Goal: Task Accomplishment & Management: Use online tool/utility

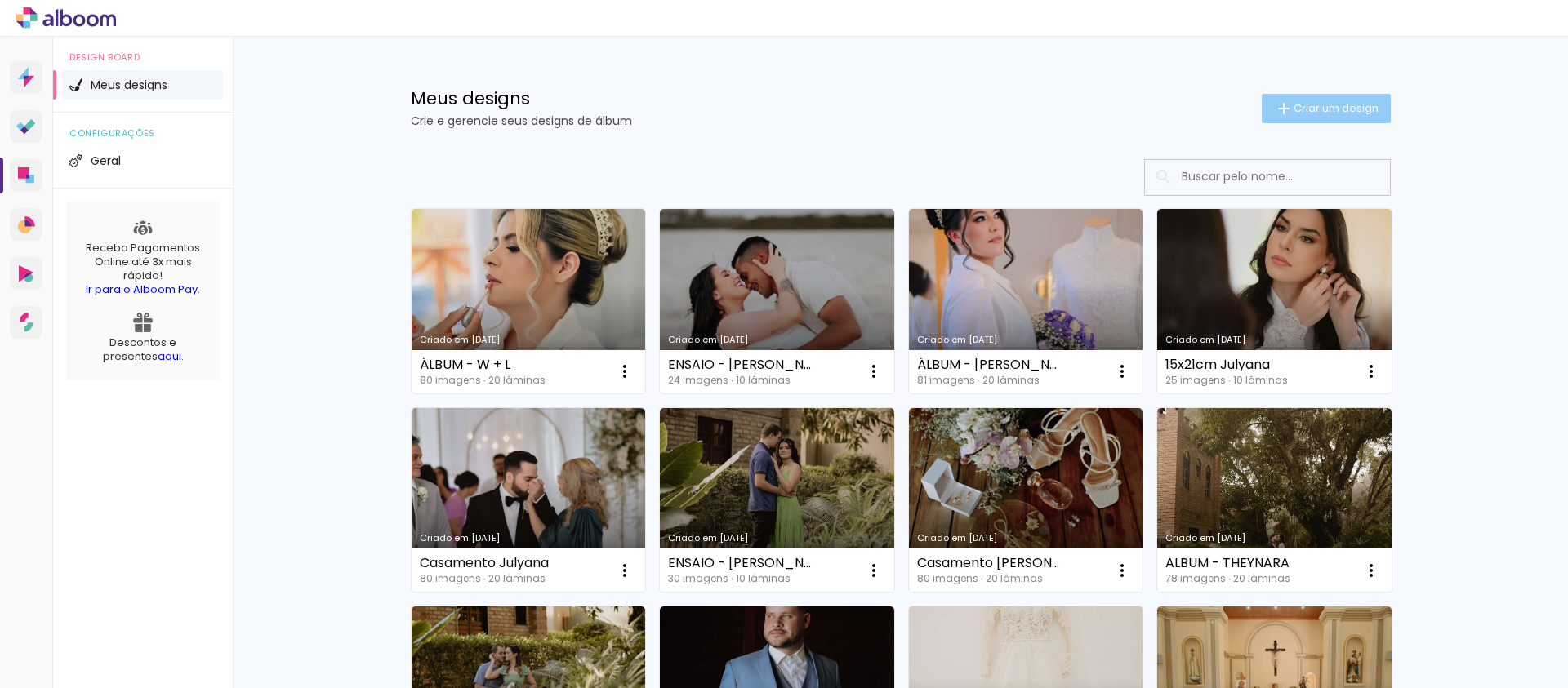
click at [1307, 103] on span "Criar um design" at bounding box center [1335, 108] width 85 height 11
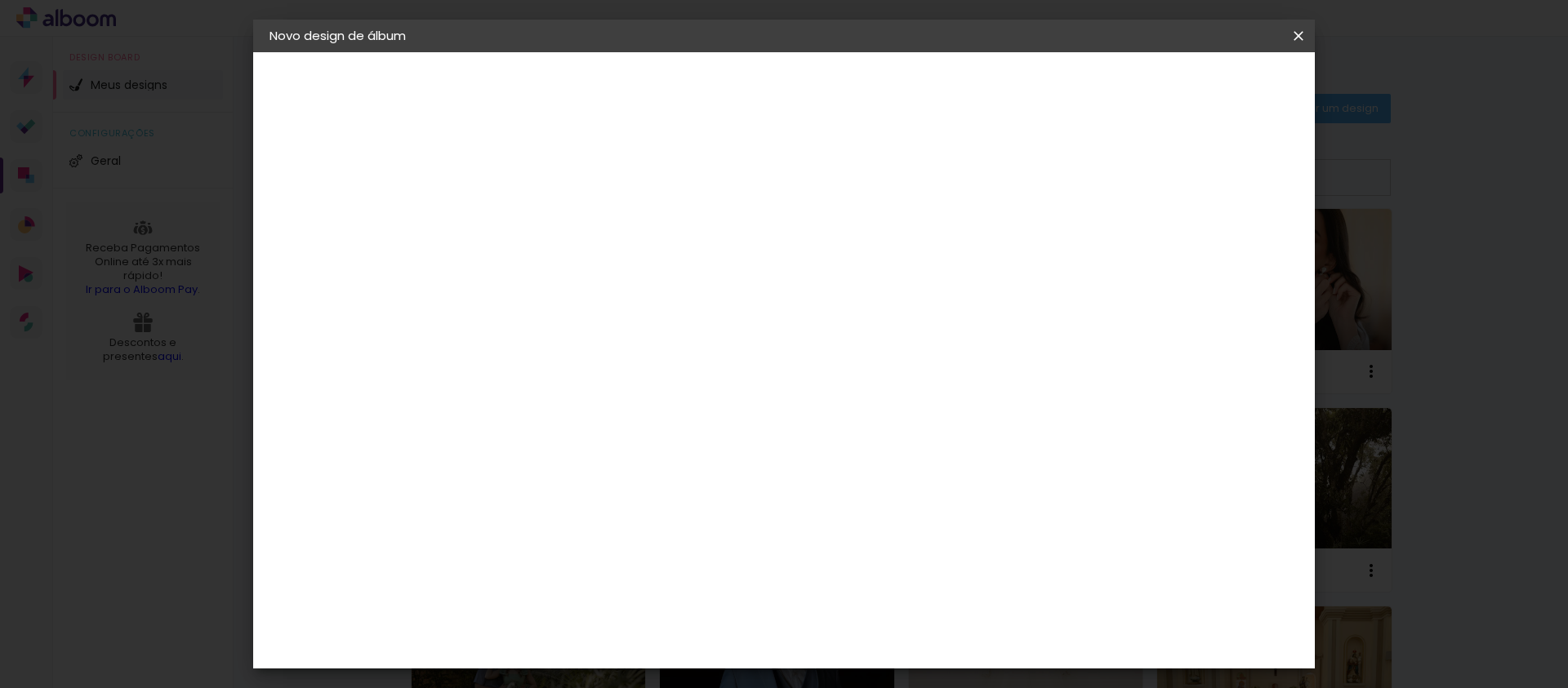
click at [536, 214] on input at bounding box center [536, 219] width 0 height 25
type input "ABC - Naila"
type paper-input "ABC - Naila"
click at [0, 0] on slot "Avançar" at bounding box center [0, 0] width 0 height 0
click at [614, 311] on input at bounding box center [577, 311] width 165 height 20
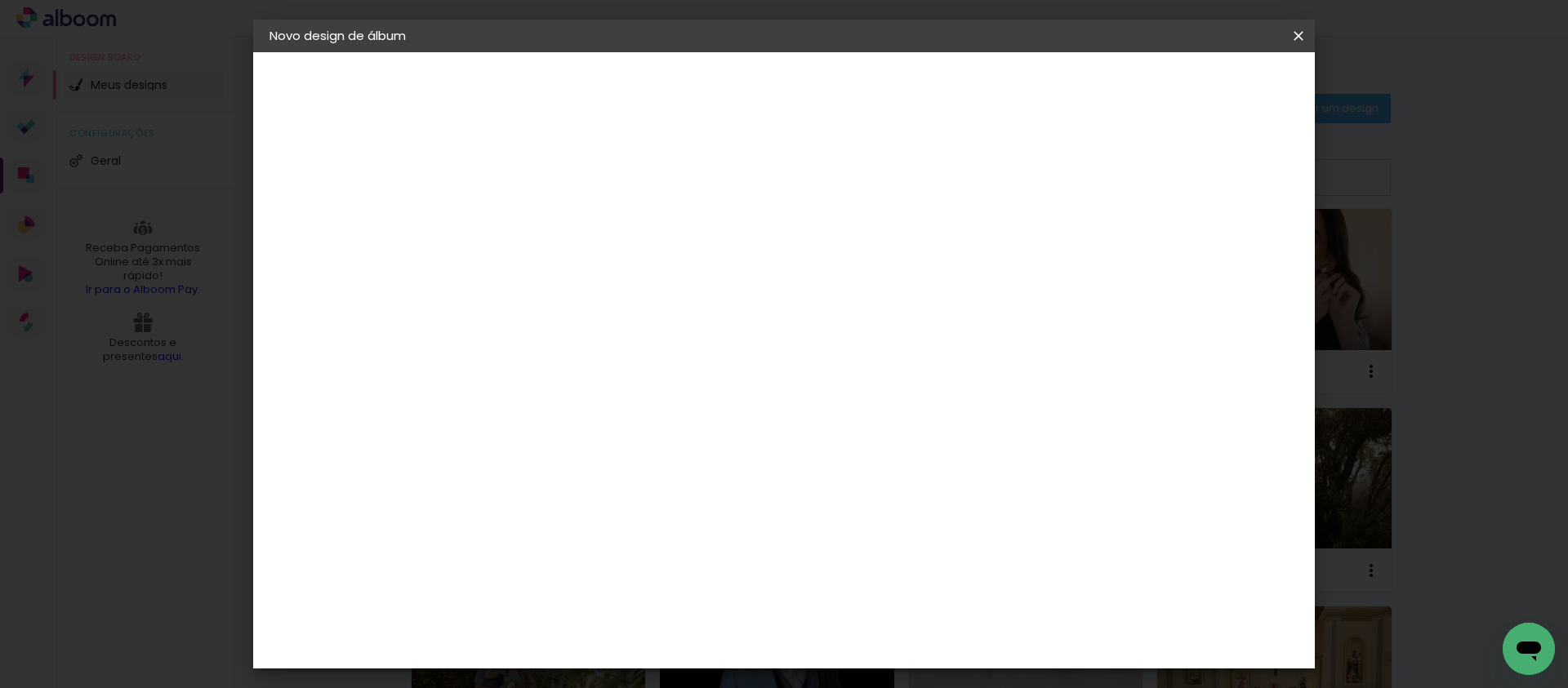
type input "prof"
type paper-input "prof"
click at [547, 369] on div "ProFox" at bounding box center [547, 368] width 44 height 13
click at [0, 0] on slot "Avançar" at bounding box center [0, 0] width 0 height 0
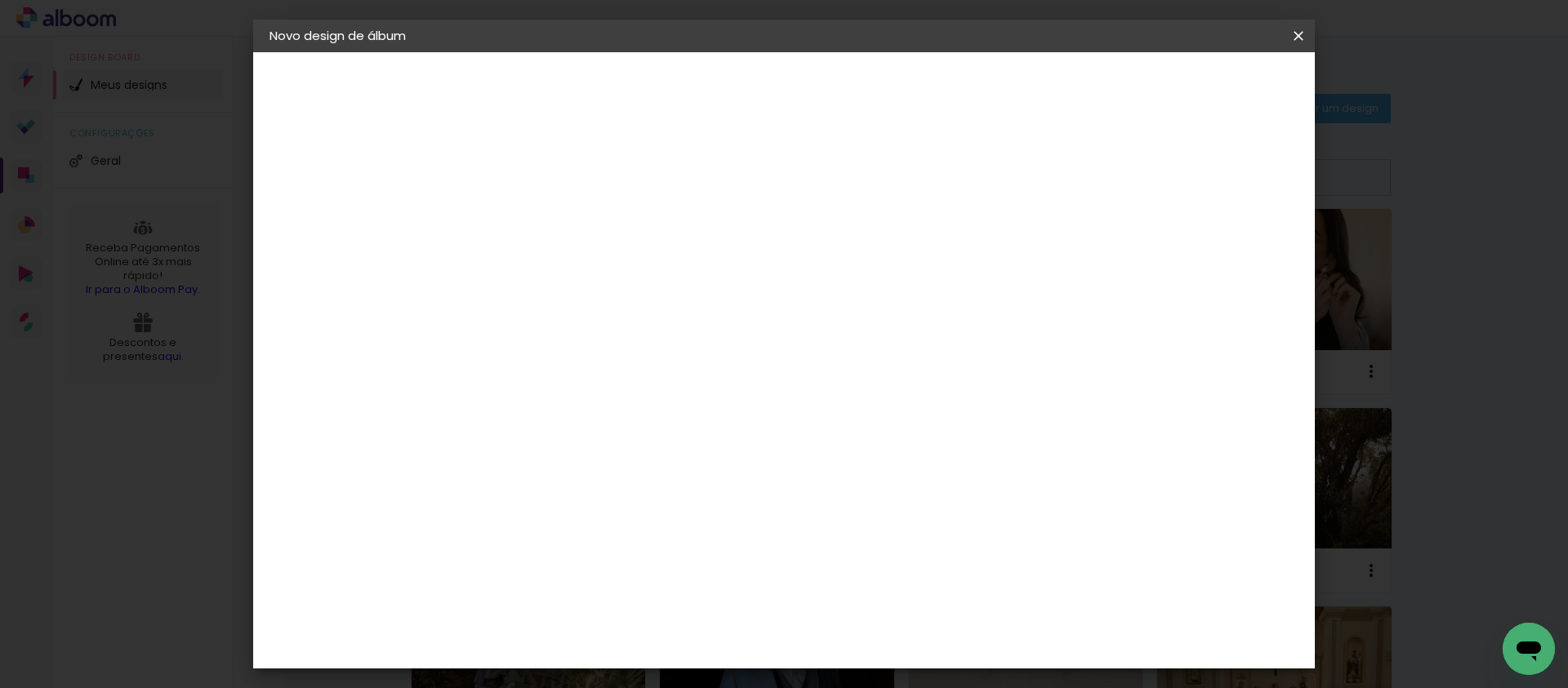
click at [646, 676] on span "25 × 25" at bounding box center [608, 697] width 76 height 43
click at [0, 0] on slot "Avançar" at bounding box center [0, 0] width 0 height 0
click at [1104, 177] on div at bounding box center [1097, 176] width 15 height 15
type paper-checkbox "on"
click at [1196, 81] on span "Iniciar design" at bounding box center [1159, 86] width 74 height 11
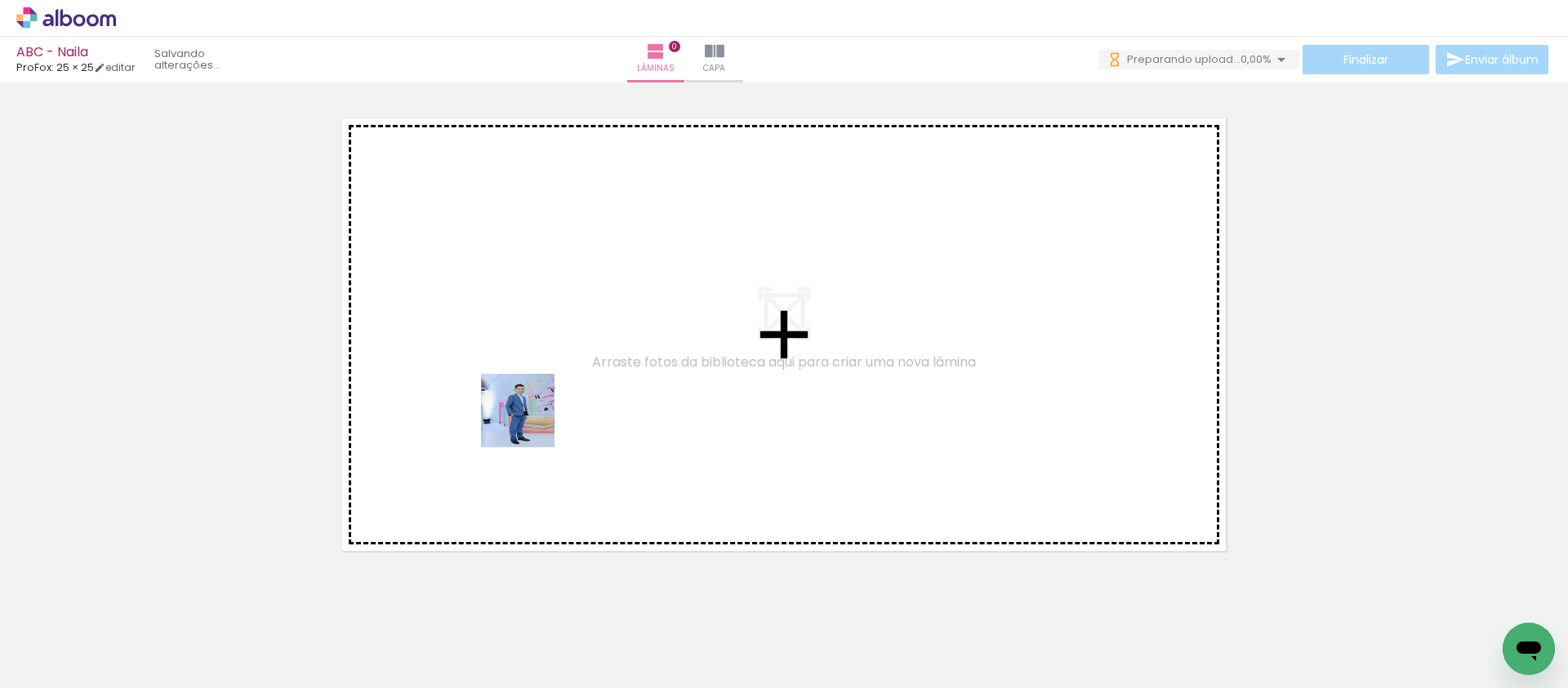
drag, startPoint x: 176, startPoint y: 633, endPoint x: 530, endPoint y: 422, distance: 412.1
click at [530, 422] on quentale-workspace at bounding box center [784, 344] width 1568 height 688
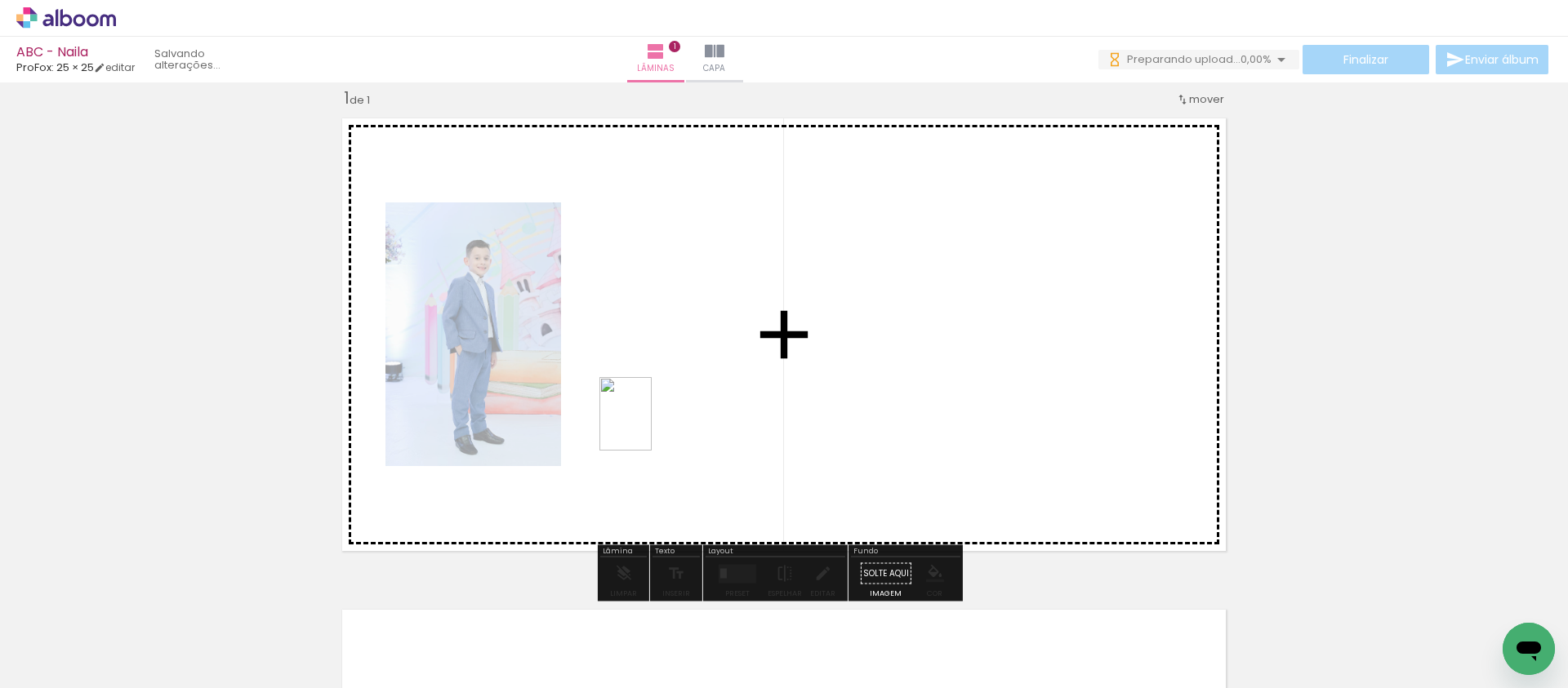
drag, startPoint x: 271, startPoint y: 642, endPoint x: 648, endPoint y: 426, distance: 434.5
click at [648, 426] on quentale-workspace at bounding box center [784, 344] width 1568 height 688
drag, startPoint x: 432, startPoint y: 643, endPoint x: 911, endPoint y: 373, distance: 549.9
click at [911, 373] on quentale-workspace at bounding box center [784, 344] width 1568 height 688
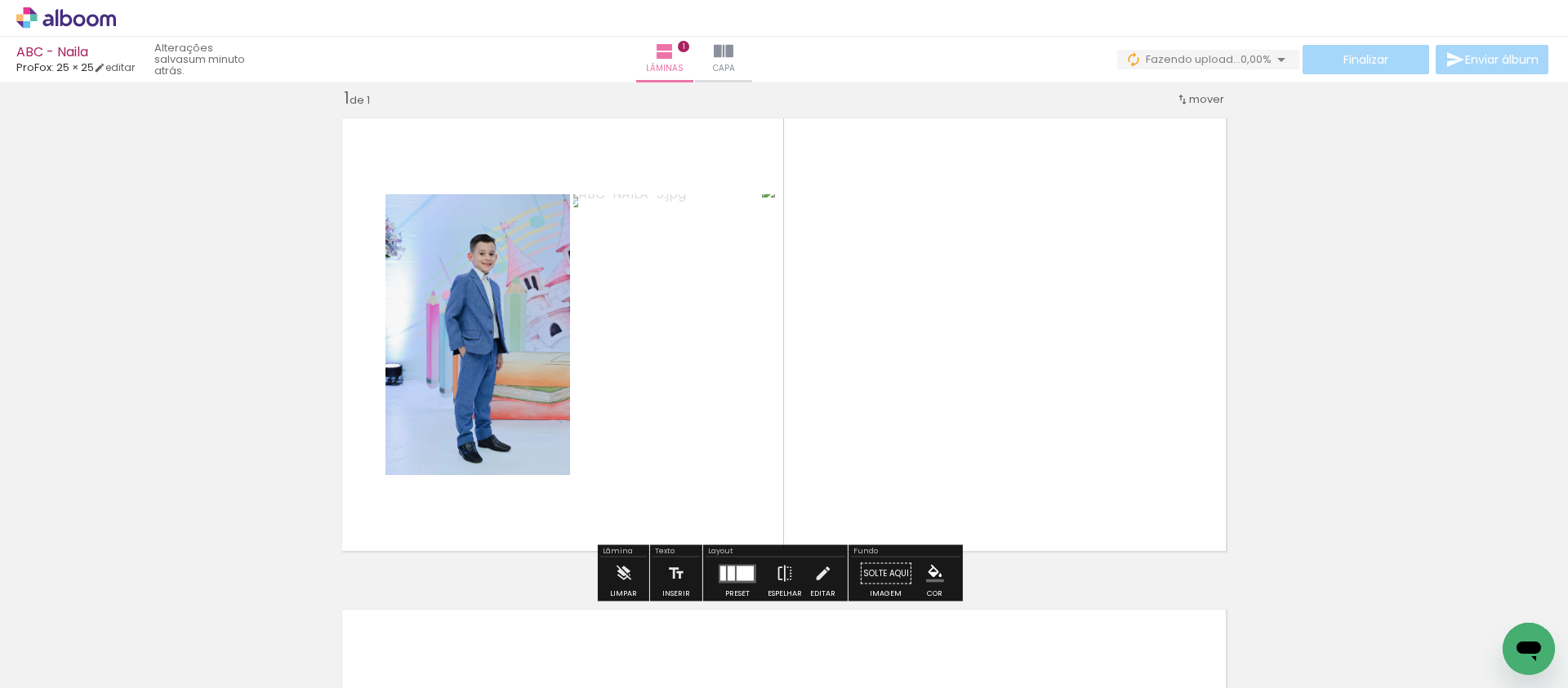
click at [727, 577] on div at bounding box center [730, 573] width 7 height 15
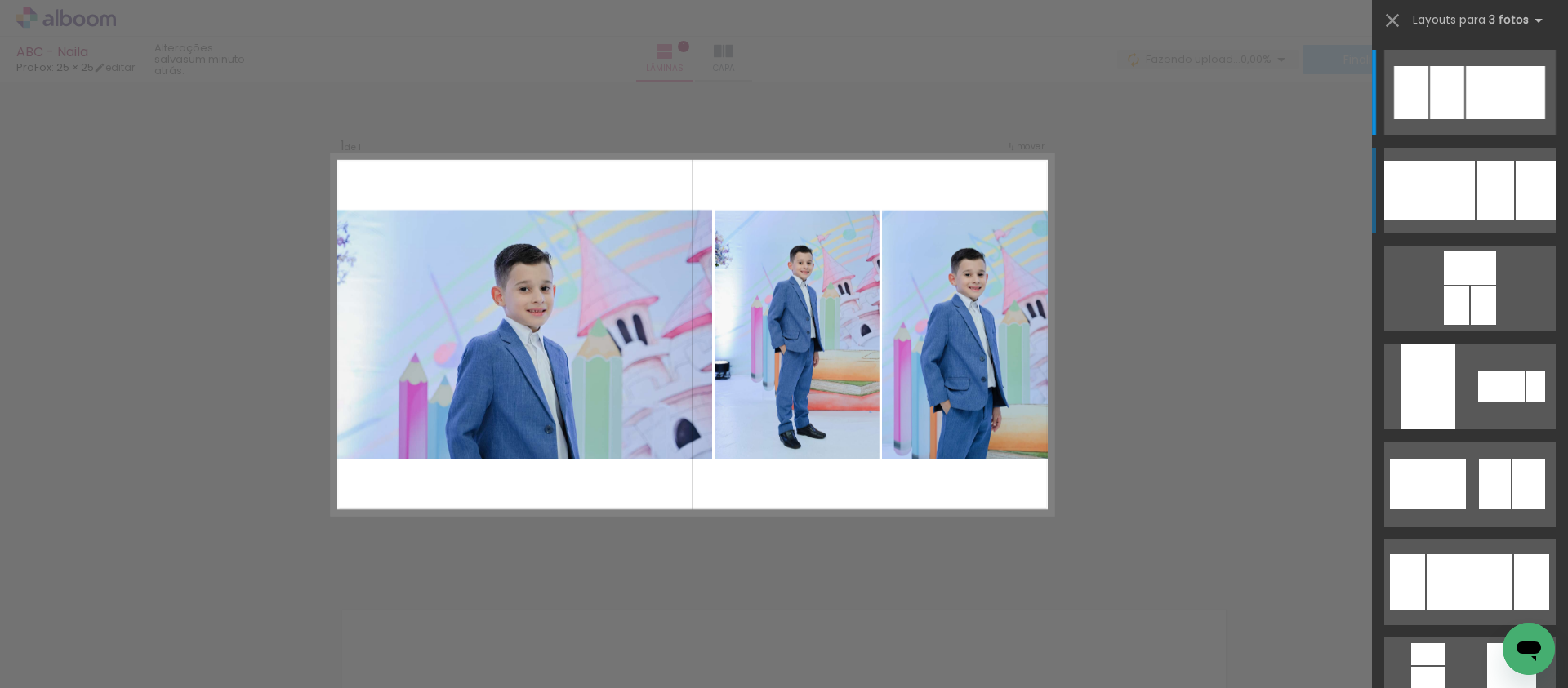
click at [1464, 119] on div at bounding box center [1446, 92] width 34 height 53
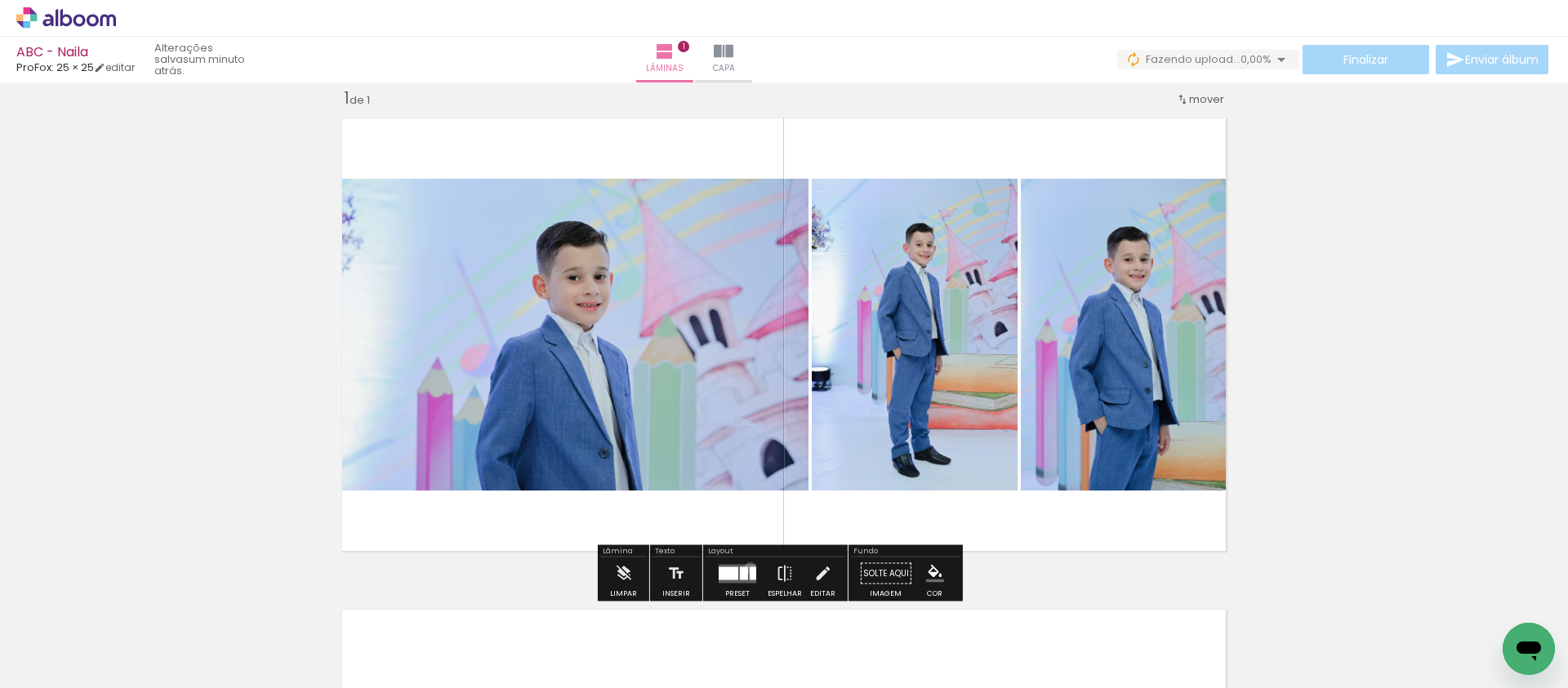
click at [749, 567] on div at bounding box center [752, 572] width 7 height 13
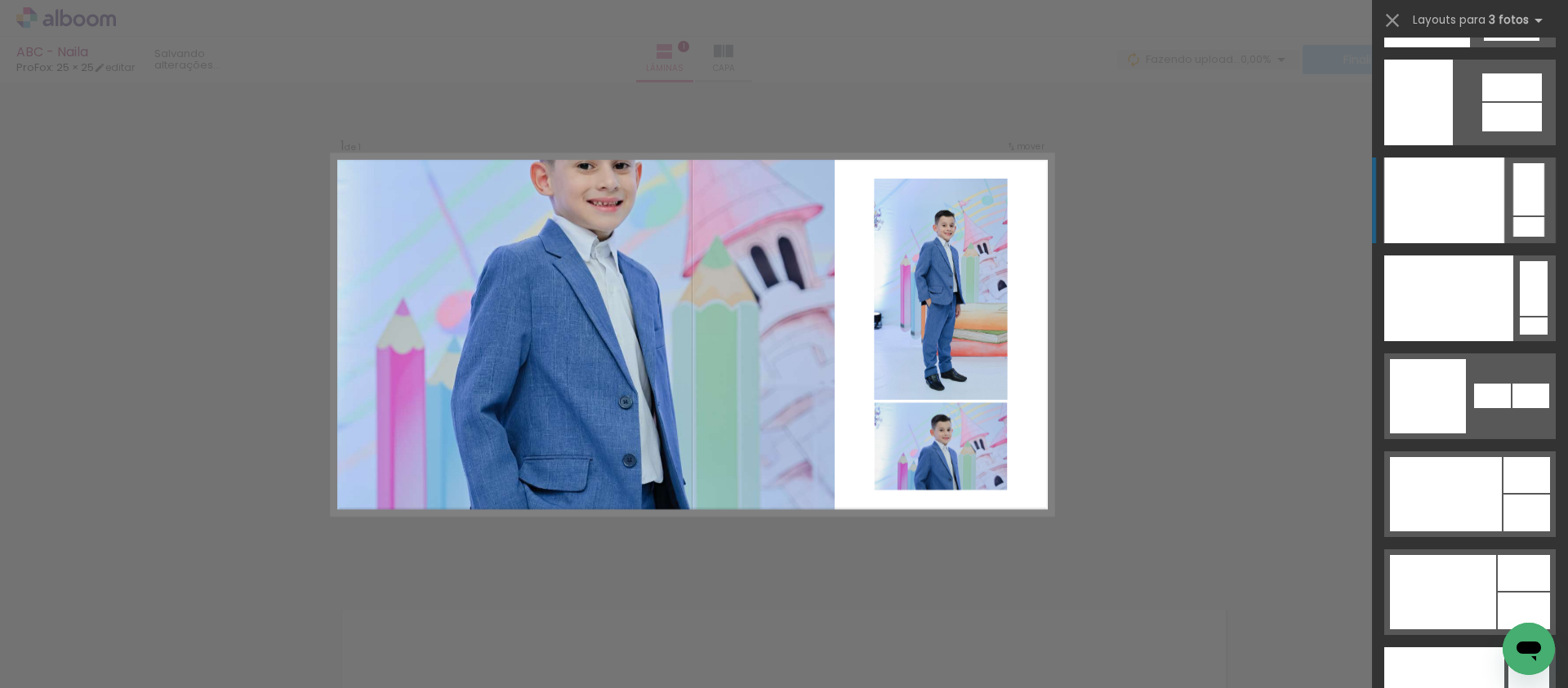
scroll to position [20355, 0]
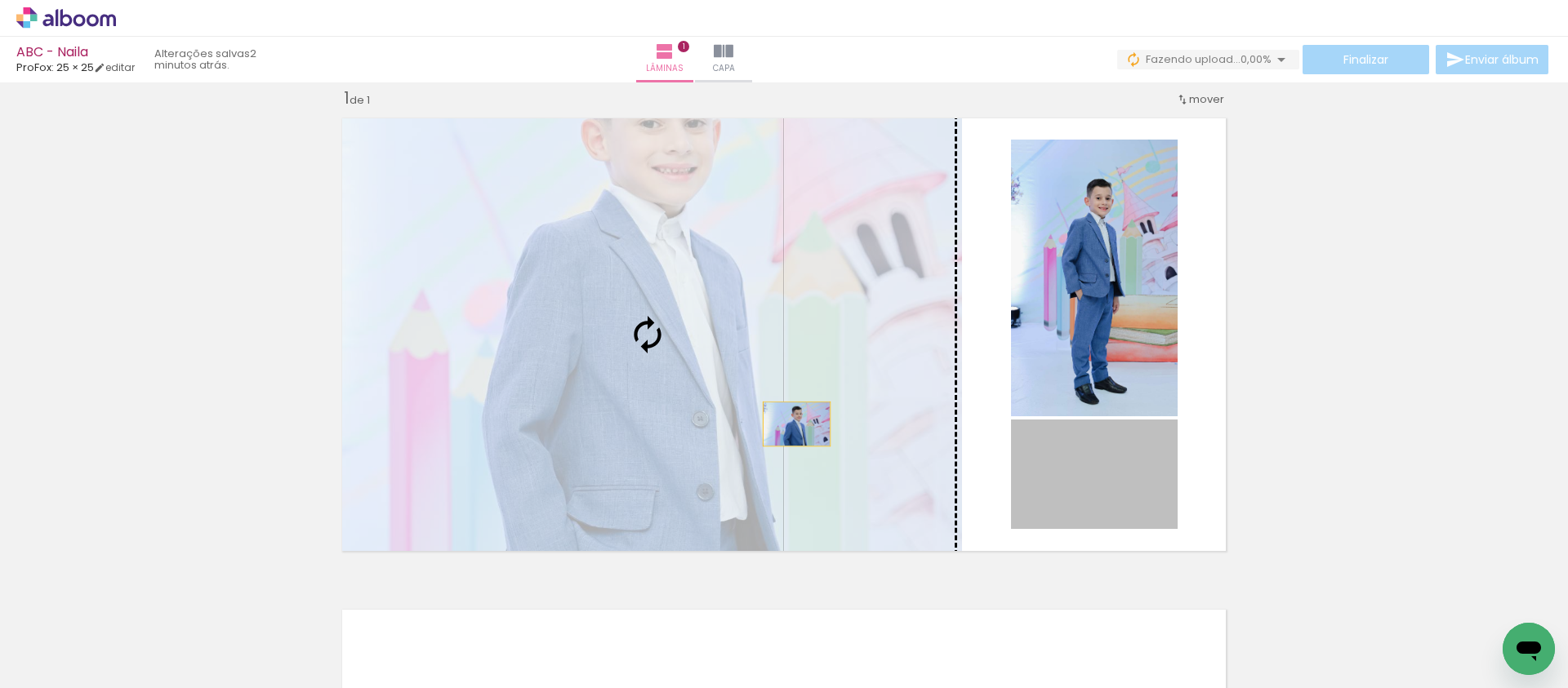
drag, startPoint x: 1099, startPoint y: 494, endPoint x: 776, endPoint y: 420, distance: 331.4
click at [0, 0] on slot at bounding box center [0, 0] width 0 height 0
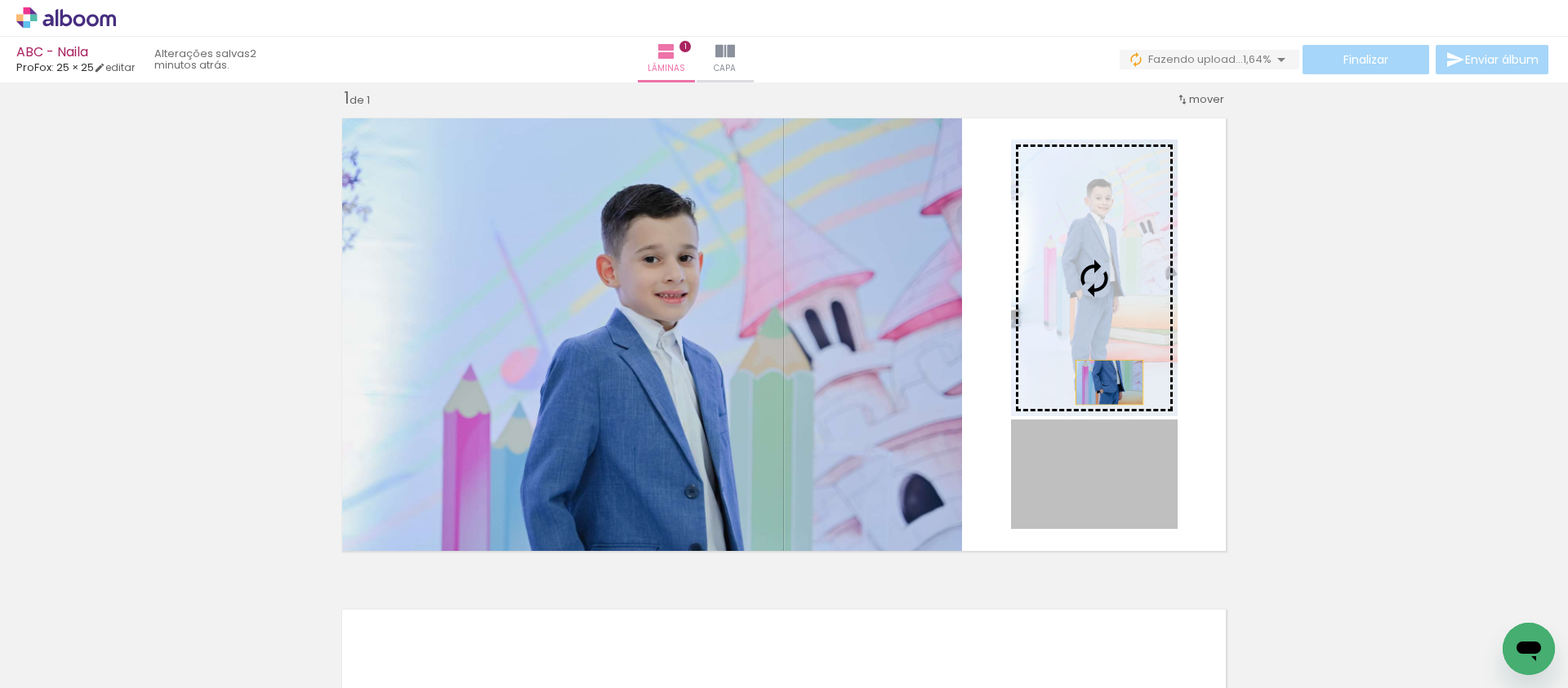
drag, startPoint x: 1097, startPoint y: 467, endPoint x: 1104, endPoint y: 334, distance: 133.2
click at [0, 0] on slot at bounding box center [0, 0] width 0 height 0
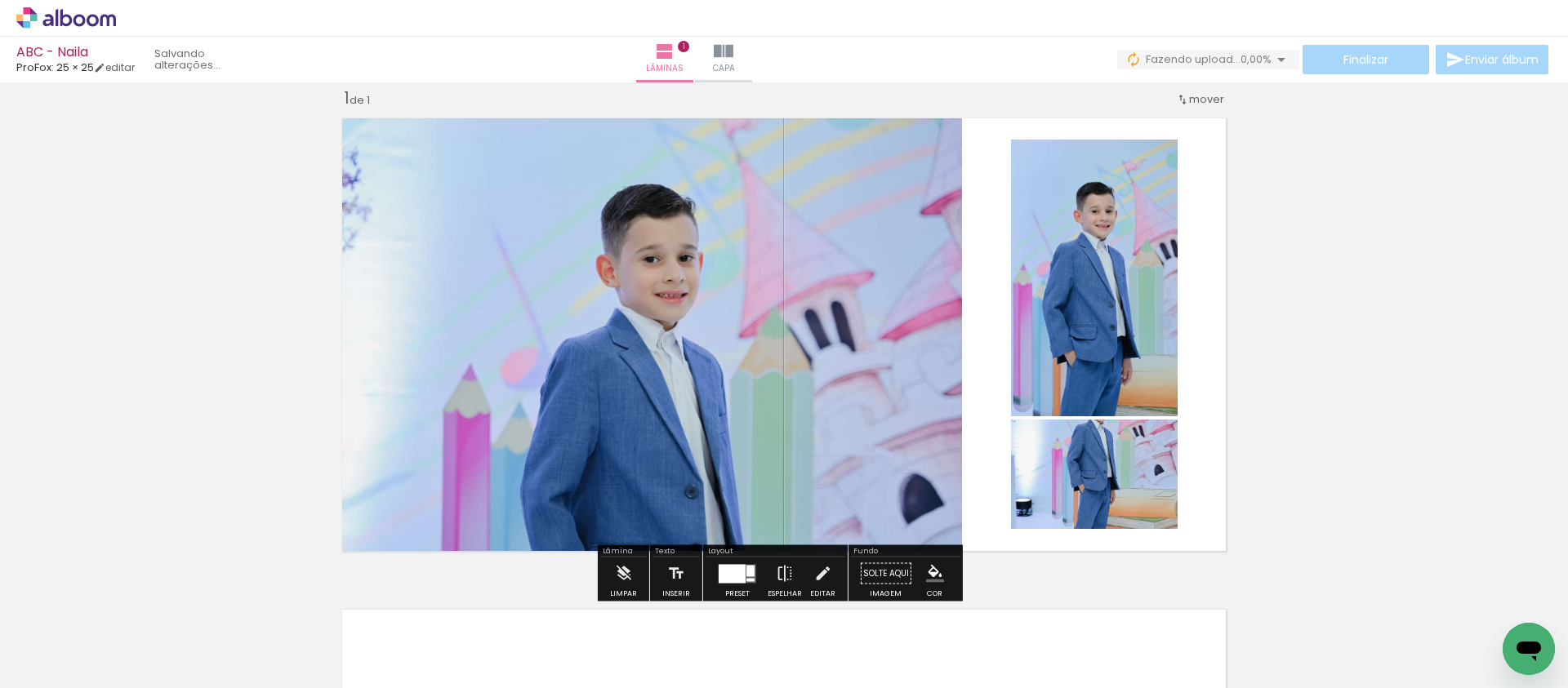
drag, startPoint x: 732, startPoint y: 572, endPoint x: 826, endPoint y: 556, distance: 95.4
click at [732, 572] on div at bounding box center [731, 573] width 27 height 19
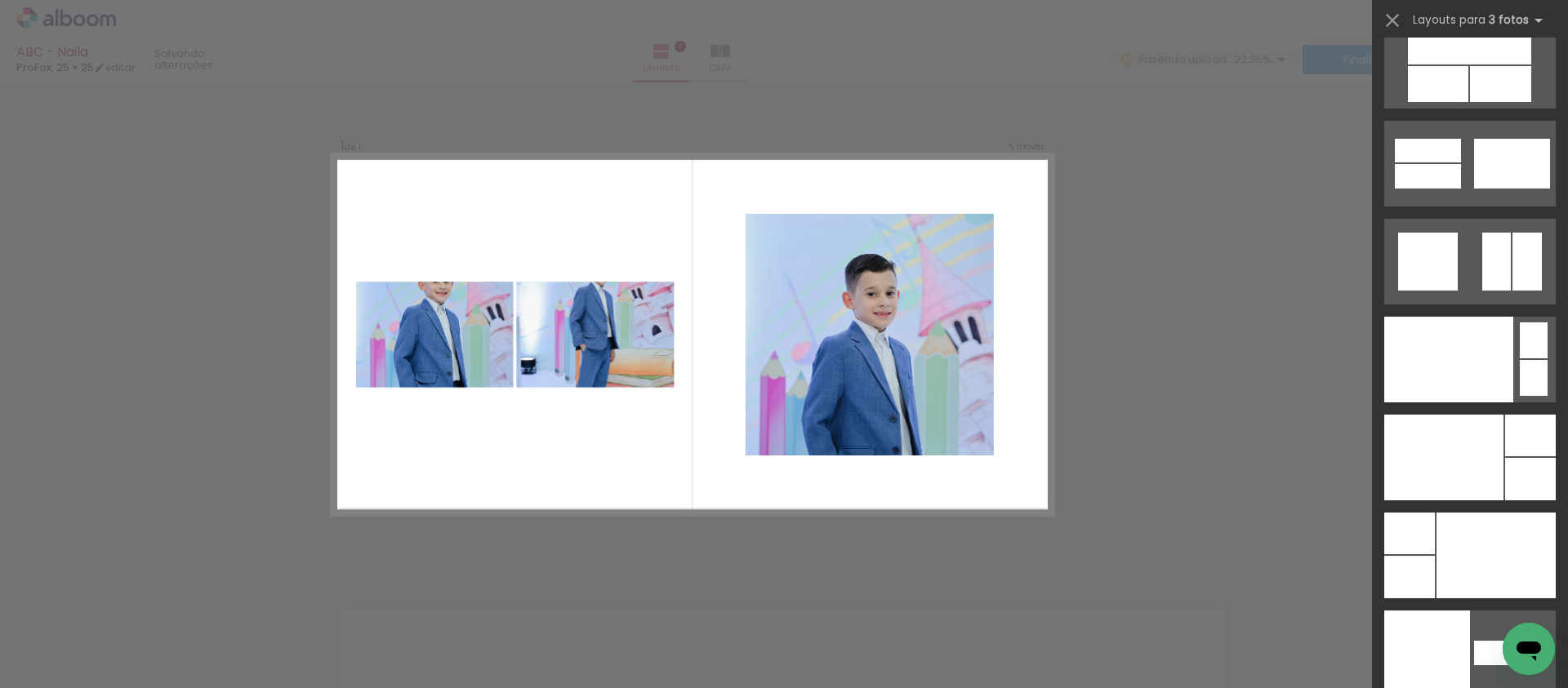
scroll to position [19189, 0]
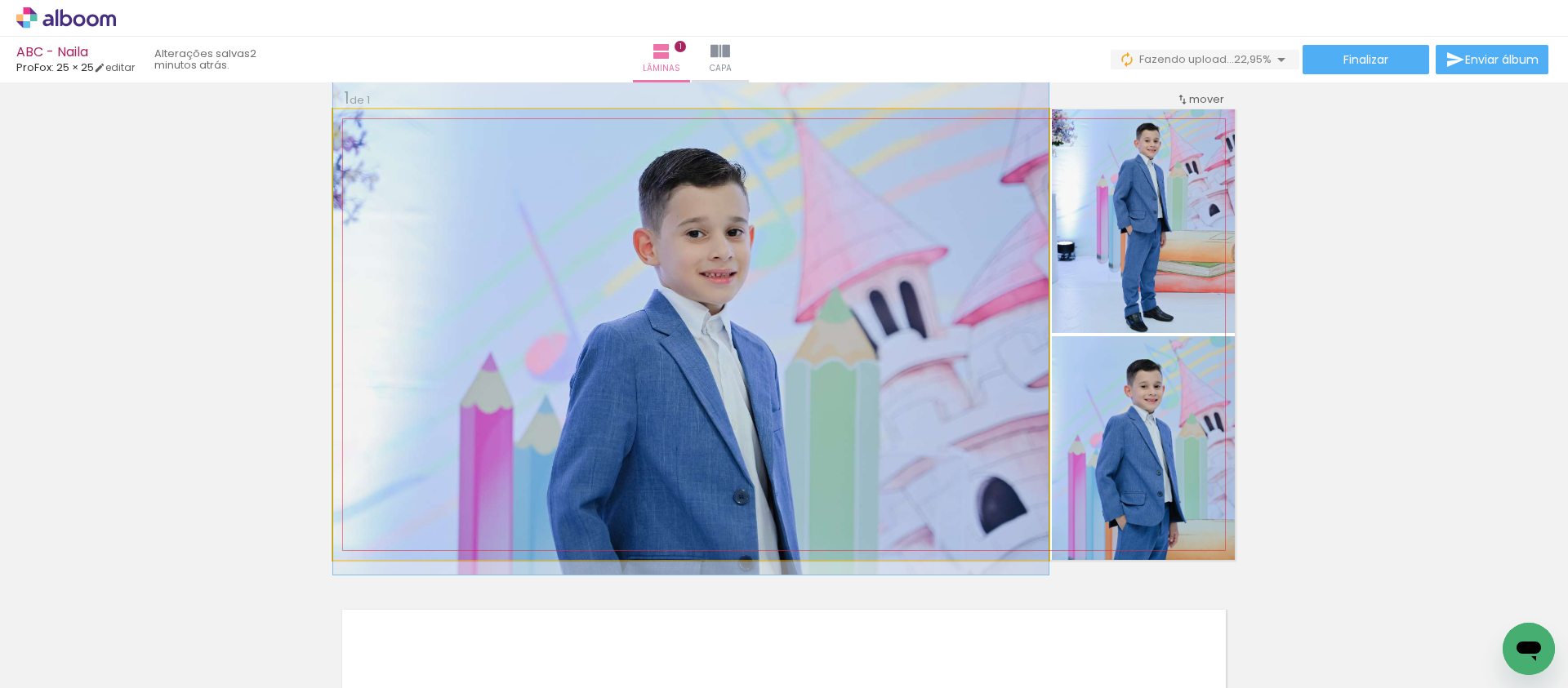
drag, startPoint x: 862, startPoint y: 288, endPoint x: 862, endPoint y: 279, distance: 9.0
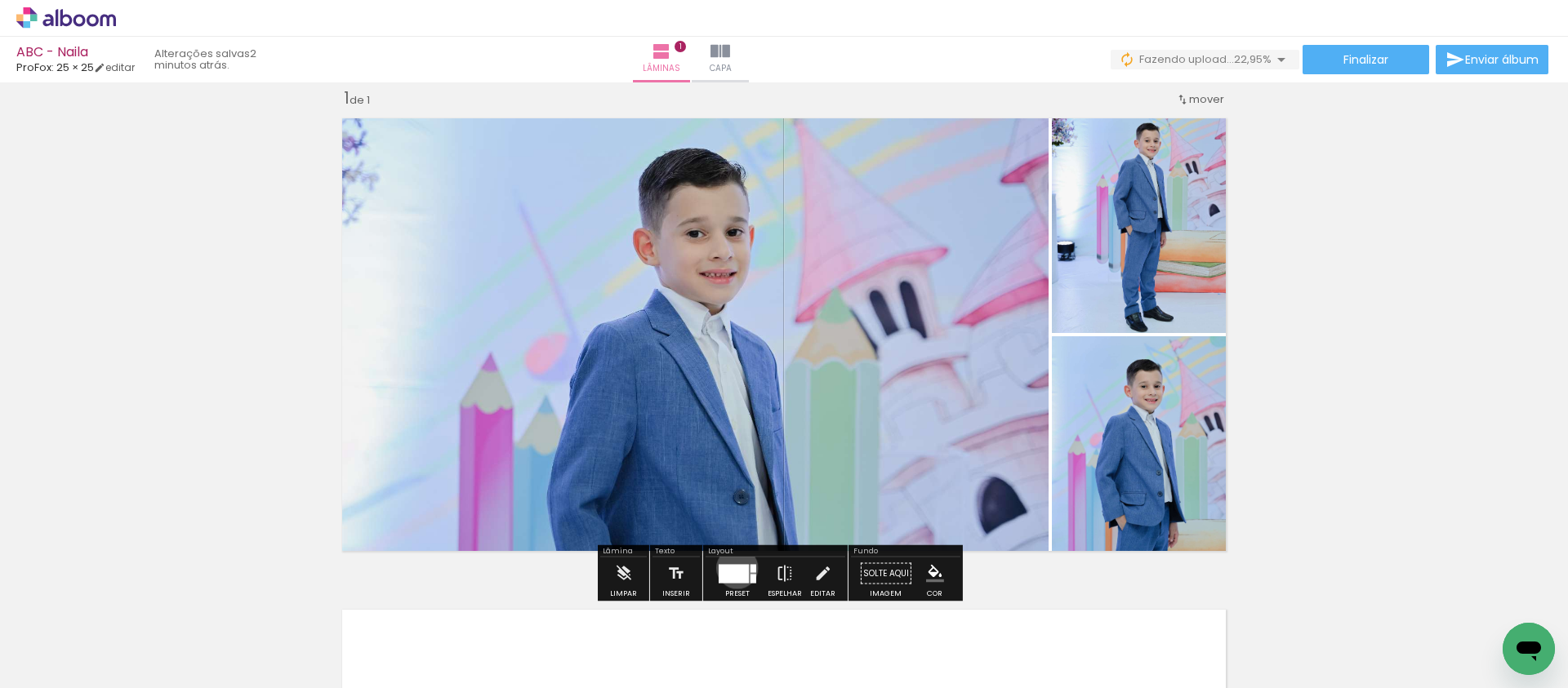
click at [733, 567] on div at bounding box center [733, 573] width 30 height 19
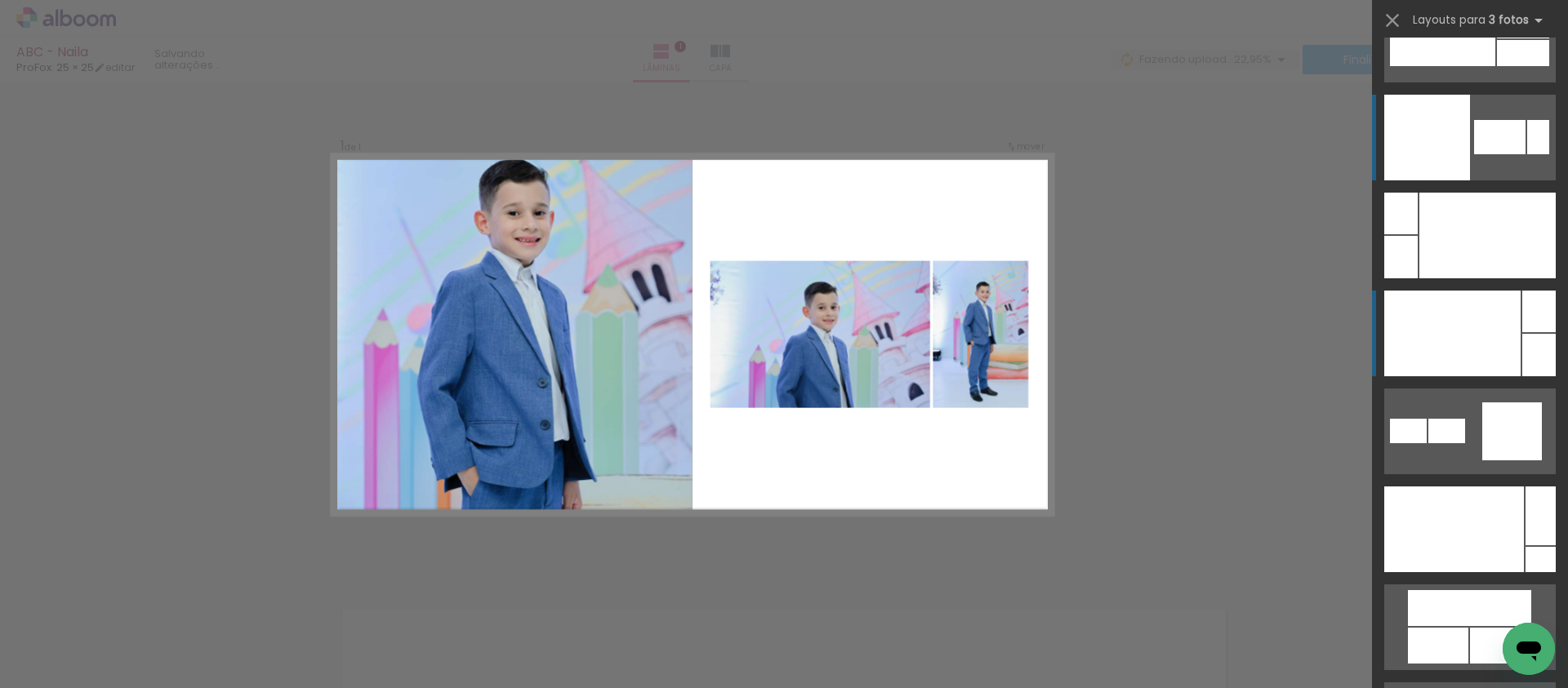
scroll to position [18973, 0]
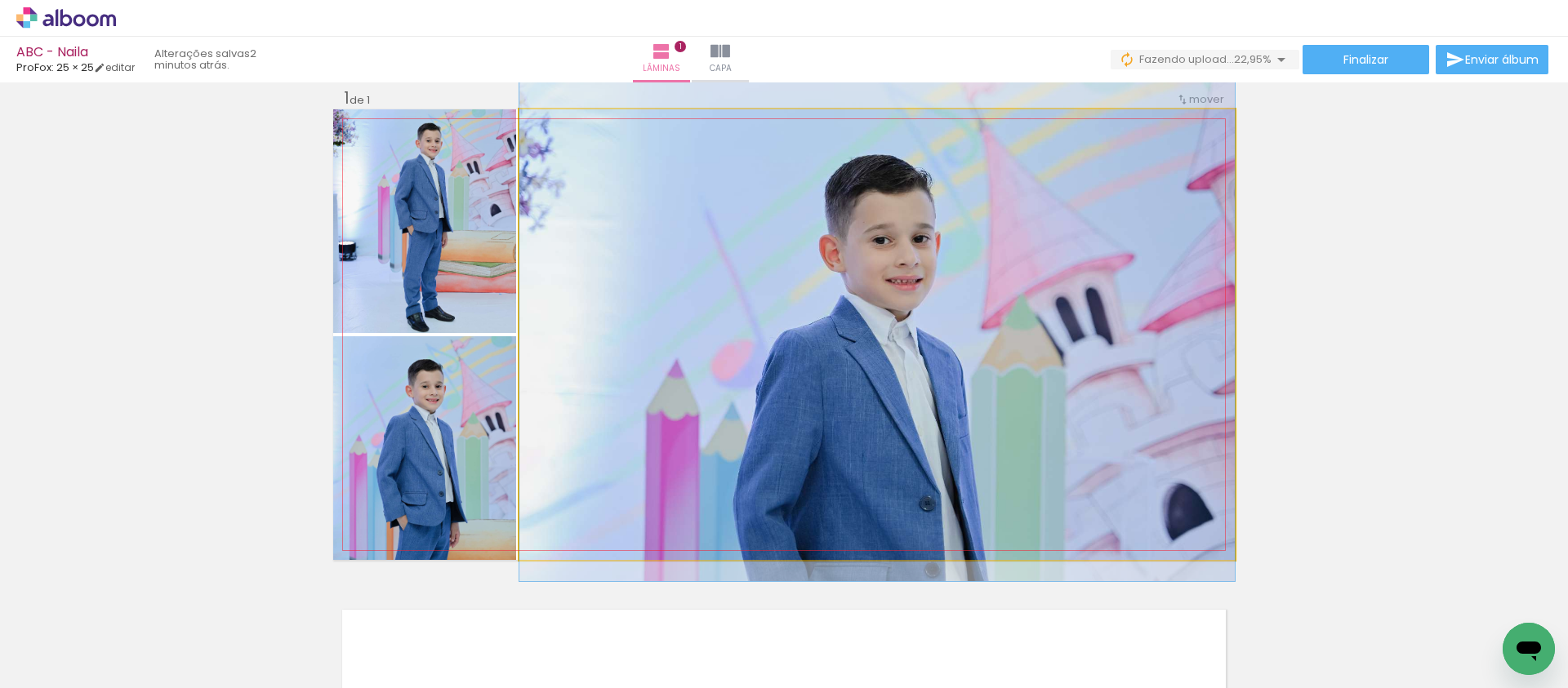
drag, startPoint x: 938, startPoint y: 292, endPoint x: 921, endPoint y: 276, distance: 23.3
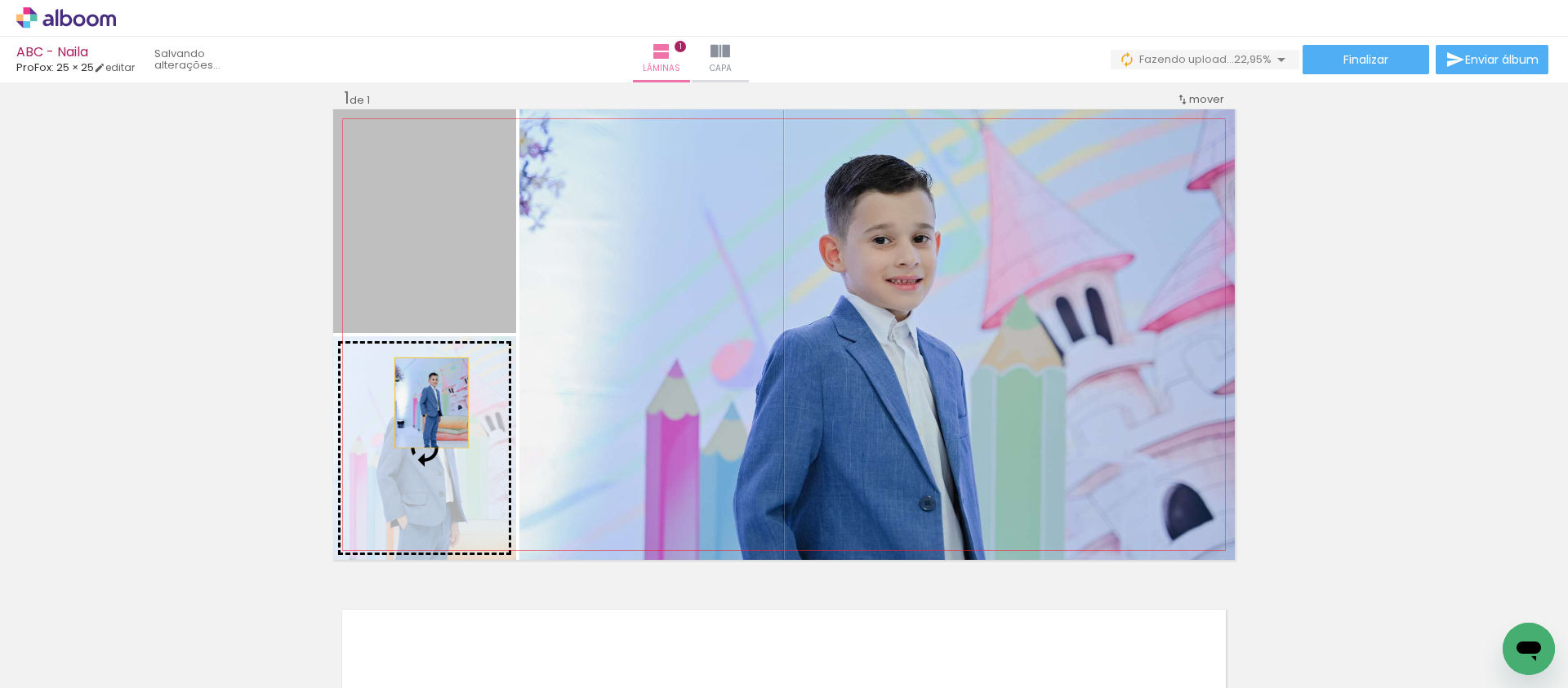
drag, startPoint x: 444, startPoint y: 213, endPoint x: 425, endPoint y: 406, distance: 193.9
click at [0, 0] on slot at bounding box center [0, 0] width 0 height 0
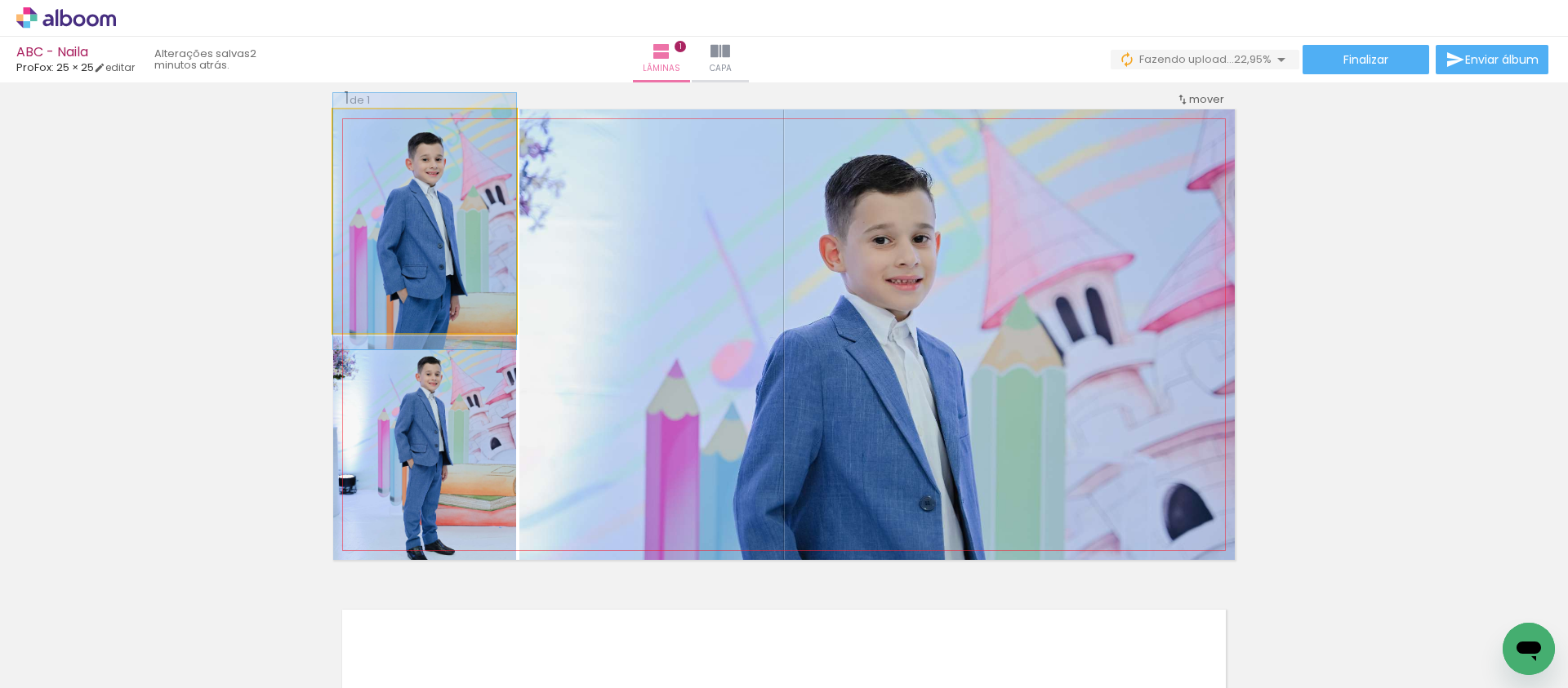
click at [456, 262] on quentale-photo at bounding box center [424, 222] width 183 height 224
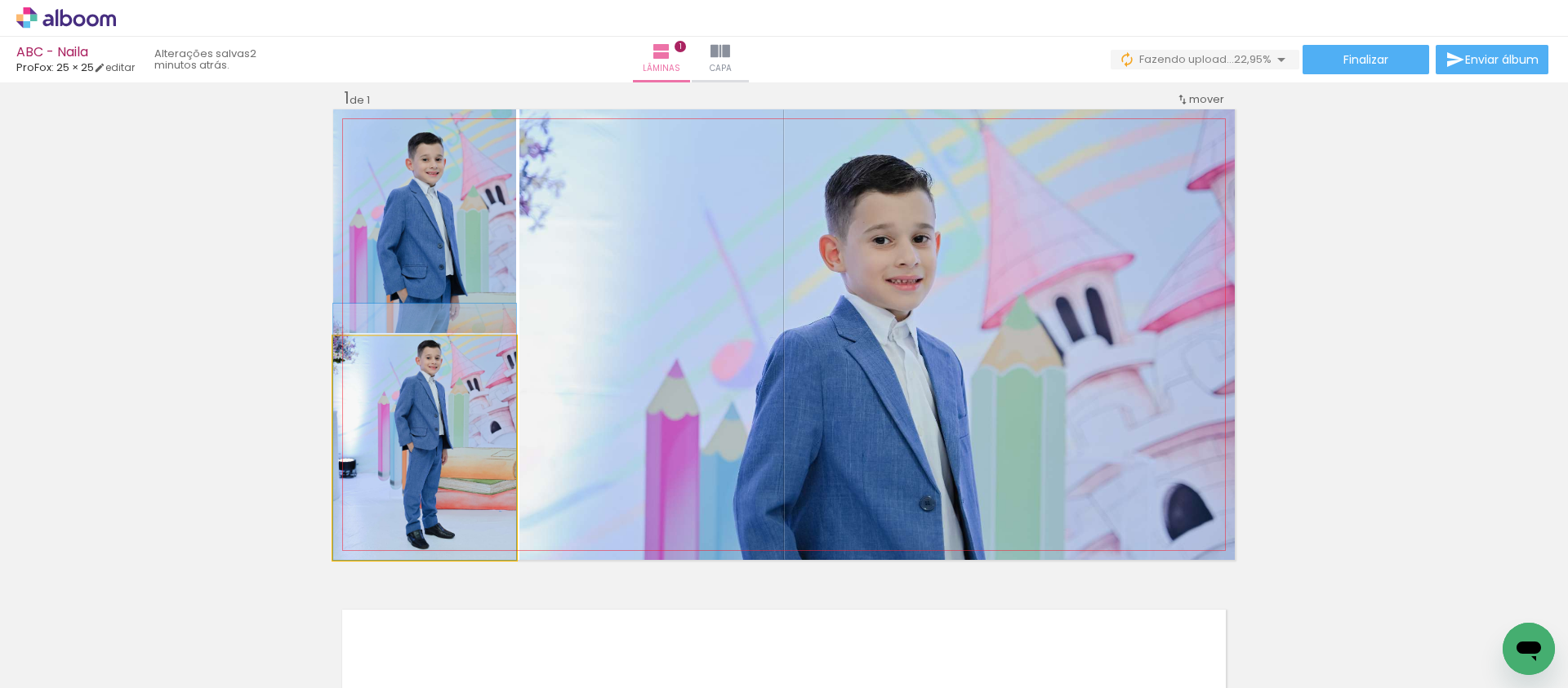
drag, startPoint x: 458, startPoint y: 466, endPoint x: 460, endPoint y: 449, distance: 17.1
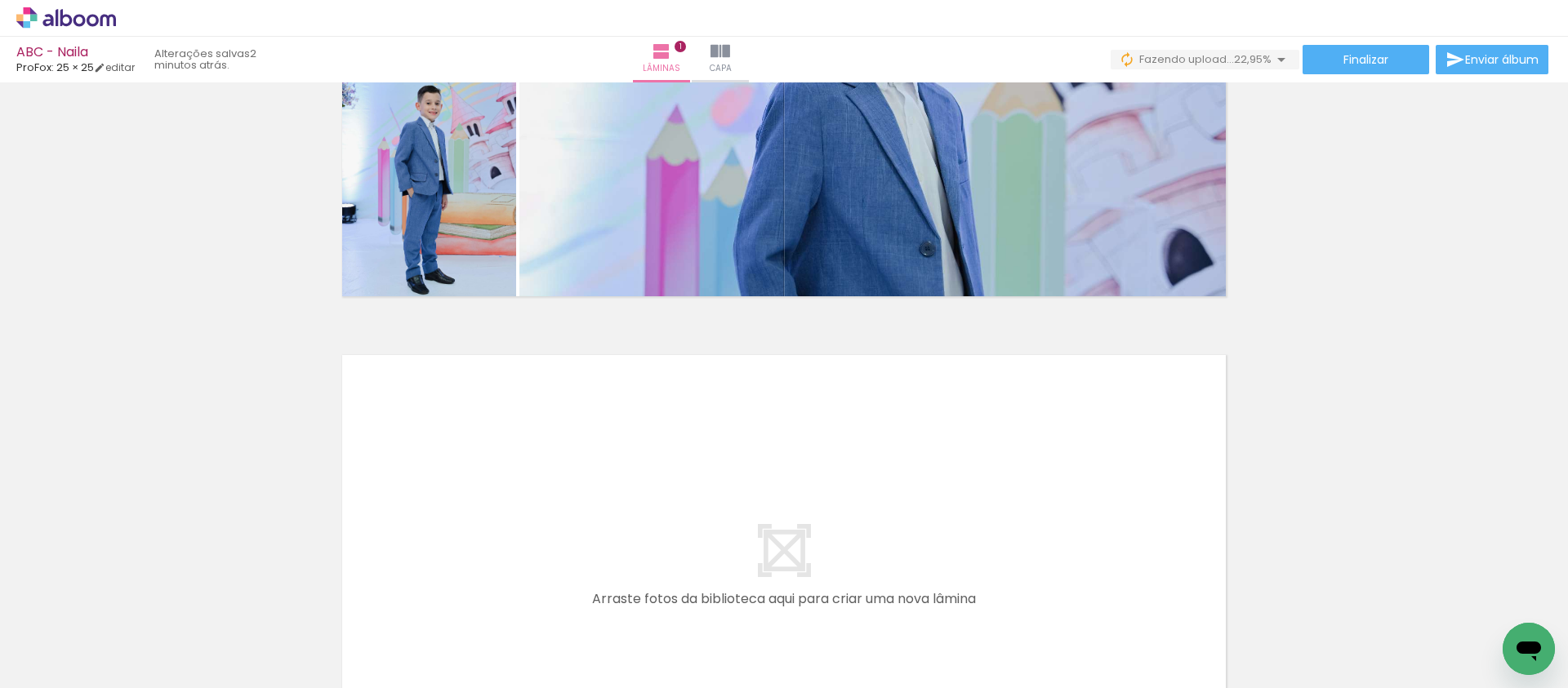
scroll to position [425, 0]
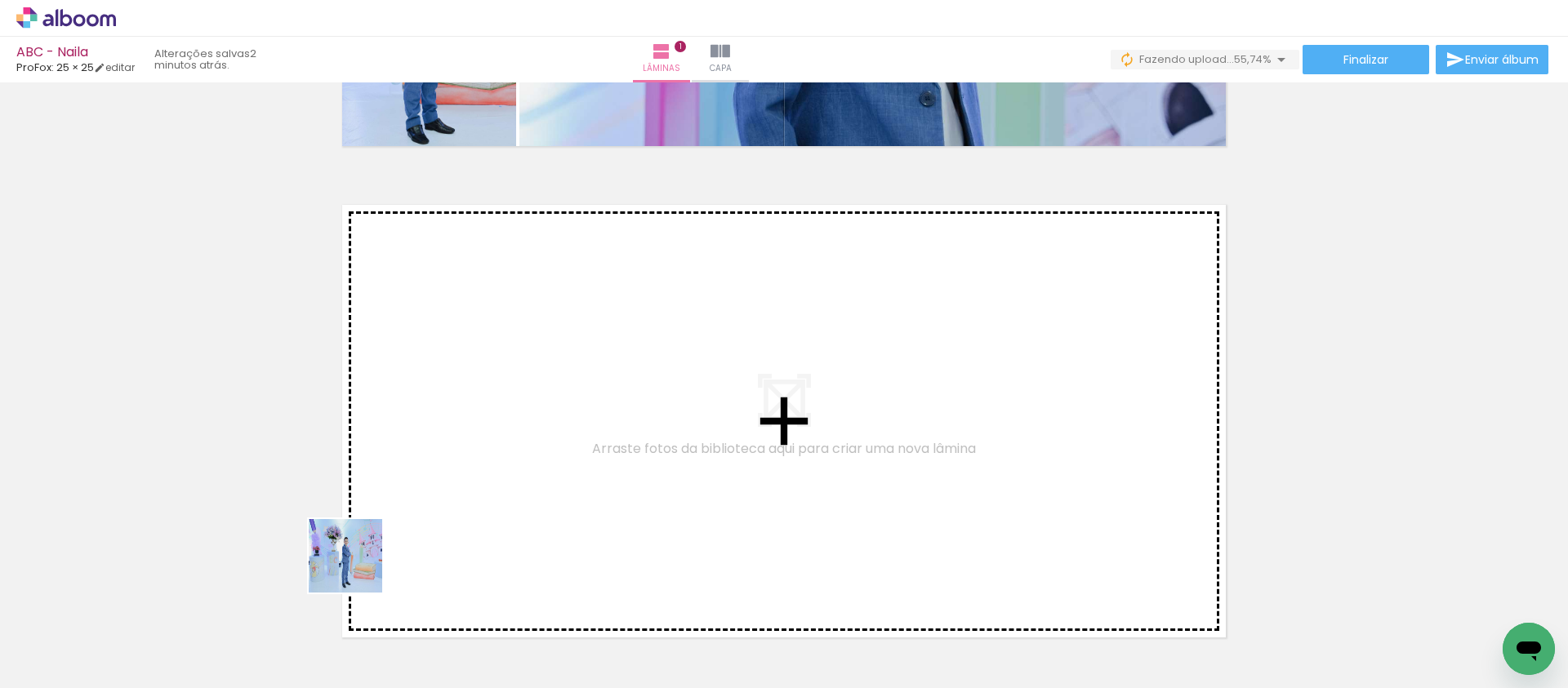
drag, startPoint x: 284, startPoint y: 637, endPoint x: 584, endPoint y: 436, distance: 361.1
click at [584, 436] on quentale-workspace at bounding box center [784, 344] width 1568 height 688
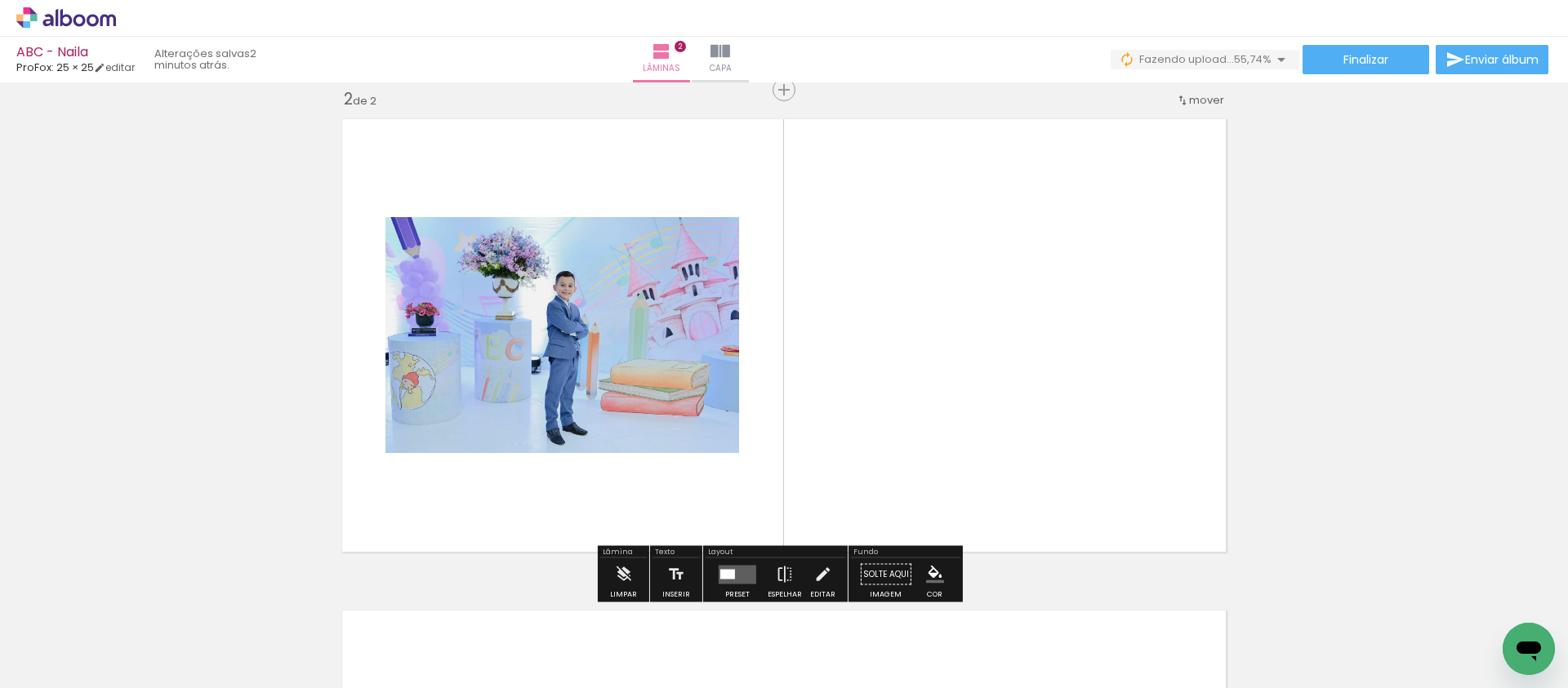
scroll to position [512, 0]
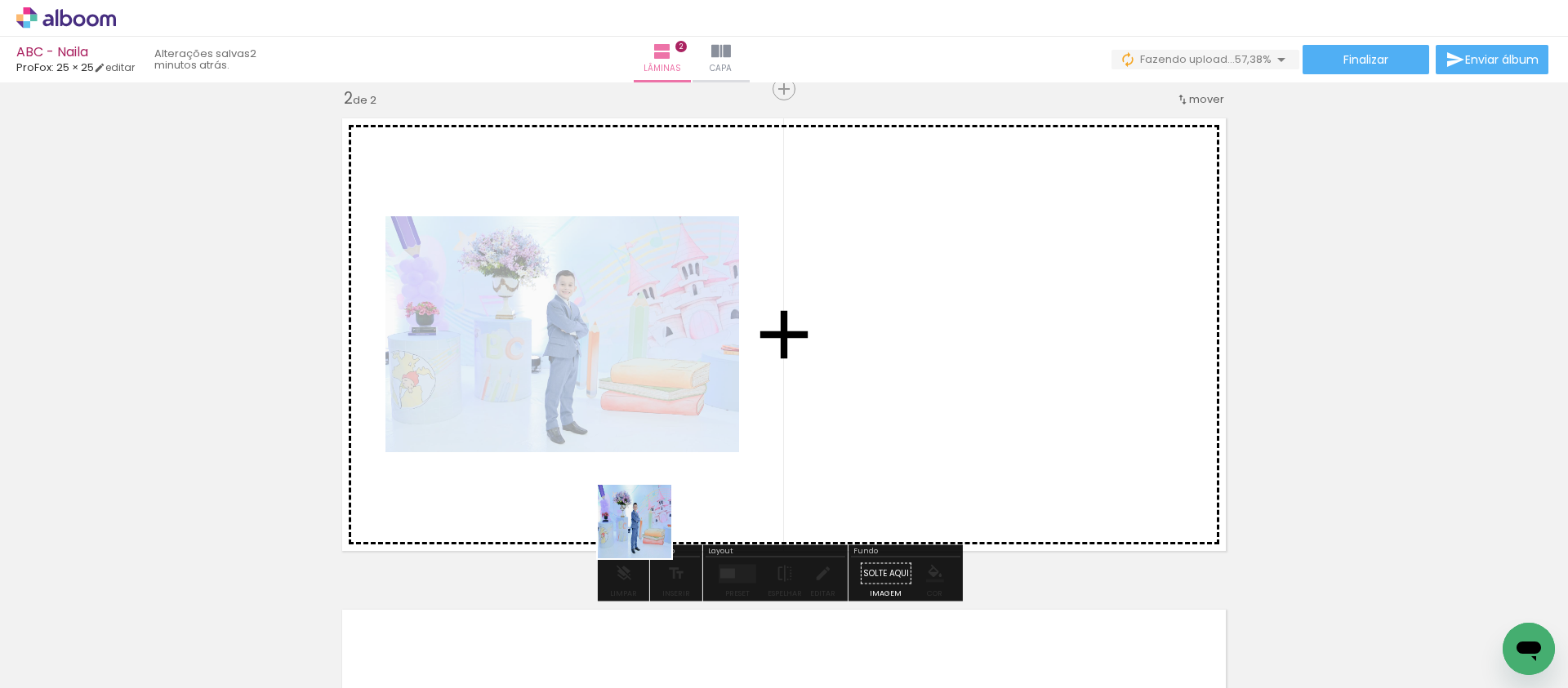
drag, startPoint x: 361, startPoint y: 633, endPoint x: 902, endPoint y: 467, distance: 565.9
click at [902, 467] on quentale-workspace at bounding box center [784, 344] width 1568 height 688
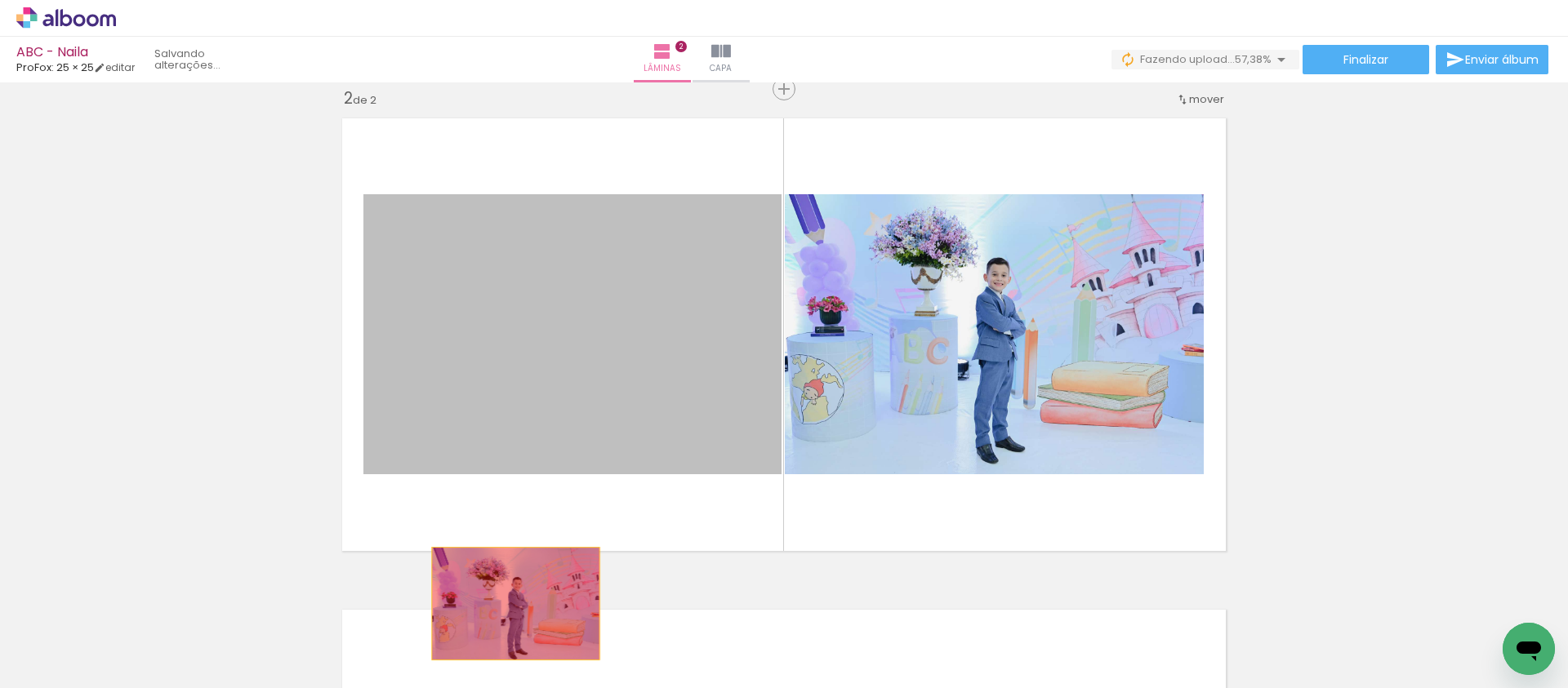
drag, startPoint x: 631, startPoint y: 373, endPoint x: 503, endPoint y: 627, distance: 284.4
click at [508, 616] on quentale-workspace at bounding box center [784, 344] width 1568 height 688
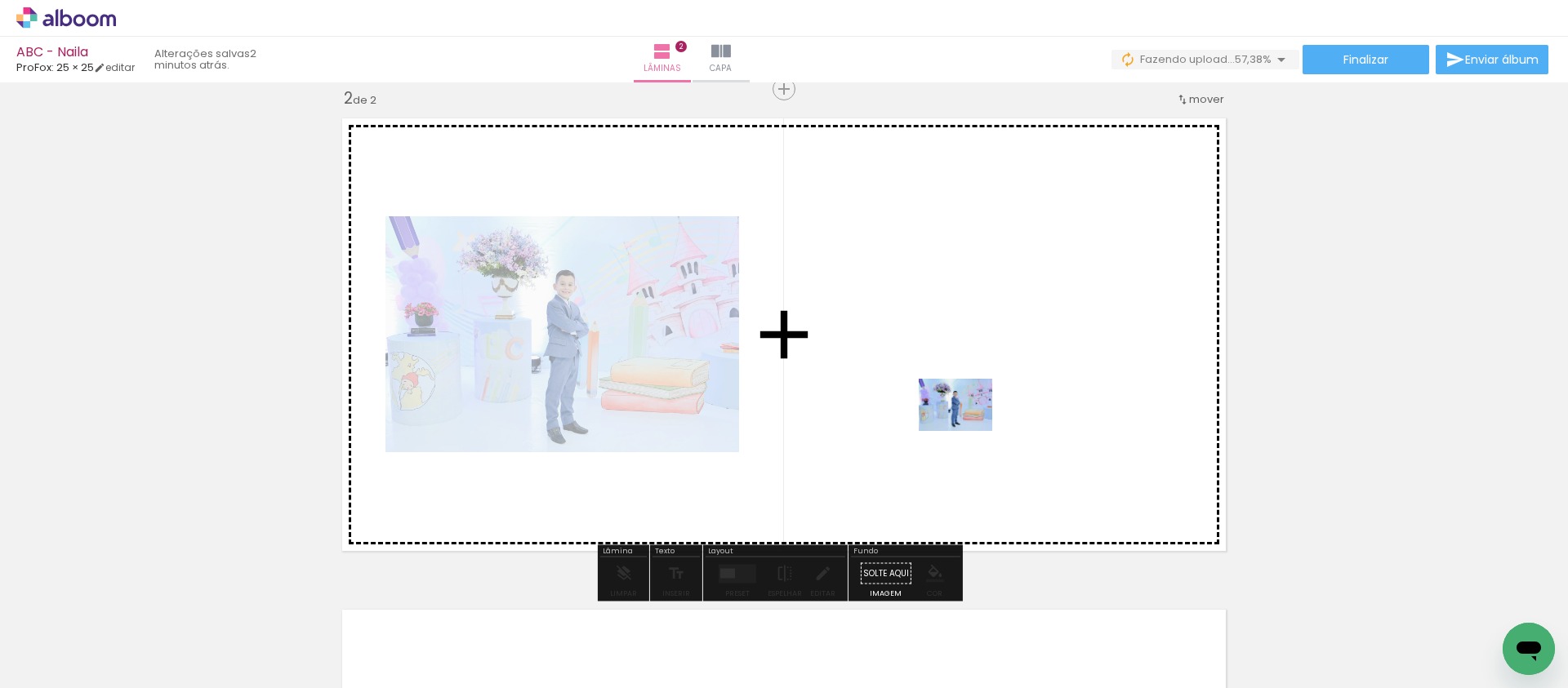
drag, startPoint x: 468, startPoint y: 645, endPoint x: 967, endPoint y: 427, distance: 544.5
click at [967, 427] on quentale-workspace at bounding box center [784, 344] width 1568 height 688
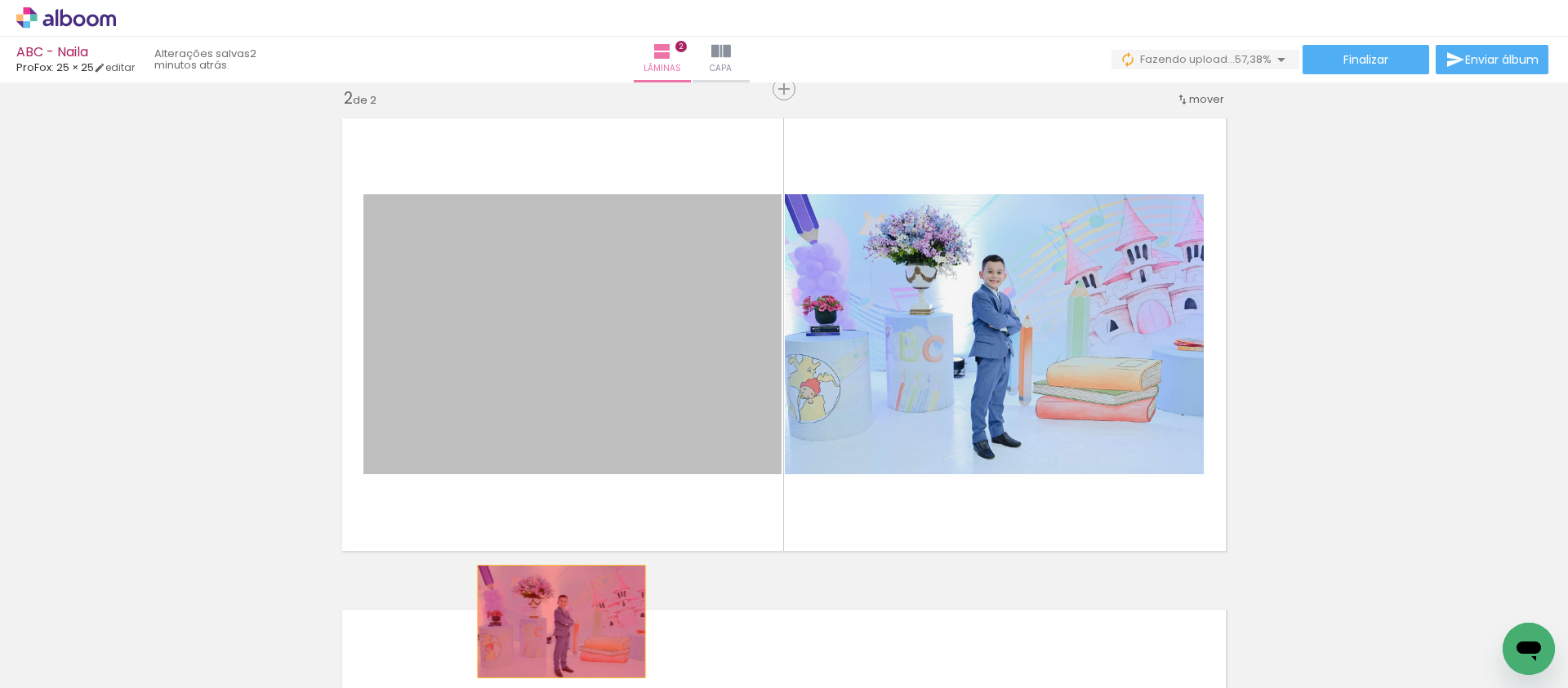
drag, startPoint x: 669, startPoint y: 352, endPoint x: 561, endPoint y: 627, distance: 295.4
click at [555, 622] on quentale-workspace at bounding box center [784, 344] width 1568 height 688
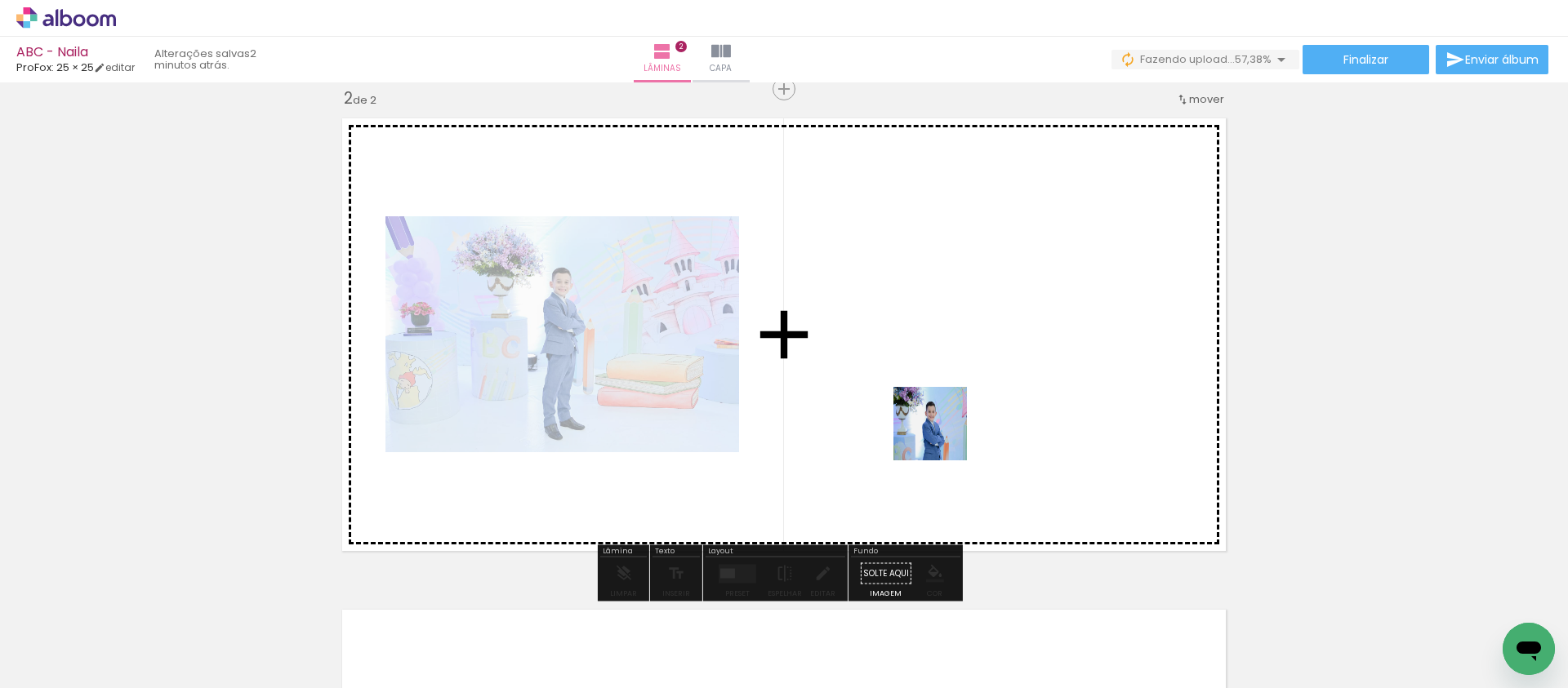
drag, startPoint x: 554, startPoint y: 640, endPoint x: 942, endPoint y: 435, distance: 438.8
click at [942, 435] on quentale-workspace at bounding box center [784, 344] width 1568 height 688
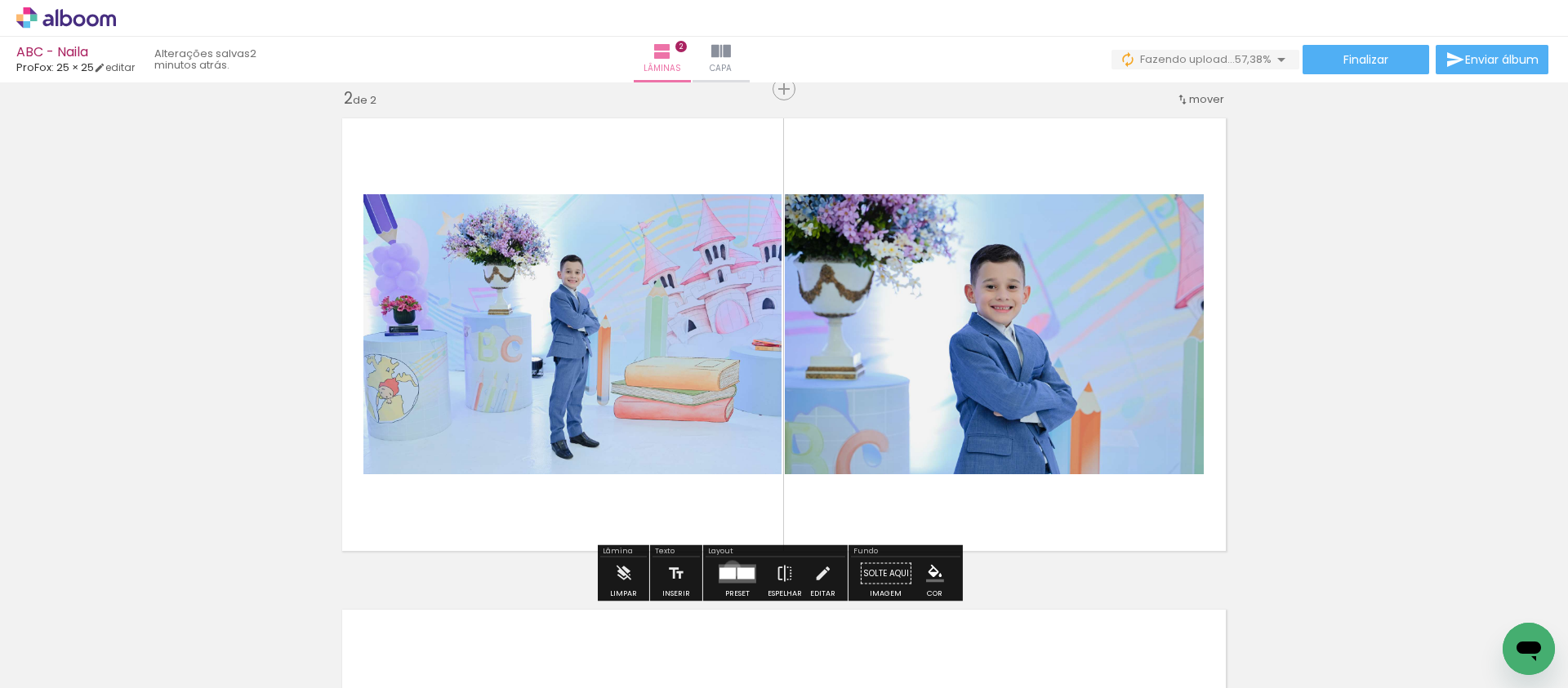
drag, startPoint x: 728, startPoint y: 568, endPoint x: 976, endPoint y: 468, distance: 267.4
click at [728, 568] on div at bounding box center [727, 572] width 16 height 11
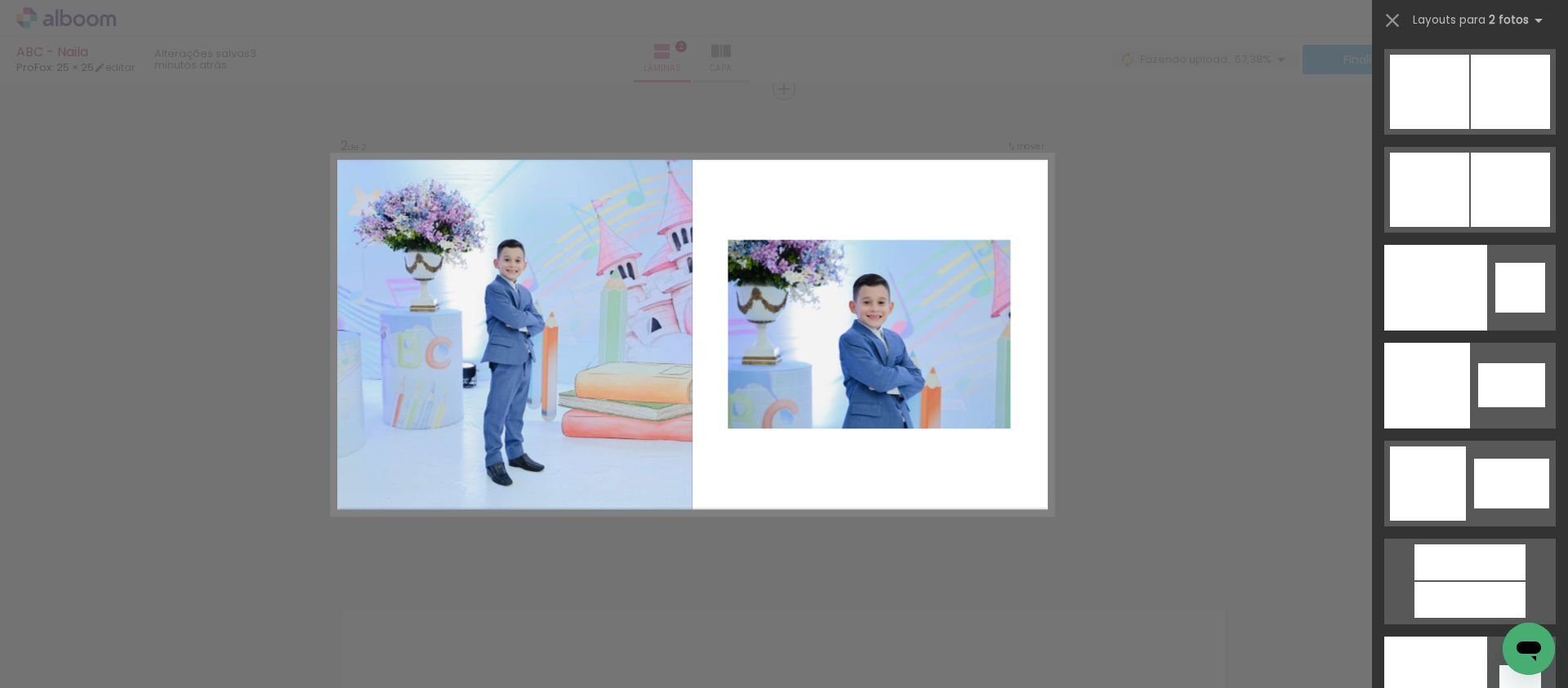
scroll to position [8415, 0]
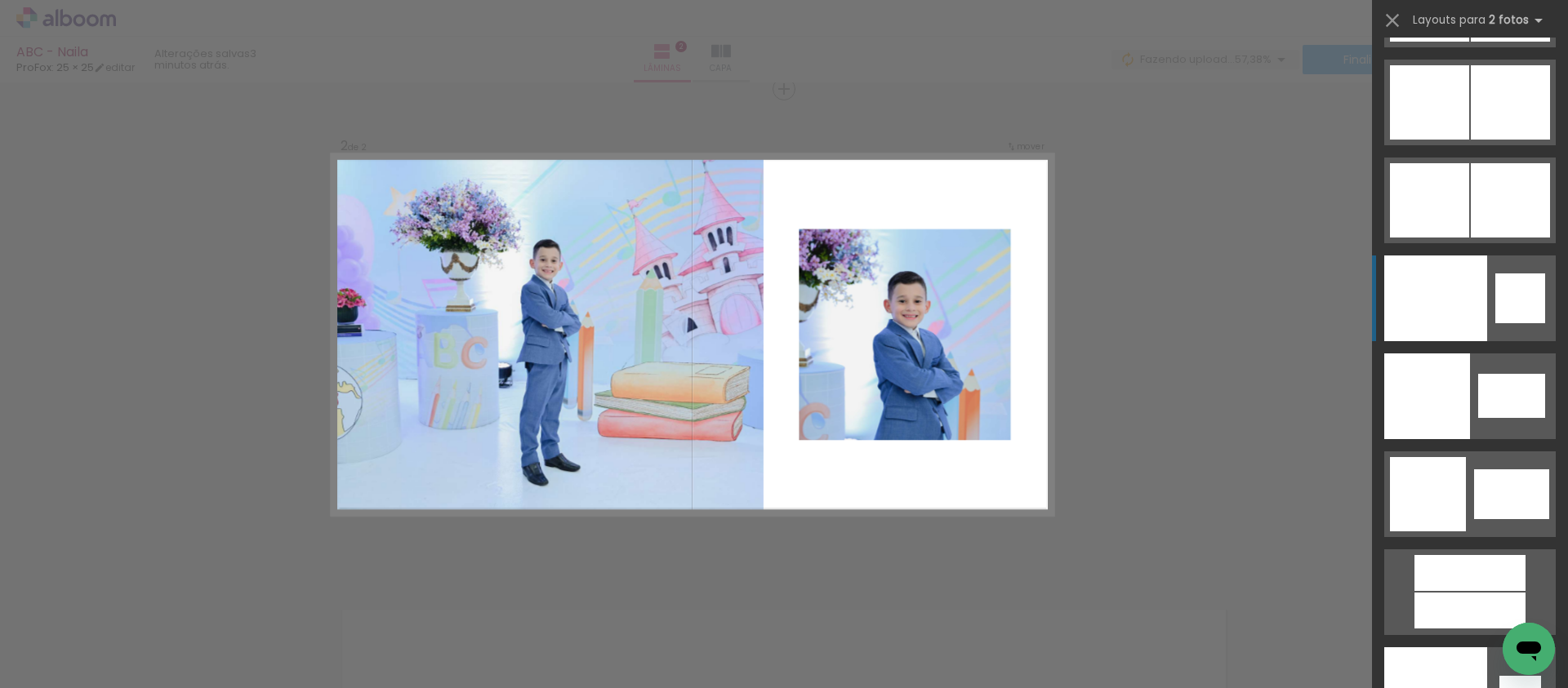
click at [1467, 647] on div at bounding box center [1435, 690] width 103 height 86
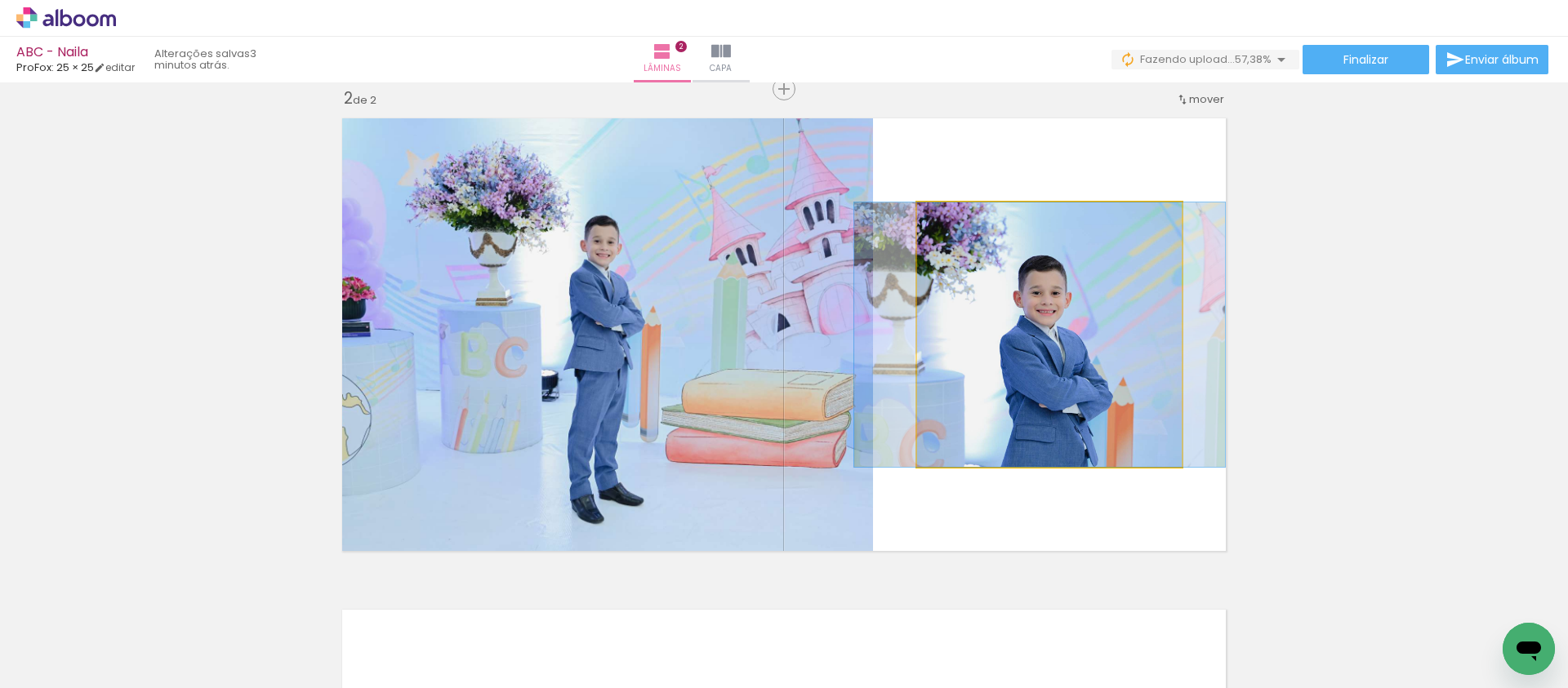
drag, startPoint x: 1045, startPoint y: 354, endPoint x: 1036, endPoint y: 311, distance: 43.9
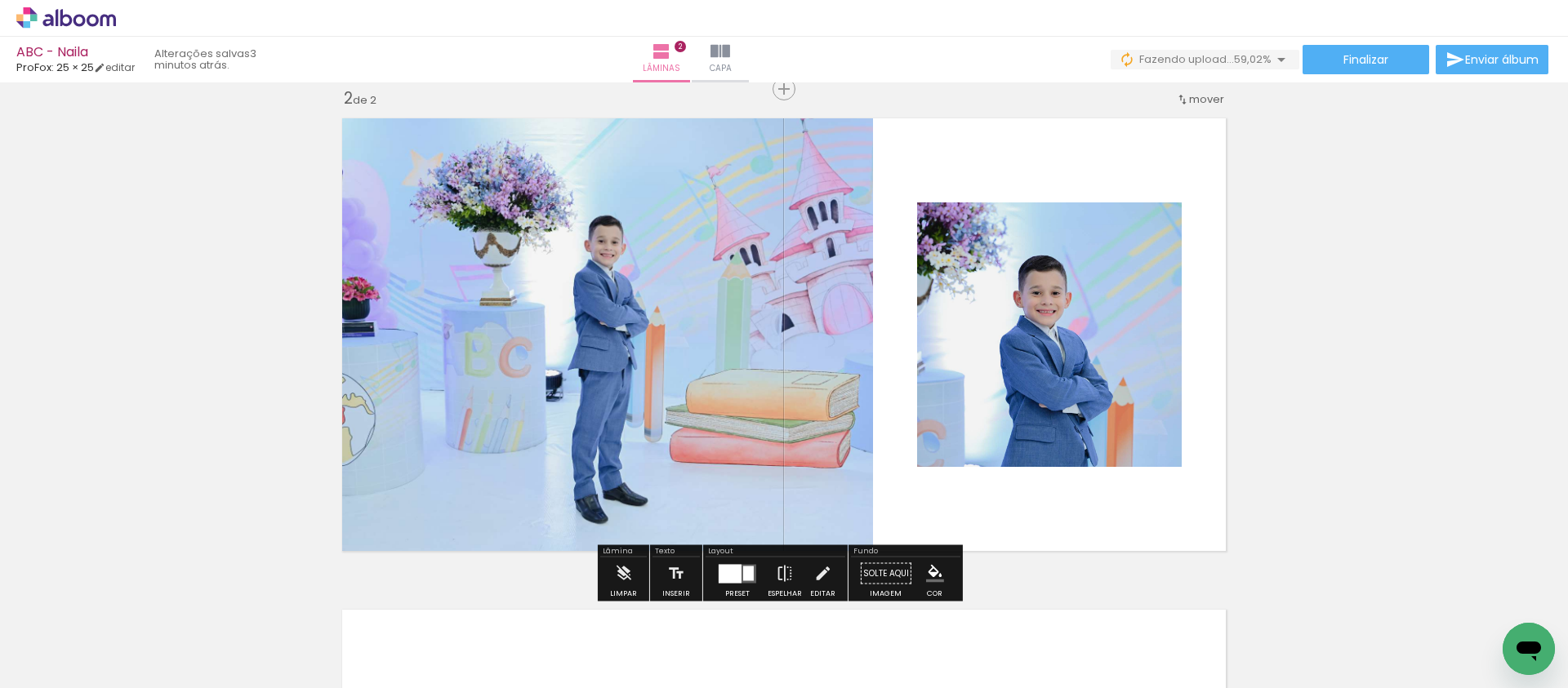
click at [1362, 287] on div "Inserir lâmina 1 de 2 Inserir lâmina 2 de 2" at bounding box center [784, 314] width 1568 height 1475
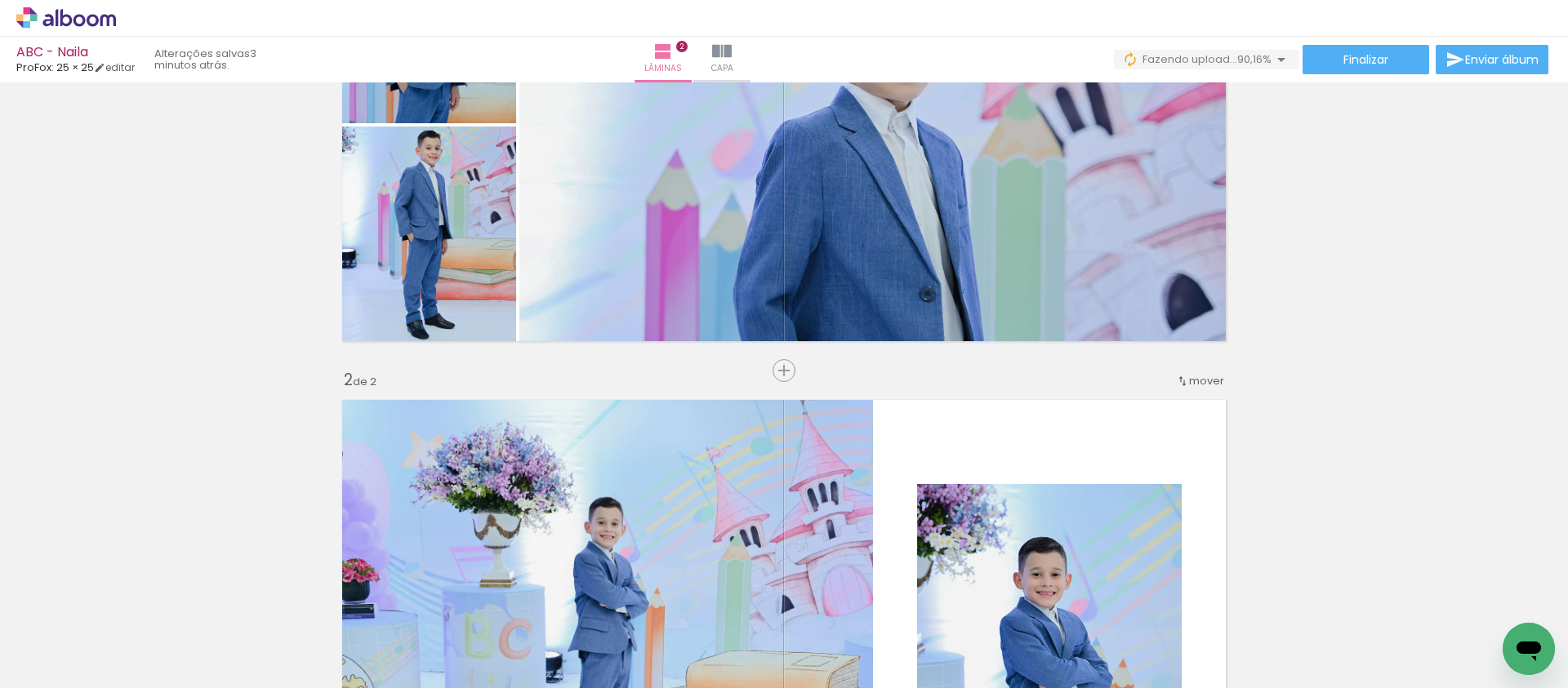
scroll to position [297, 0]
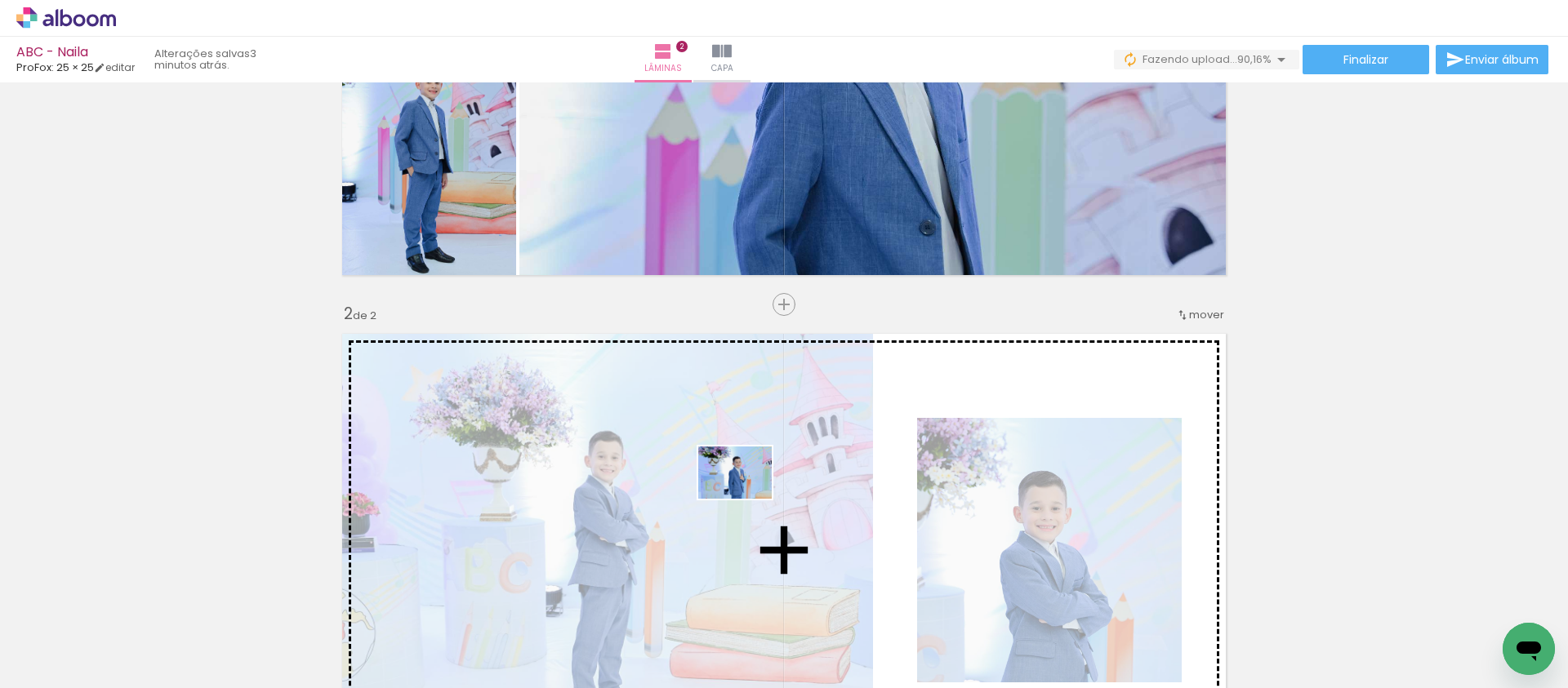
drag, startPoint x: 441, startPoint y: 633, endPoint x: 794, endPoint y: 477, distance: 385.9
click at [794, 477] on quentale-workspace at bounding box center [784, 344] width 1568 height 688
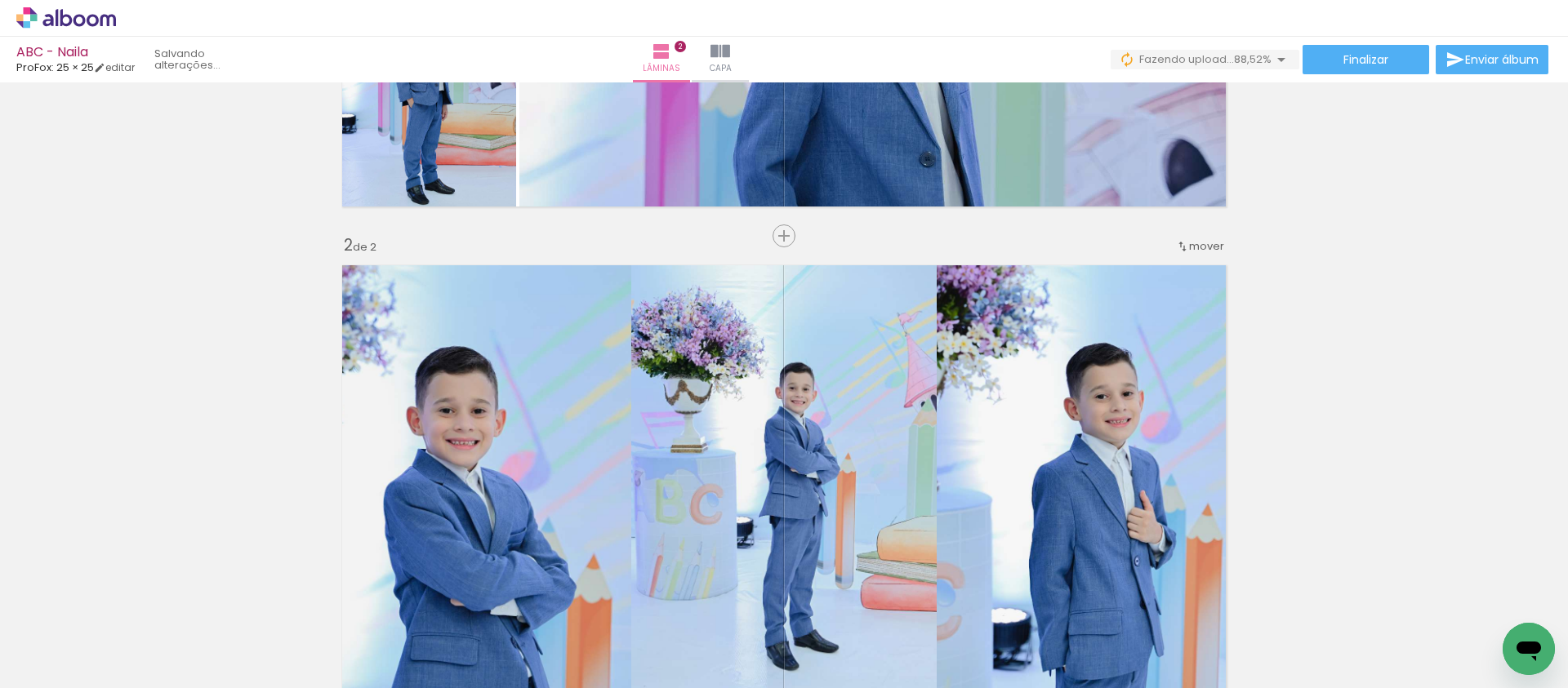
scroll to position [567, 0]
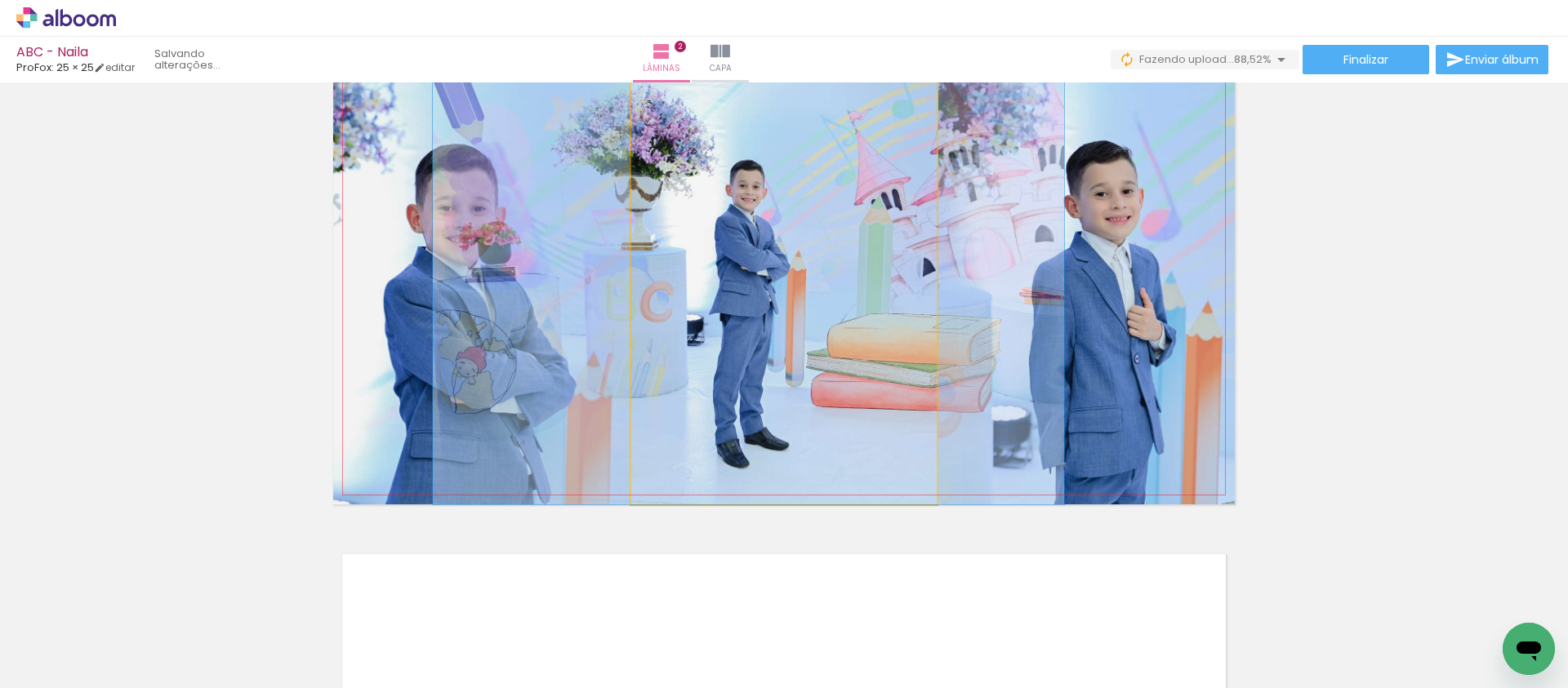
drag, startPoint x: 850, startPoint y: 312, endPoint x: 825, endPoint y: 316, distance: 25.3
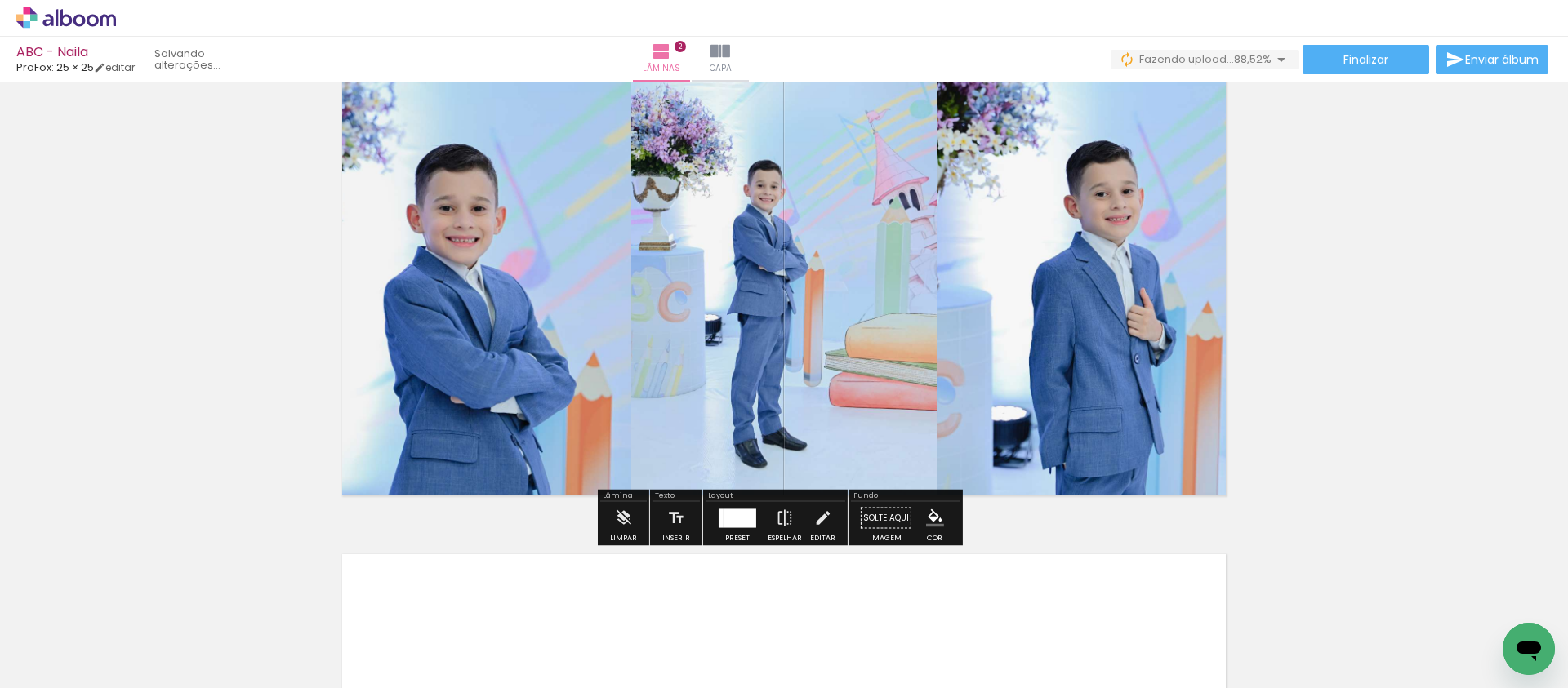
click at [727, 521] on div at bounding box center [737, 517] width 28 height 19
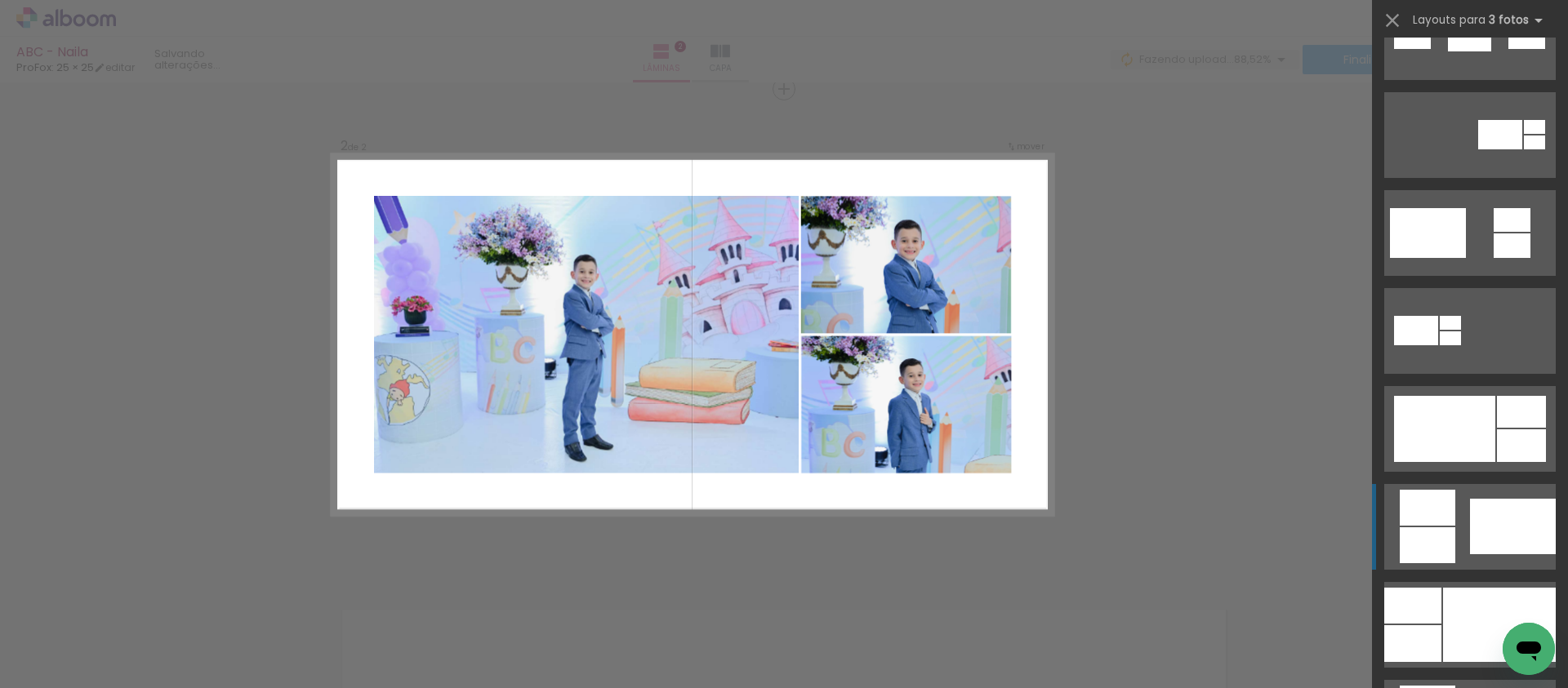
scroll to position [913, 0]
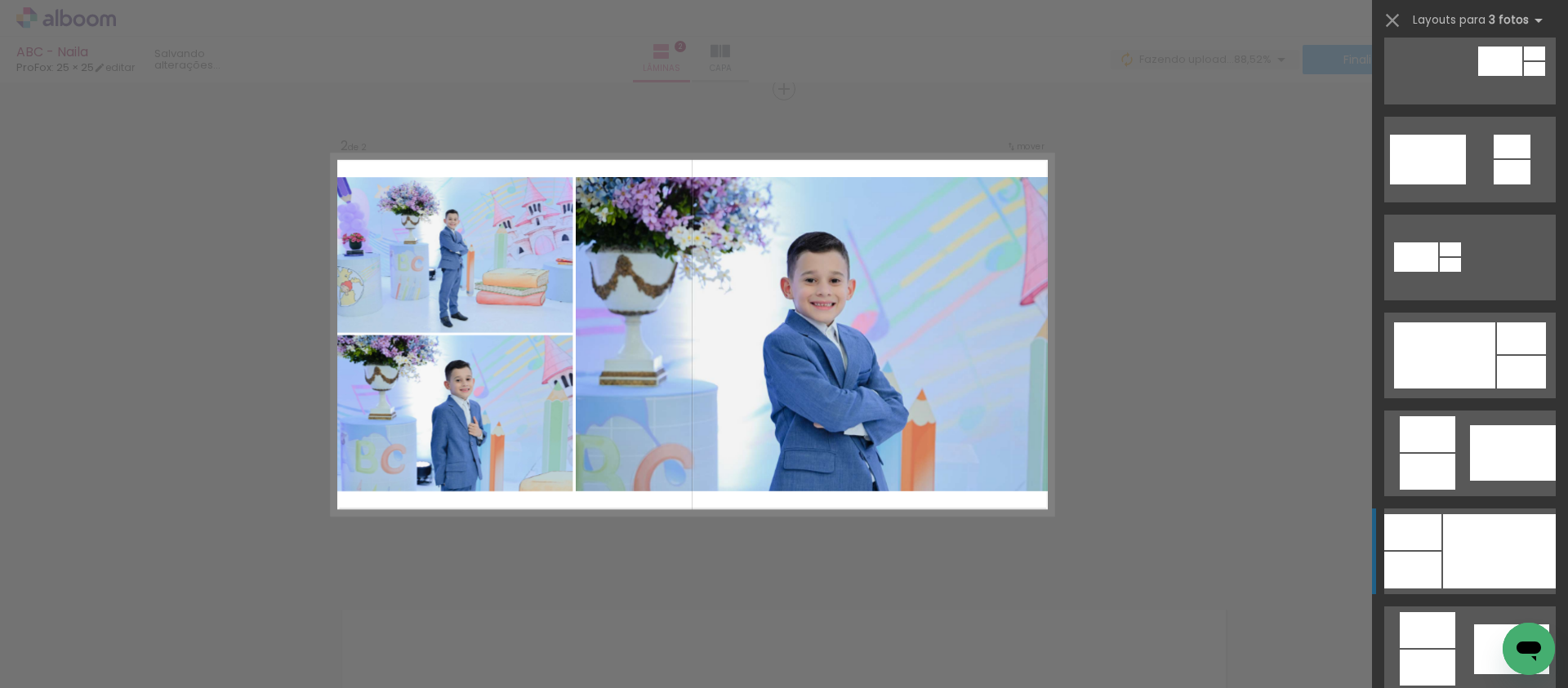
click at [1456, 525] on div at bounding box center [1499, 551] width 113 height 74
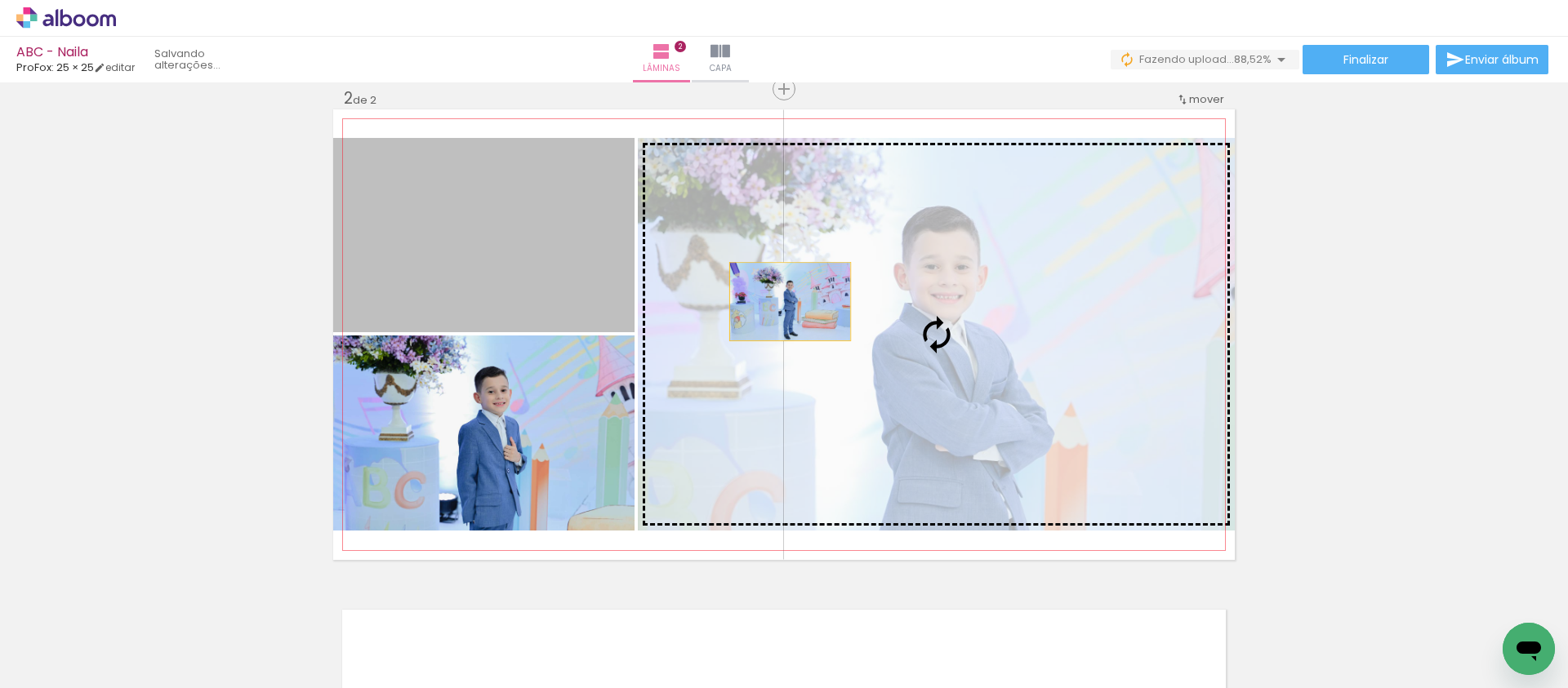
drag, startPoint x: 521, startPoint y: 275, endPoint x: 799, endPoint y: 305, distance: 279.6
click at [0, 0] on slot at bounding box center [0, 0] width 0 height 0
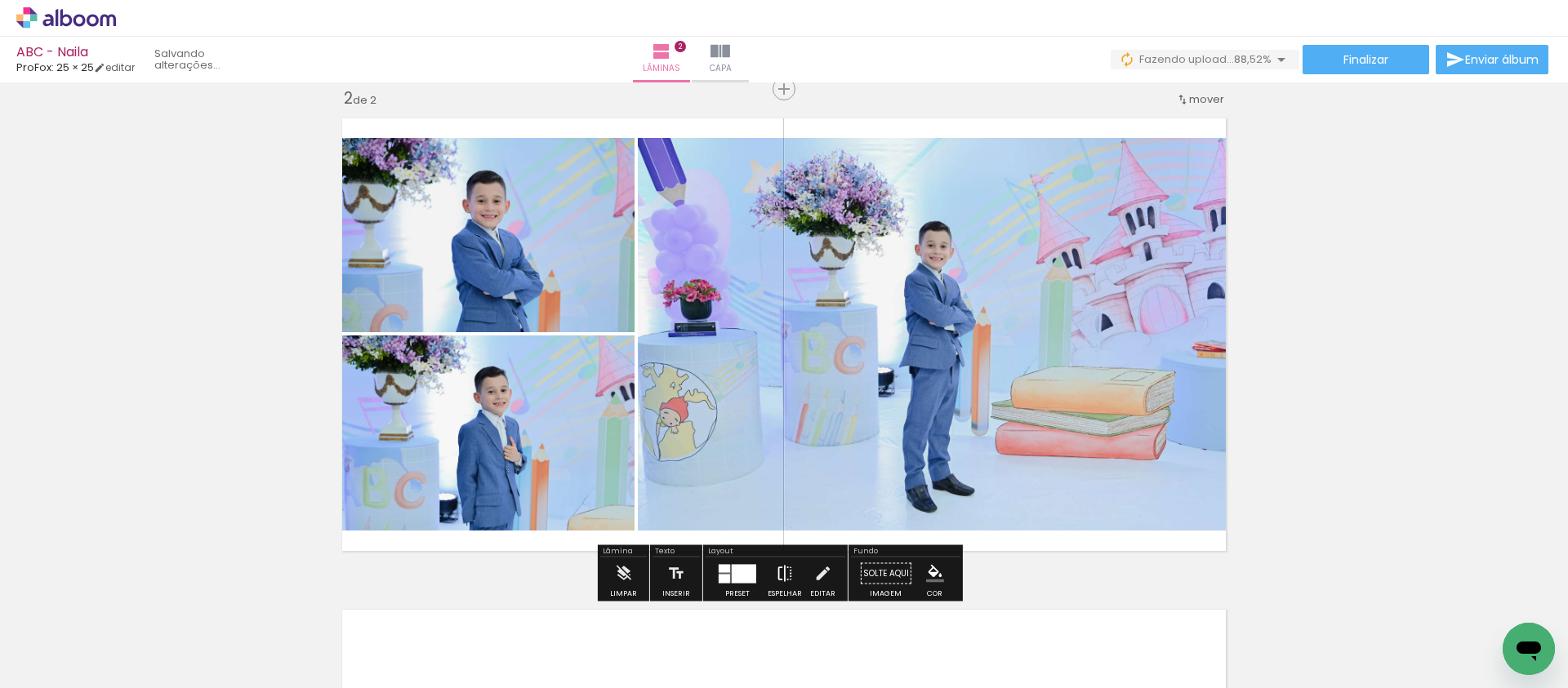
click at [776, 573] on iron-icon at bounding box center [785, 573] width 18 height 33
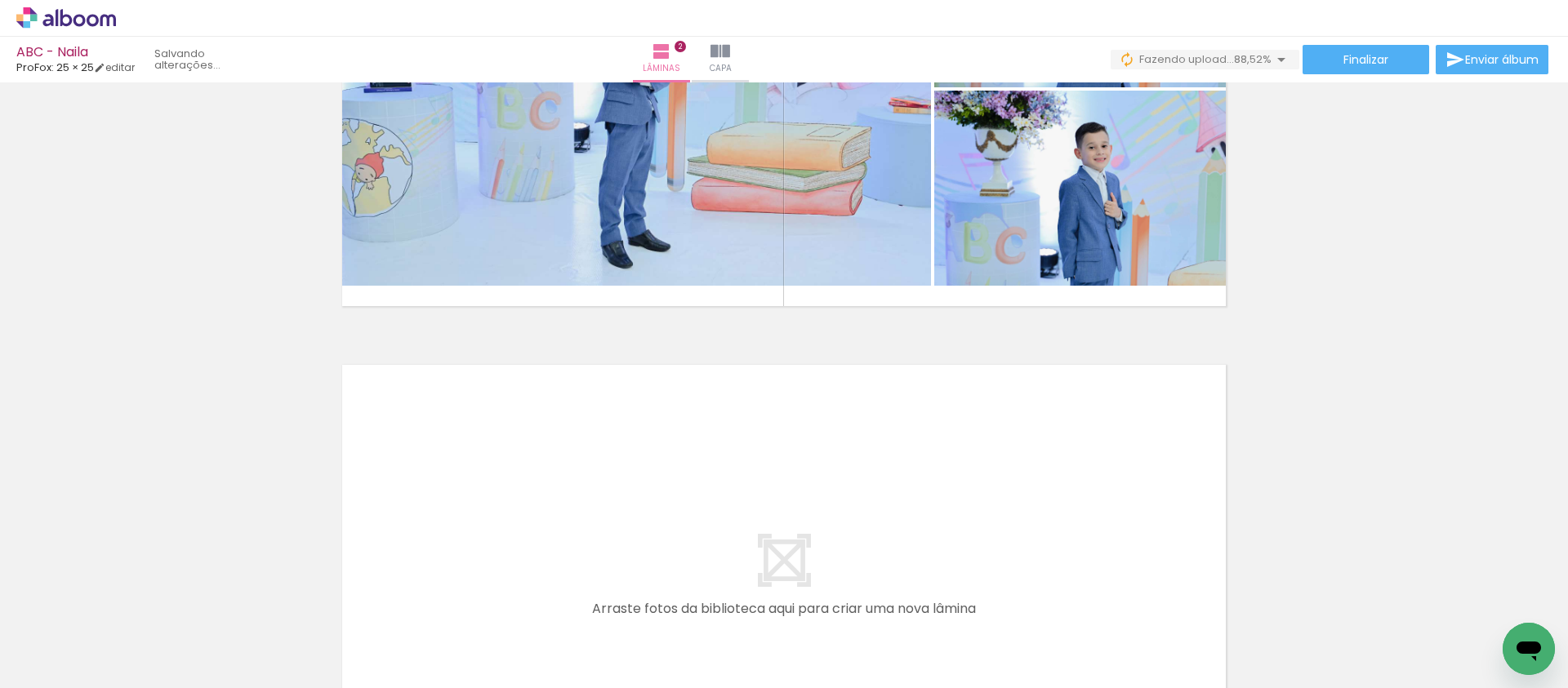
scroll to position [701, 0]
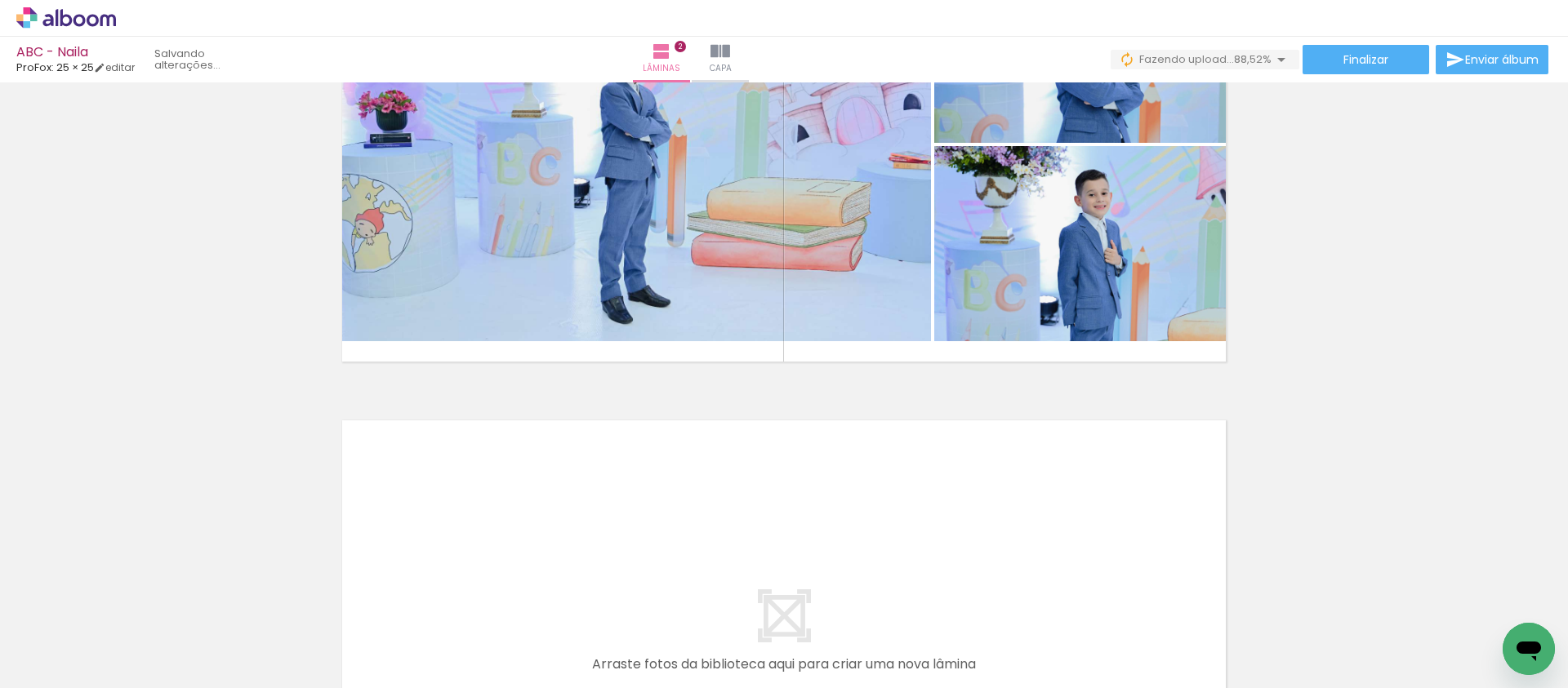
click at [1364, 317] on div "Inserir lâmina 1 de 2 Inserir lâmina 2 de 2" at bounding box center [784, 124] width 1568 height 1475
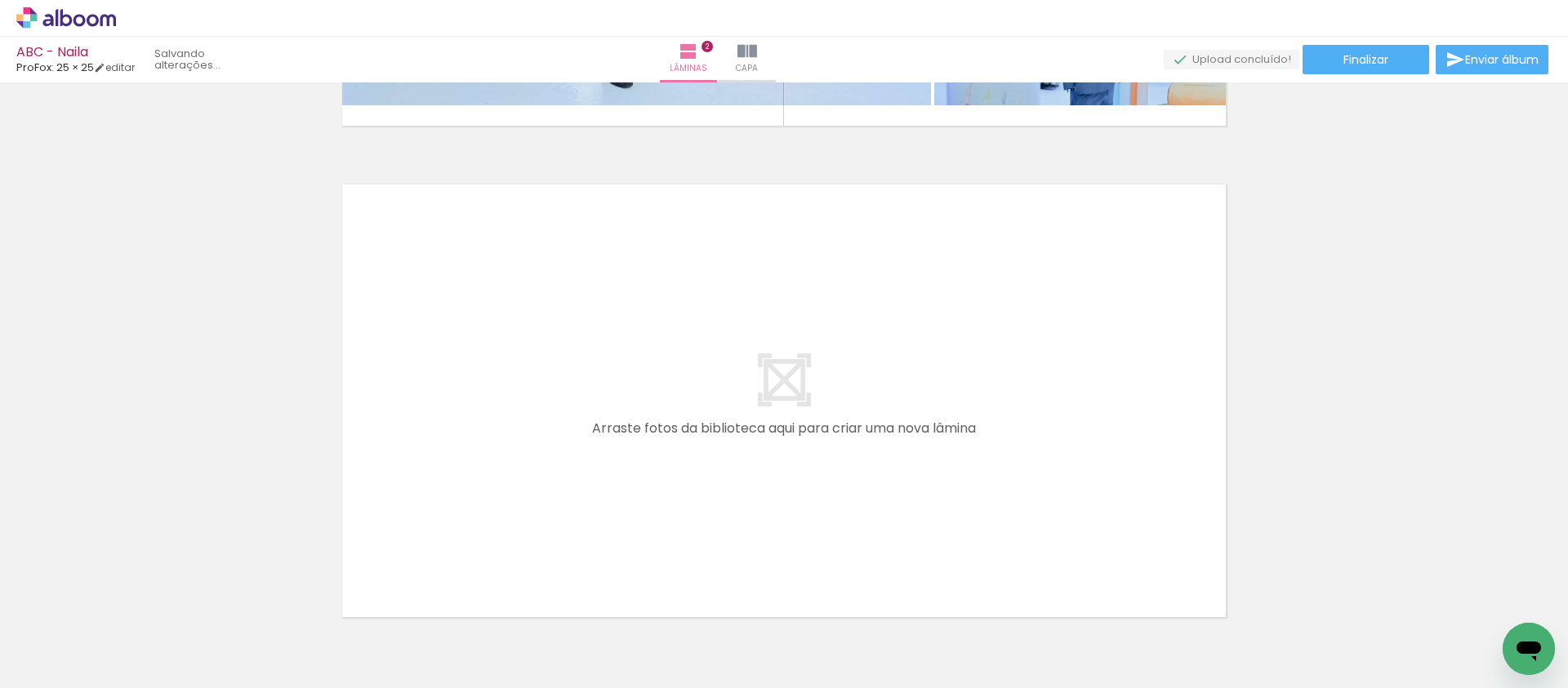
scroll to position [948, 0]
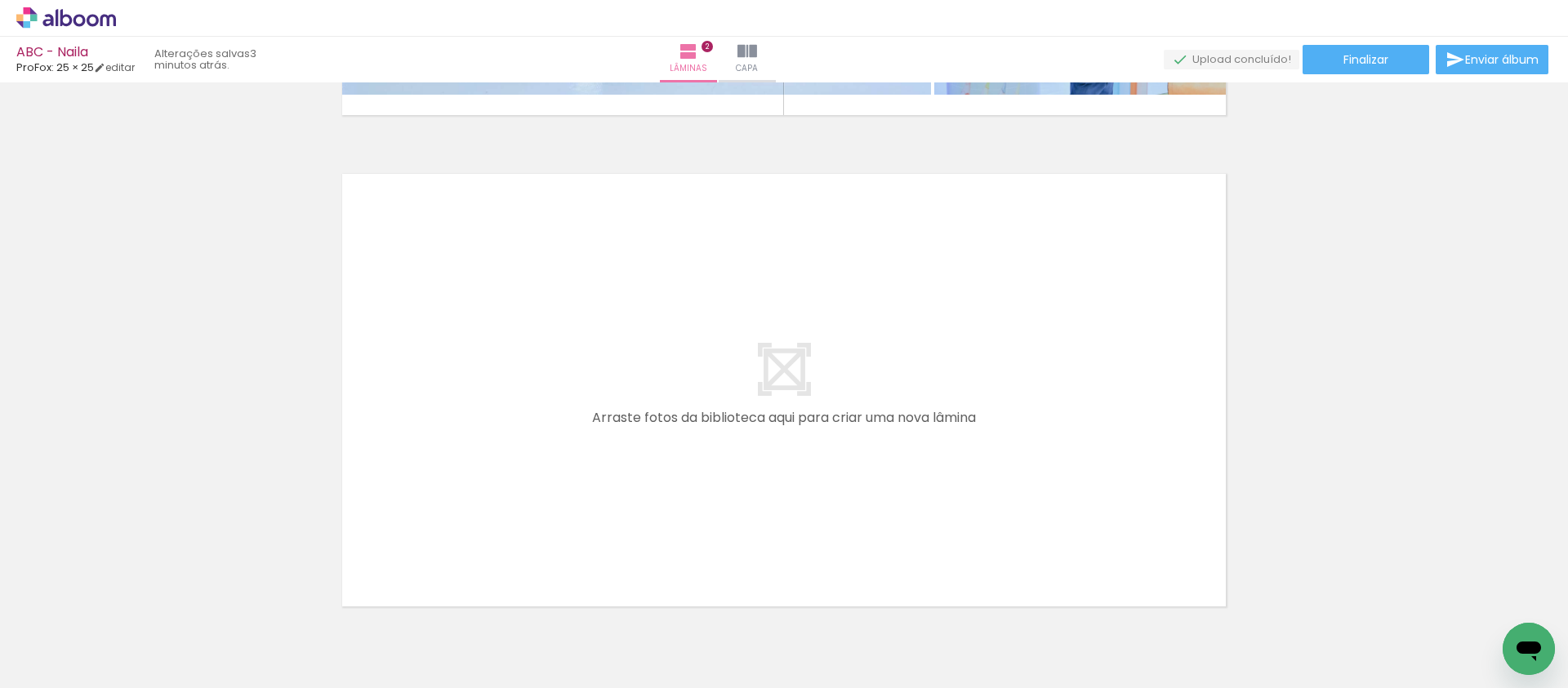
drag, startPoint x: 541, startPoint y: 645, endPoint x: 615, endPoint y: 424, distance: 233.1
click at [615, 424] on quentale-workspace at bounding box center [784, 344] width 1568 height 688
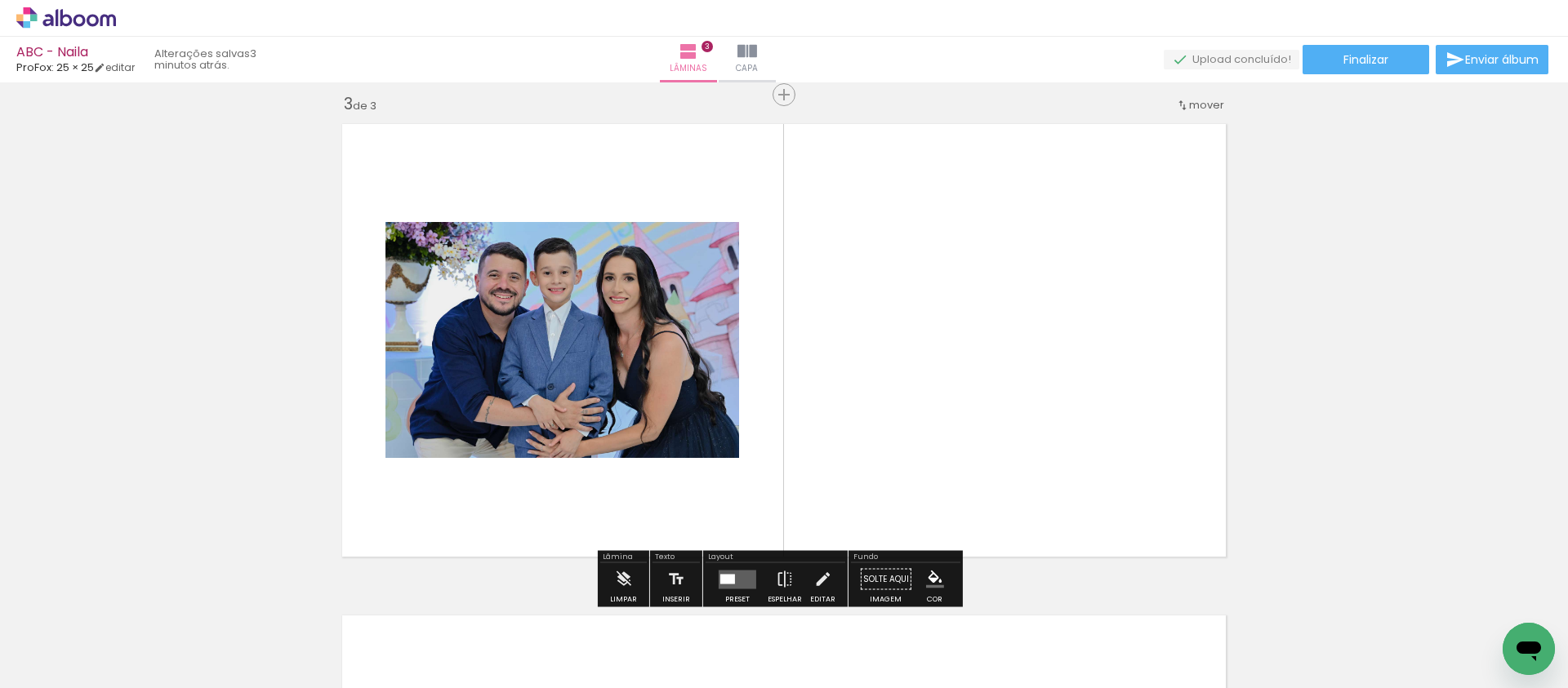
scroll to position [1004, 0]
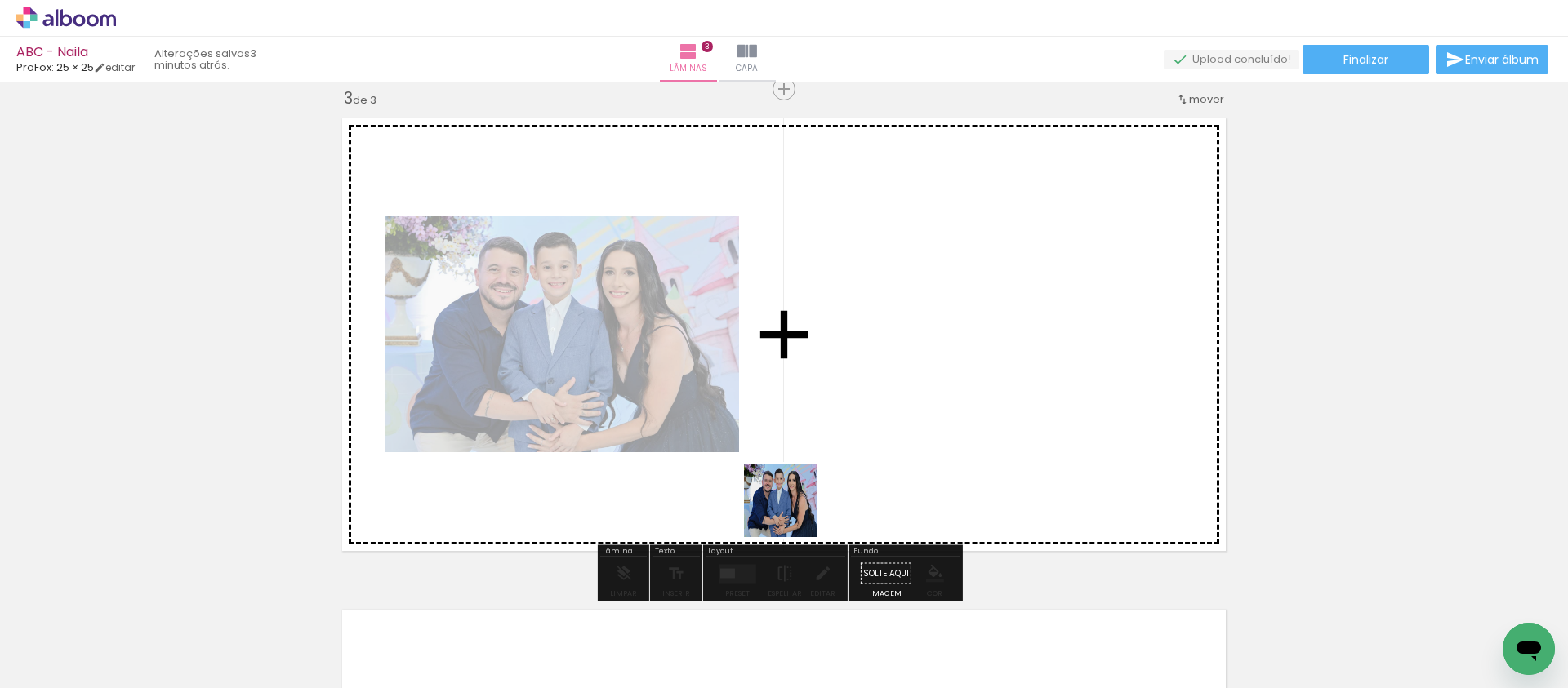
drag, startPoint x: 637, startPoint y: 634, endPoint x: 936, endPoint y: 325, distance: 430.0
click at [936, 325] on quentale-workspace at bounding box center [784, 344] width 1568 height 688
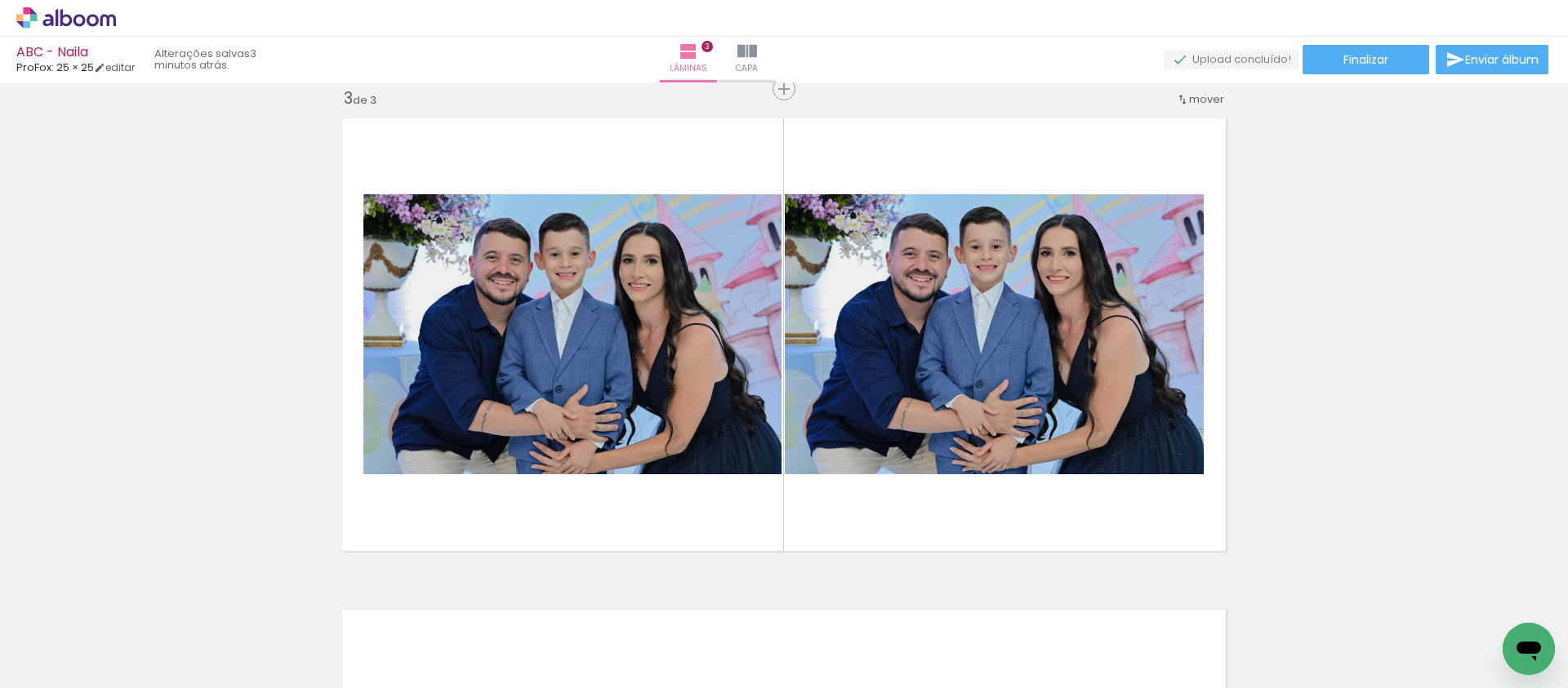
scroll to position [1014, 0]
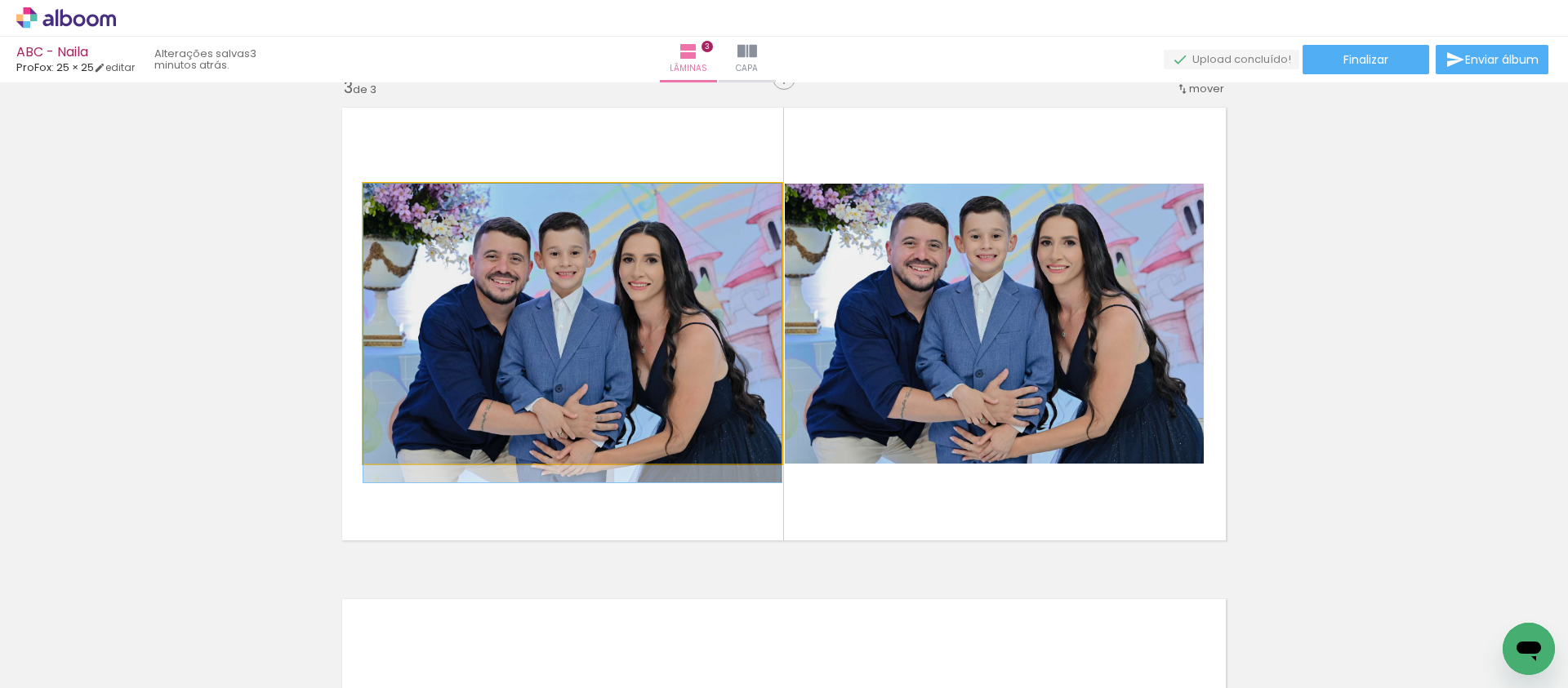
drag, startPoint x: 672, startPoint y: 330, endPoint x: 606, endPoint y: 361, distance: 72.9
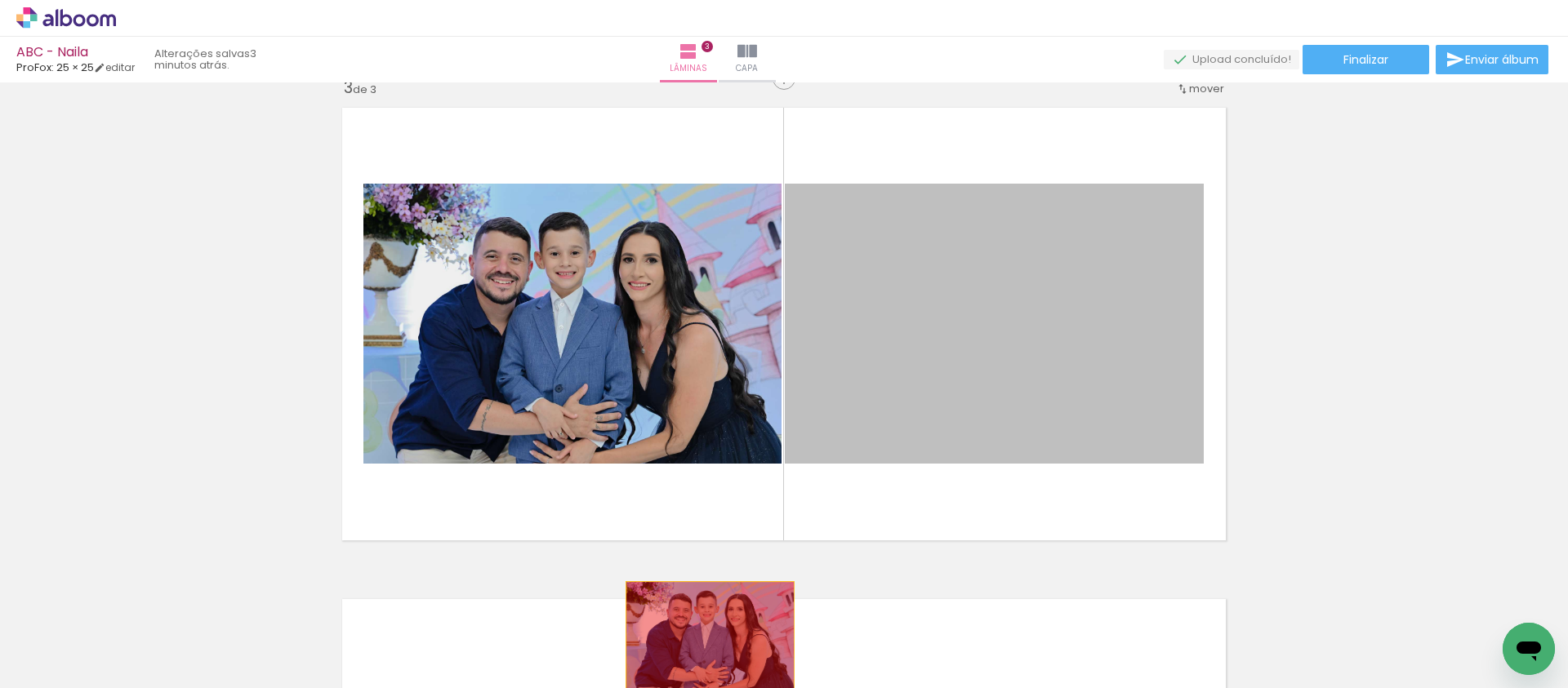
drag, startPoint x: 956, startPoint y: 342, endPoint x: 702, endPoint y: 641, distance: 392.3
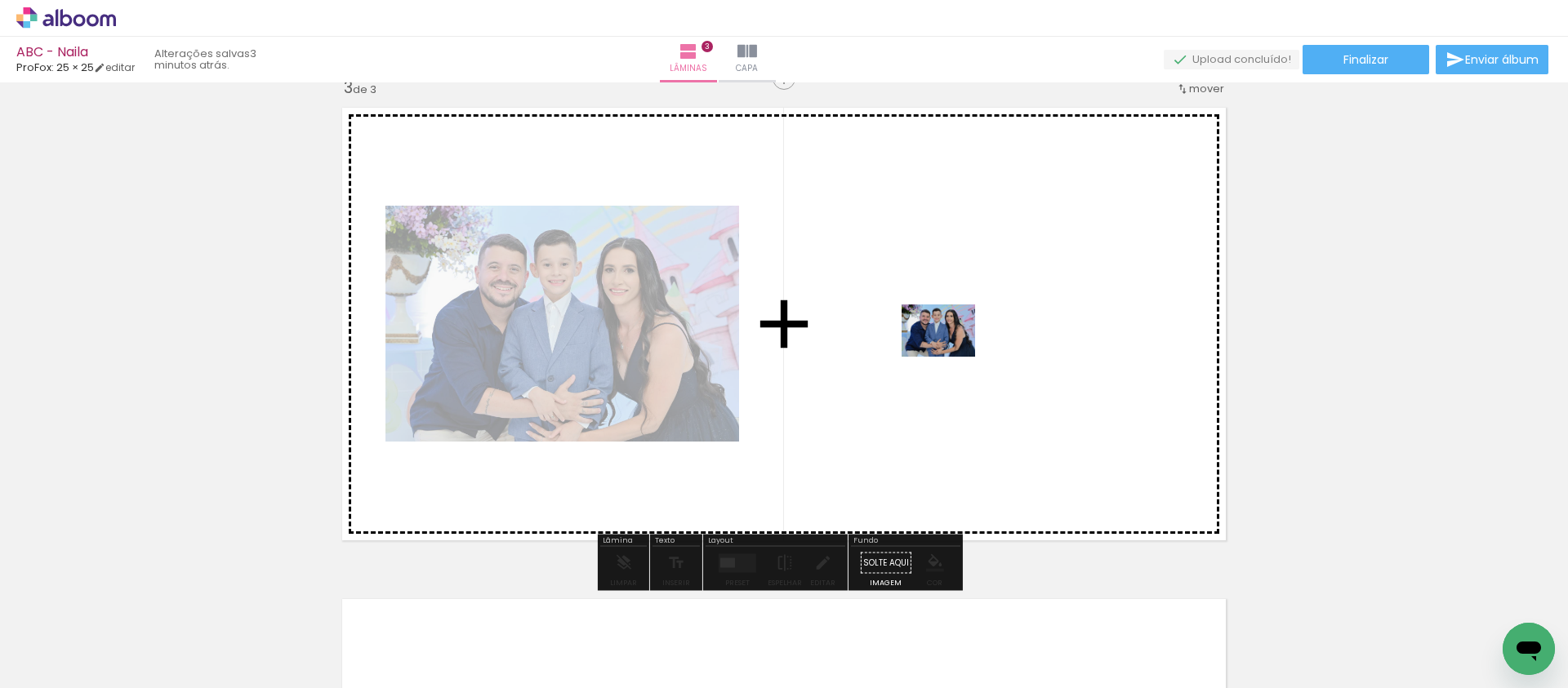
drag, startPoint x: 651, startPoint y: 643, endPoint x: 951, endPoint y: 353, distance: 417.3
click at [951, 353] on quentale-workspace at bounding box center [784, 344] width 1568 height 688
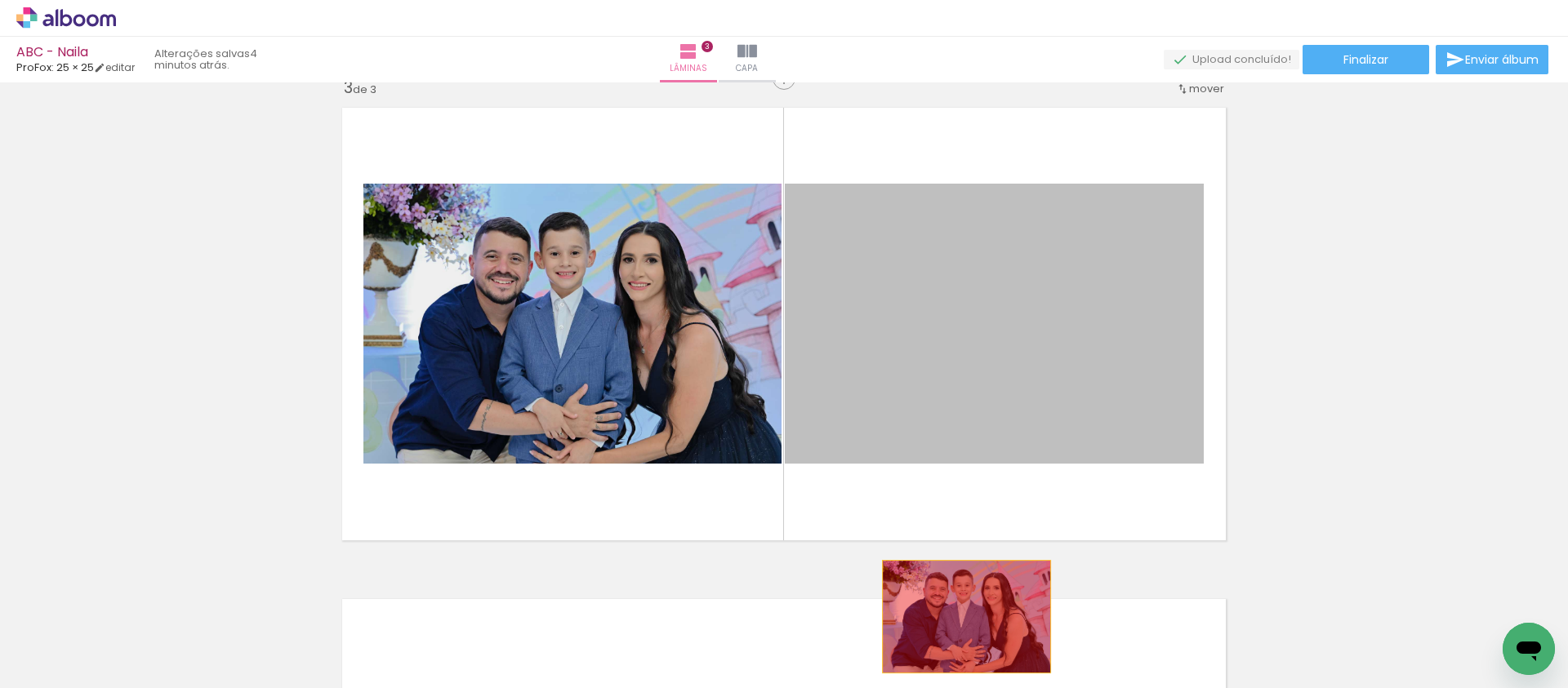
drag, startPoint x: 1026, startPoint y: 346, endPoint x: 960, endPoint y: 616, distance: 277.9
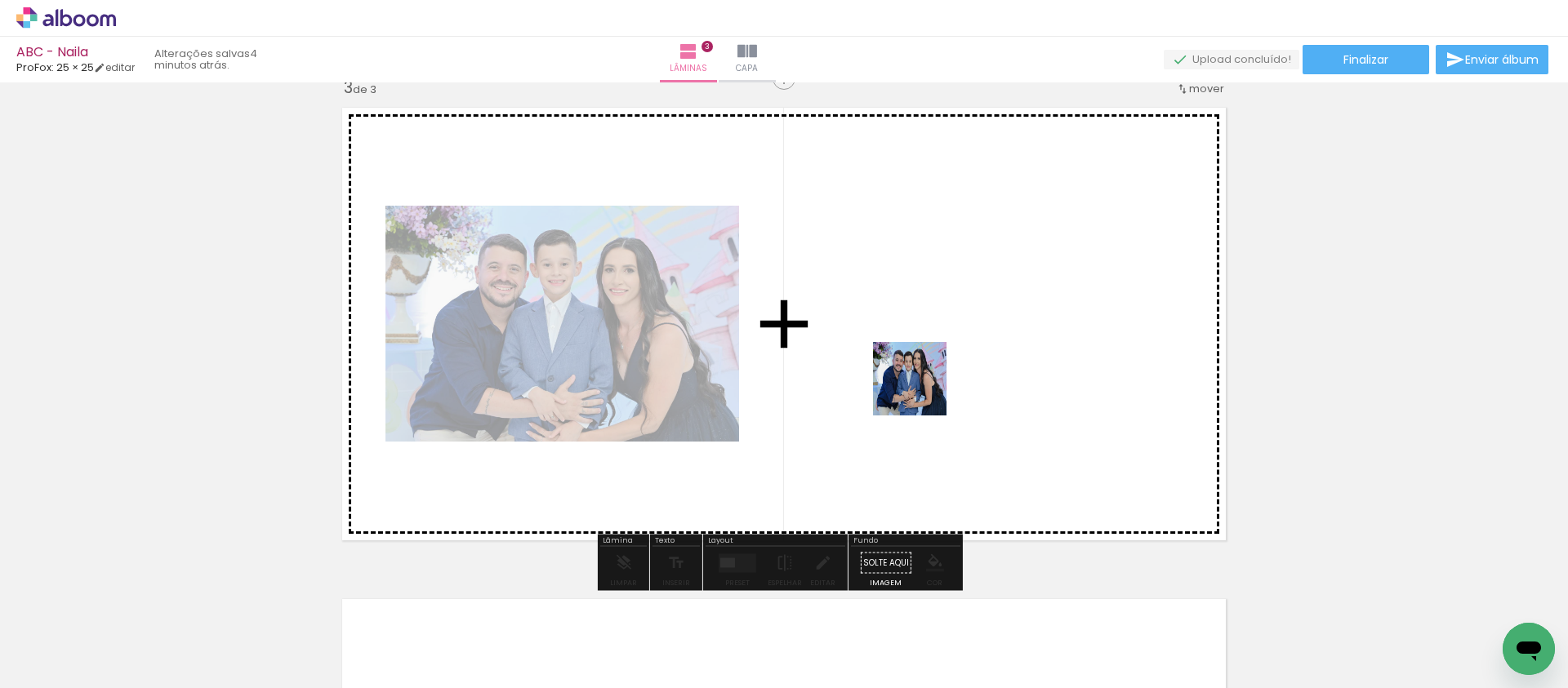
drag, startPoint x: 734, startPoint y: 645, endPoint x: 922, endPoint y: 391, distance: 316.0
click at [922, 391] on quentale-workspace at bounding box center [784, 344] width 1568 height 688
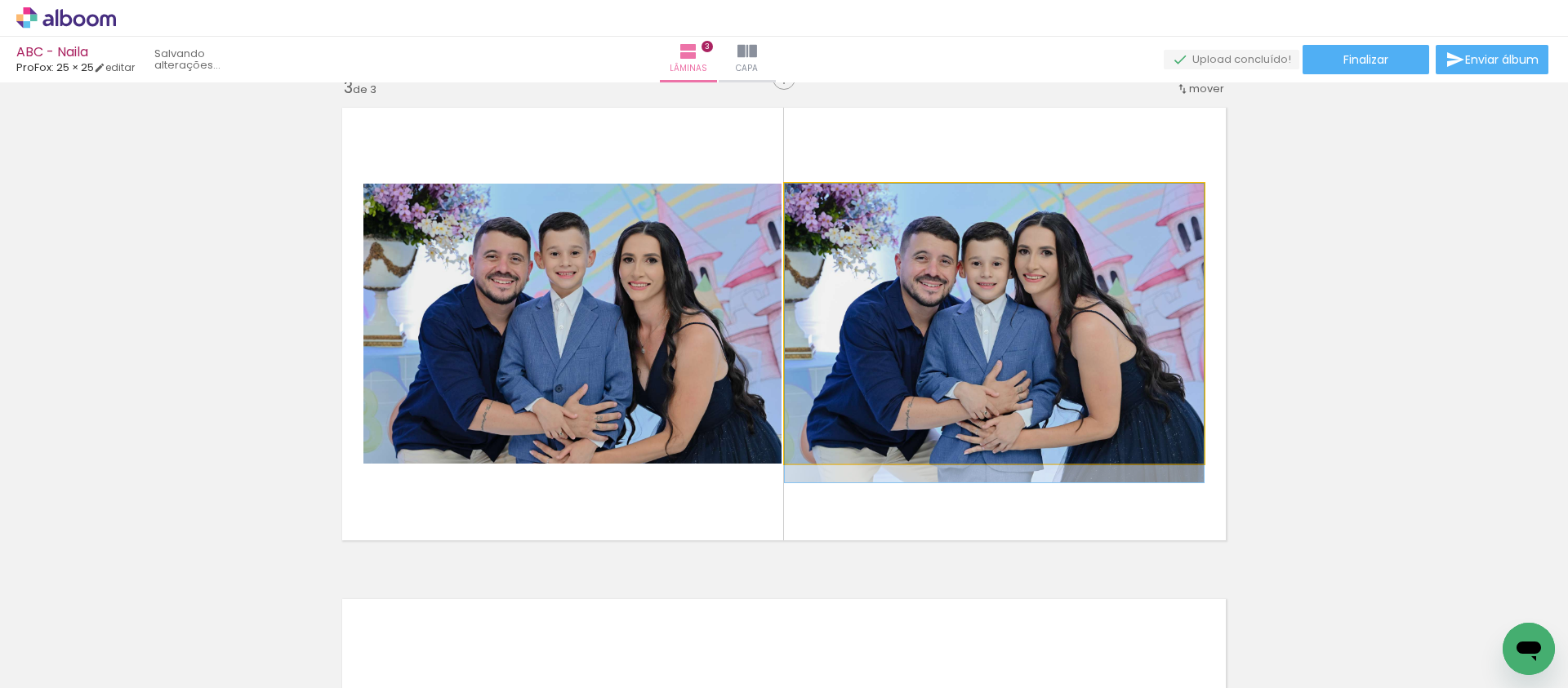
drag, startPoint x: 1067, startPoint y: 281, endPoint x: 1062, endPoint y: 309, distance: 28.4
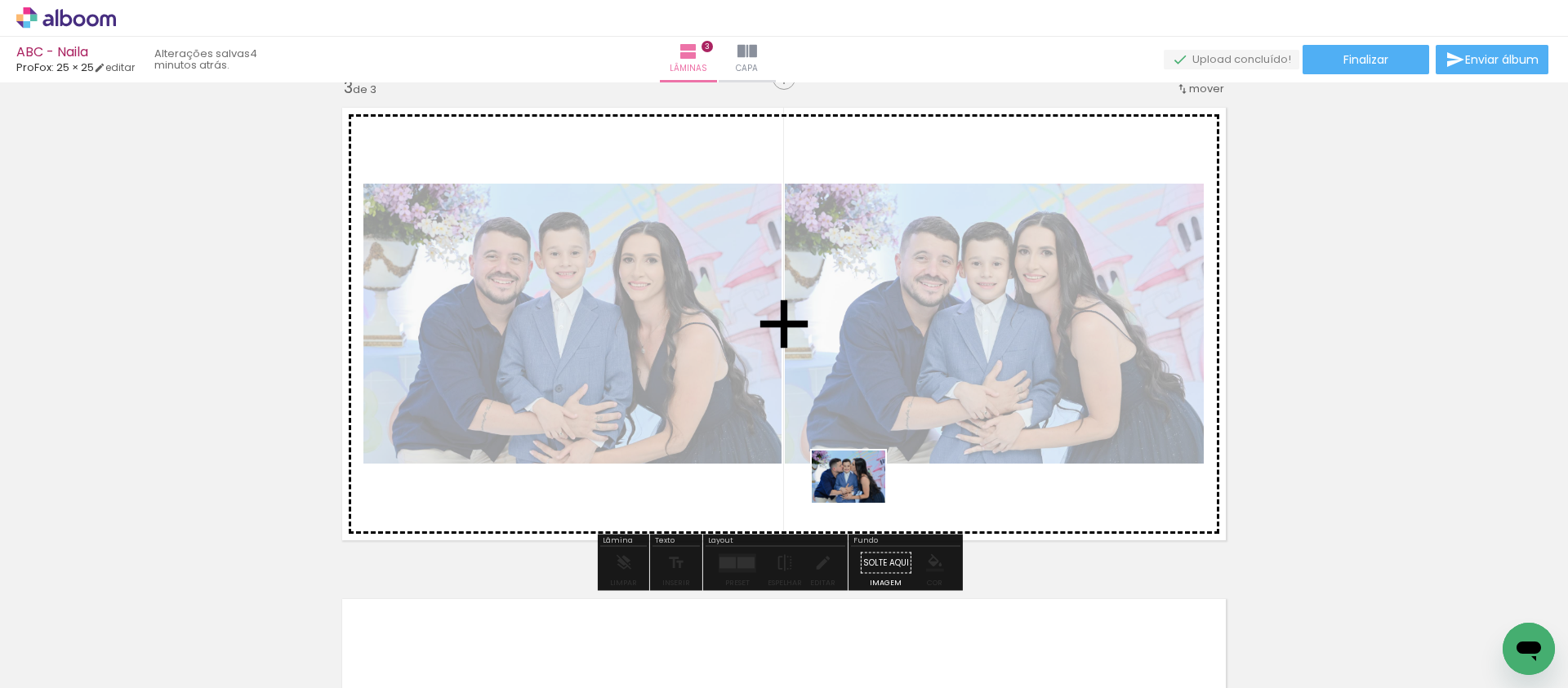
drag, startPoint x: 803, startPoint y: 637, endPoint x: 861, endPoint y: 500, distance: 148.8
click at [861, 500] on quentale-workspace at bounding box center [784, 344] width 1568 height 688
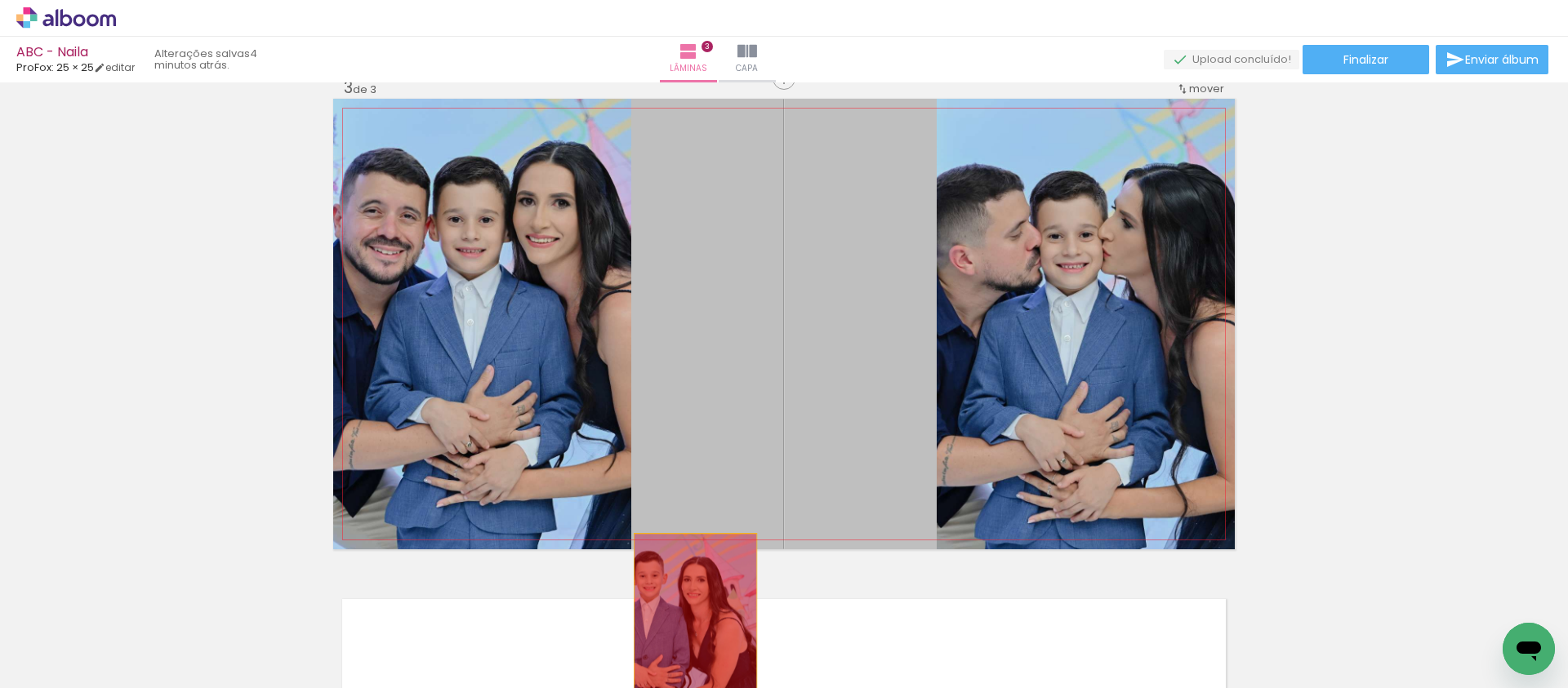
drag, startPoint x: 814, startPoint y: 333, endPoint x: 689, endPoint y: 624, distance: 316.7
click at [689, 624] on quentale-workspace at bounding box center [784, 344] width 1568 height 688
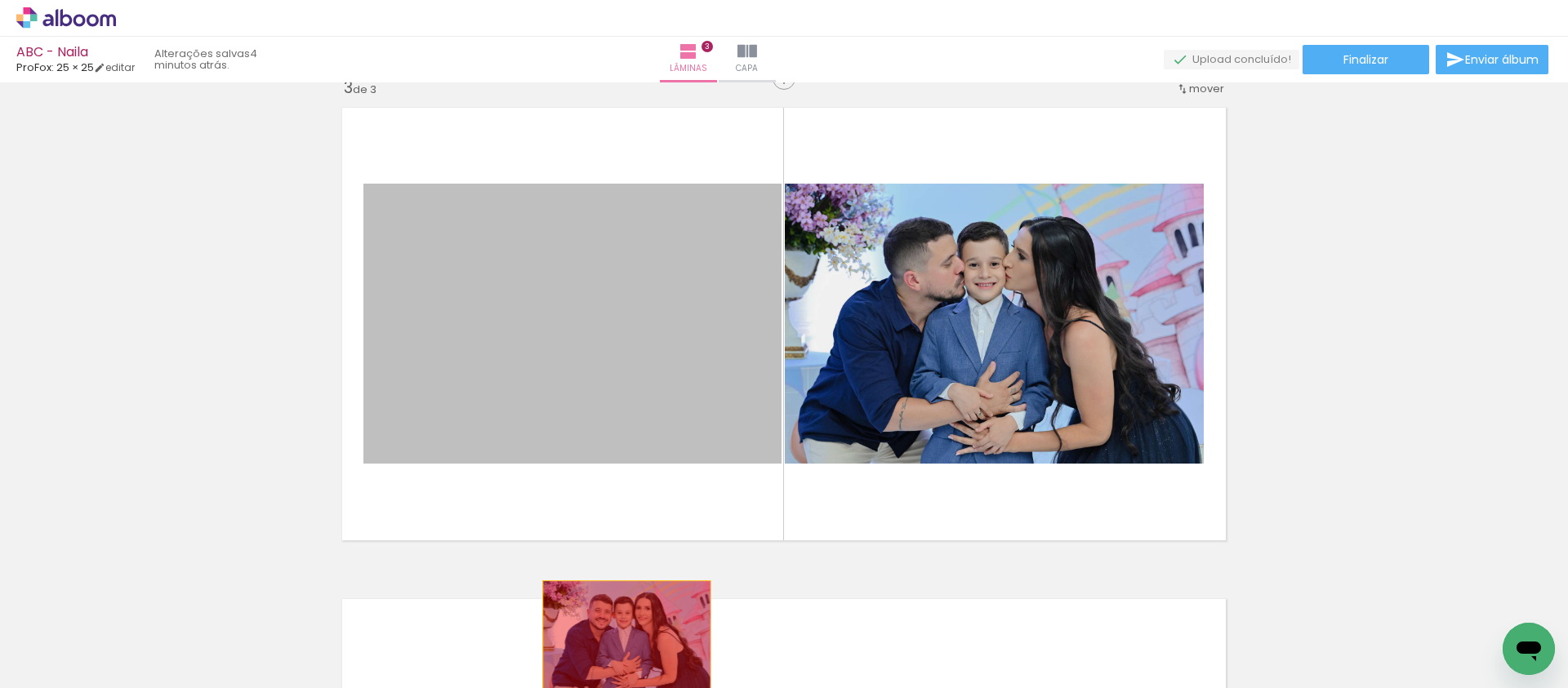
drag, startPoint x: 671, startPoint y: 408, endPoint x: 620, endPoint y: 637, distance: 234.6
click at [620, 637] on quentale-workspace at bounding box center [784, 344] width 1568 height 688
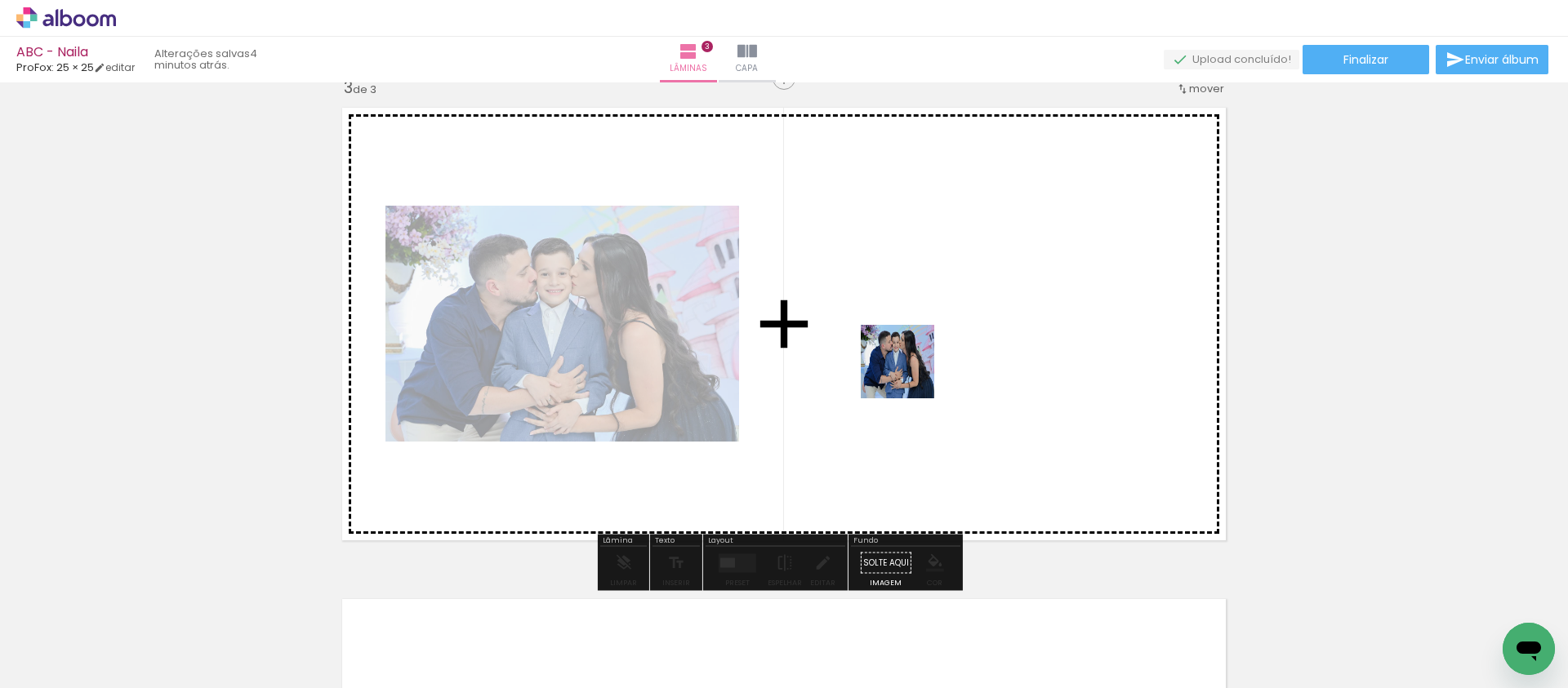
drag, startPoint x: 921, startPoint y: 646, endPoint x: 910, endPoint y: 373, distance: 273.2
click at [910, 373] on quentale-workspace at bounding box center [784, 344] width 1568 height 688
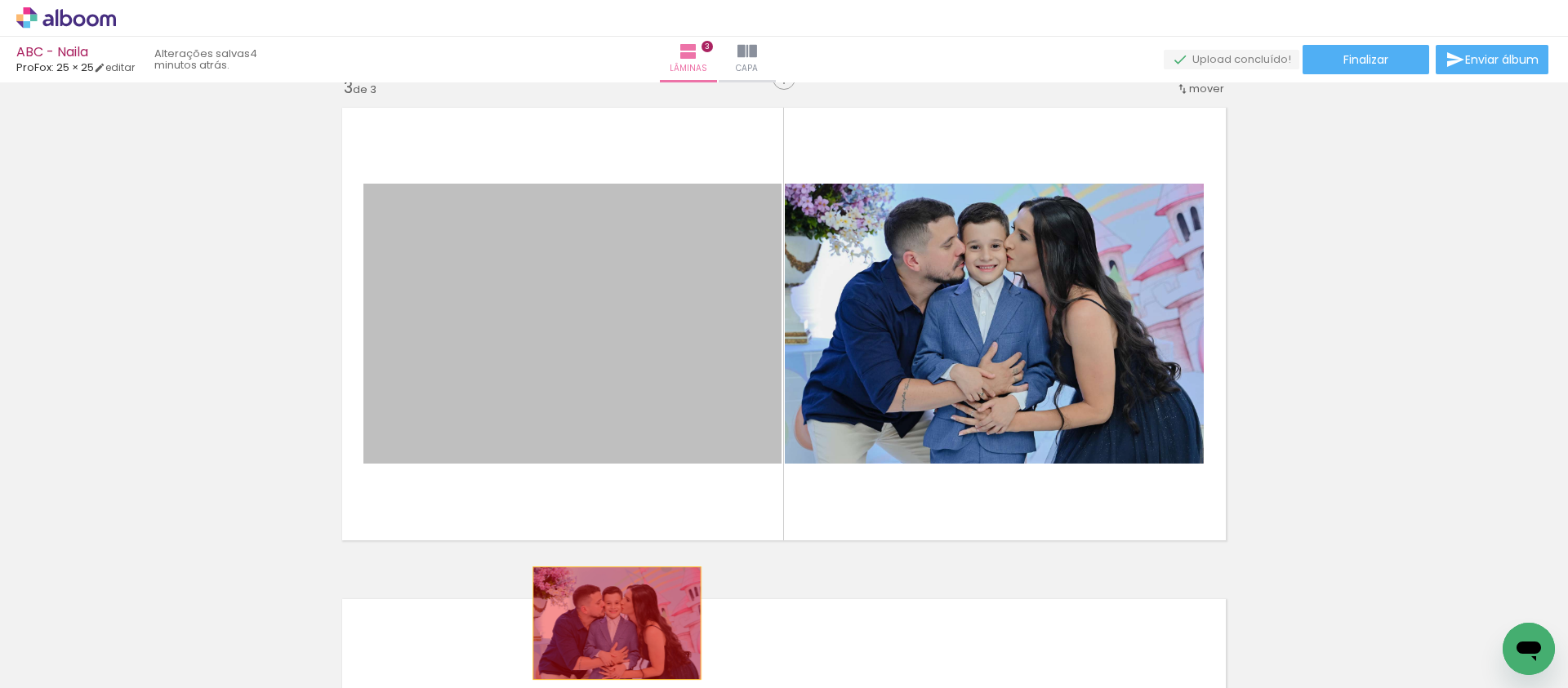
drag, startPoint x: 684, startPoint y: 325, endPoint x: 611, endPoint y: 626, distance: 309.7
click at [610, 627] on quentale-workspace at bounding box center [784, 344] width 1568 height 688
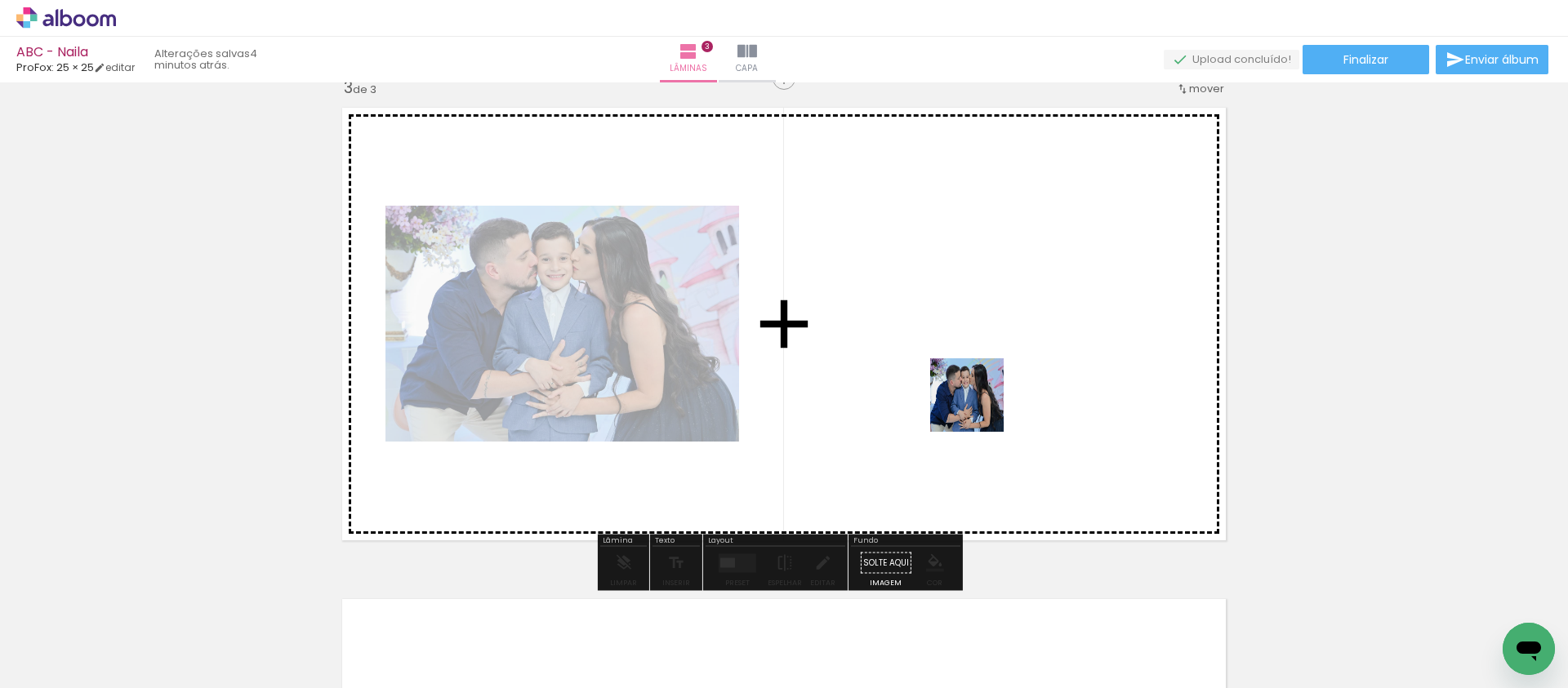
drag, startPoint x: 991, startPoint y: 633, endPoint x: 977, endPoint y: 400, distance: 233.4
click at [977, 400] on quentale-workspace at bounding box center [784, 344] width 1568 height 688
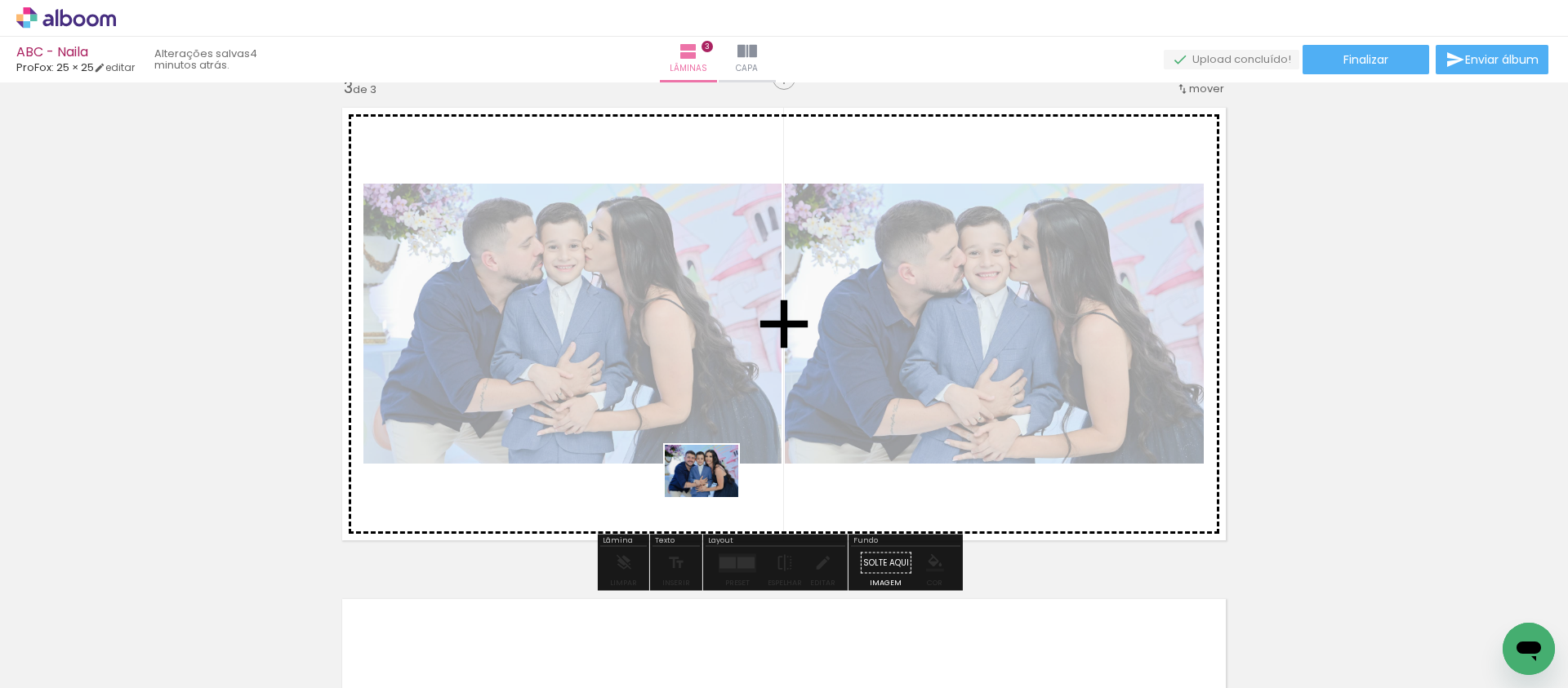
drag, startPoint x: 707, startPoint y: 615, endPoint x: 714, endPoint y: 494, distance: 121.2
click at [714, 494] on quentale-workspace at bounding box center [784, 344] width 1568 height 688
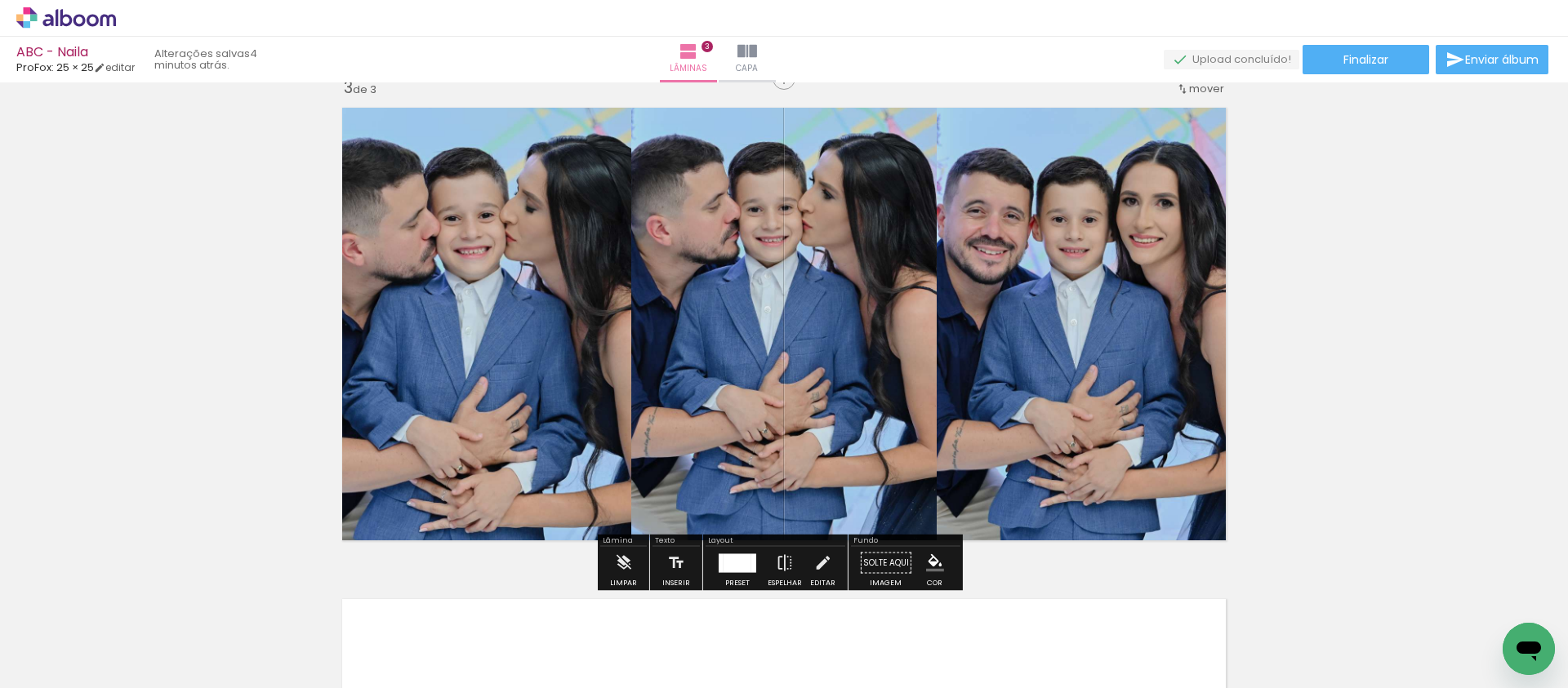
click at [739, 560] on div at bounding box center [737, 562] width 28 height 19
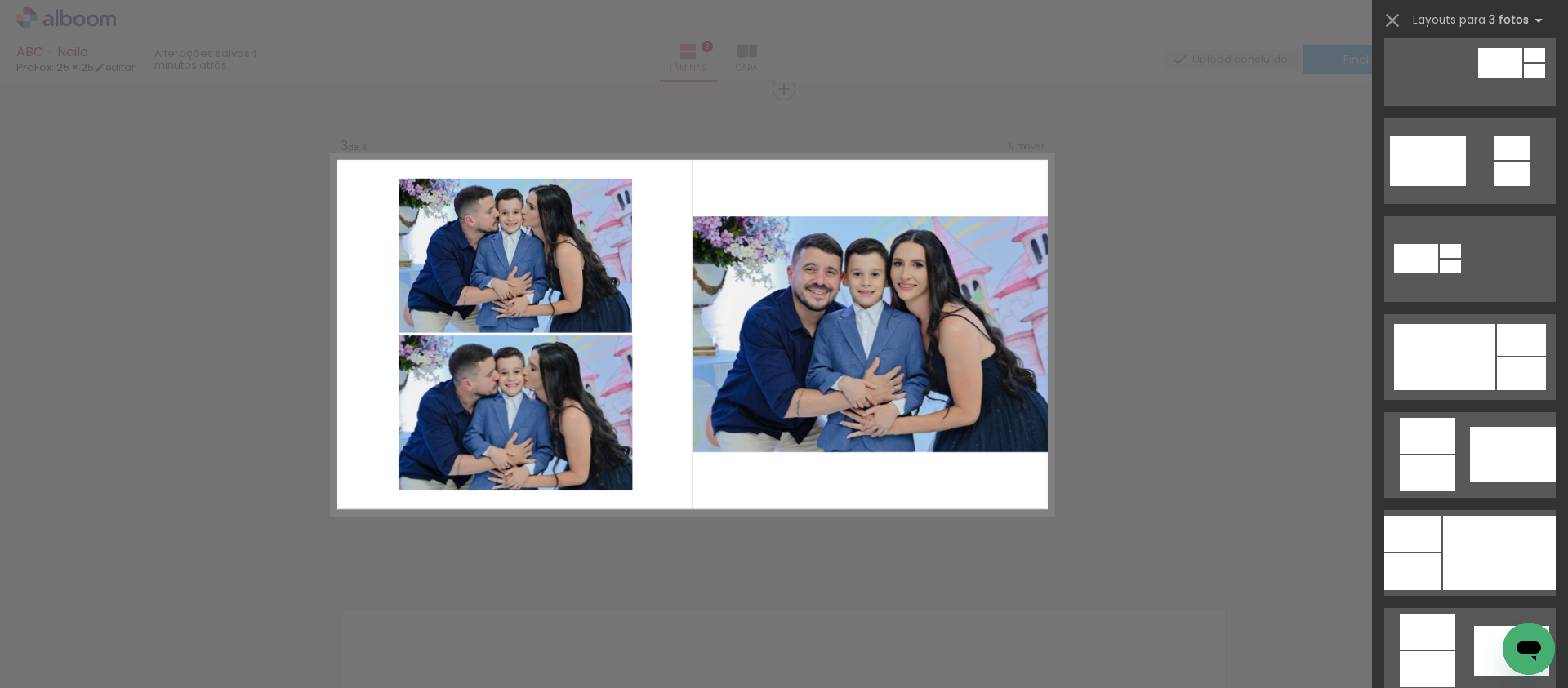
scroll to position [1341, 0]
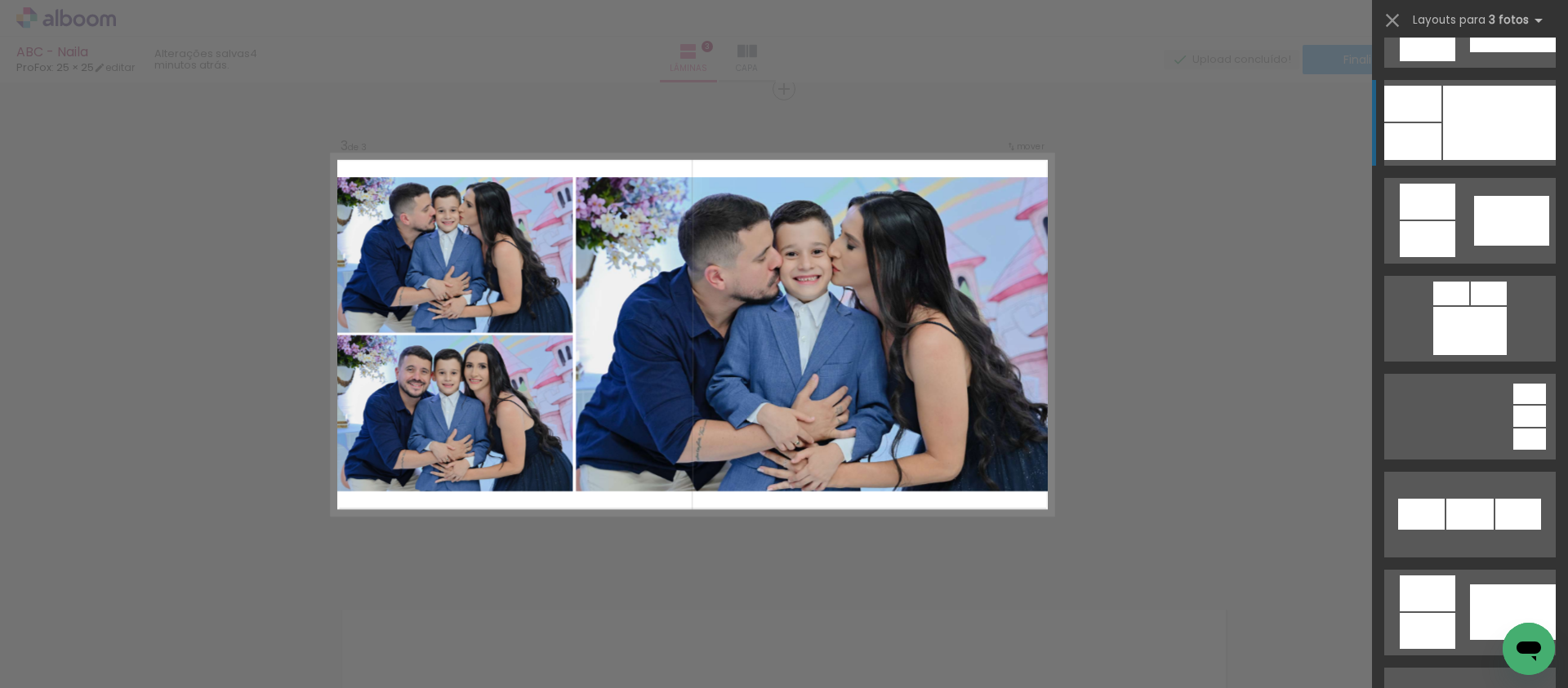
click at [1446, 128] on div at bounding box center [1499, 123] width 113 height 74
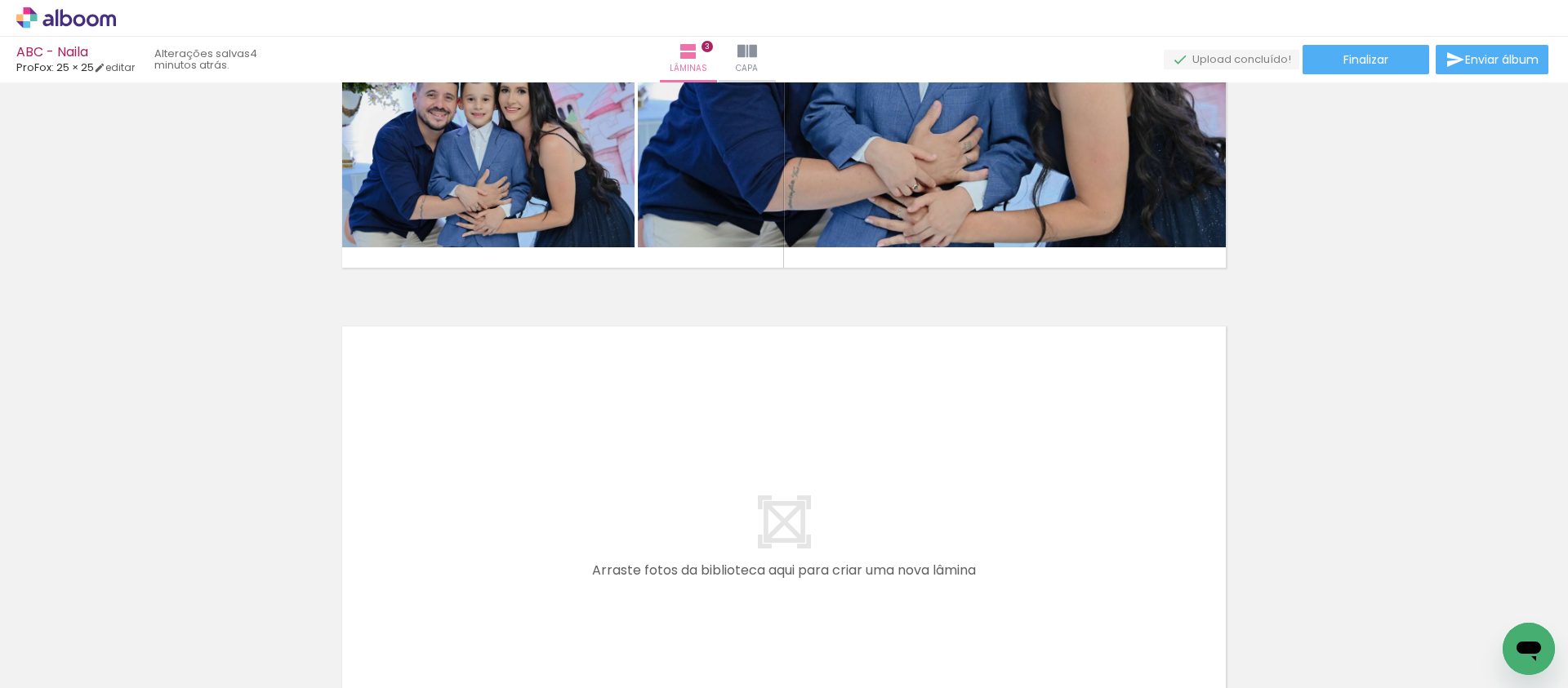
drag, startPoint x: 1075, startPoint y: 655, endPoint x: 978, endPoint y: 531, distance: 157.4
click at [978, 531] on quentale-workspace at bounding box center [784, 344] width 1568 height 688
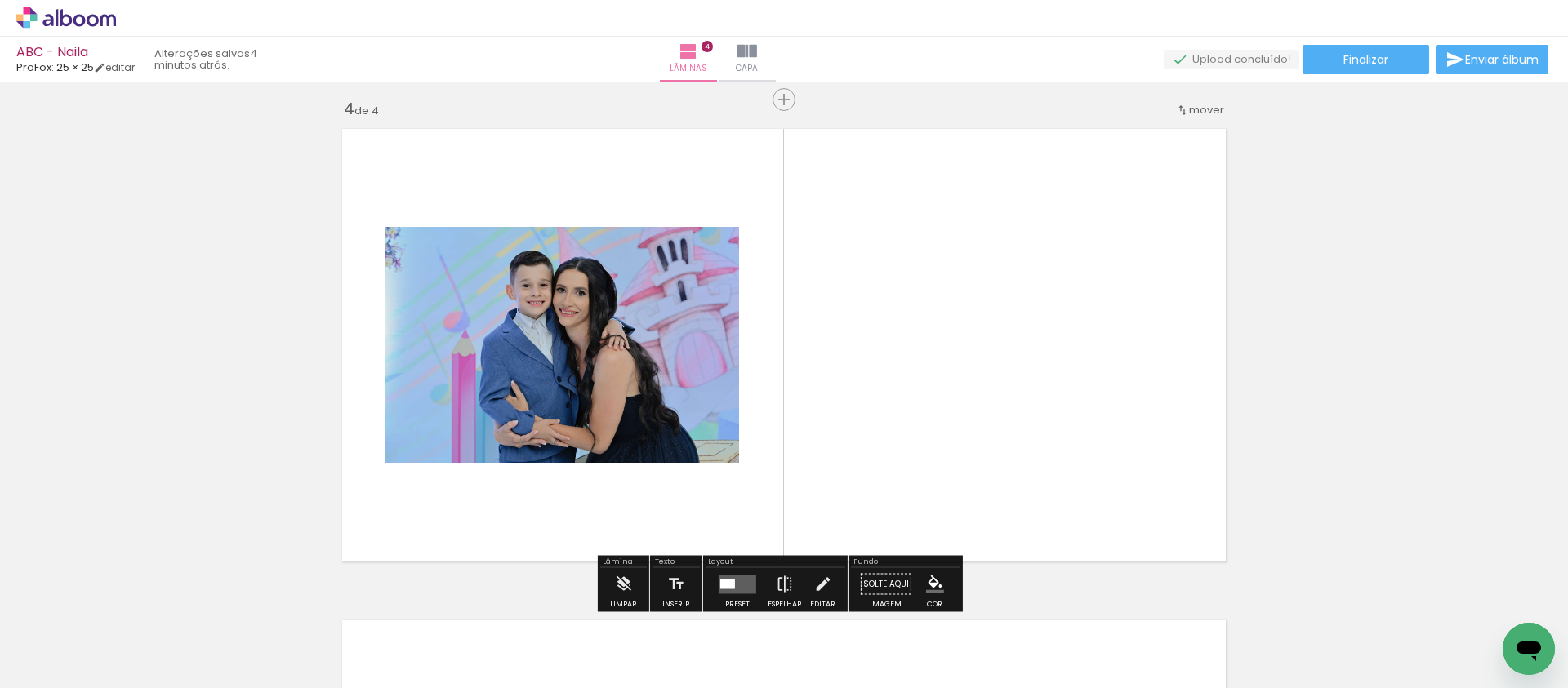
scroll to position [1495, 0]
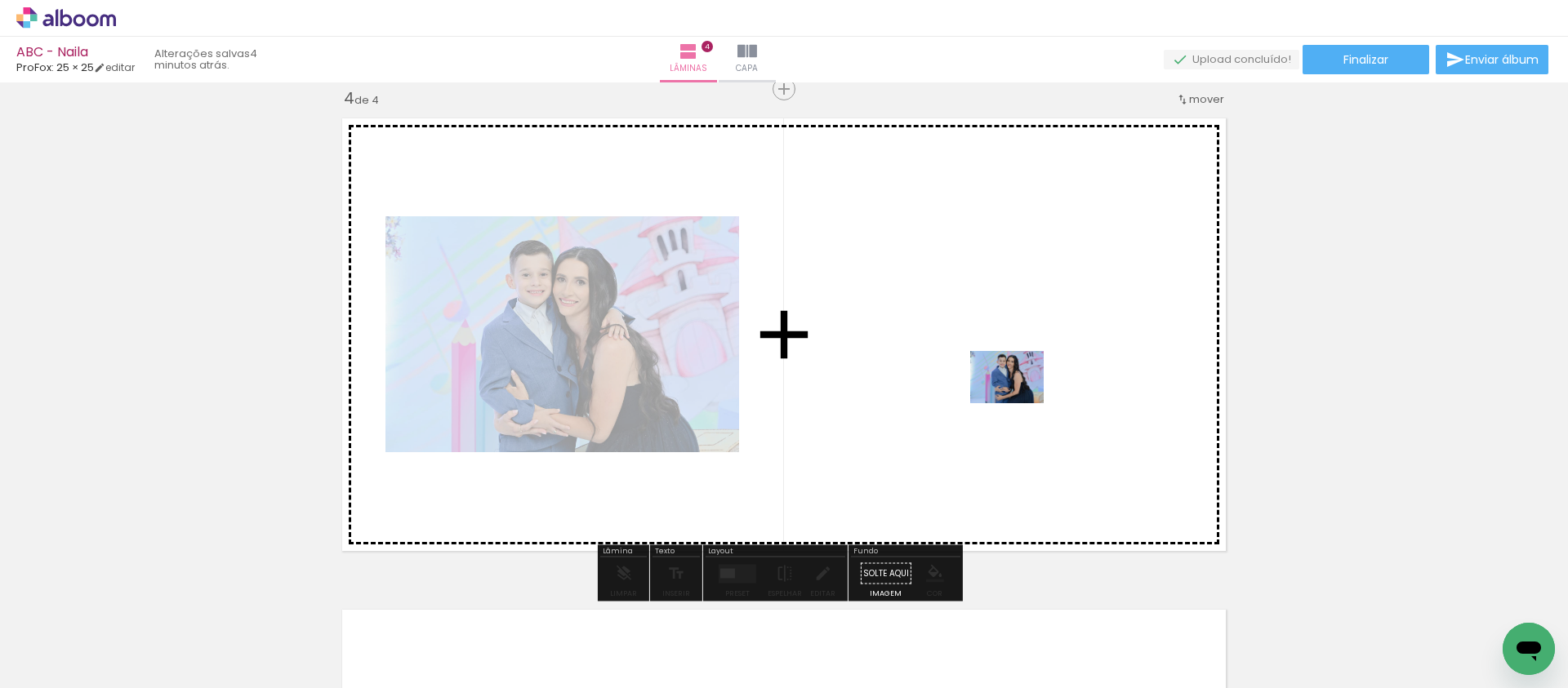
drag, startPoint x: 1183, startPoint y: 629, endPoint x: 1019, endPoint y: 400, distance: 281.7
click at [1019, 400] on quentale-workspace at bounding box center [784, 344] width 1568 height 688
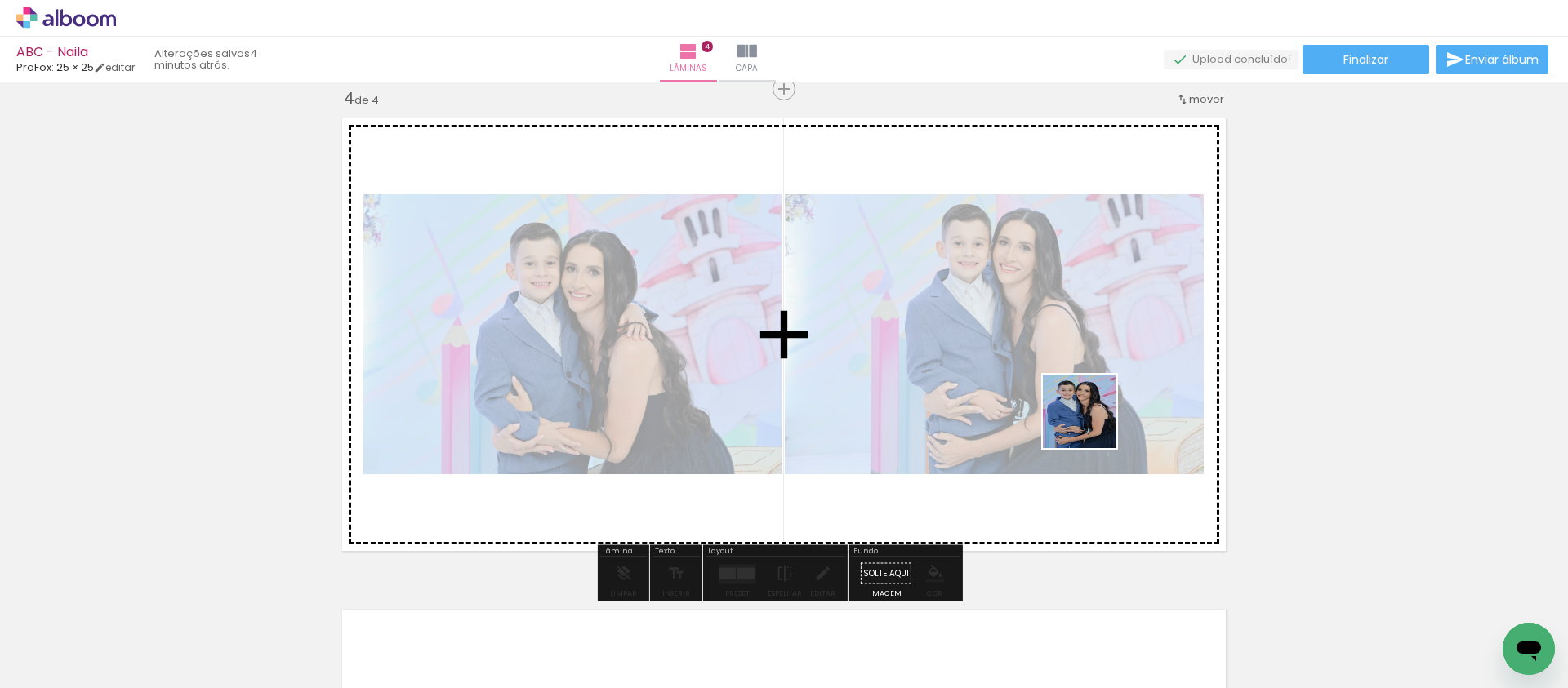
drag, startPoint x: 1249, startPoint y: 613, endPoint x: 1092, endPoint y: 423, distance: 246.5
click at [1092, 423] on quentale-workspace at bounding box center [784, 344] width 1568 height 688
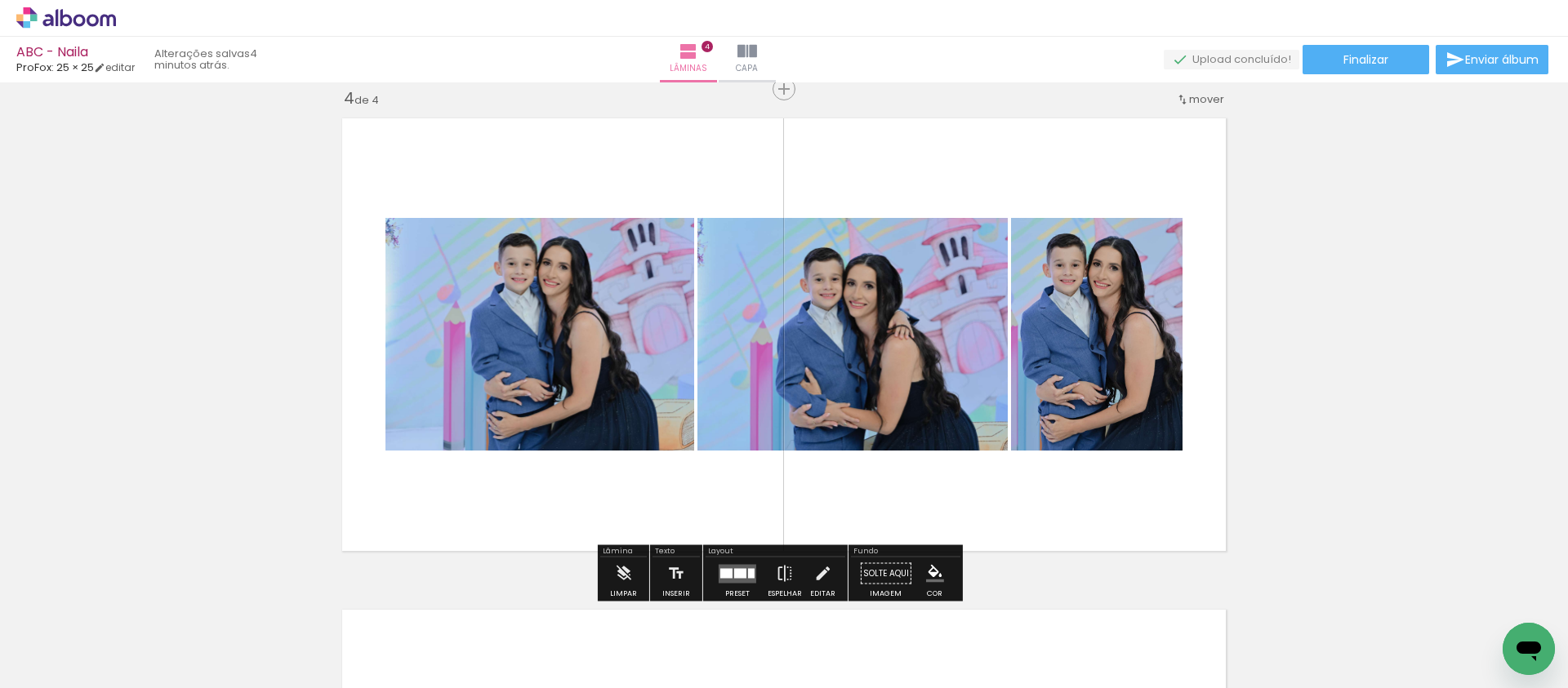
click at [743, 562] on div at bounding box center [737, 573] width 44 height 33
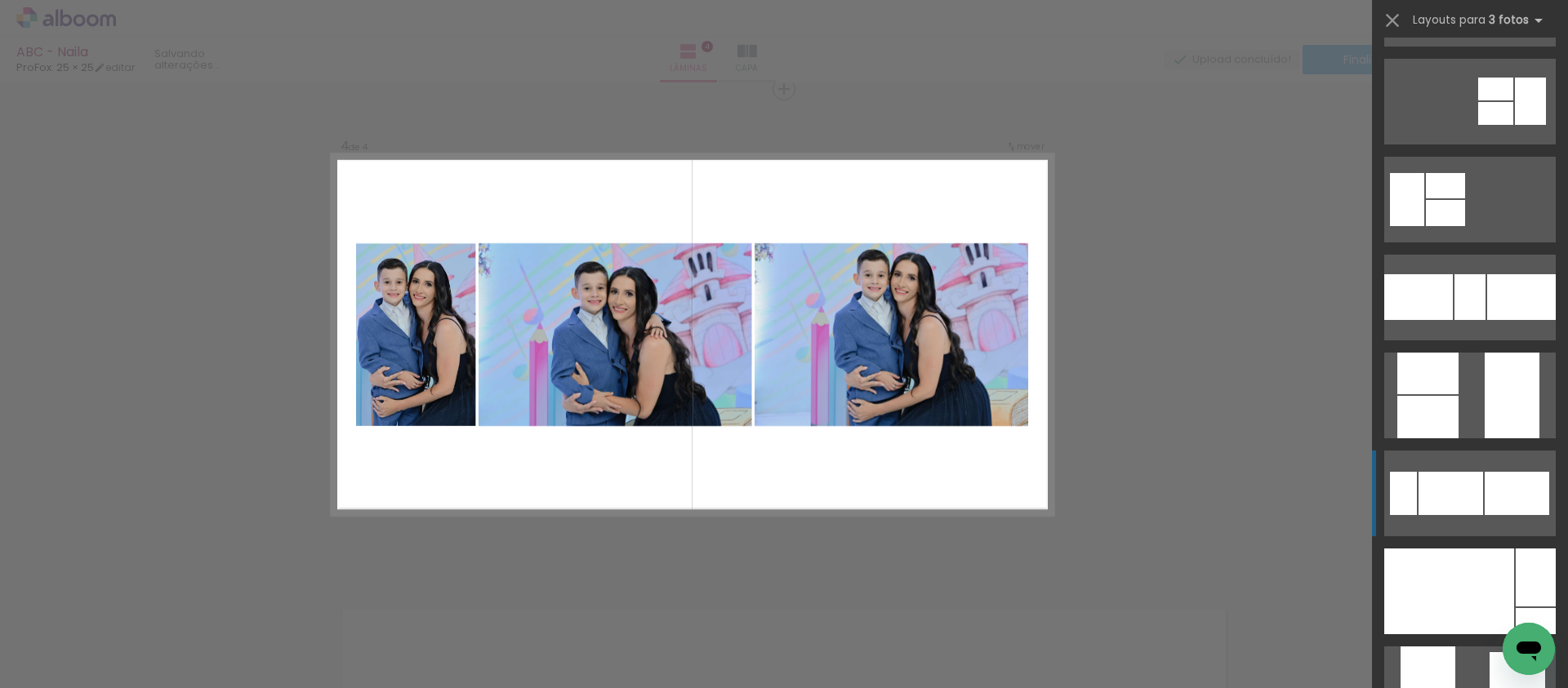
scroll to position [663, 0]
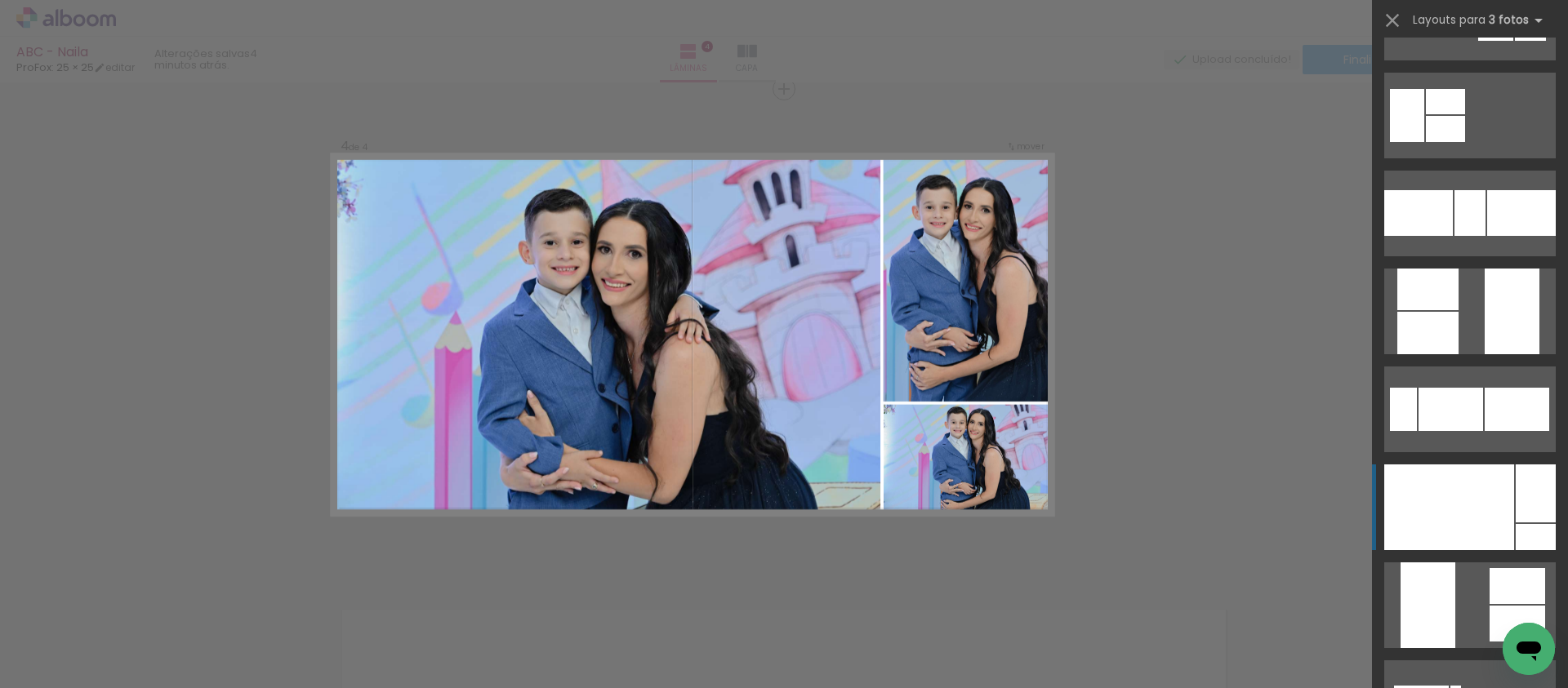
click at [1490, 495] on div at bounding box center [1449, 507] width 130 height 86
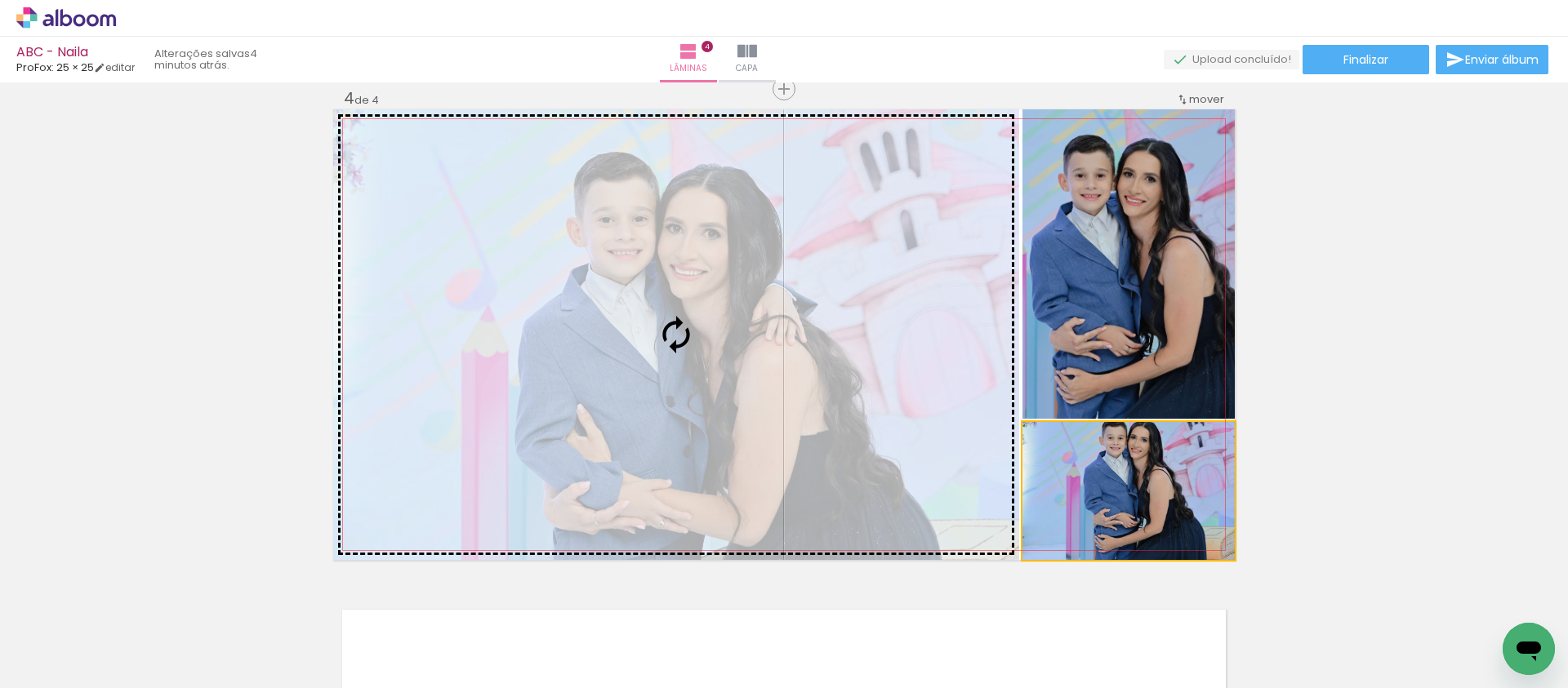
drag, startPoint x: 1152, startPoint y: 485, endPoint x: 816, endPoint y: 391, distance: 348.9
click at [0, 0] on slot at bounding box center [0, 0] width 0 height 0
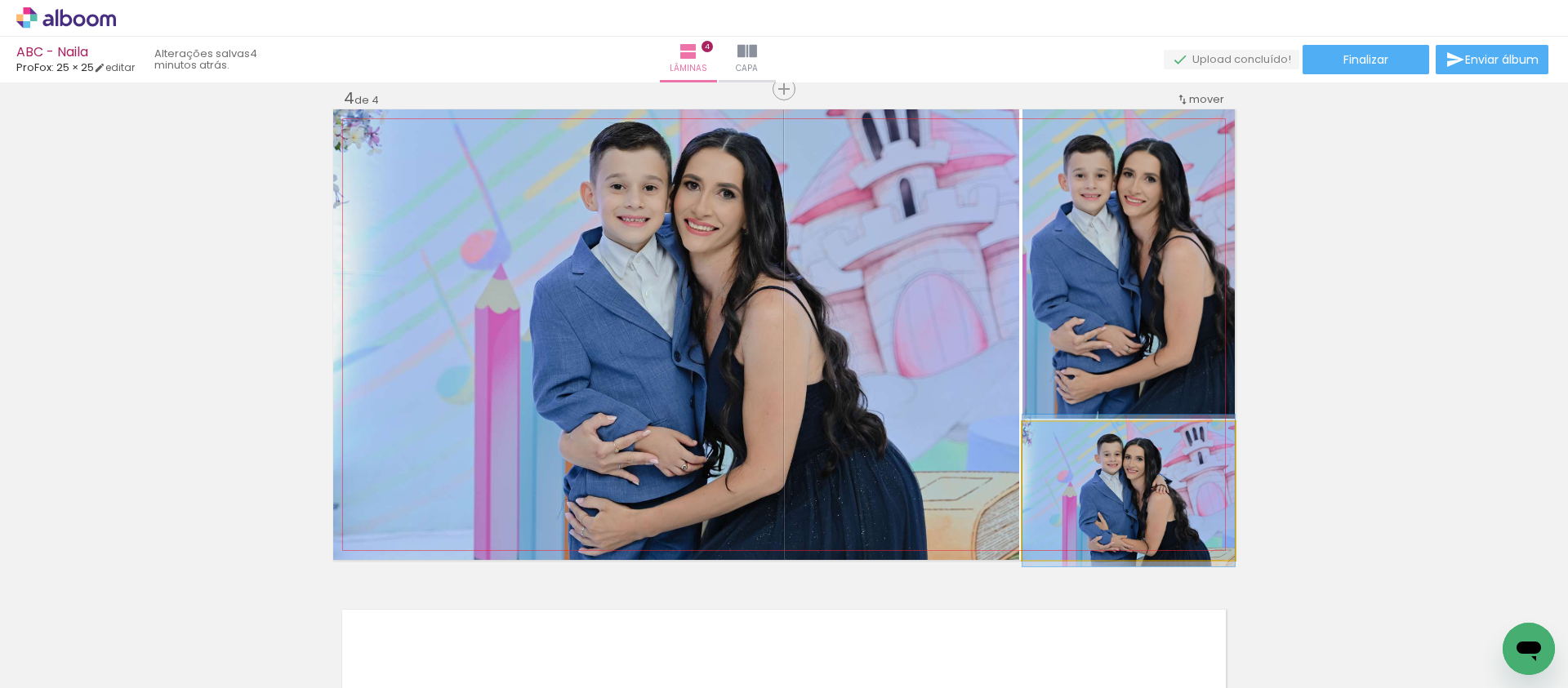
click at [1176, 490] on quentale-photo at bounding box center [1129, 491] width 213 height 138
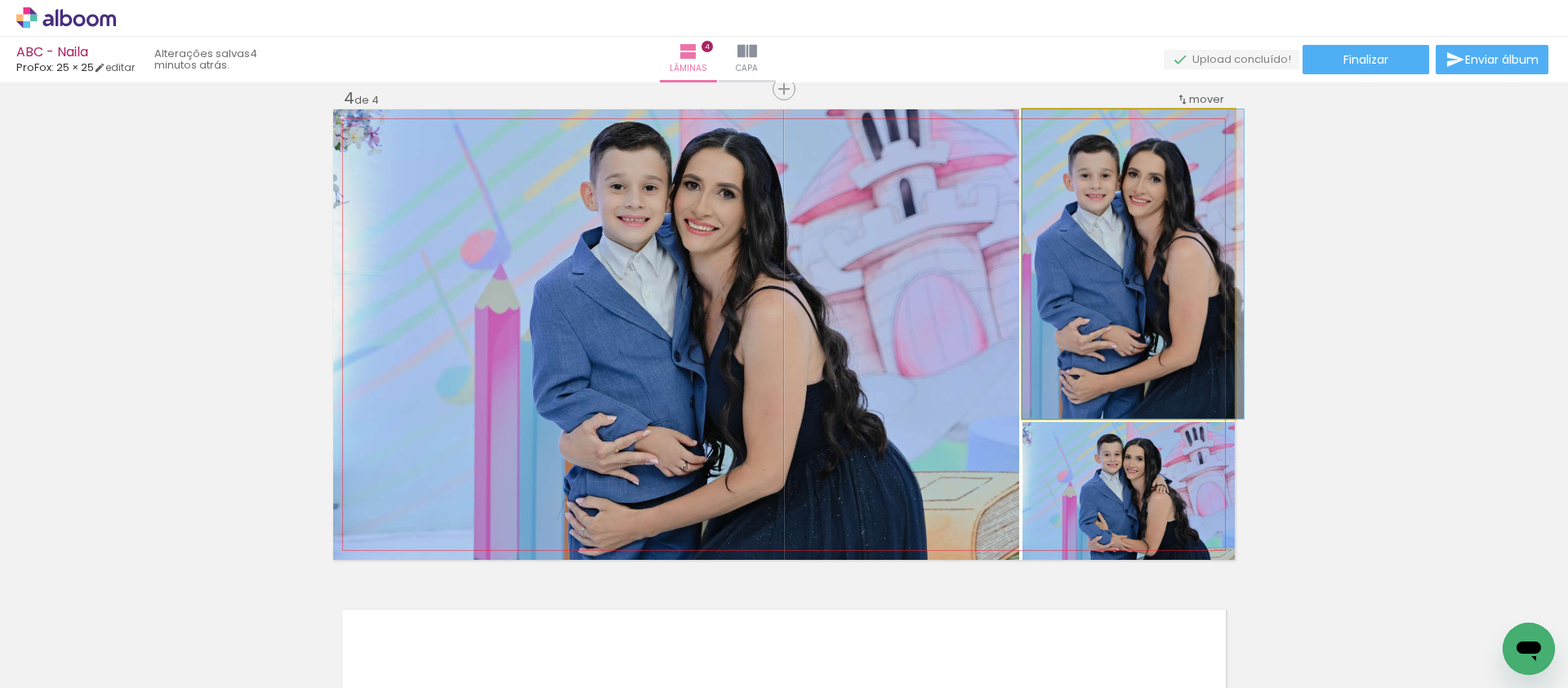
drag, startPoint x: 1144, startPoint y: 269, endPoint x: 1149, endPoint y: 277, distance: 9.4
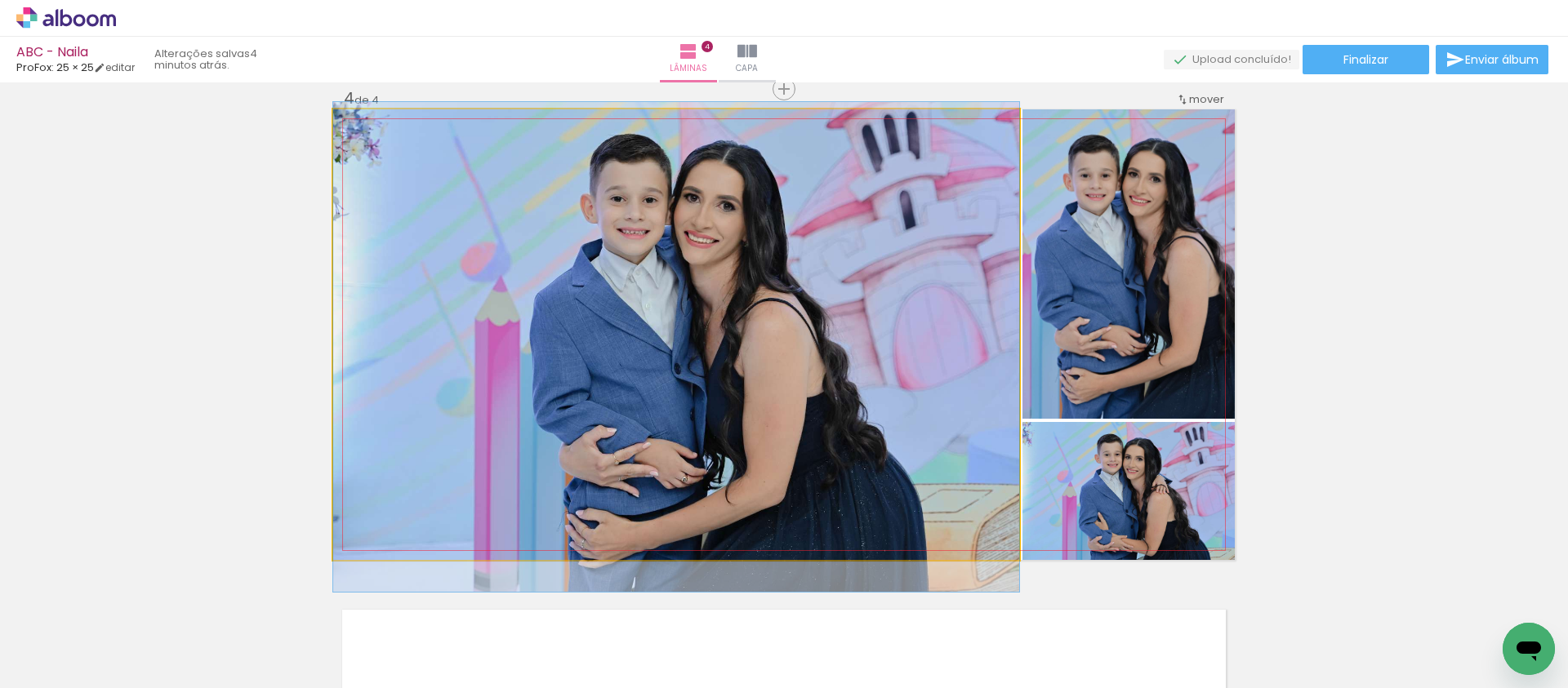
drag, startPoint x: 779, startPoint y: 293, endPoint x: 779, endPoint y: 302, distance: 9.0
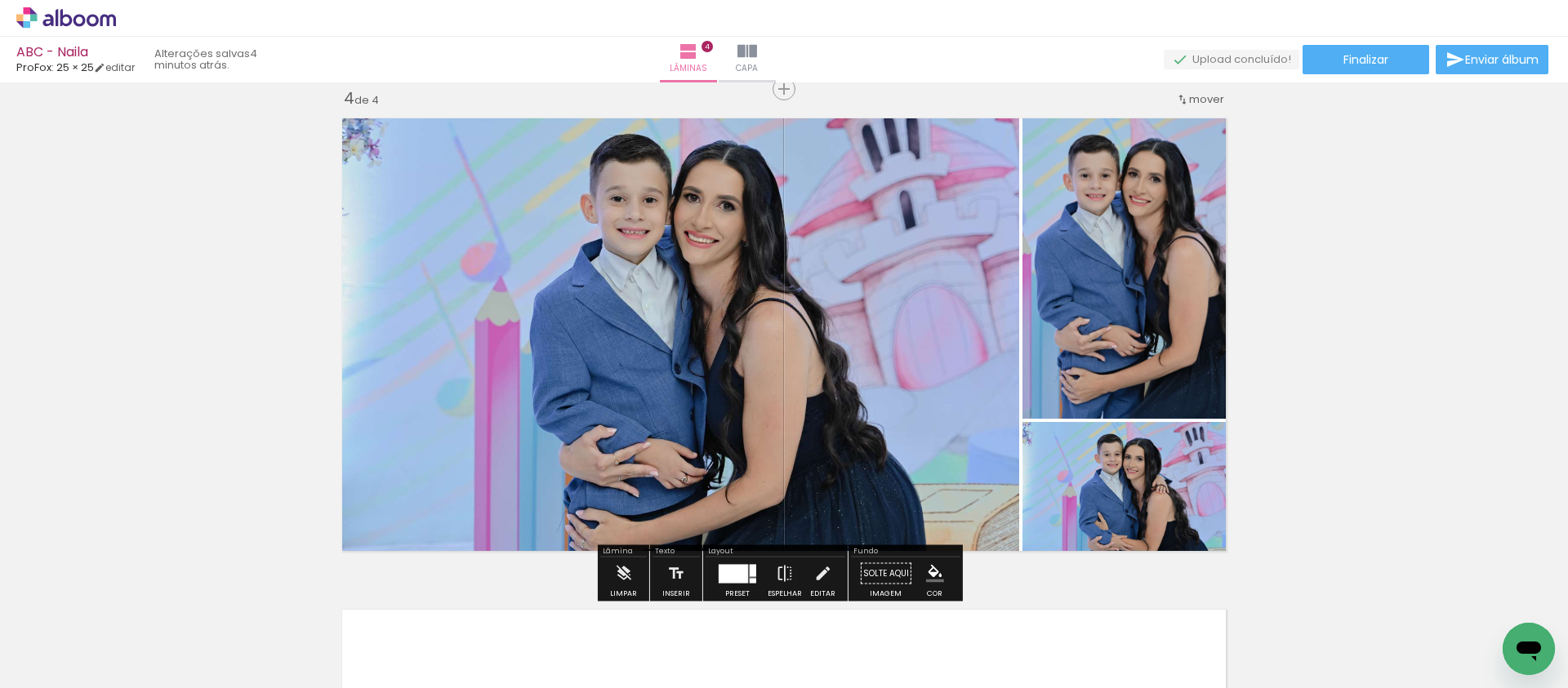
click at [739, 572] on div at bounding box center [732, 573] width 29 height 19
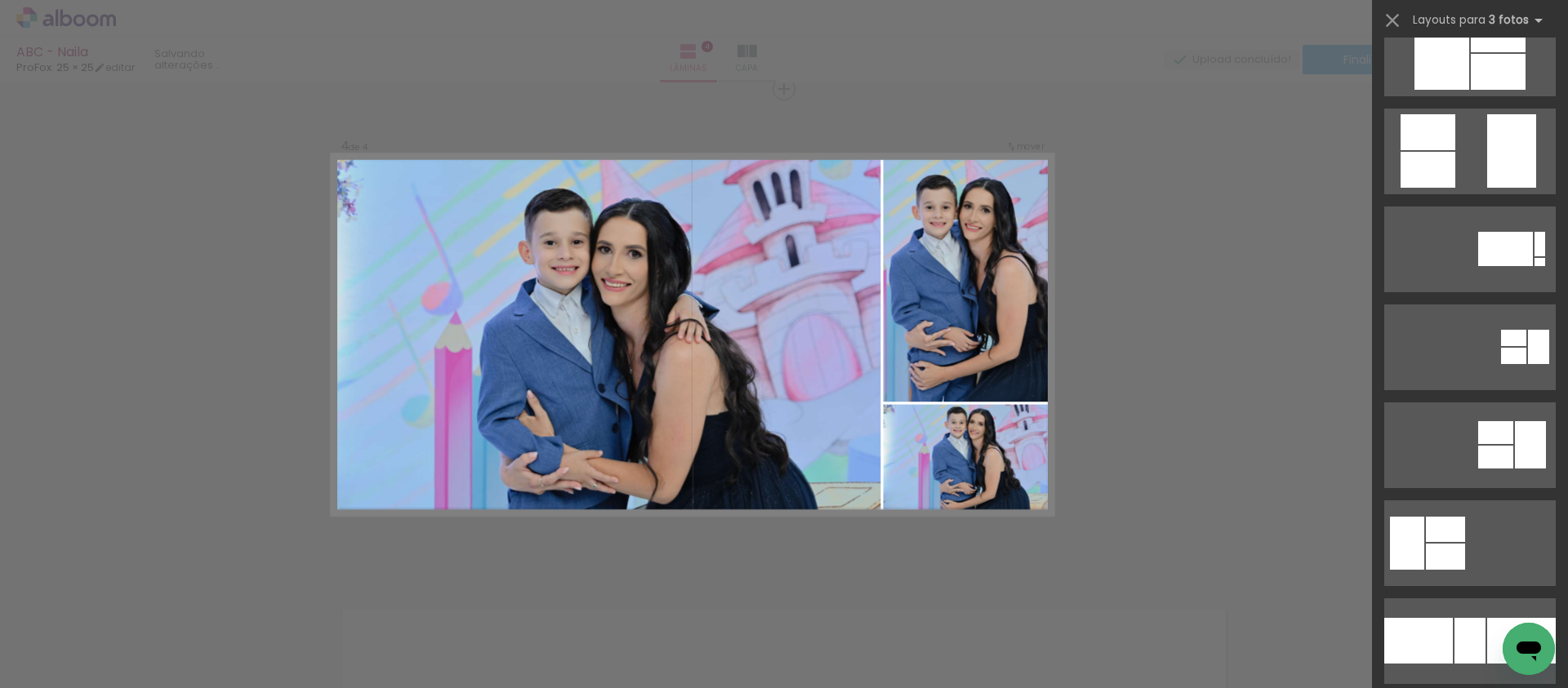
scroll to position [632, 0]
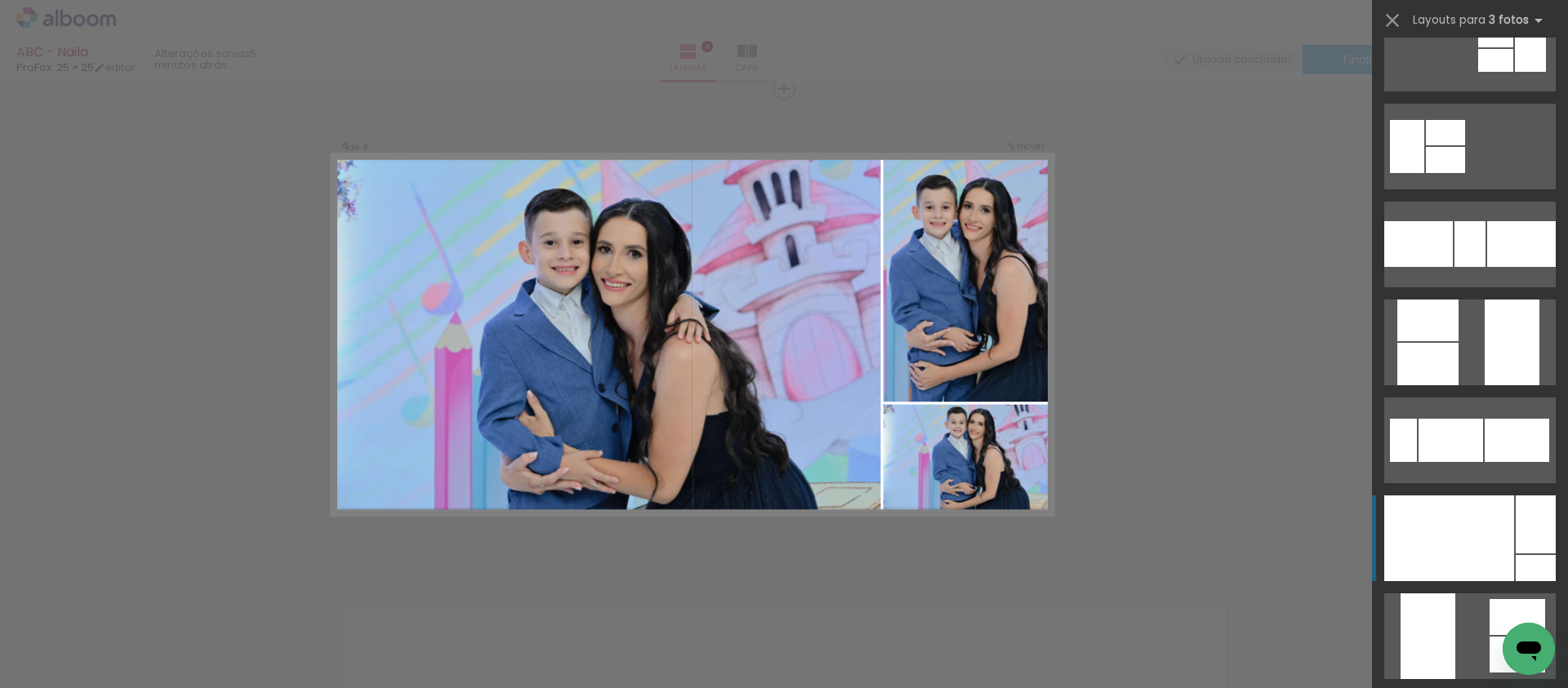
click at [1488, 548] on div at bounding box center [1449, 538] width 130 height 86
click at [1488, 521] on div at bounding box center [1449, 538] width 130 height 86
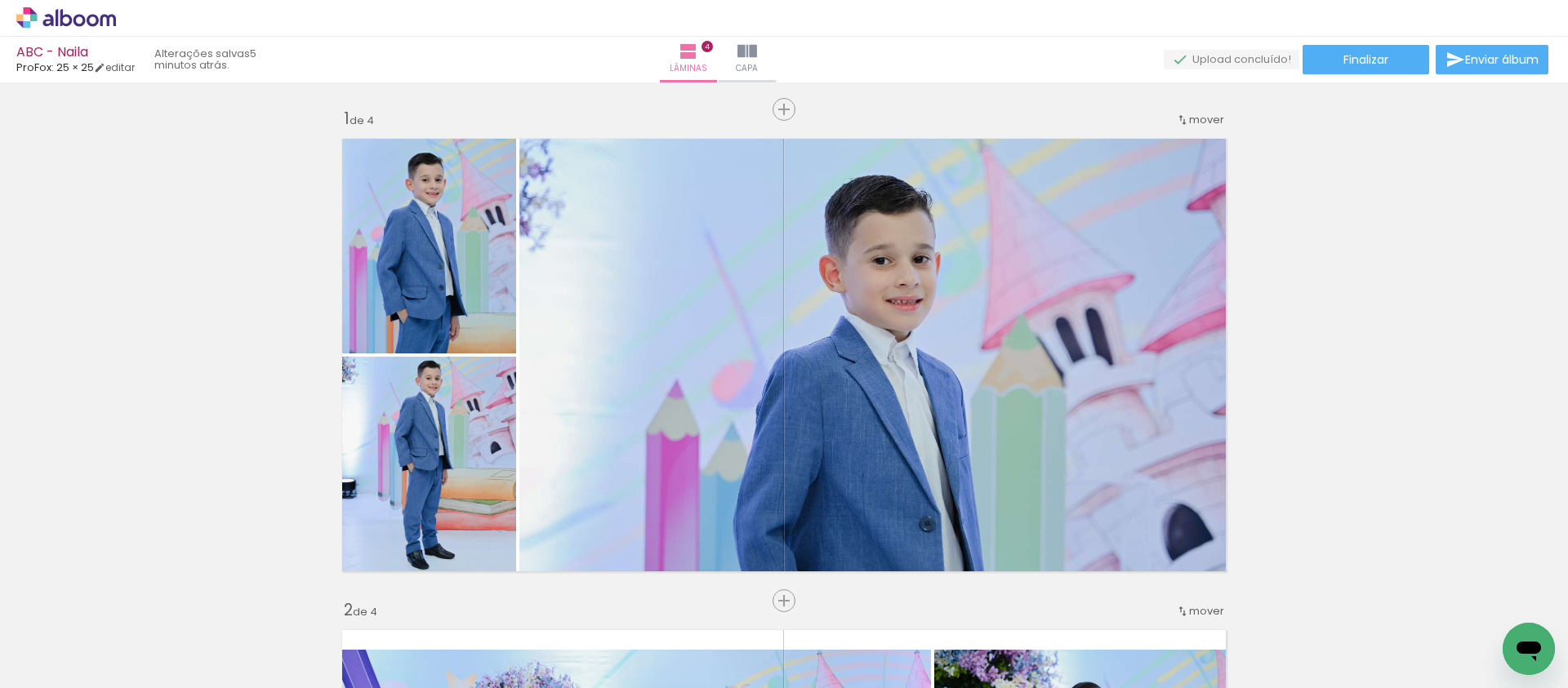
scroll to position [0, 549]
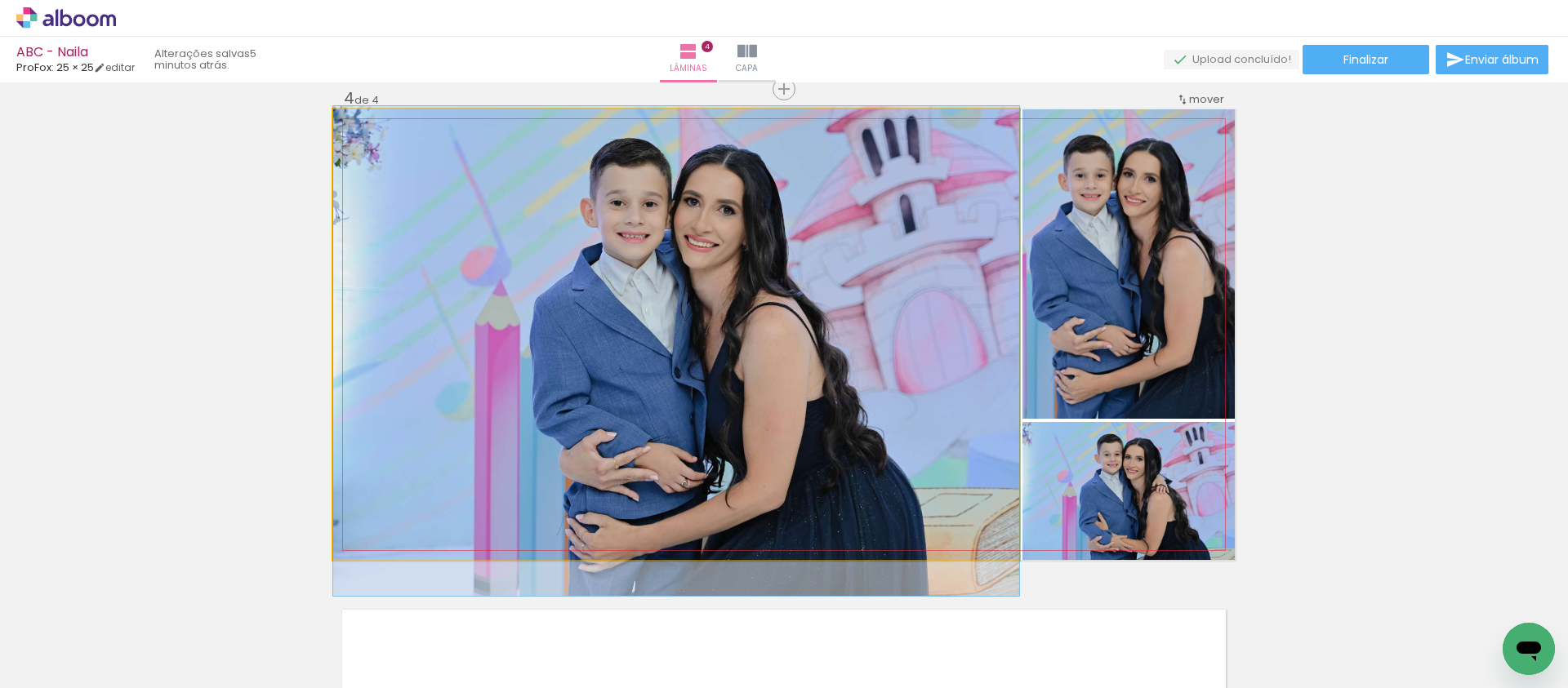
drag, startPoint x: 844, startPoint y: 258, endPoint x: 839, endPoint y: 274, distance: 16.8
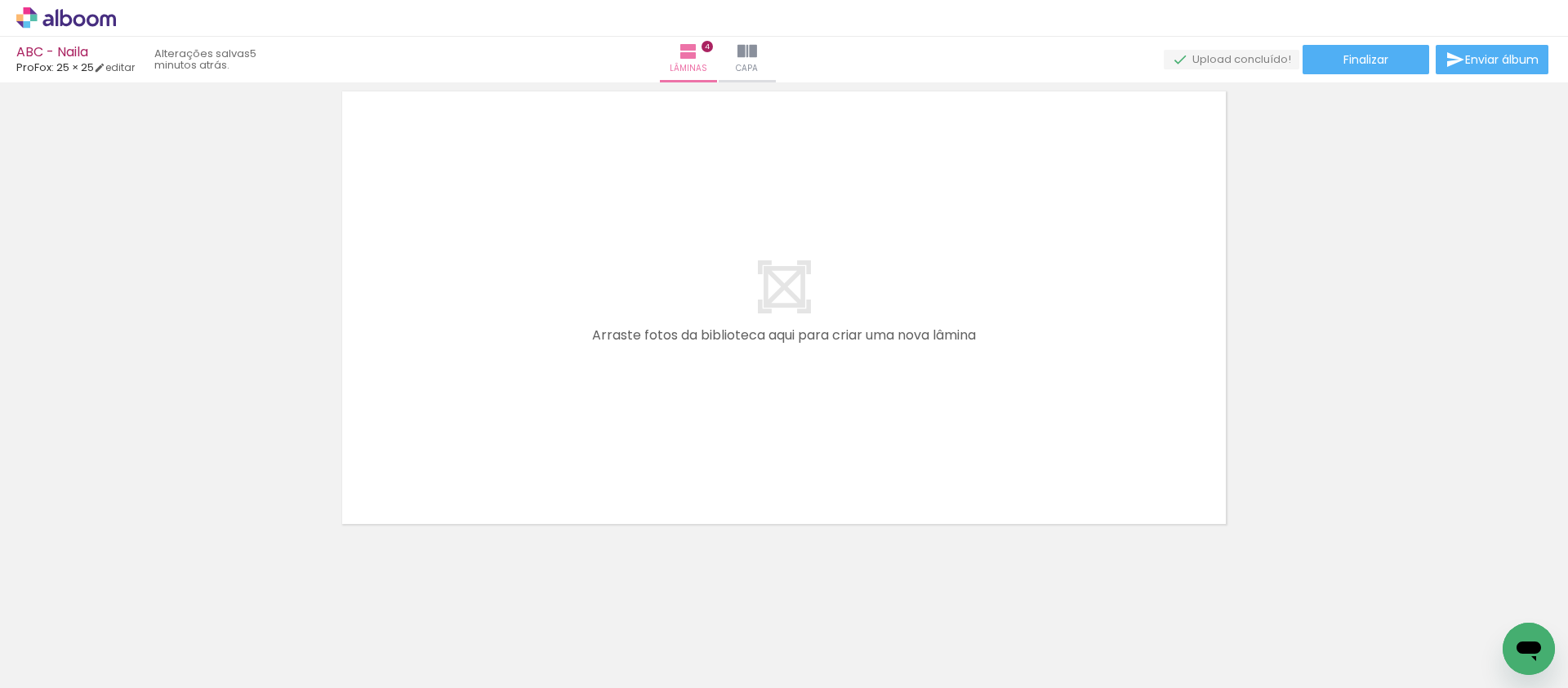
scroll to position [2017, 0]
drag, startPoint x: 869, startPoint y: 573, endPoint x: 889, endPoint y: 432, distance: 142.4
click at [887, 433] on quentale-workspace at bounding box center [784, 344] width 1568 height 688
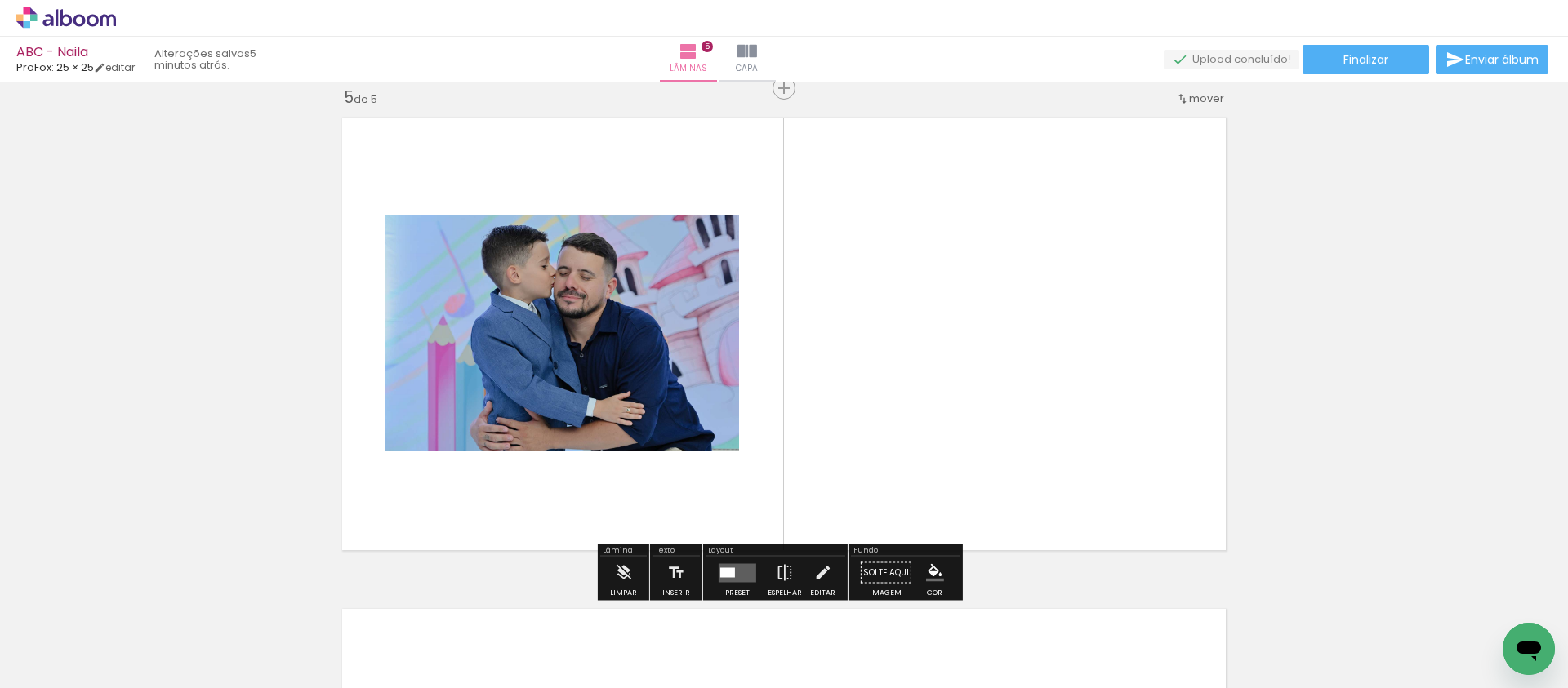
scroll to position [1986, 0]
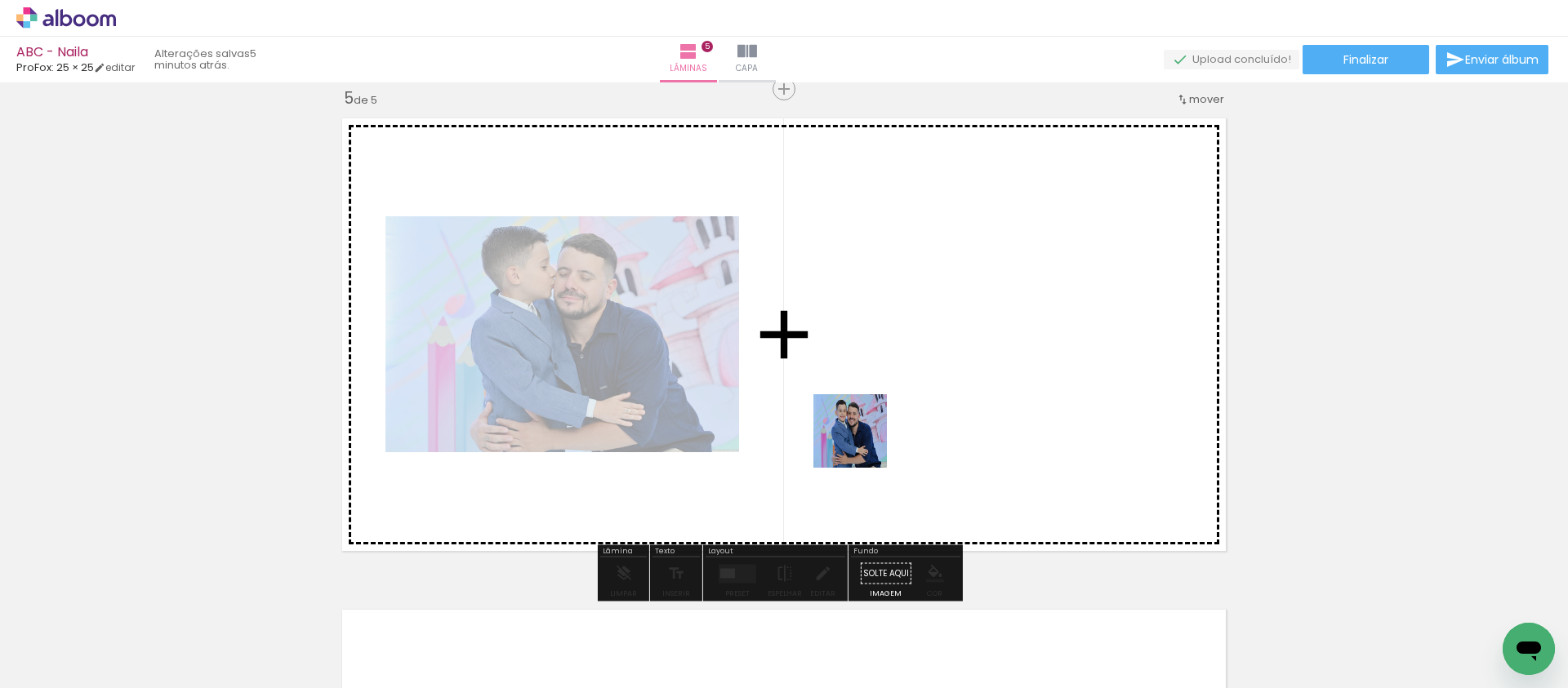
drag, startPoint x: 800, startPoint y: 619, endPoint x: 862, endPoint y: 443, distance: 186.6
click at [862, 443] on quentale-workspace at bounding box center [784, 344] width 1568 height 688
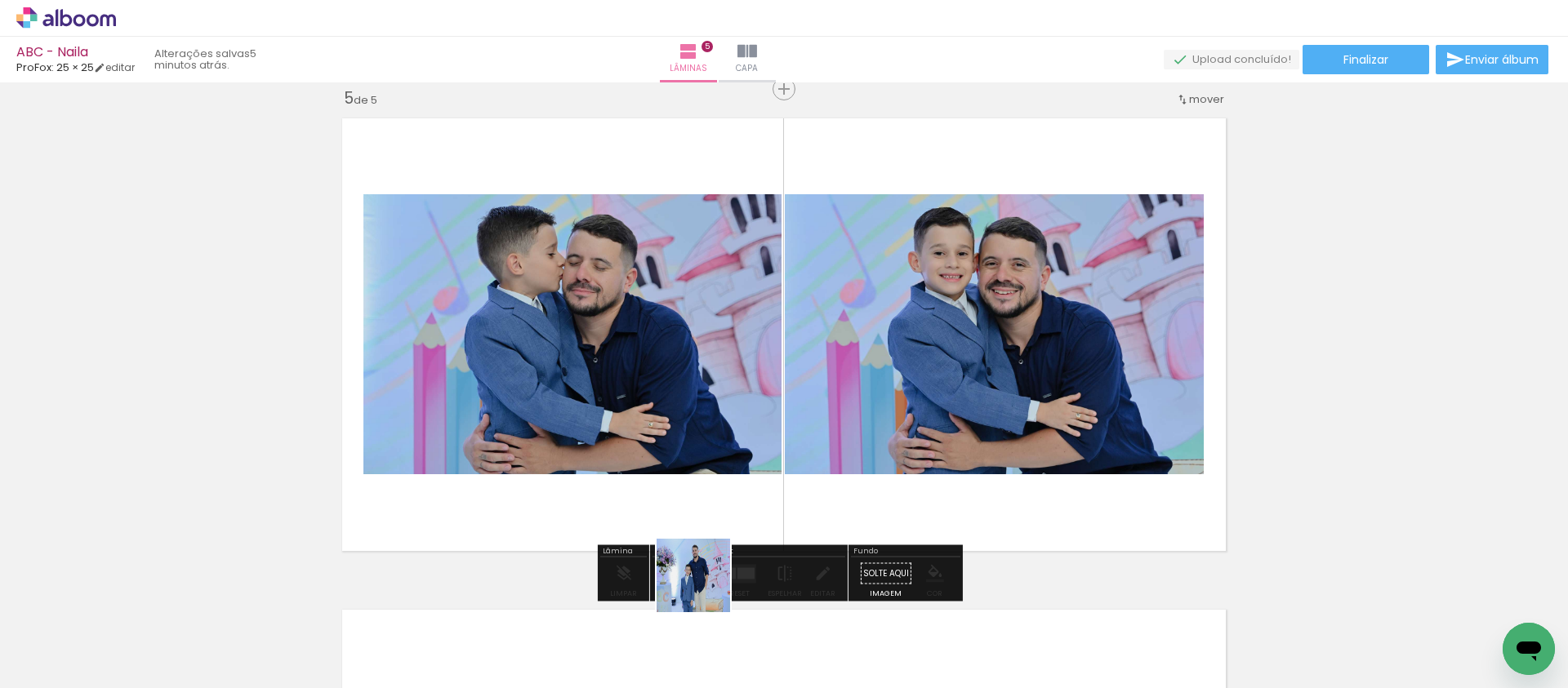
drag, startPoint x: 703, startPoint y: 619, endPoint x: 673, endPoint y: 530, distance: 93.9
click at [716, 386] on quentale-workspace at bounding box center [784, 344] width 1568 height 688
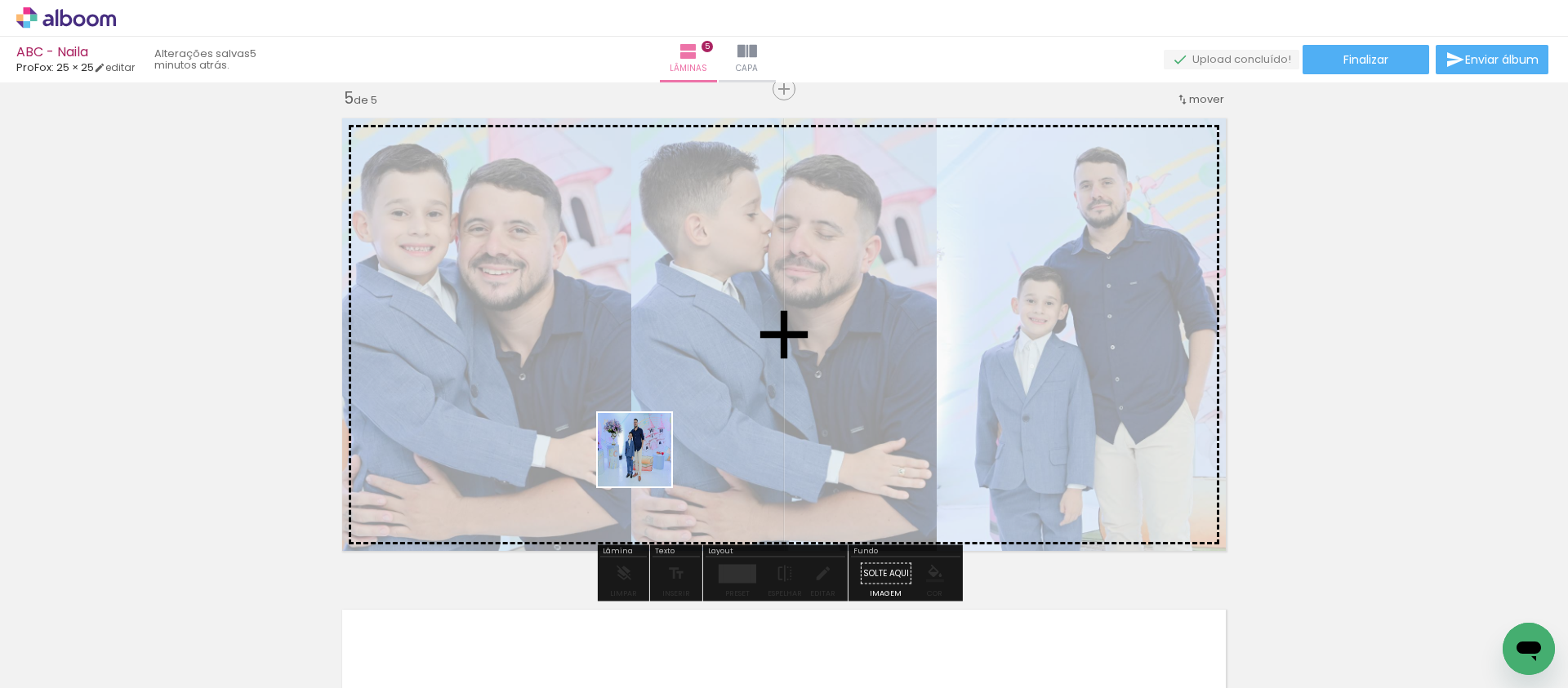
drag, startPoint x: 627, startPoint y: 552, endPoint x: 663, endPoint y: 432, distance: 125.3
click at [650, 446] on quentale-workspace at bounding box center [784, 344] width 1568 height 688
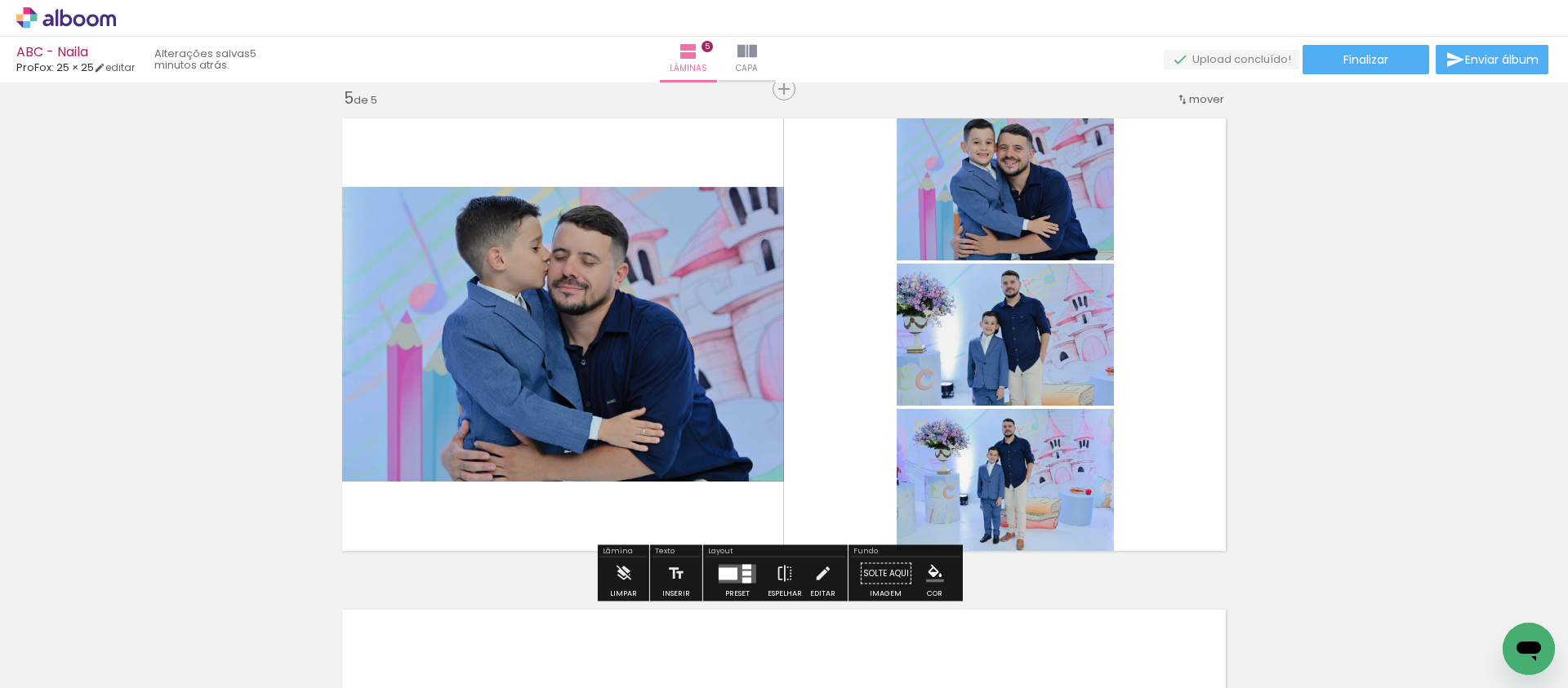
click at [736, 566] on quentale-layouter at bounding box center [737, 573] width 38 height 19
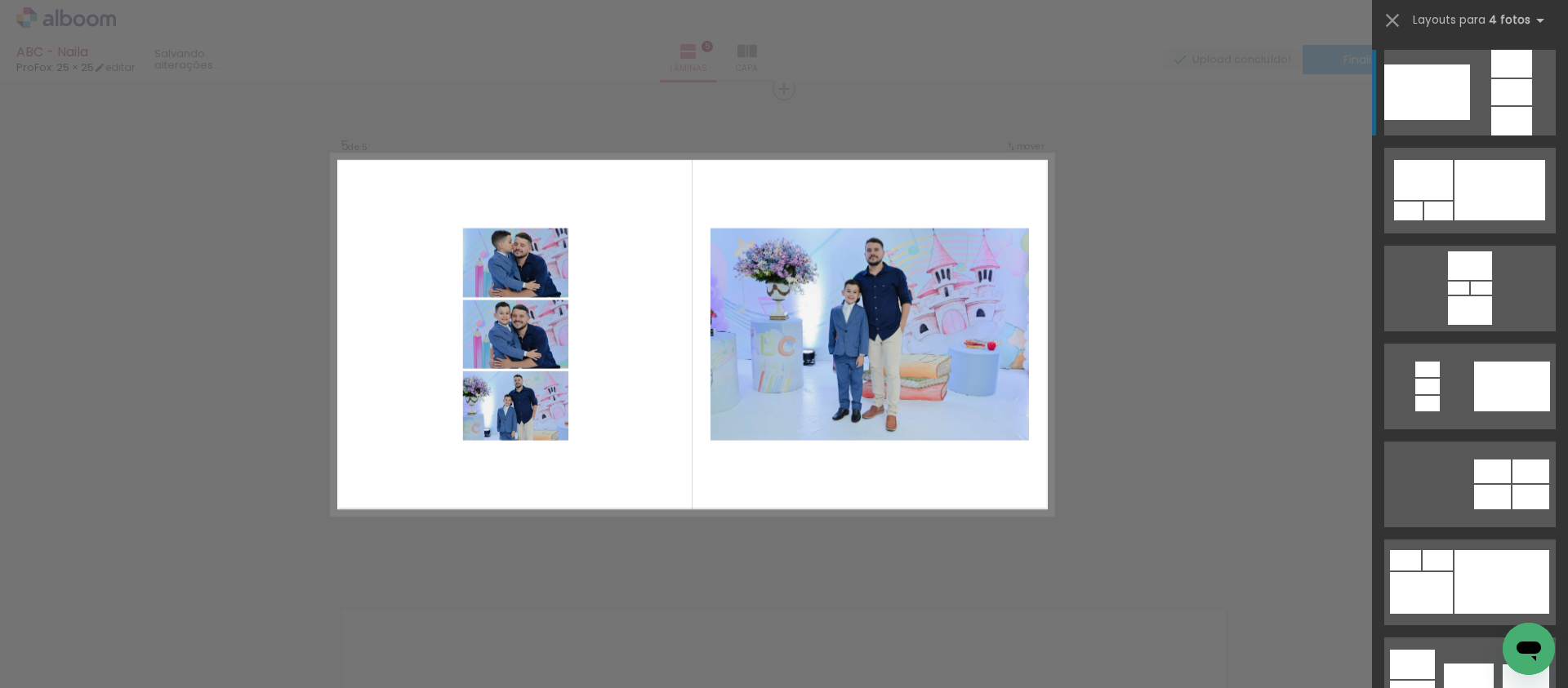
scroll to position [430, 0]
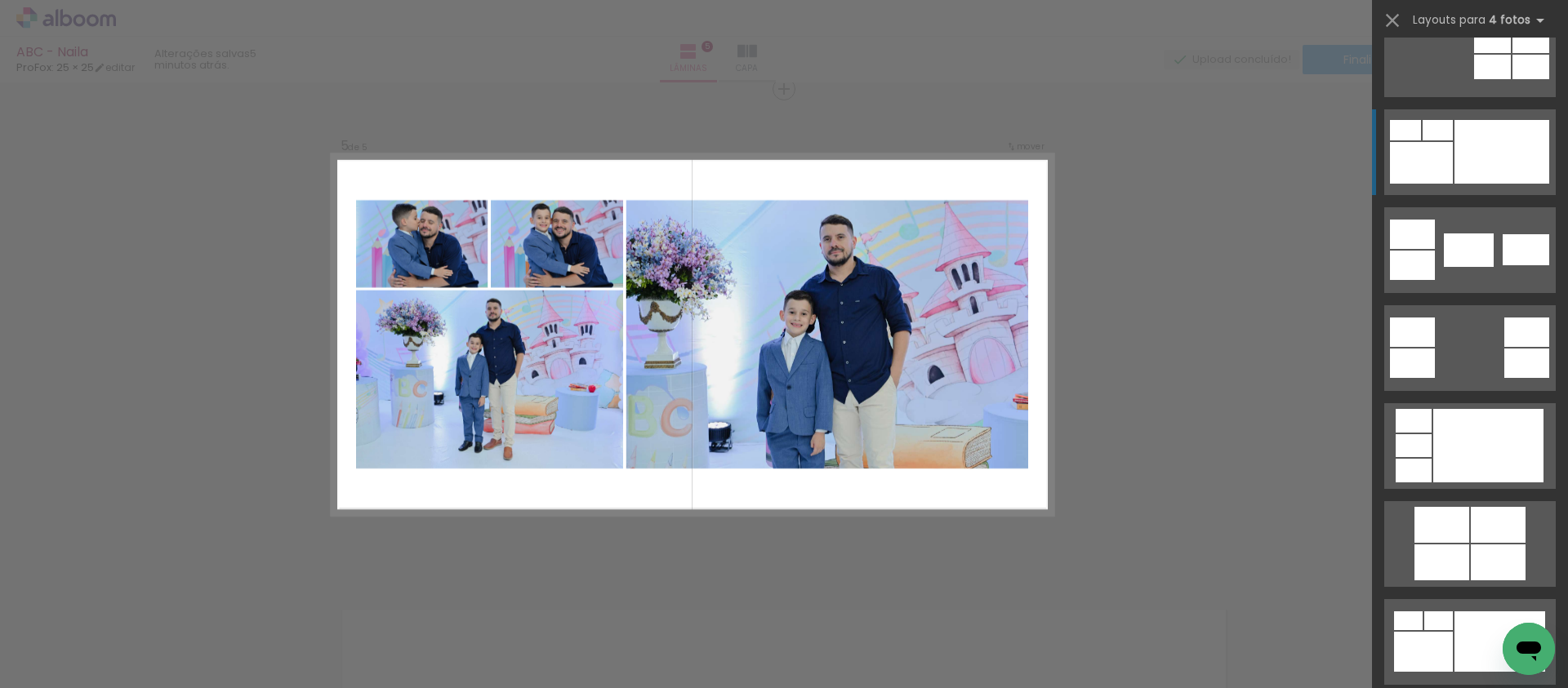
click at [1485, 164] on div at bounding box center [1501, 152] width 95 height 64
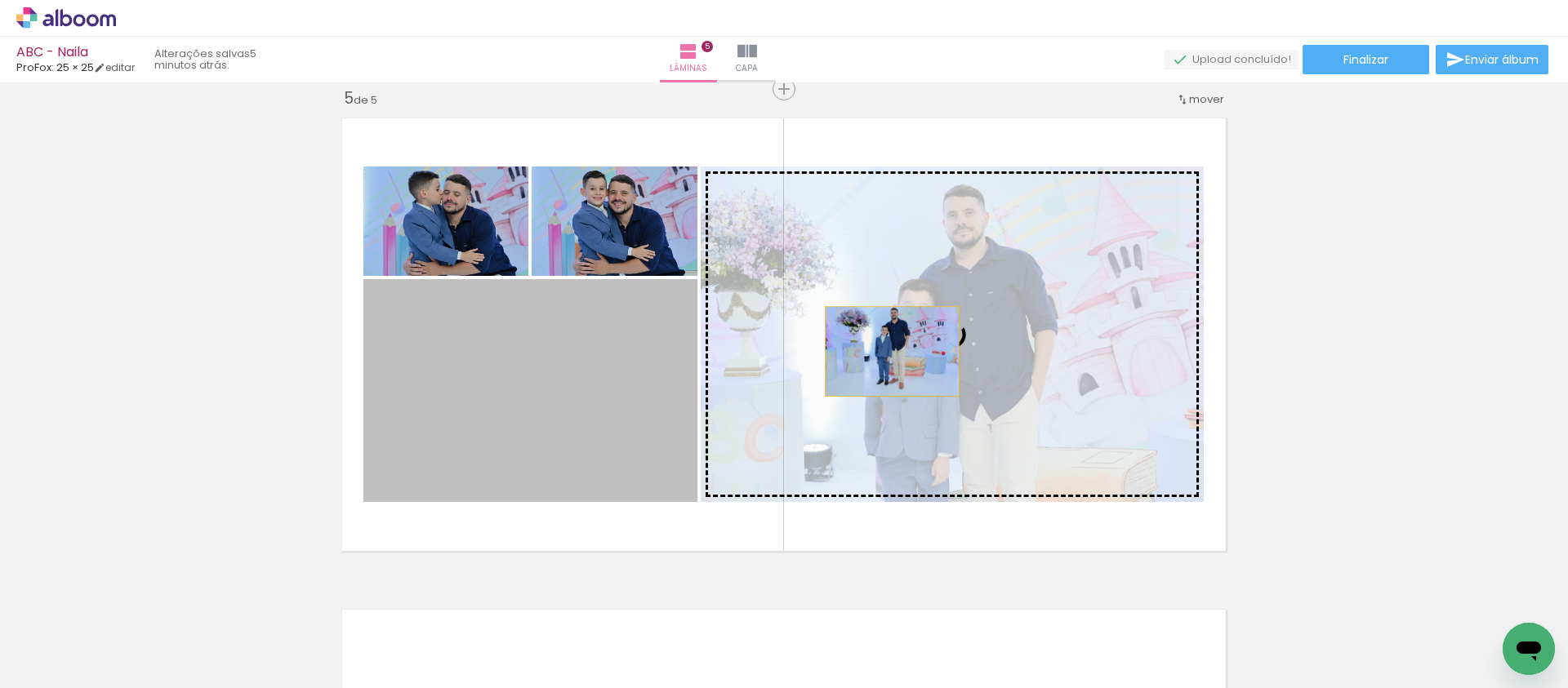
drag, startPoint x: 626, startPoint y: 387, endPoint x: 912, endPoint y: 360, distance: 287.3
click at [0, 0] on slot at bounding box center [0, 0] width 0 height 0
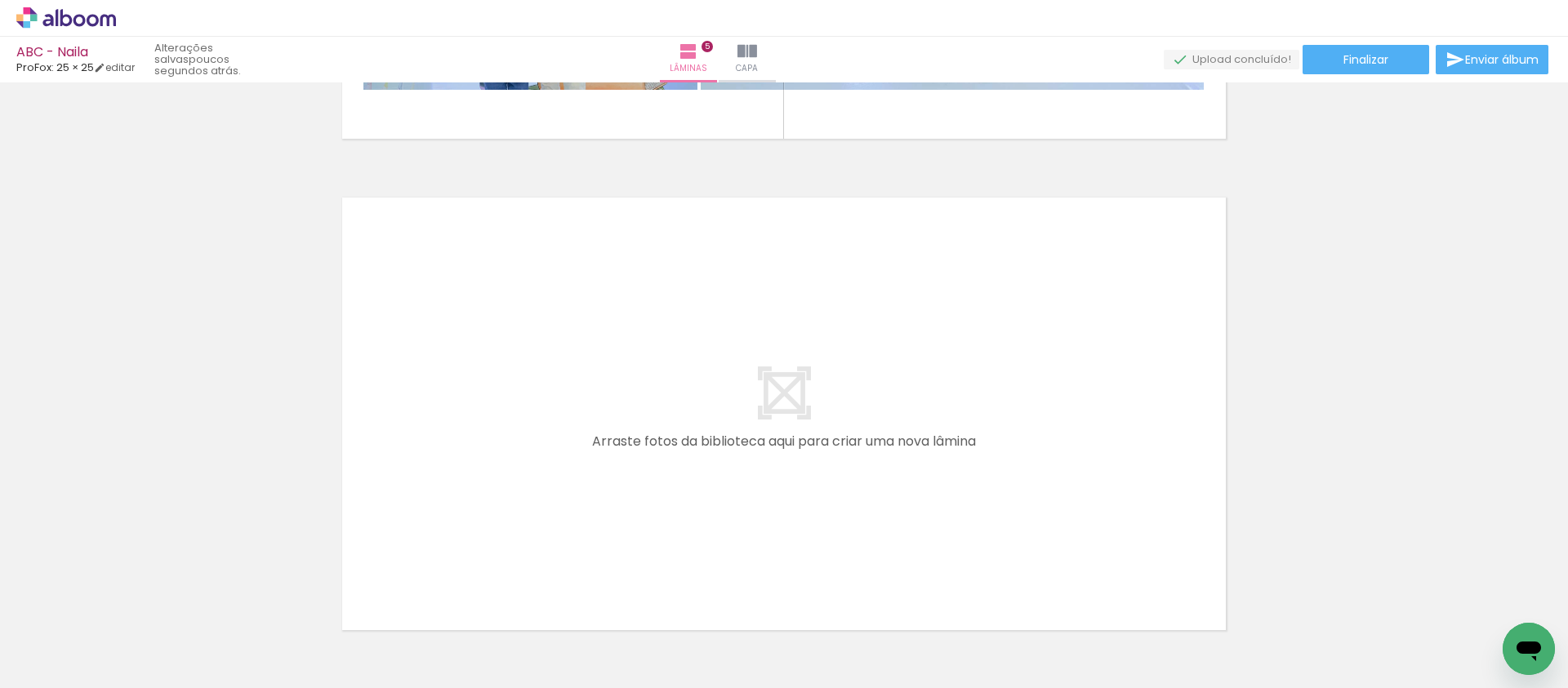
scroll to position [0, 0]
click at [58, 637] on input "Todas as fotos" at bounding box center [46, 639] width 62 height 14
click at [0, 0] on slot "Não utilizadas" at bounding box center [0, 0] width 0 height 0
type input "Não utilizadas"
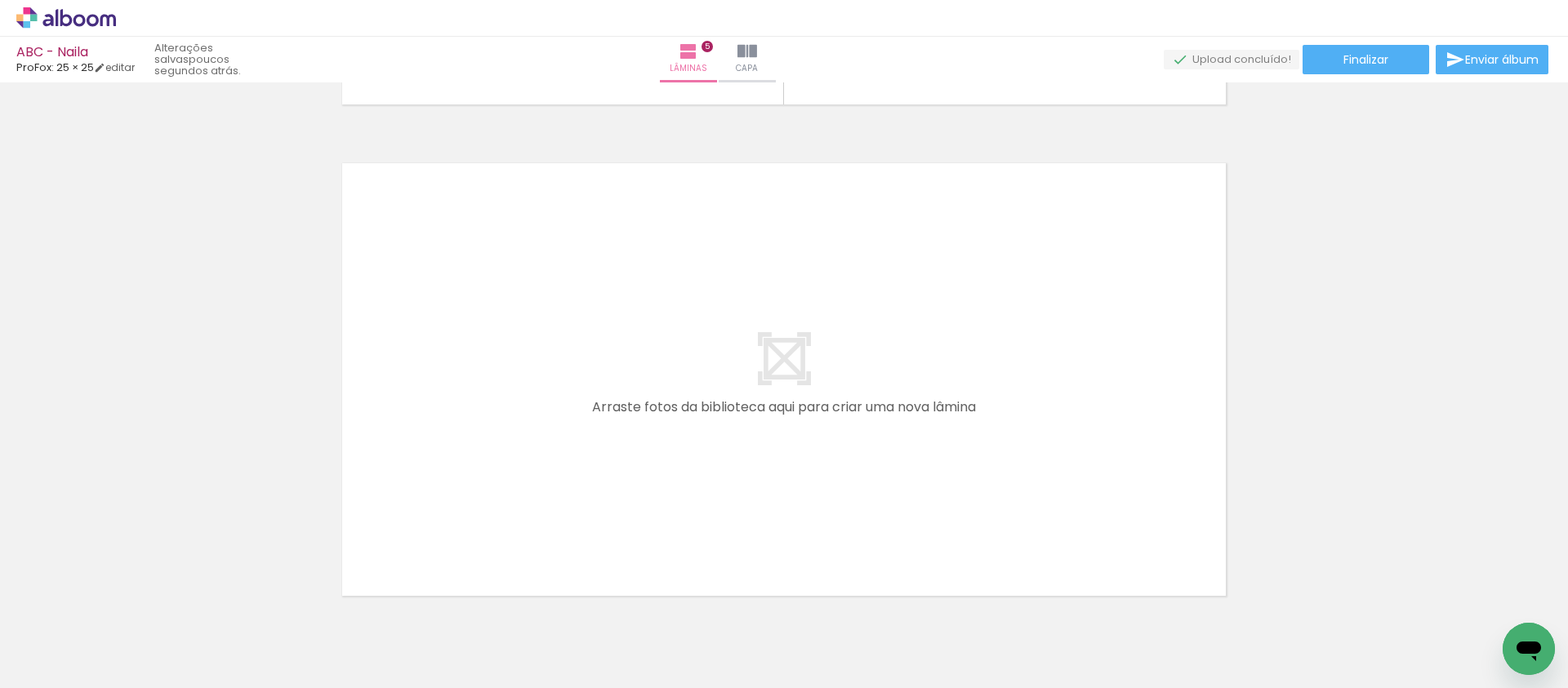
drag, startPoint x: 1087, startPoint y: 637, endPoint x: 967, endPoint y: 482, distance: 196.0
click at [967, 482] on quentale-workspace at bounding box center [784, 344] width 1568 height 688
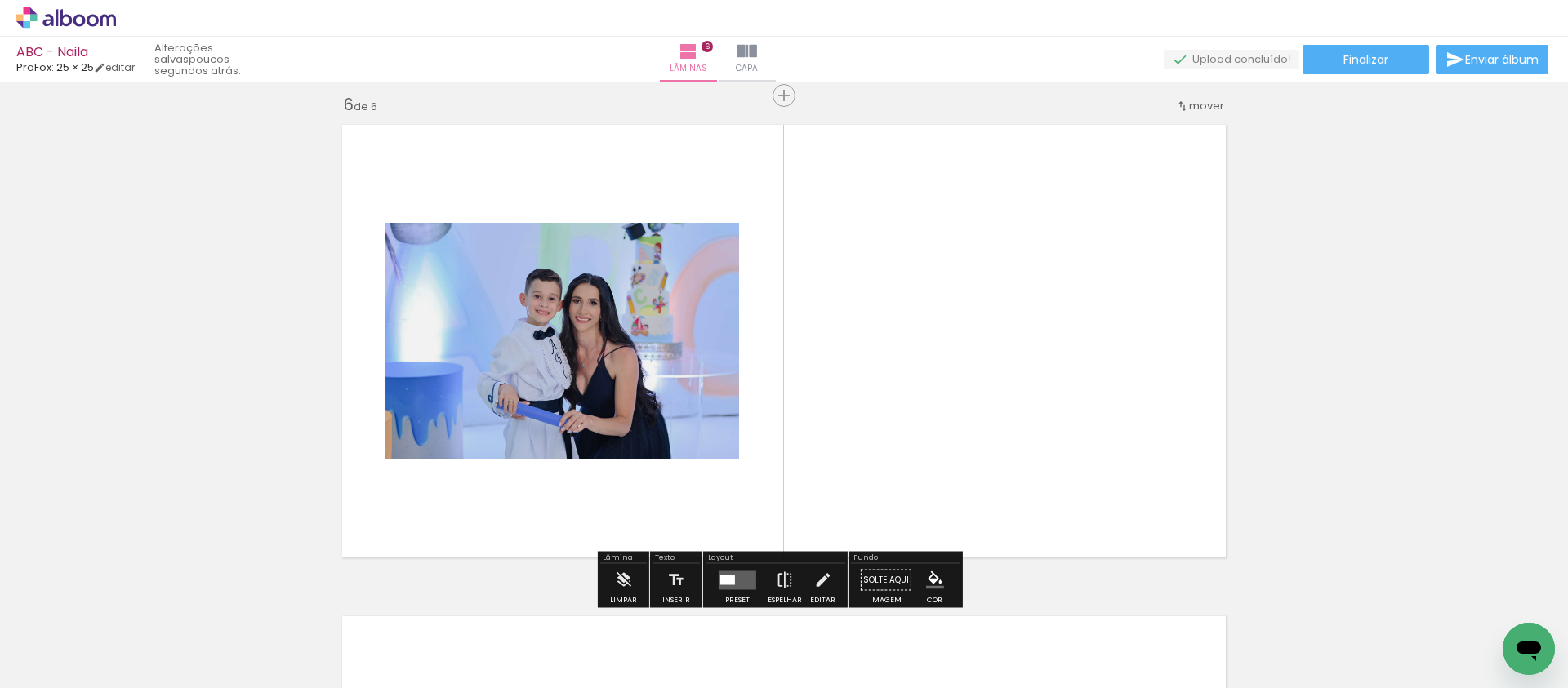
scroll to position [2477, 0]
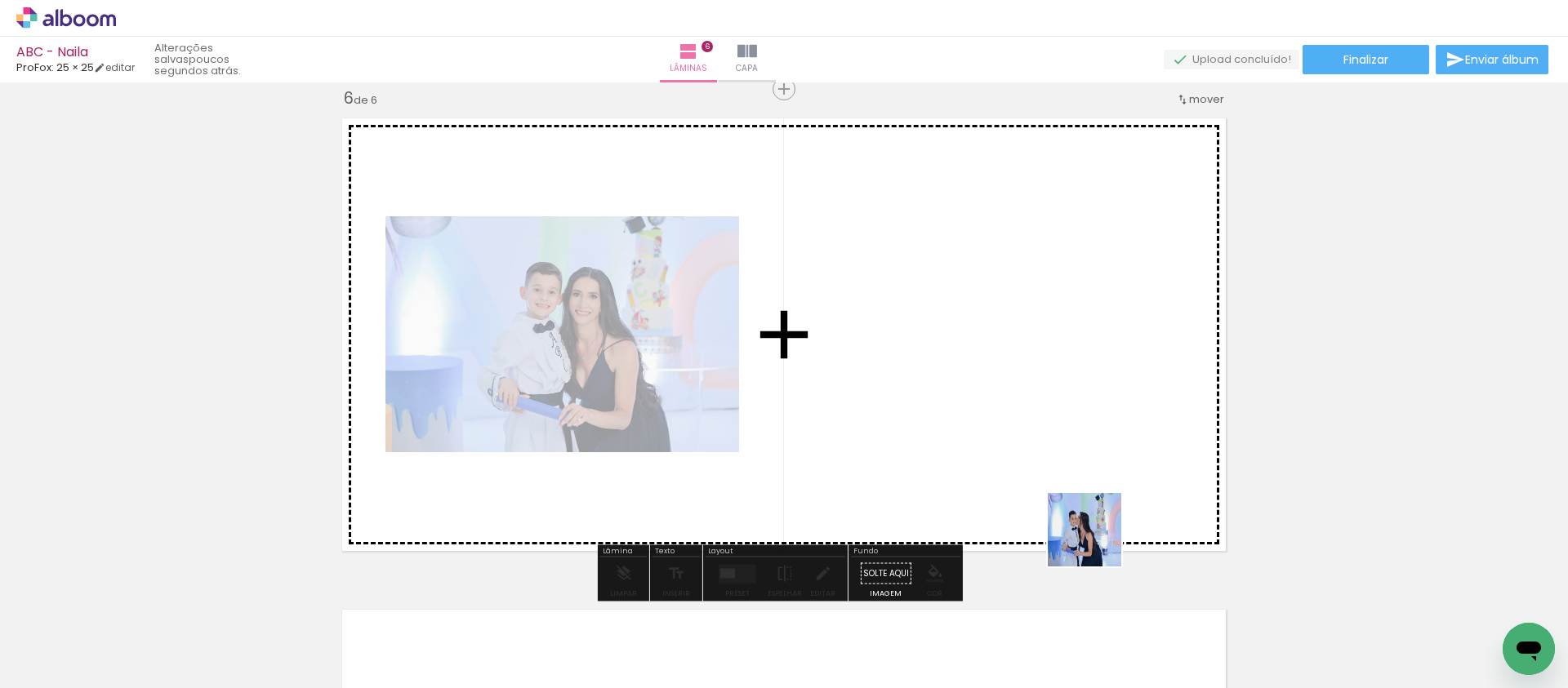
drag, startPoint x: 1156, startPoint y: 637, endPoint x: 1009, endPoint y: 449, distance: 238.6
click at [1009, 449] on quentale-workspace at bounding box center [784, 344] width 1568 height 688
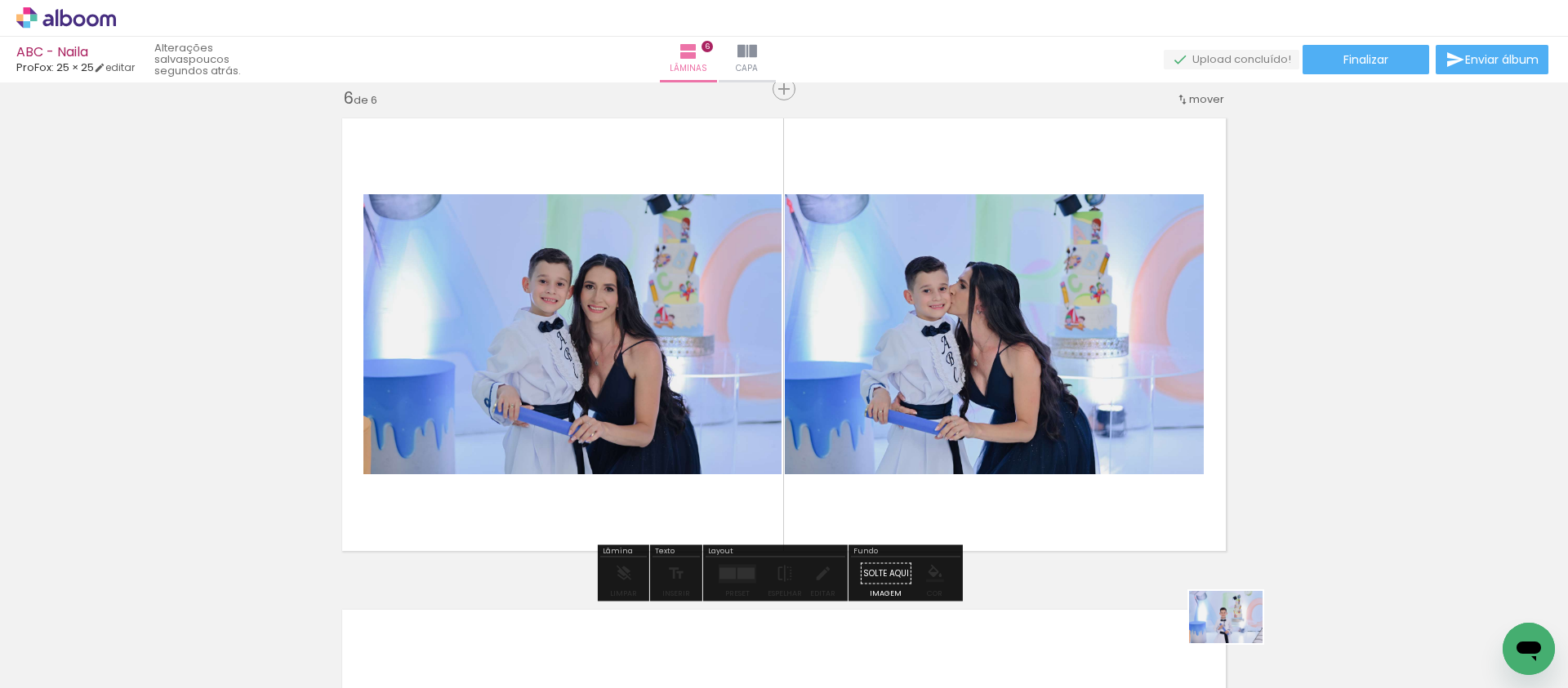
click at [1237, 640] on div at bounding box center [1241, 633] width 81 height 58
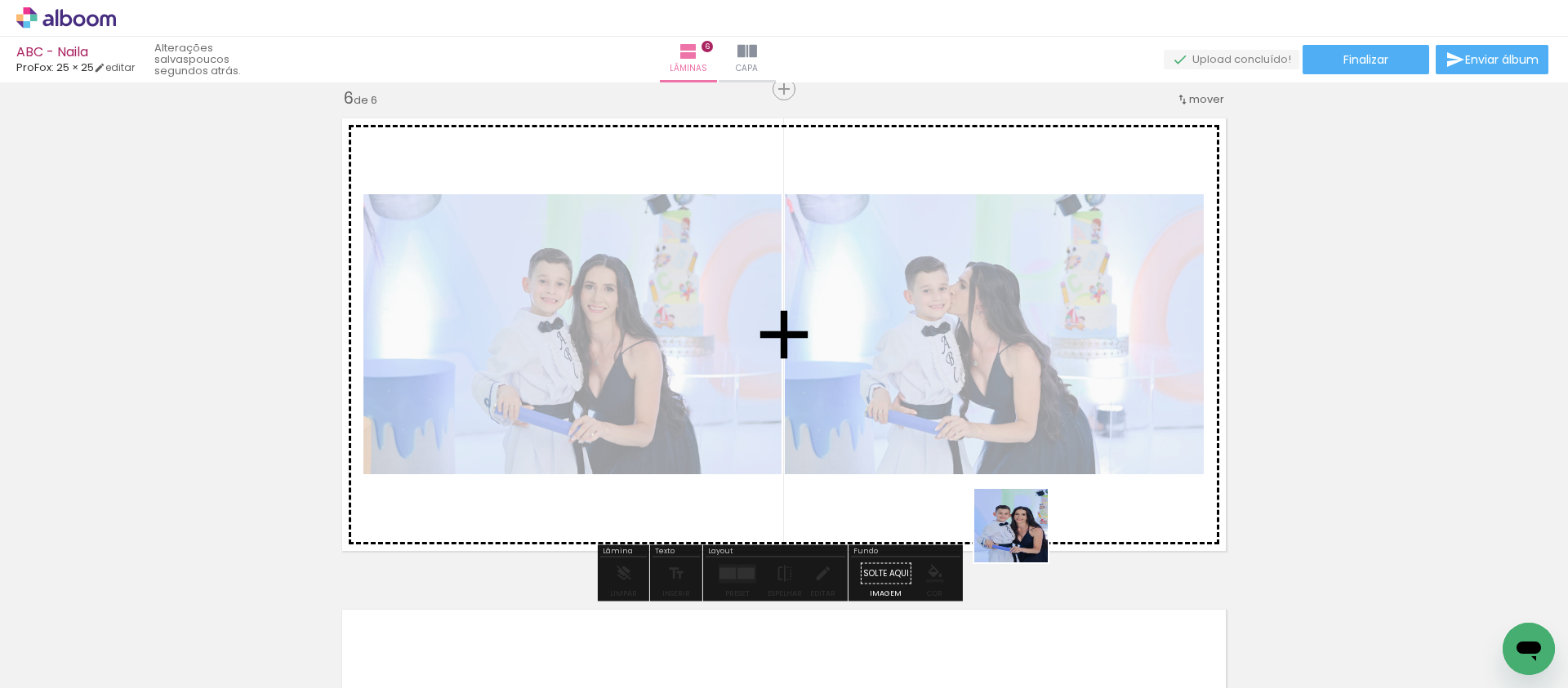
drag, startPoint x: 1069, startPoint y: 642, endPoint x: 989, endPoint y: 477, distance: 183.4
click at [986, 453] on quentale-workspace at bounding box center [784, 344] width 1568 height 688
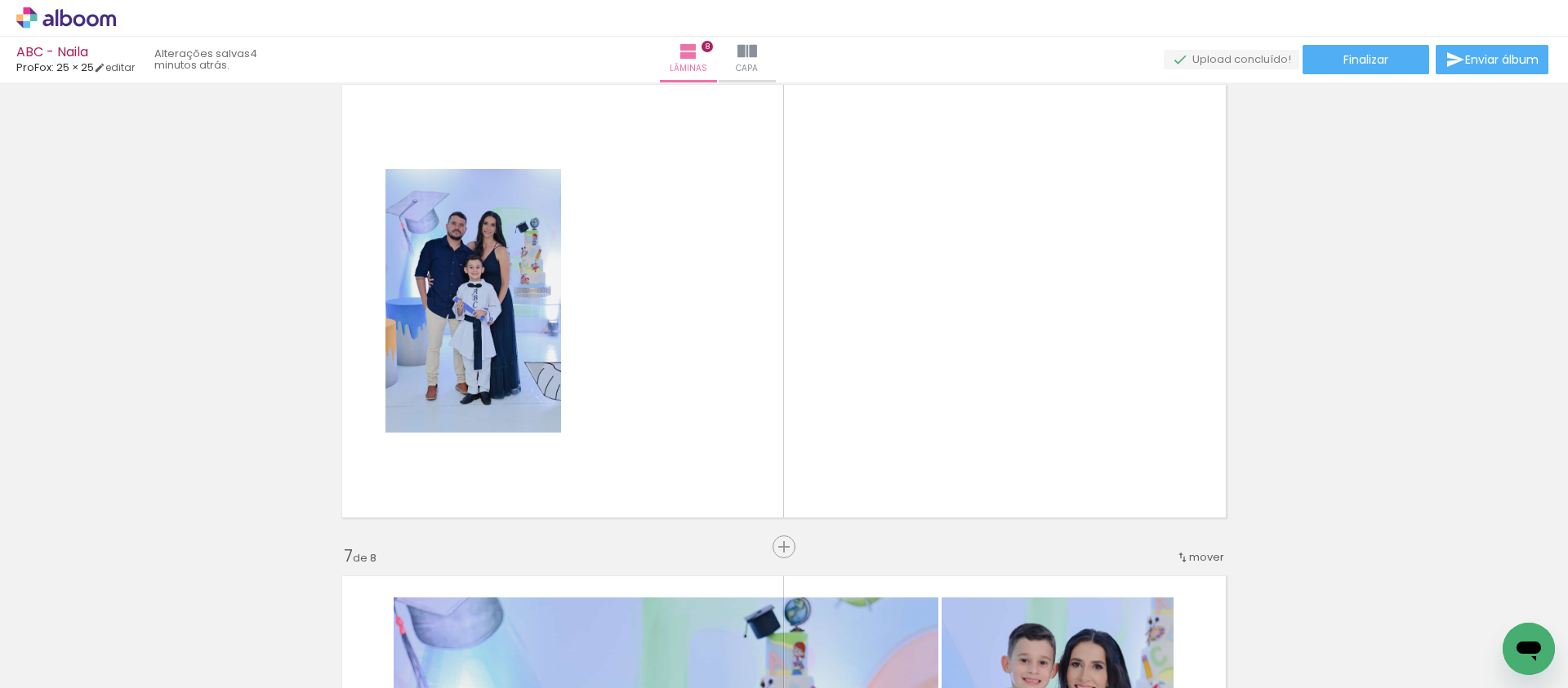
scroll to position [2595, 0]
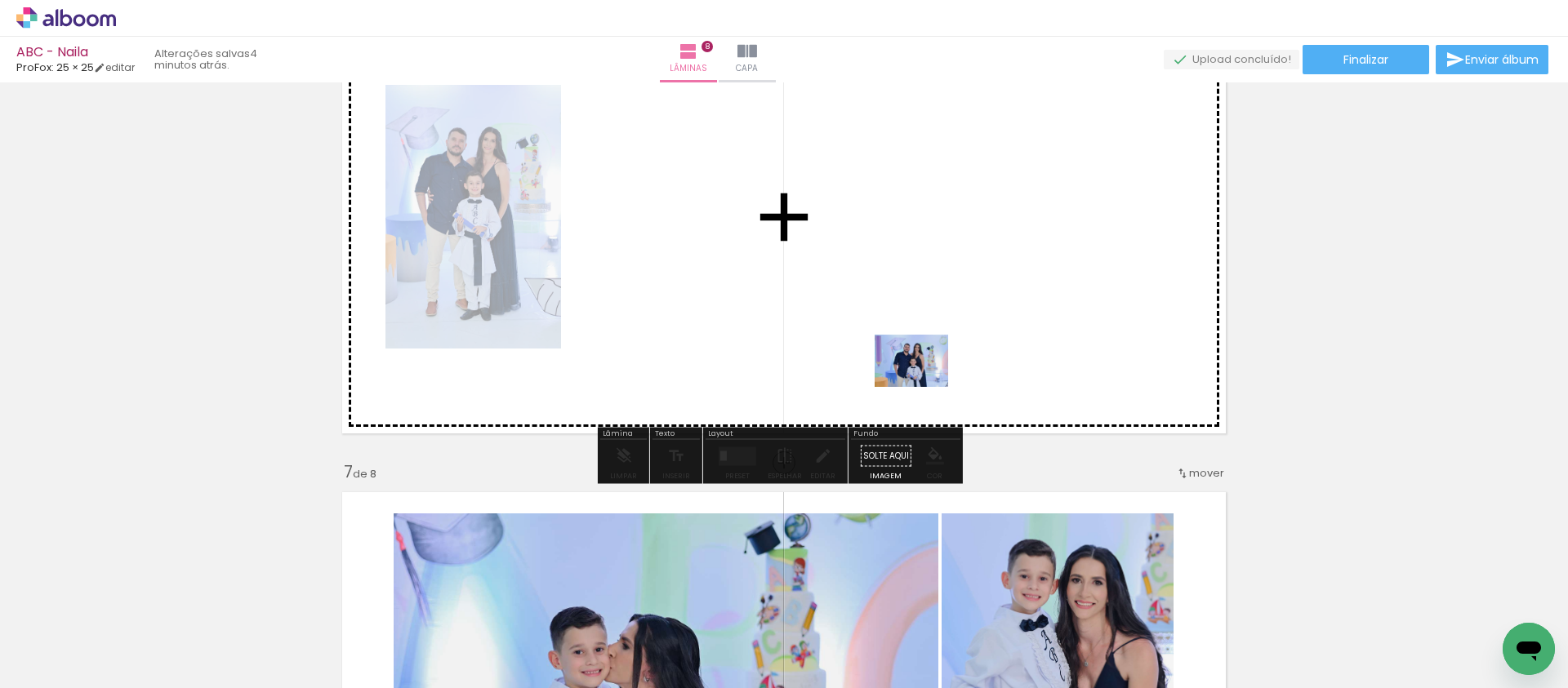
drag, startPoint x: 972, startPoint y: 634, endPoint x: 923, endPoint y: 375, distance: 263.6
click at [923, 375] on quentale-workspace at bounding box center [784, 344] width 1568 height 688
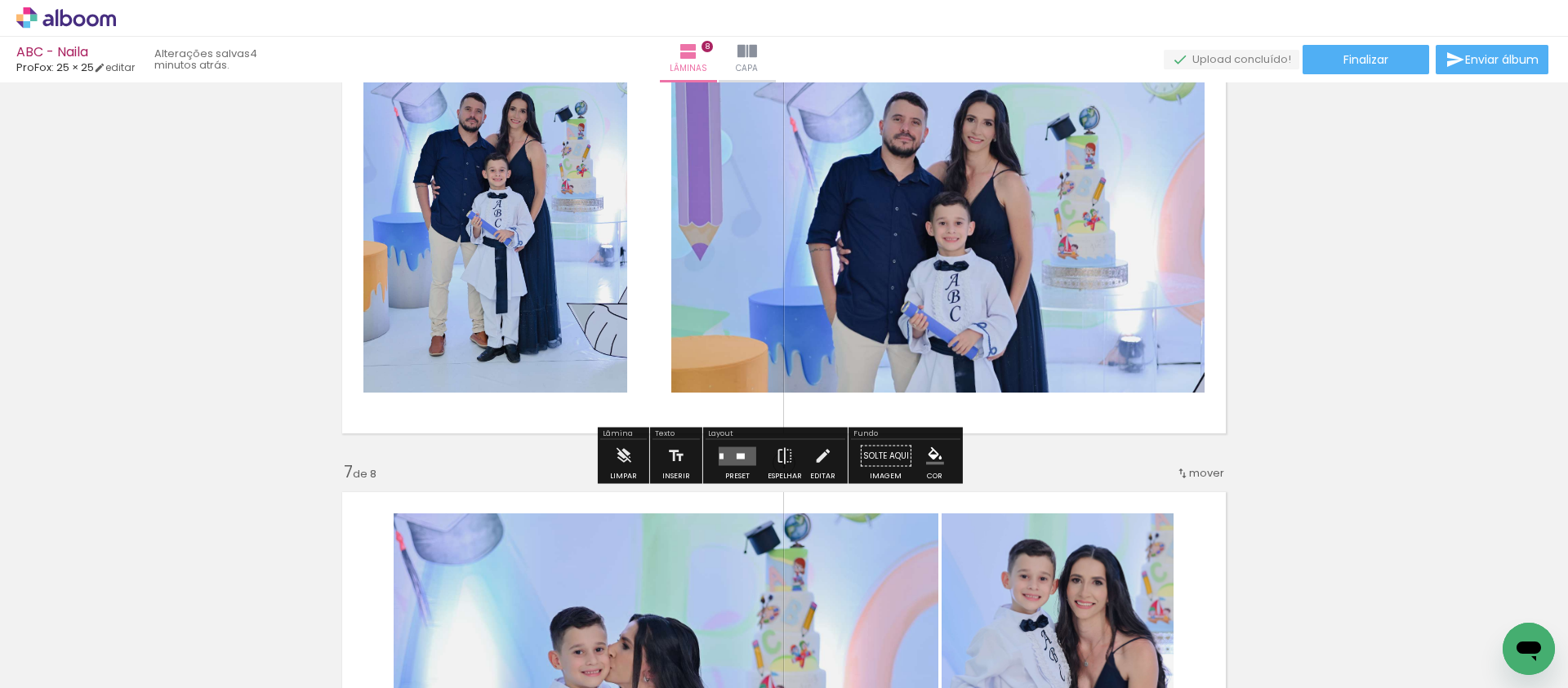
click at [728, 444] on div at bounding box center [737, 456] width 44 height 33
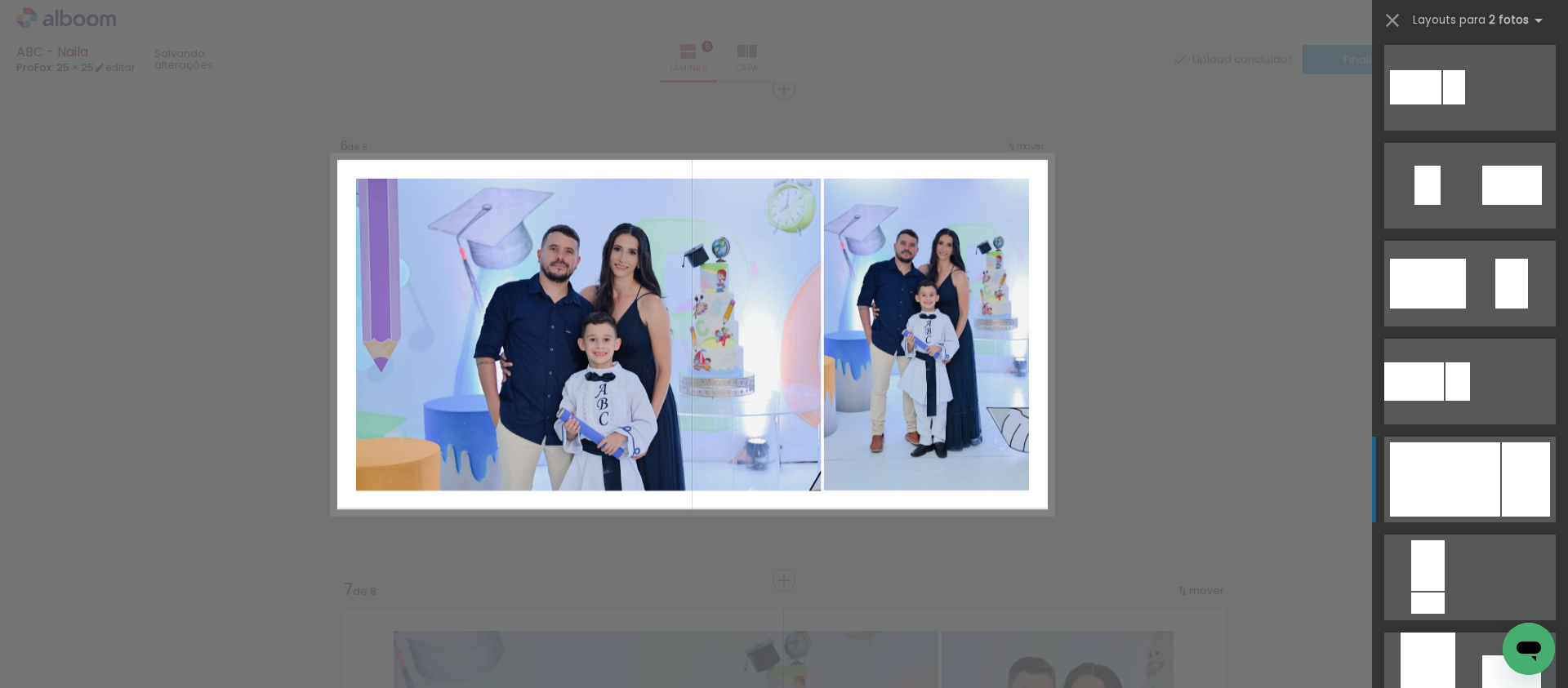
scroll to position [516, 0]
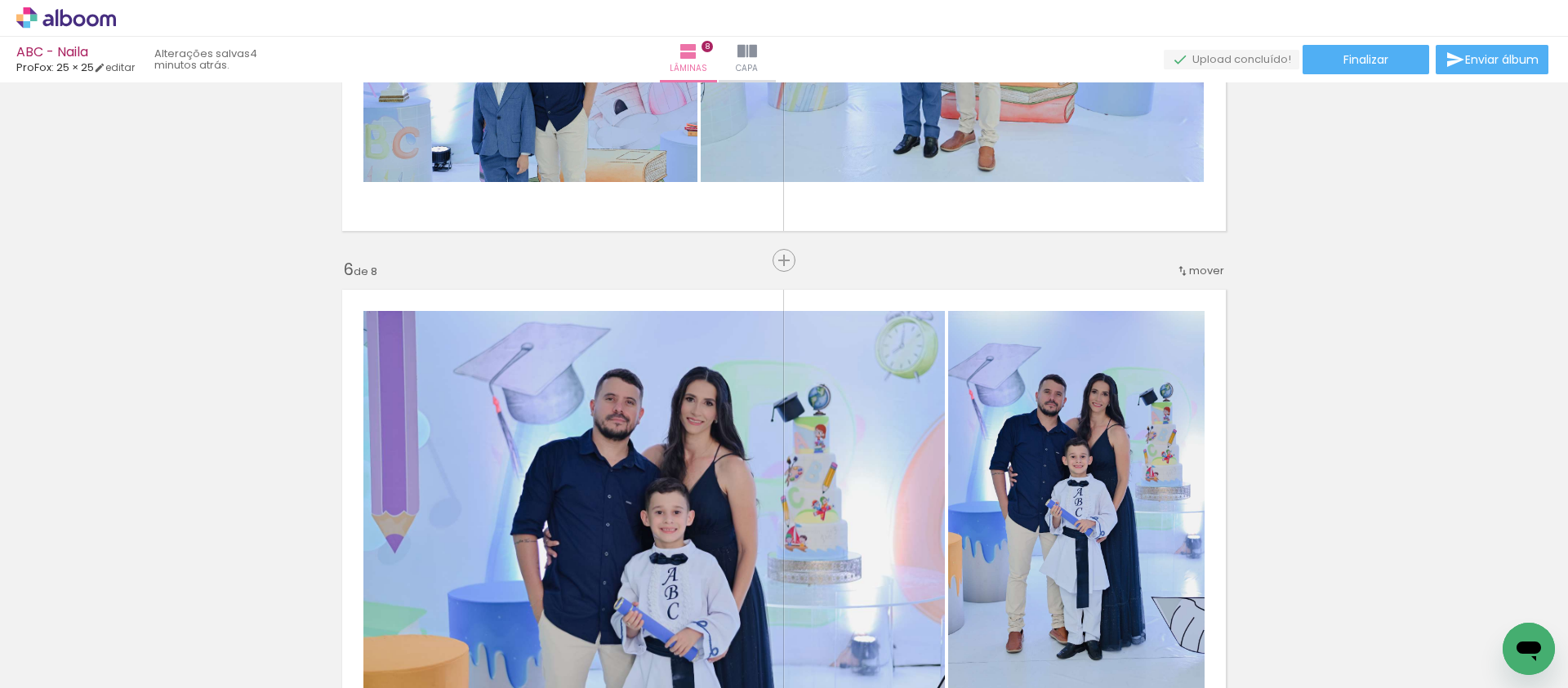
scroll to position [2198, 0]
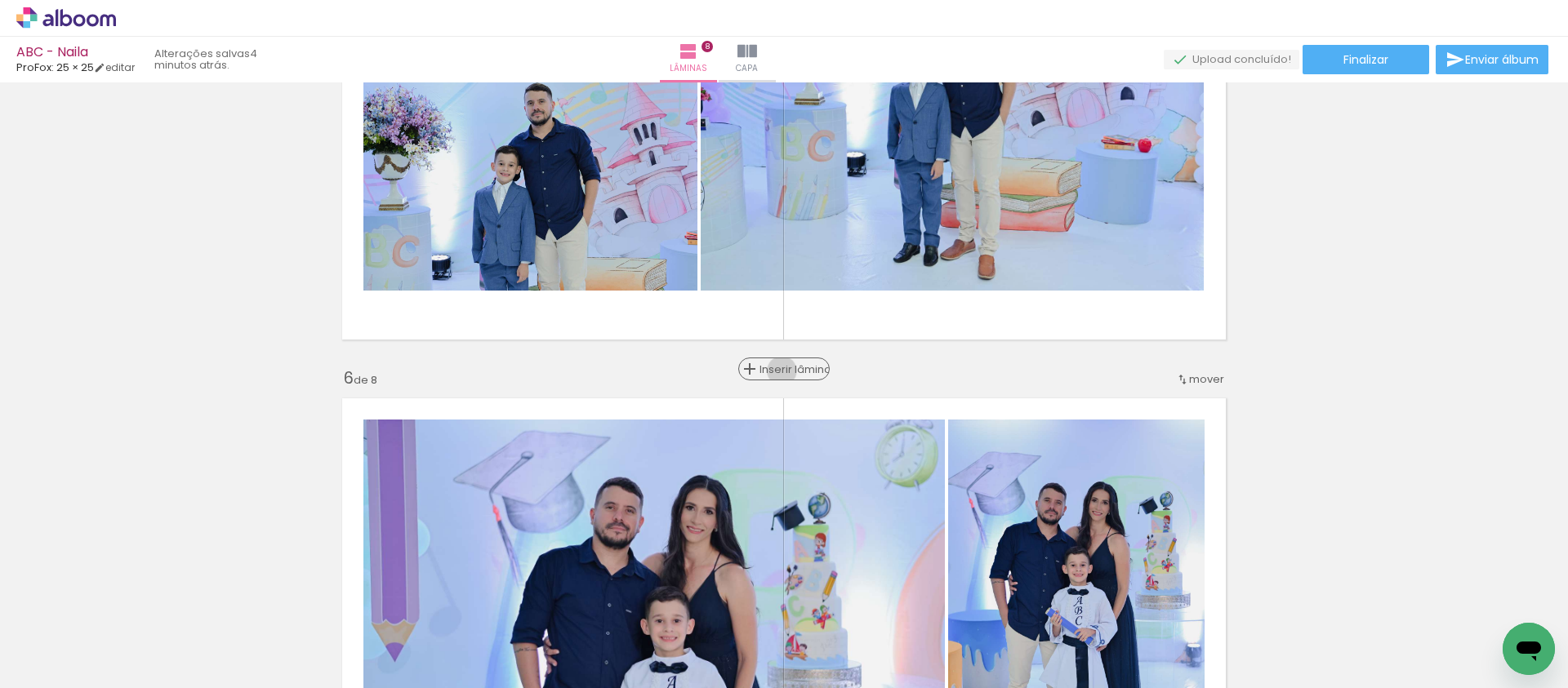
click at [784, 370] on span "Inserir lâmina" at bounding box center [791, 369] width 64 height 11
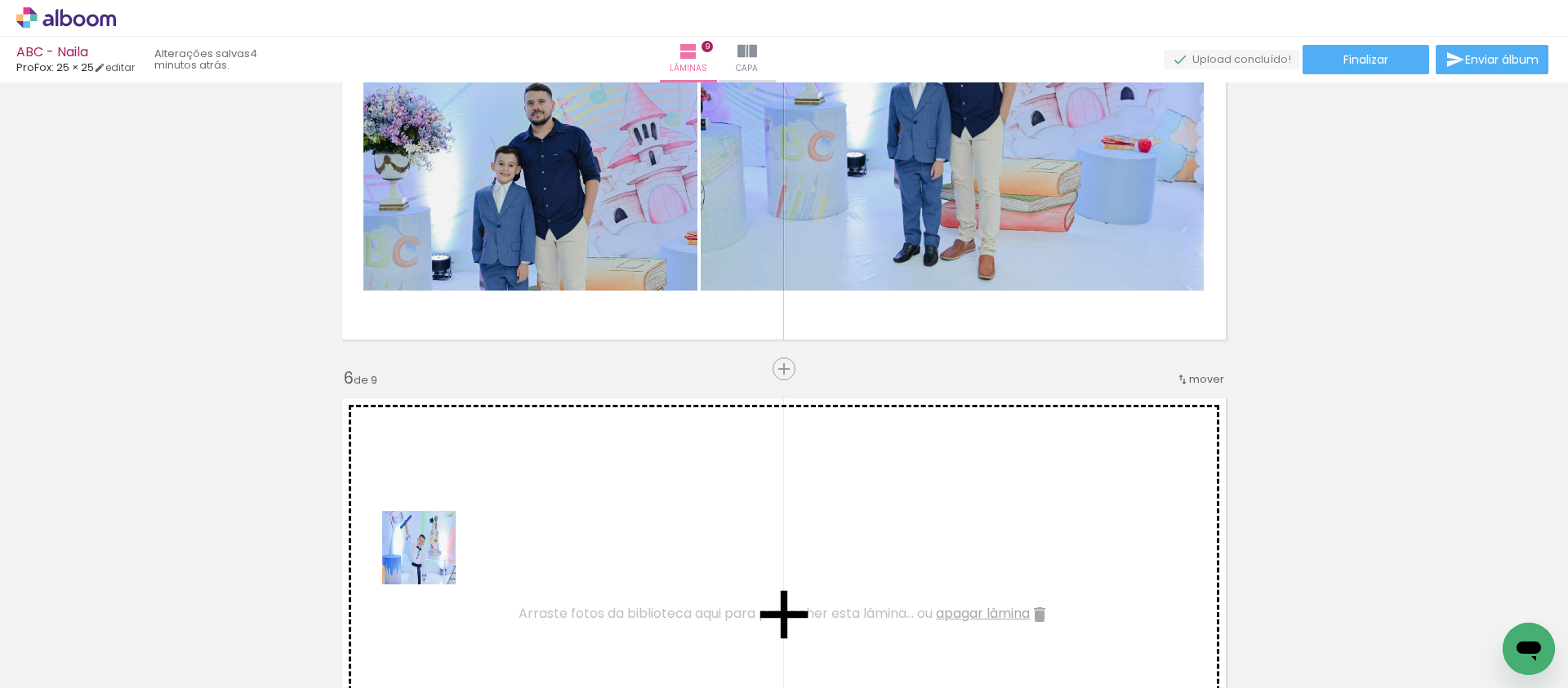
drag, startPoint x: 266, startPoint y: 620, endPoint x: 468, endPoint y: 541, distance: 216.9
click at [468, 541] on quentale-workspace at bounding box center [784, 344] width 1568 height 688
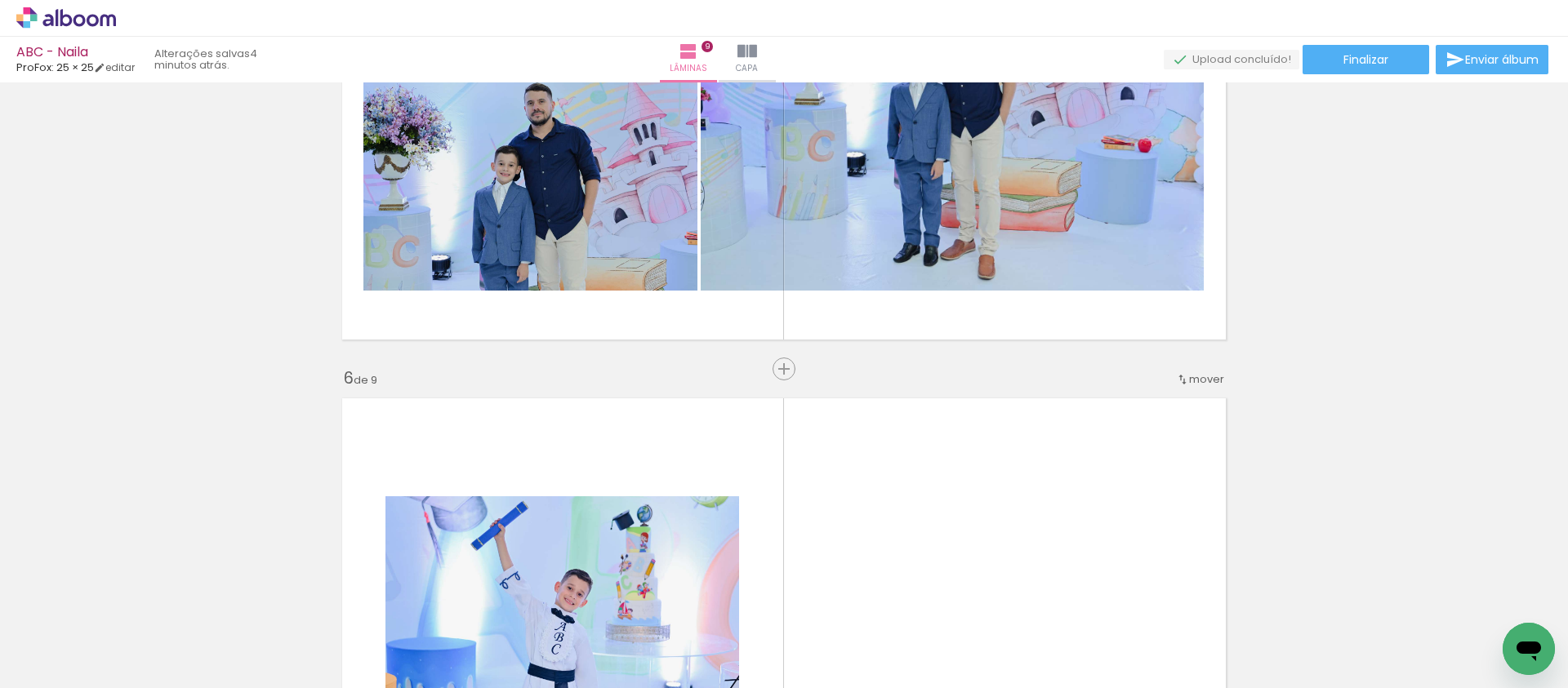
scroll to position [2461, 0]
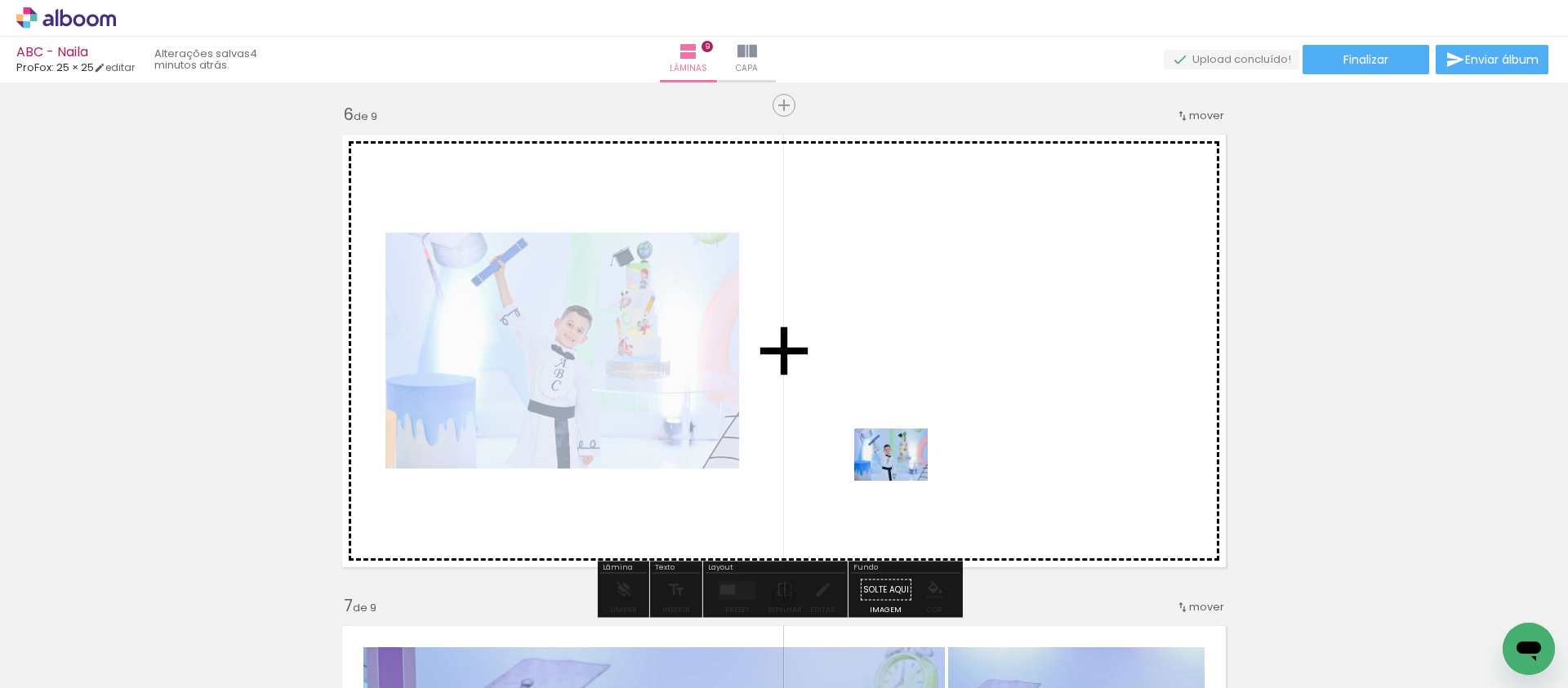
drag, startPoint x: 342, startPoint y: 643, endPoint x: 903, endPoint y: 477, distance: 585.0
click at [903, 477] on quentale-workspace at bounding box center [784, 344] width 1568 height 688
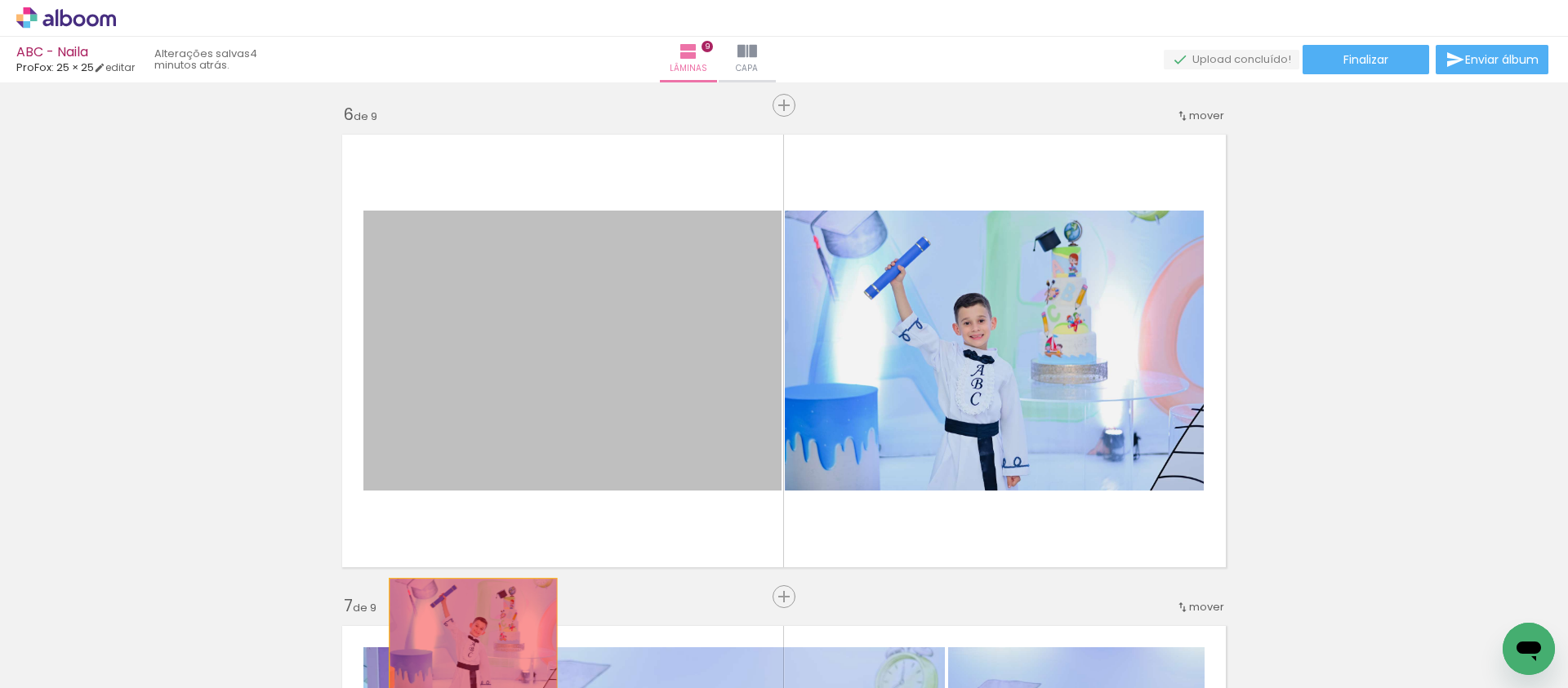
drag, startPoint x: 671, startPoint y: 393, endPoint x: 467, endPoint y: 634, distance: 315.7
click at [467, 634] on quentale-workspace at bounding box center [784, 344] width 1568 height 688
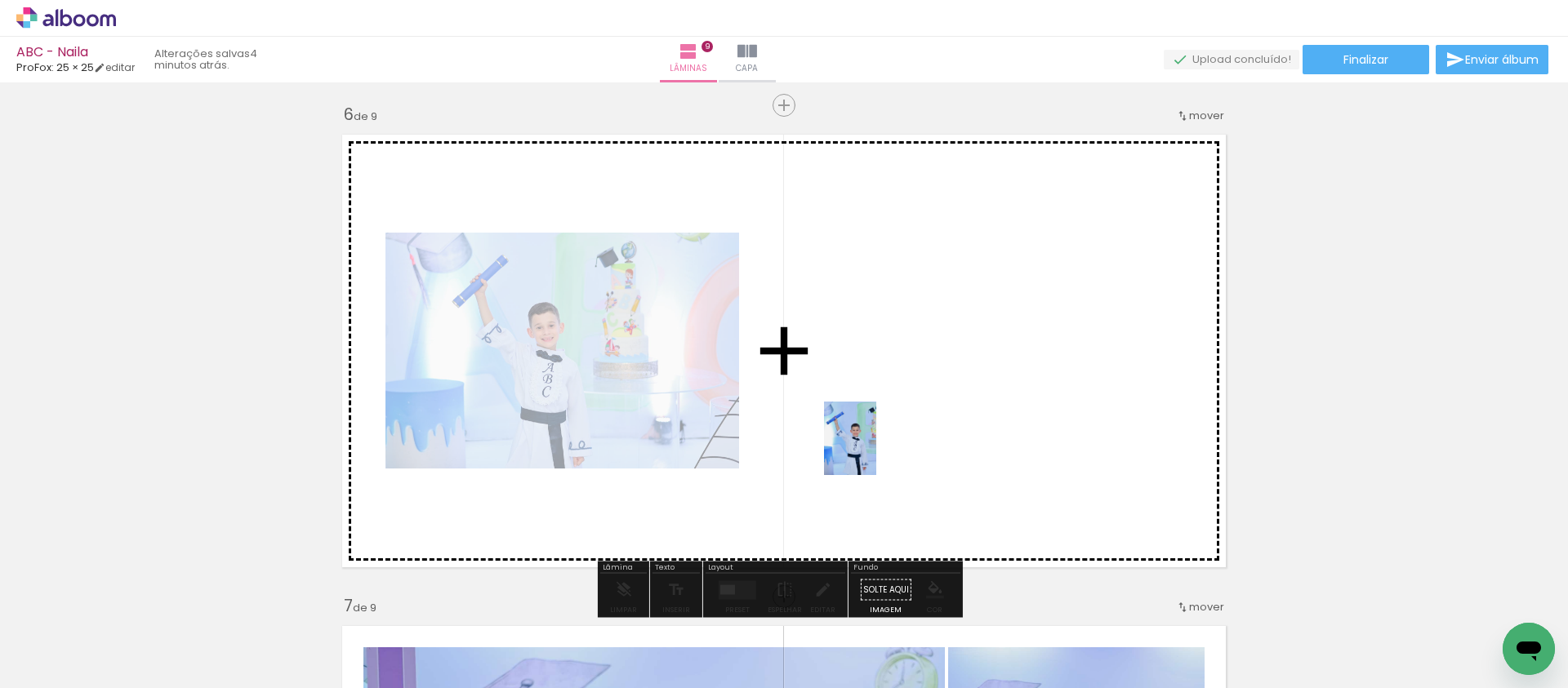
drag, startPoint x: 572, startPoint y: 566, endPoint x: 873, endPoint y: 450, distance: 322.6
click at [873, 450] on quentale-workspace at bounding box center [784, 344] width 1568 height 688
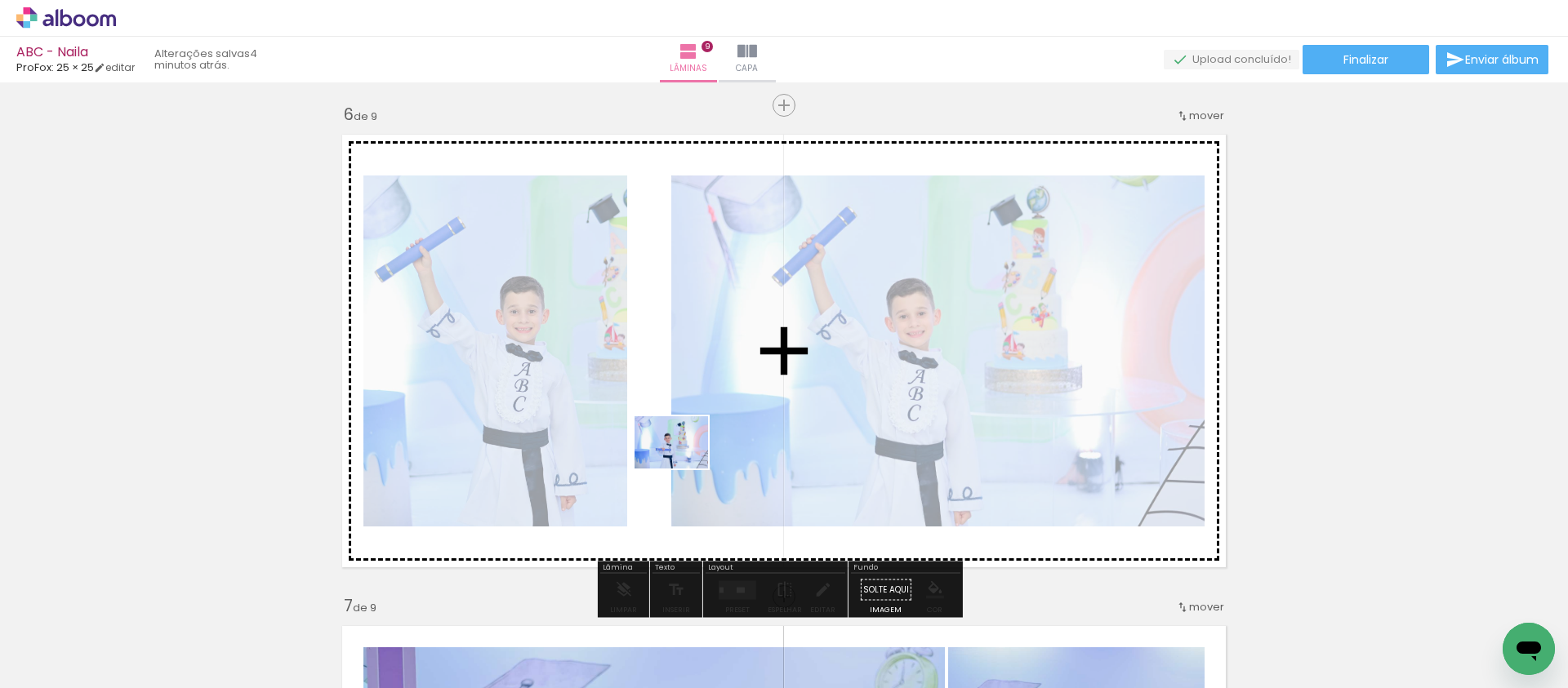
drag, startPoint x: 584, startPoint y: 561, endPoint x: 683, endPoint y: 465, distance: 137.9
click at [683, 465] on quentale-workspace at bounding box center [784, 344] width 1568 height 688
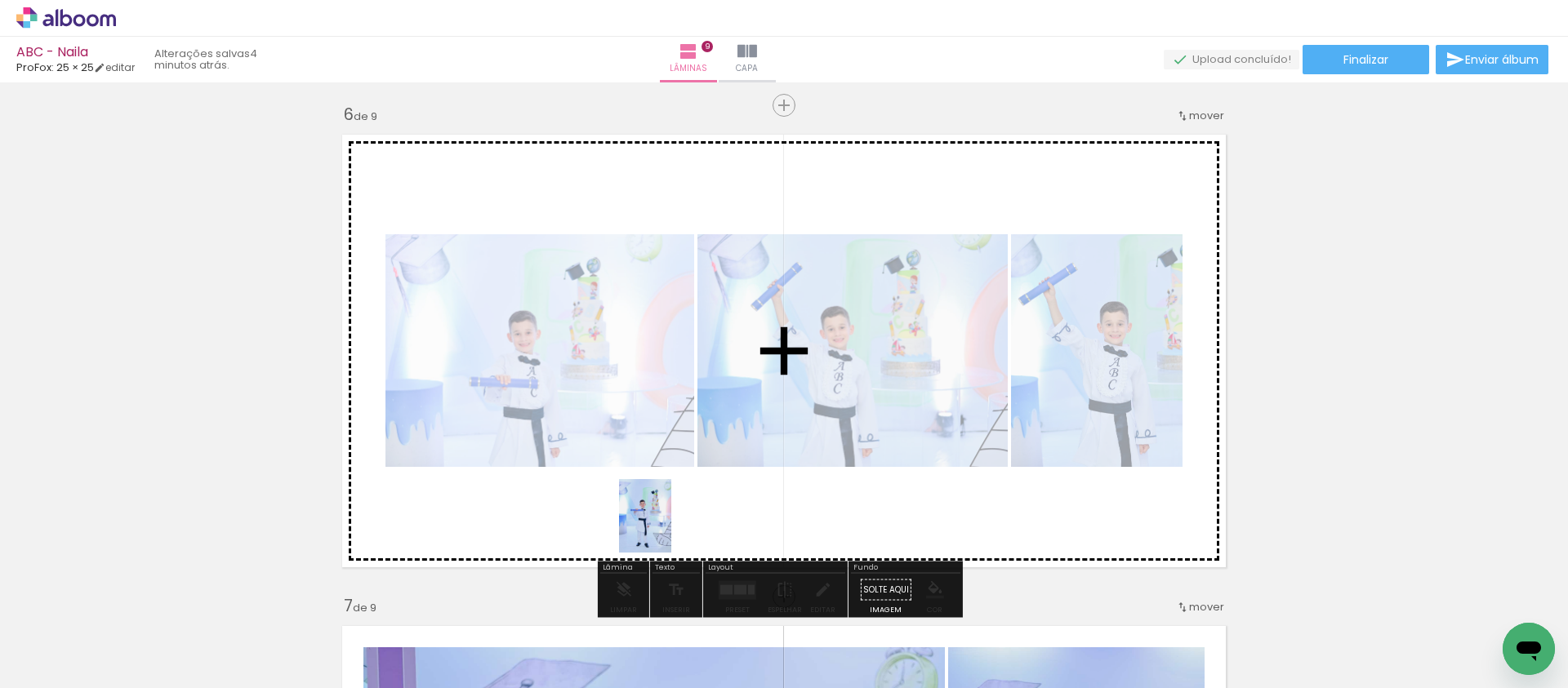
drag, startPoint x: 615, startPoint y: 640, endPoint x: 668, endPoint y: 528, distance: 123.9
click at [668, 528] on quentale-workspace at bounding box center [784, 344] width 1568 height 688
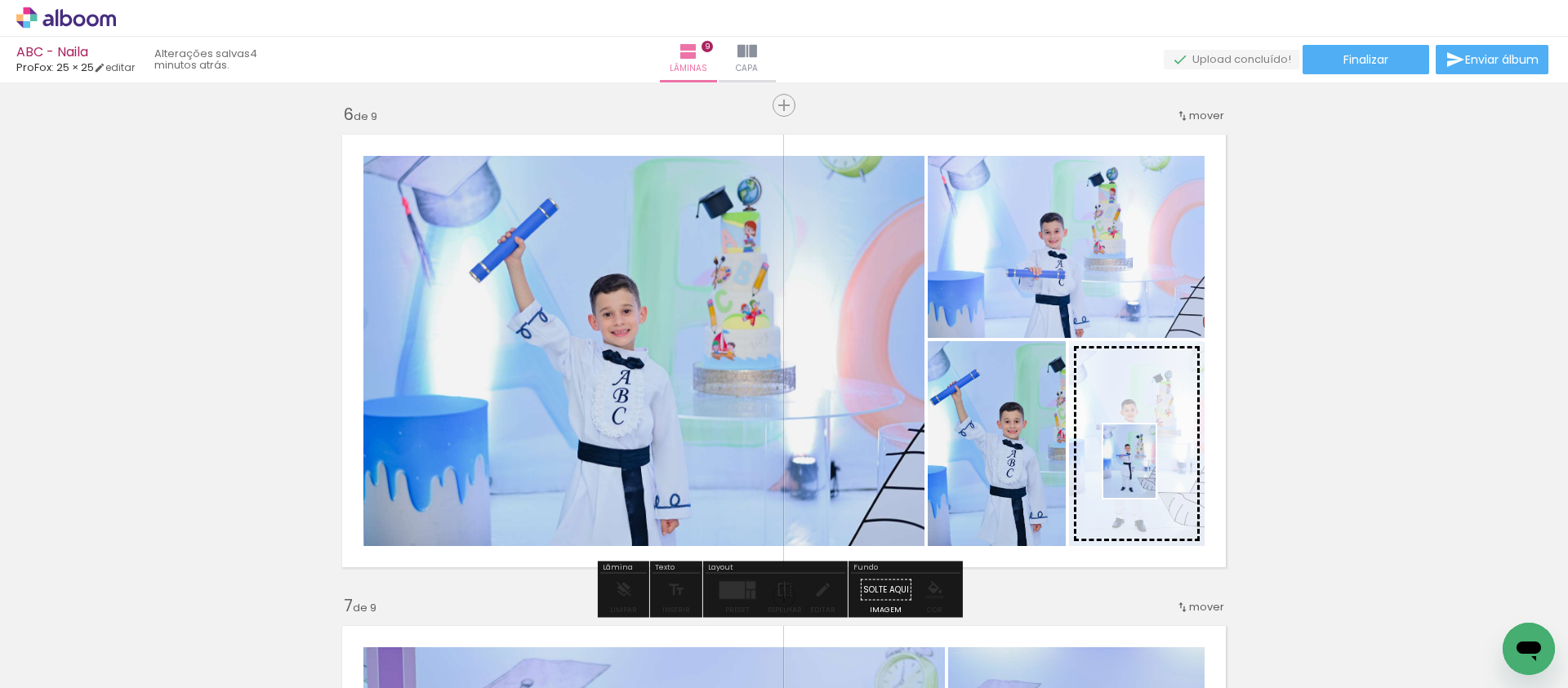
drag, startPoint x: 706, startPoint y: 642, endPoint x: 1153, endPoint y: 473, distance: 477.9
click at [1153, 473] on quentale-workspace at bounding box center [784, 344] width 1568 height 688
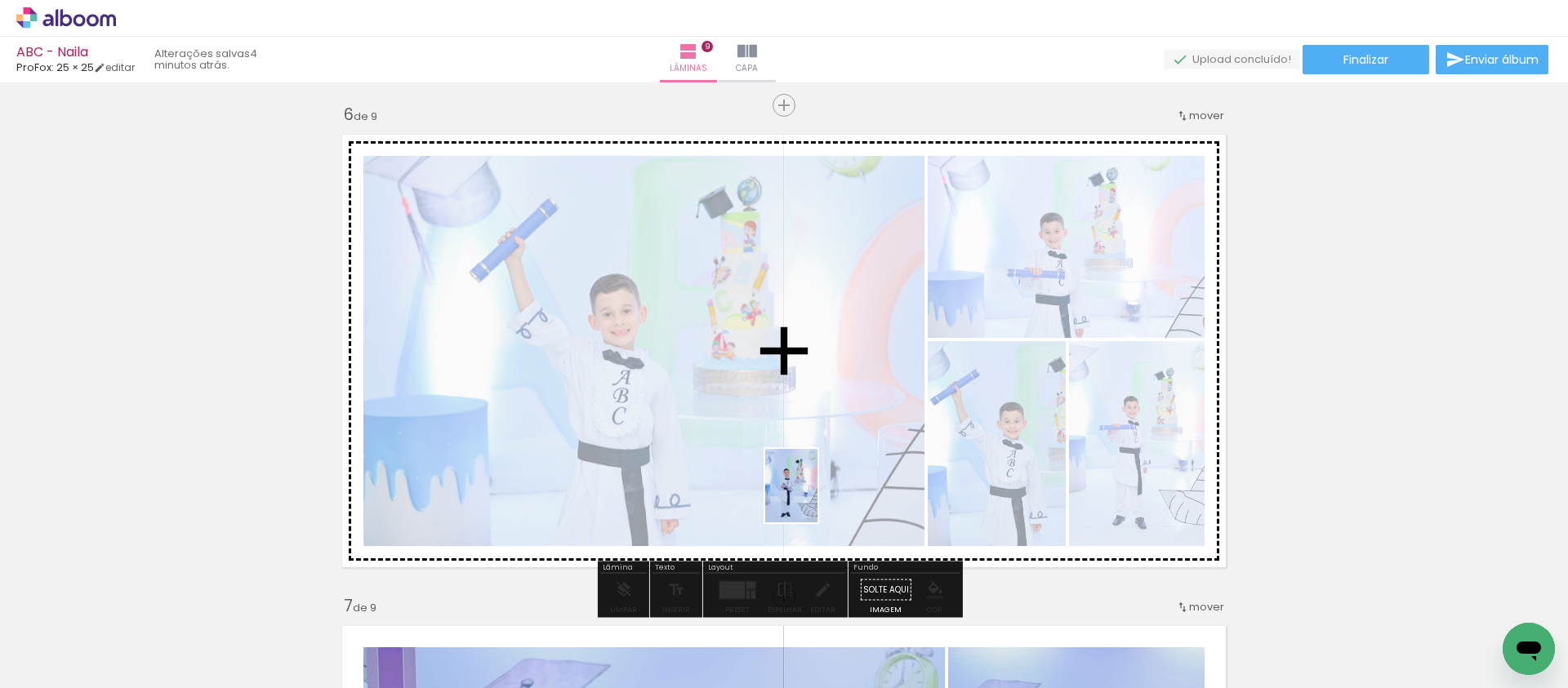
drag, startPoint x: 802, startPoint y: 650, endPoint x: 814, endPoint y: 498, distance: 152.5
click at [814, 498] on quentale-workspace at bounding box center [784, 344] width 1568 height 688
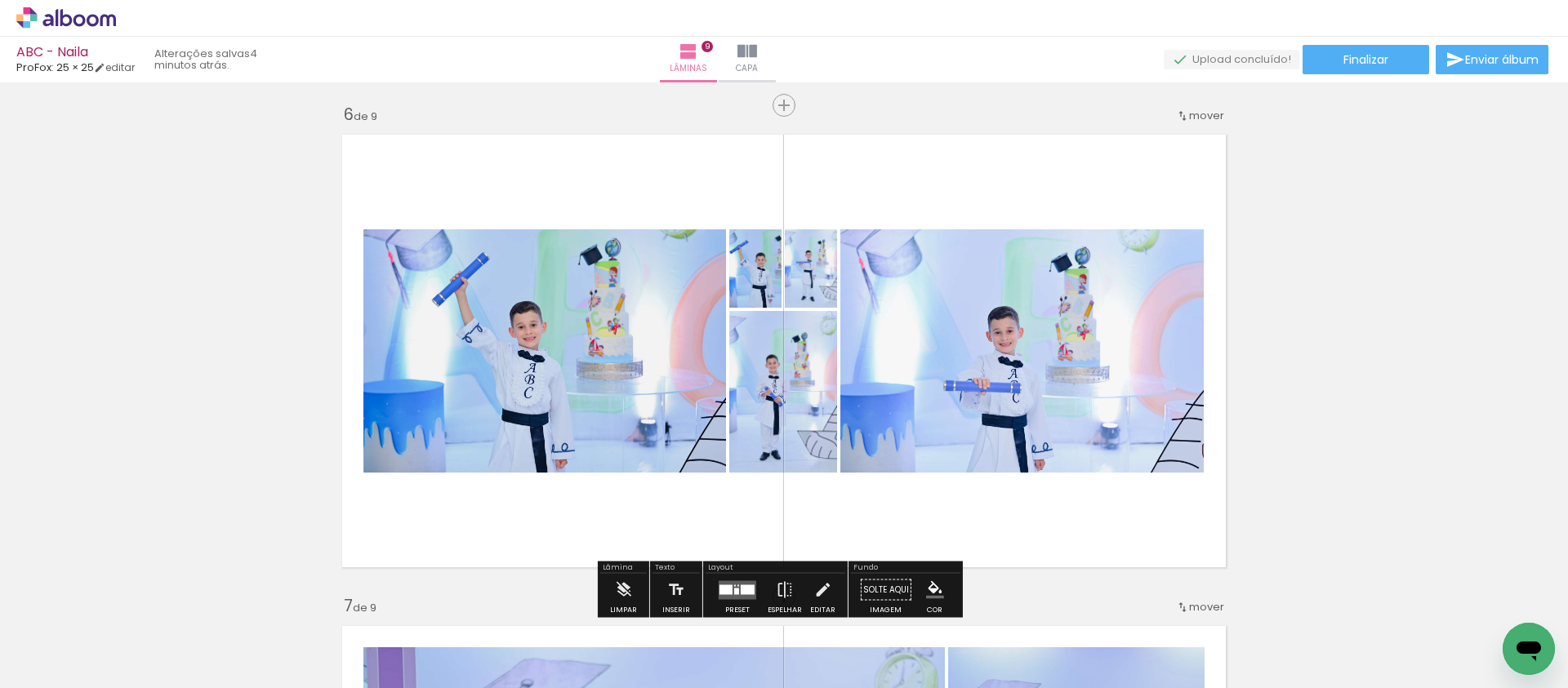
scroll to position [2482, 0]
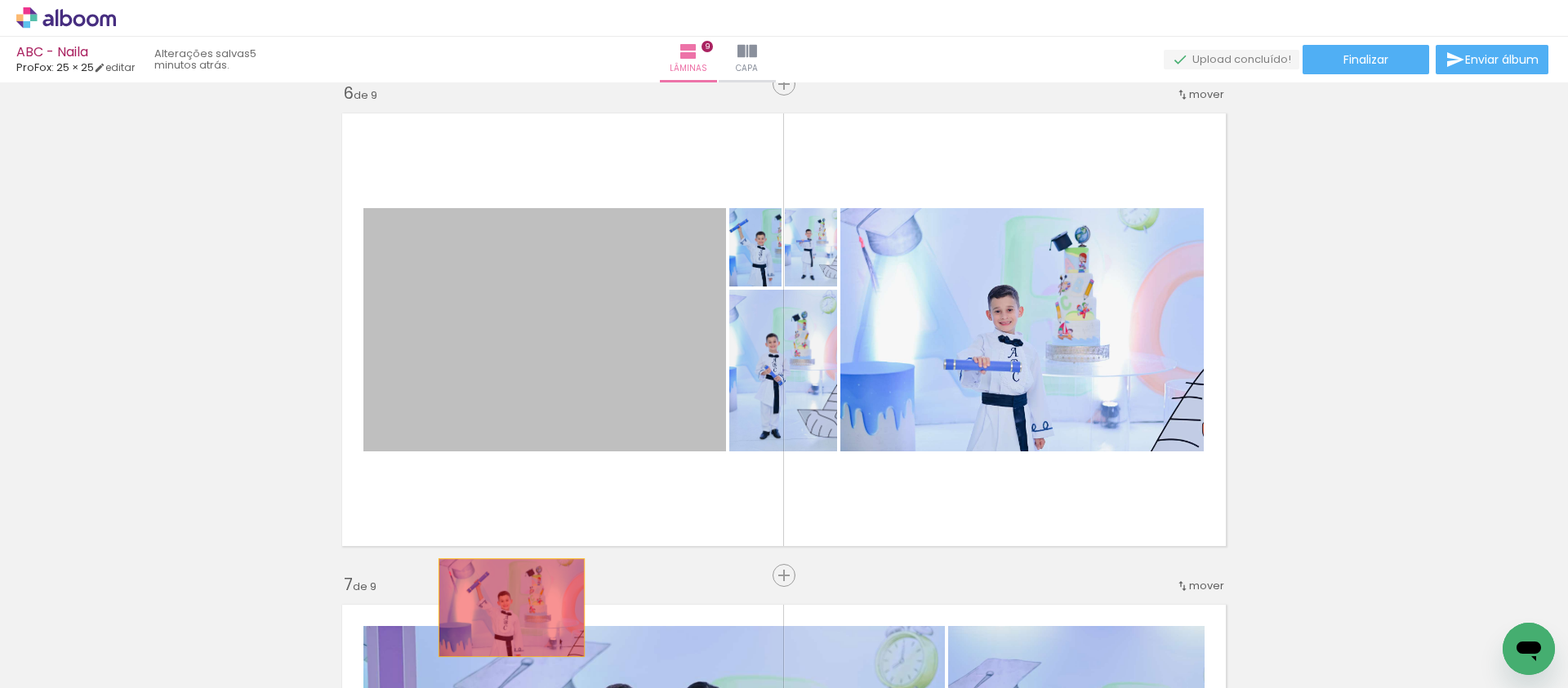
drag, startPoint x: 572, startPoint y: 378, endPoint x: 505, endPoint y: 608, distance: 239.6
click at [505, 608] on quentale-workspace at bounding box center [784, 344] width 1568 height 688
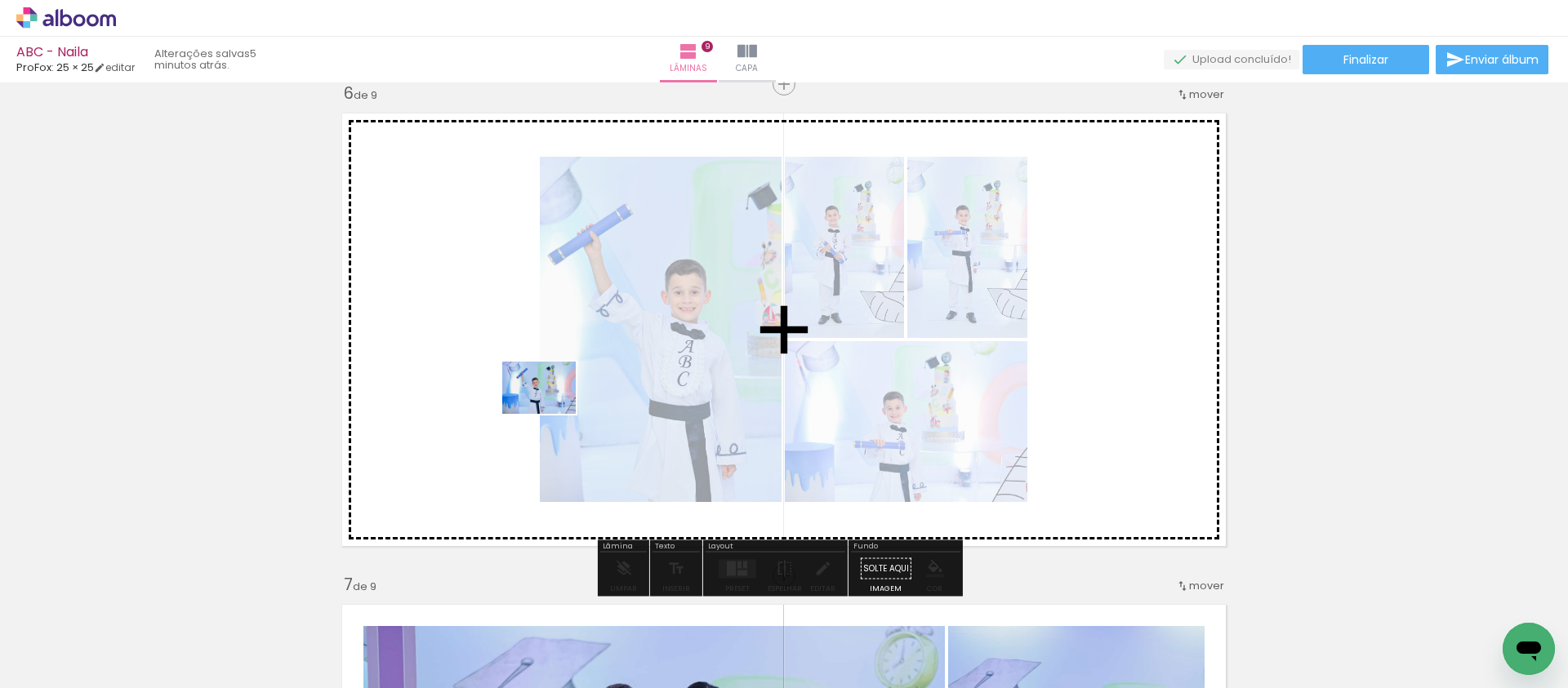
drag, startPoint x: 326, startPoint y: 632, endPoint x: 550, endPoint y: 409, distance: 316.1
click at [550, 409] on quentale-workspace at bounding box center [784, 344] width 1568 height 688
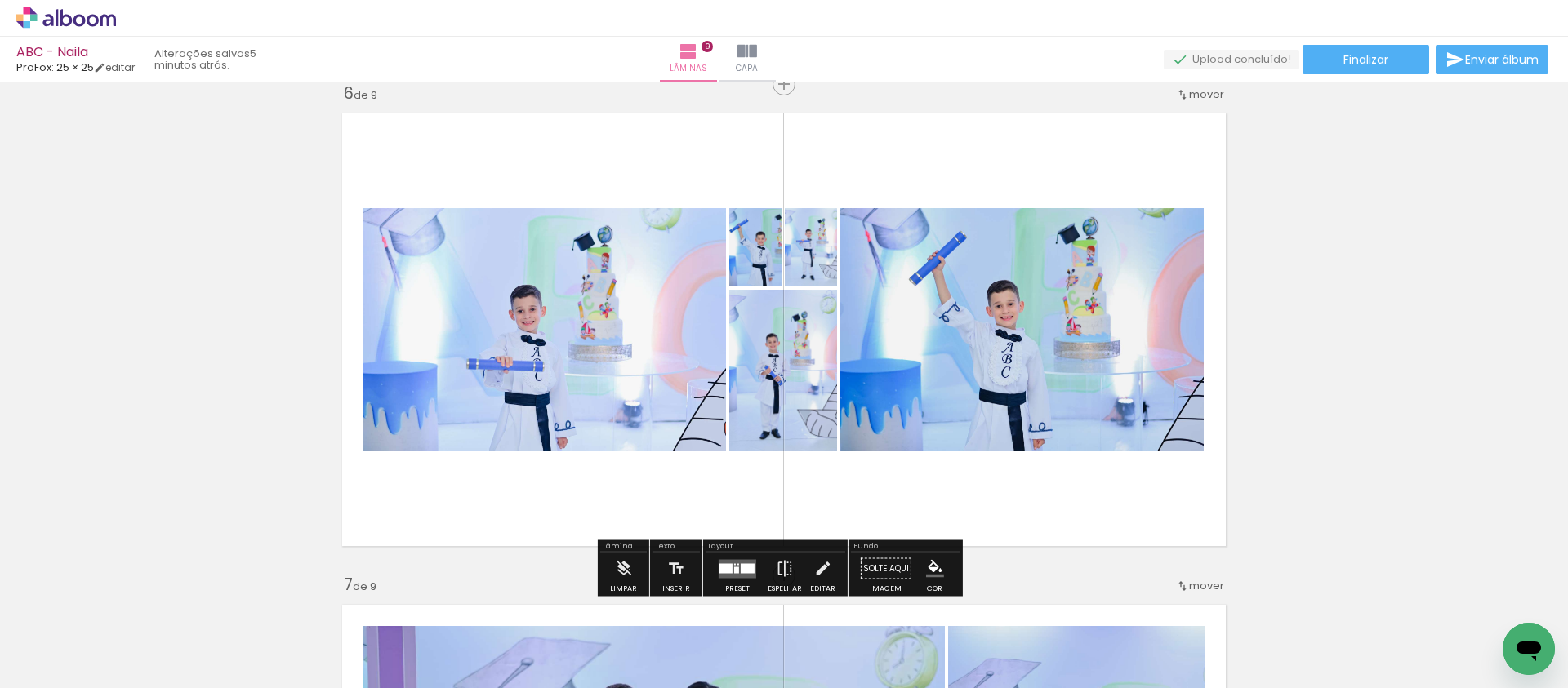
click at [727, 561] on quentale-layouter at bounding box center [737, 568] width 38 height 19
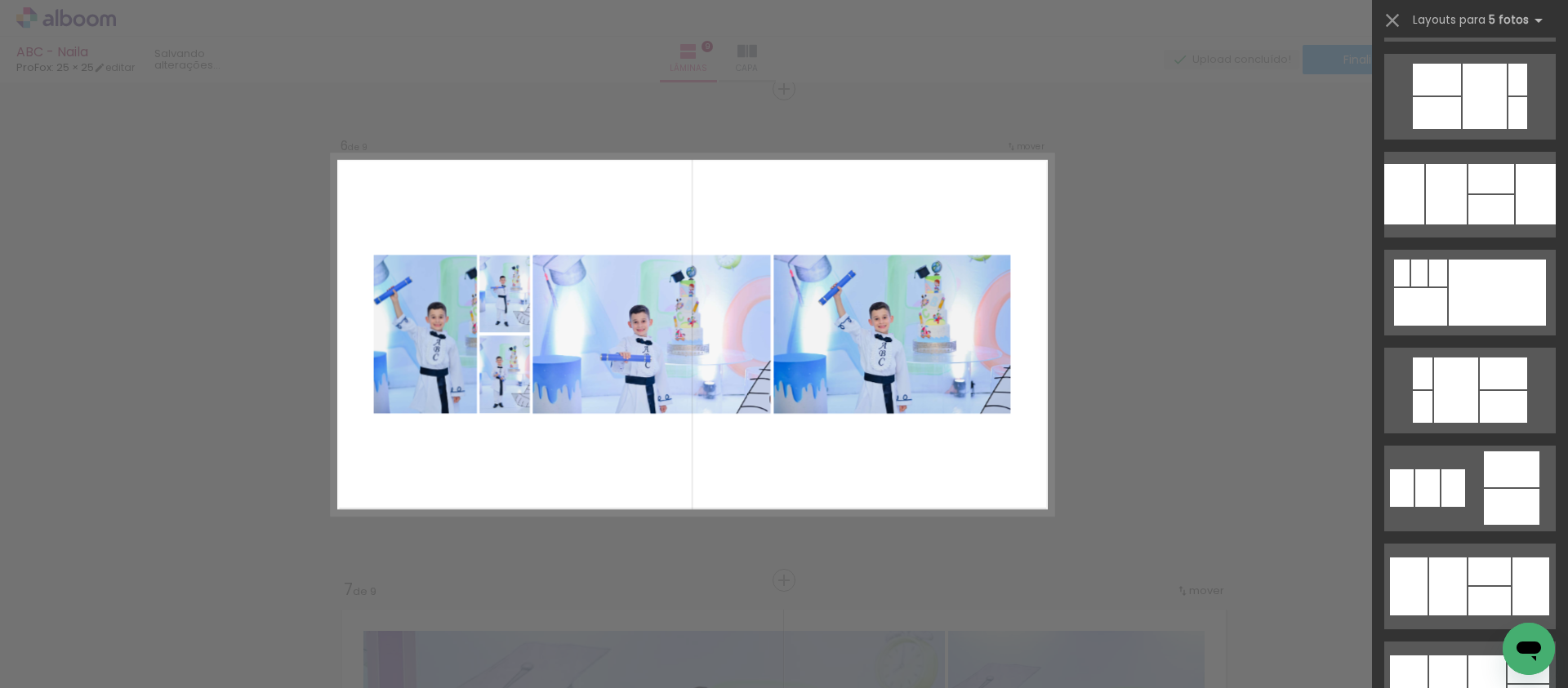
scroll to position [0, 0]
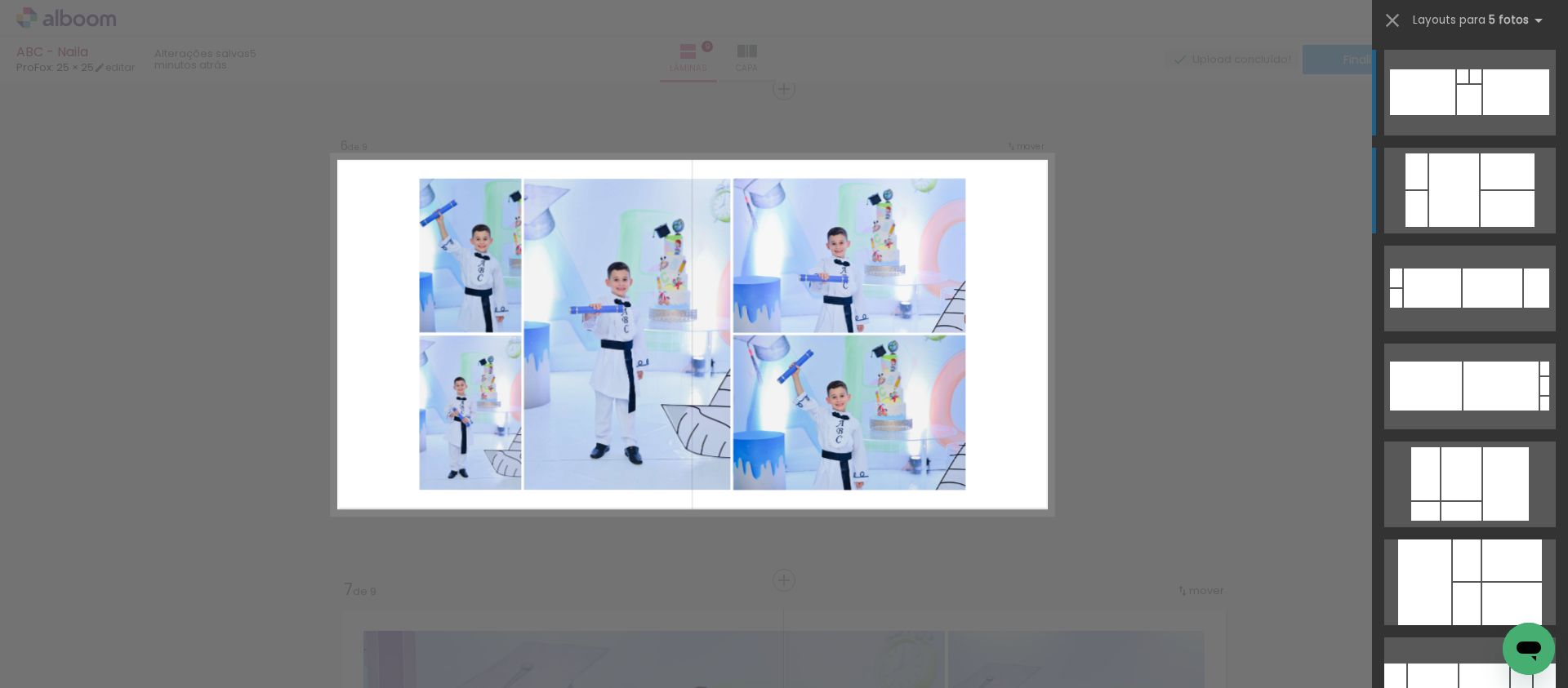
click at [1480, 115] on div at bounding box center [1468, 100] width 25 height 30
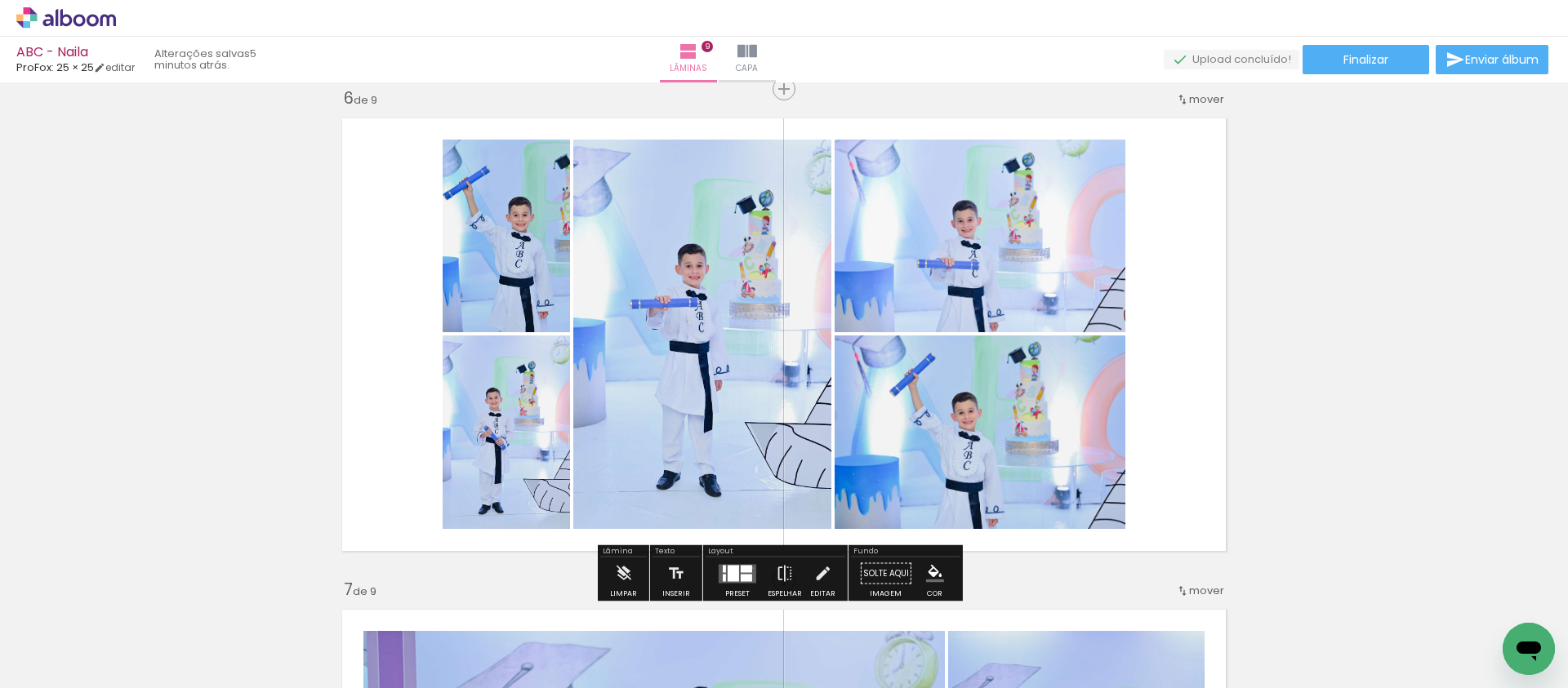
click at [748, 567] on quentale-layouter at bounding box center [737, 573] width 38 height 19
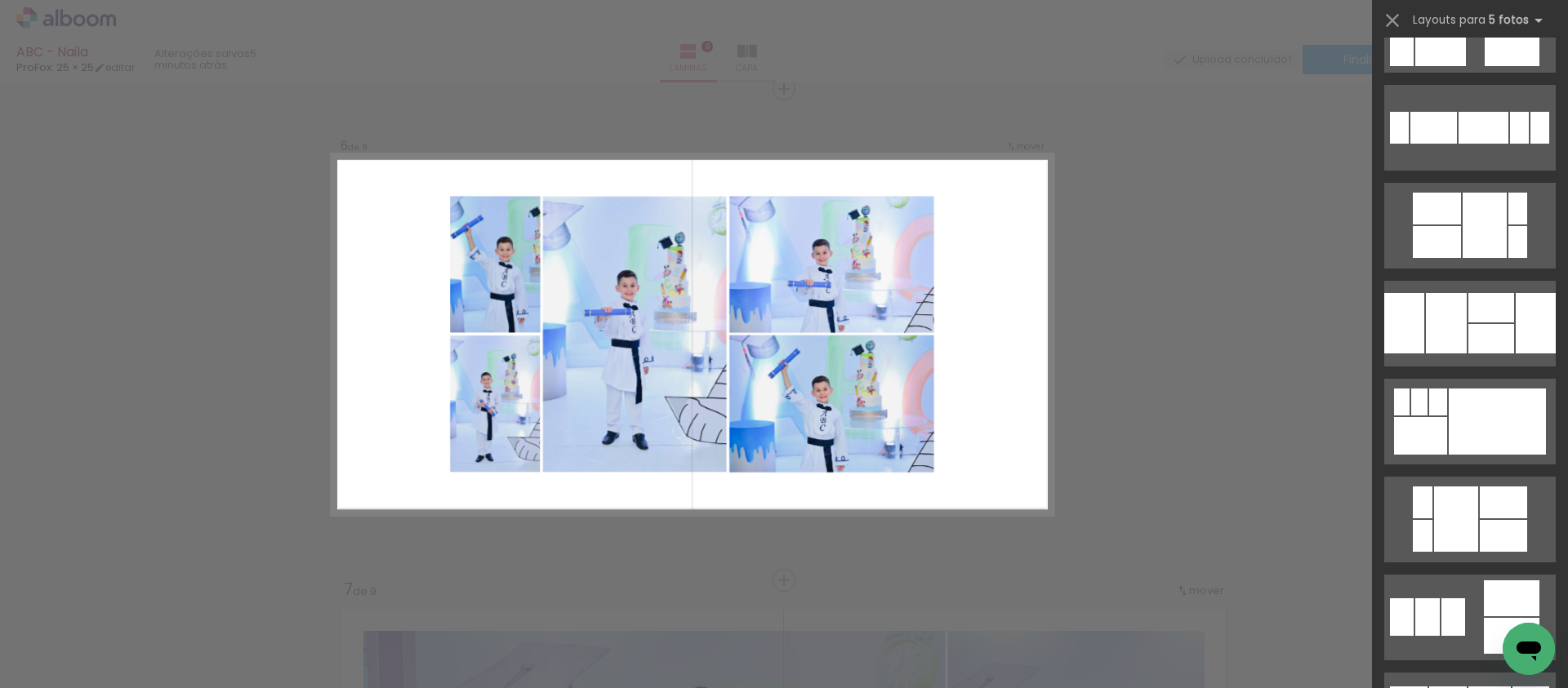
scroll to position [1425, 0]
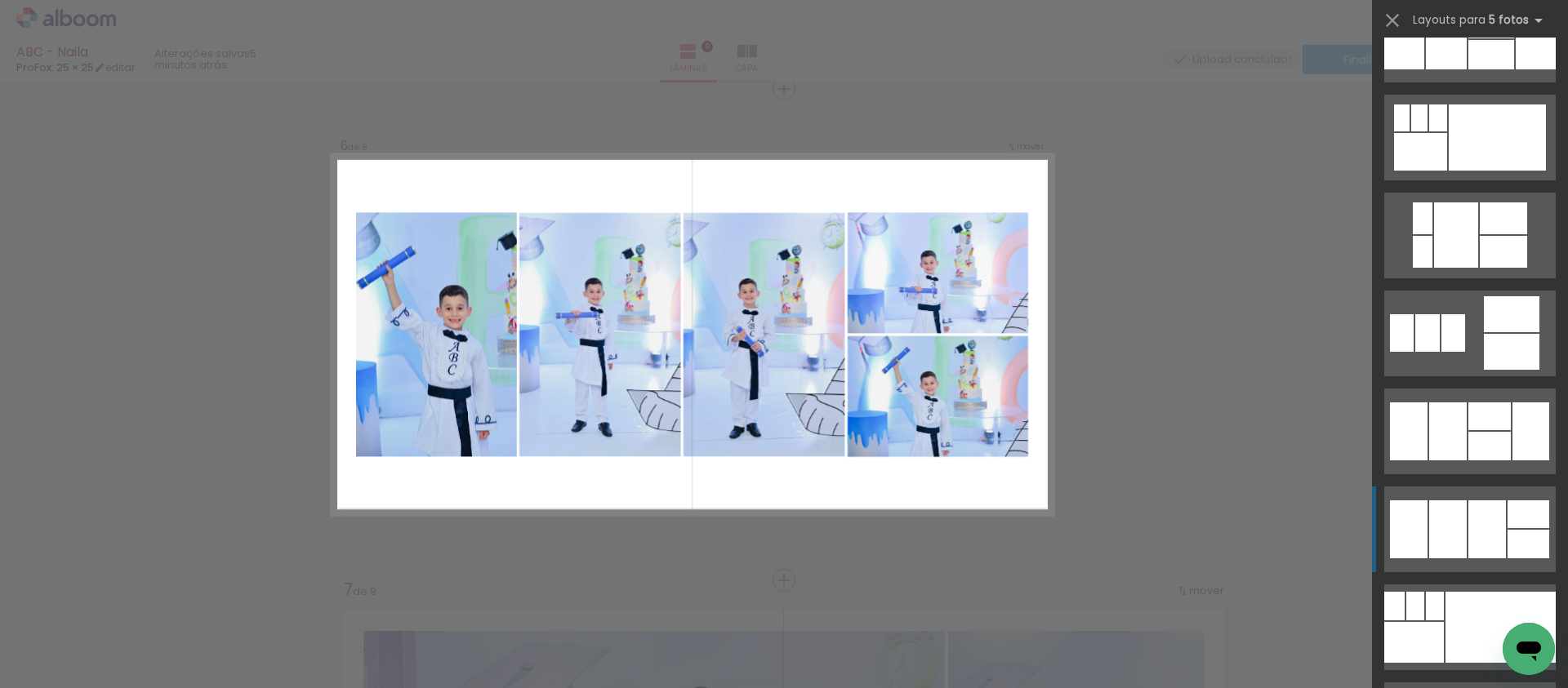
click at [1468, 430] on div at bounding box center [1489, 416] width 43 height 28
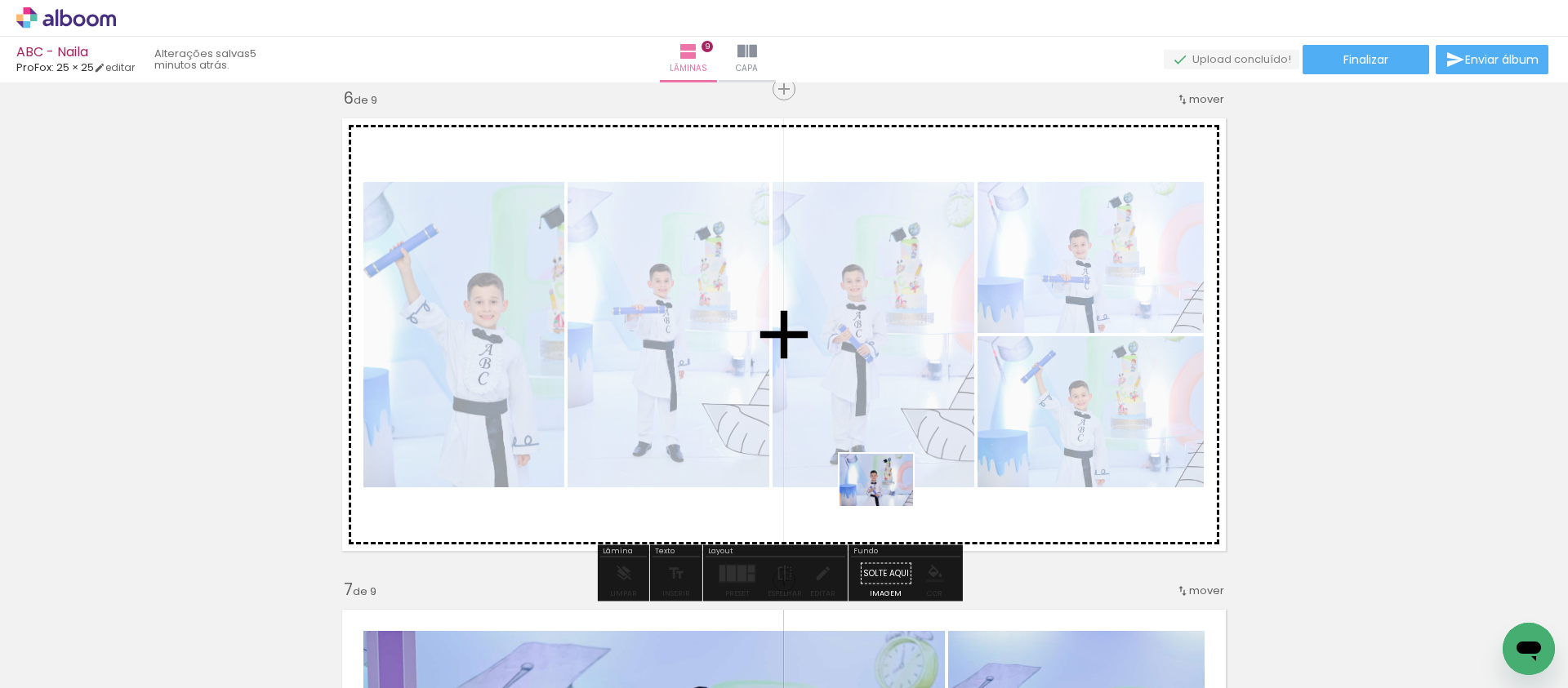
drag, startPoint x: 1434, startPoint y: 645, endPoint x: 888, endPoint y: 503, distance: 564.2
click at [888, 503] on quentale-workspace at bounding box center [784, 344] width 1568 height 688
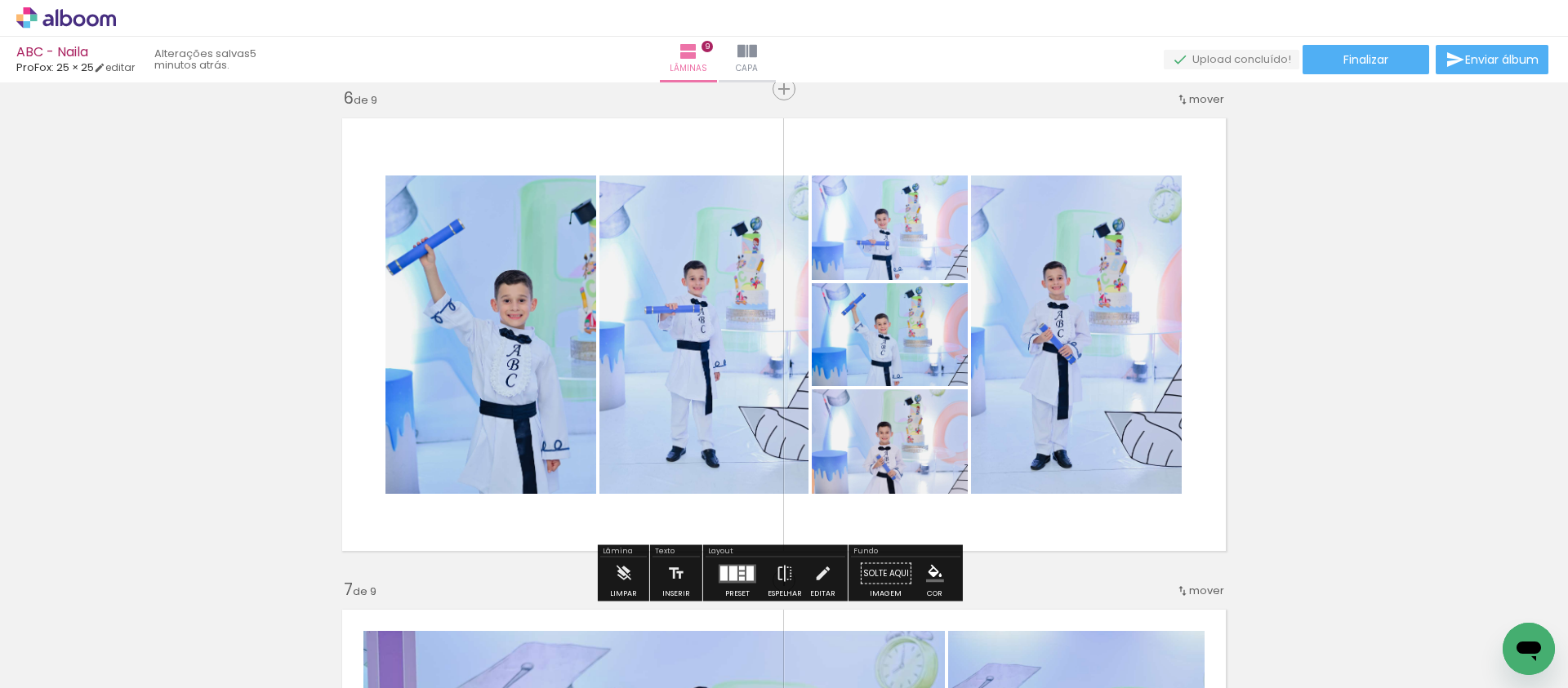
click at [739, 566] on div at bounding box center [742, 568] width 6 height 4
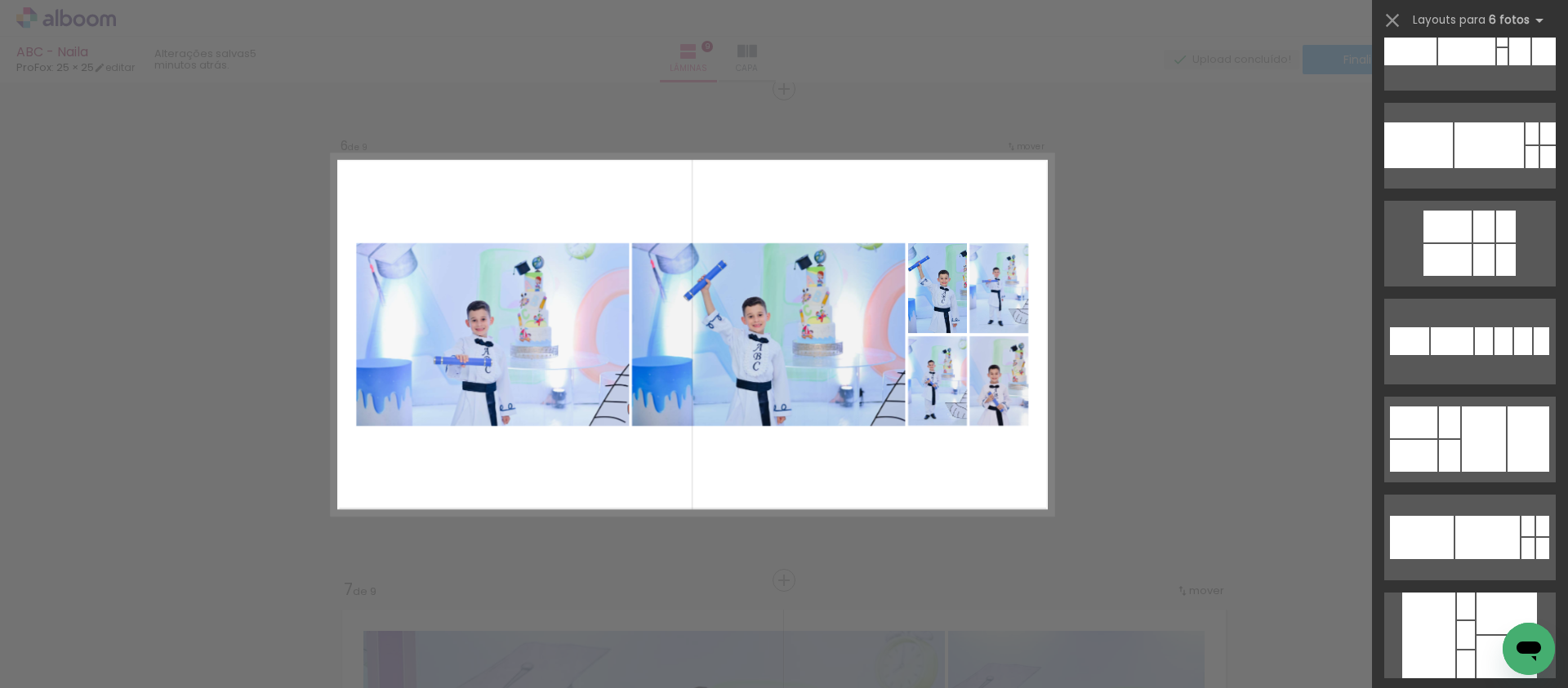
scroll to position [4716, 0]
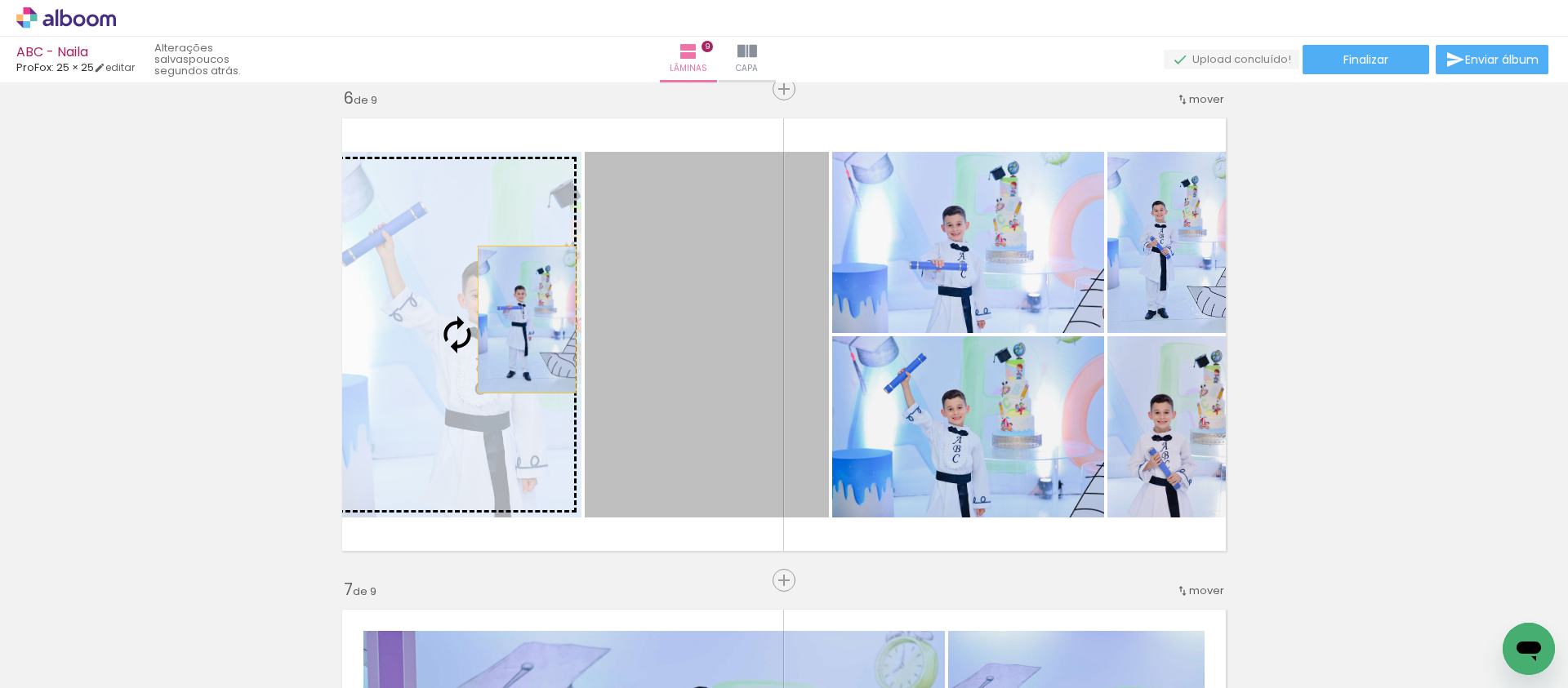
drag, startPoint x: 678, startPoint y: 315, endPoint x: 520, endPoint y: 320, distance: 158.1
click at [0, 0] on slot at bounding box center [0, 0] width 0 height 0
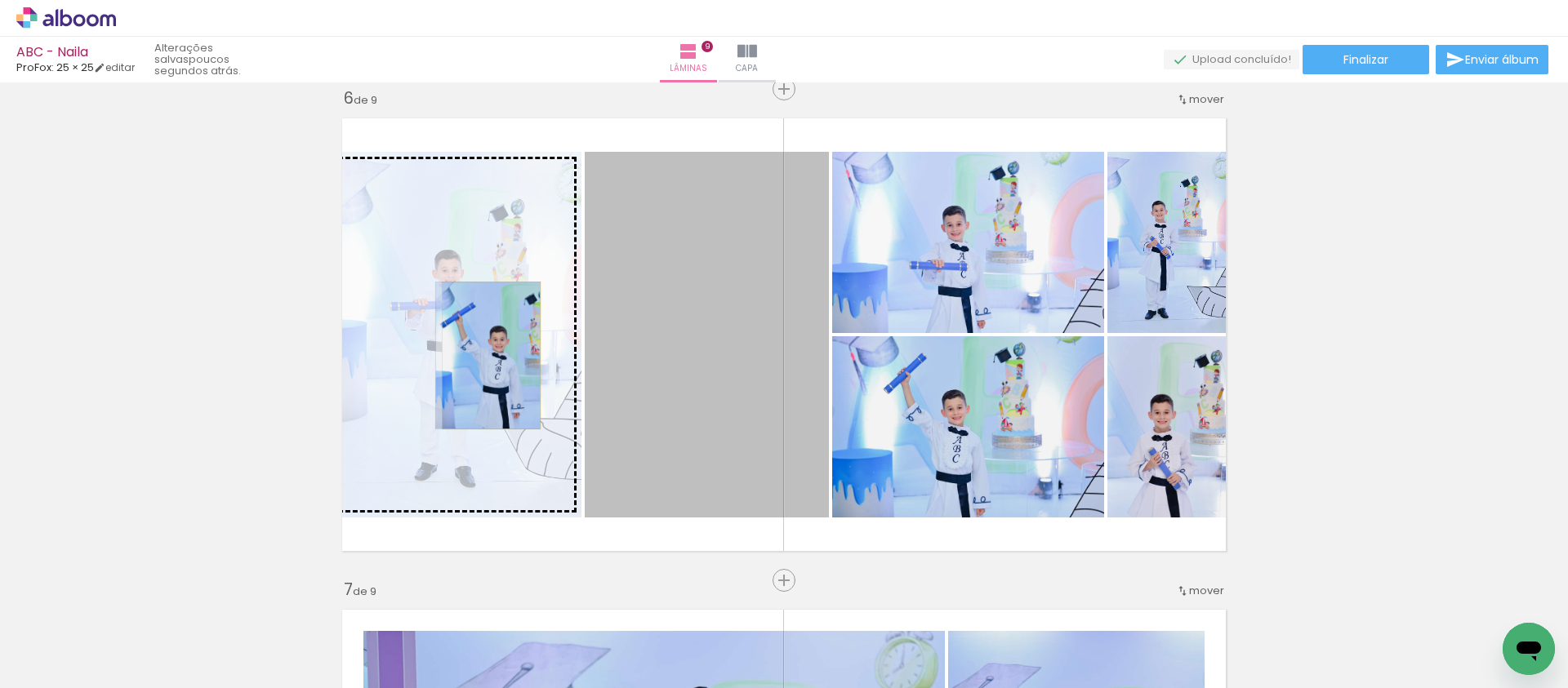
drag, startPoint x: 761, startPoint y: 364, endPoint x: 485, endPoint y: 355, distance: 276.1
click at [0, 0] on slot at bounding box center [0, 0] width 0 height 0
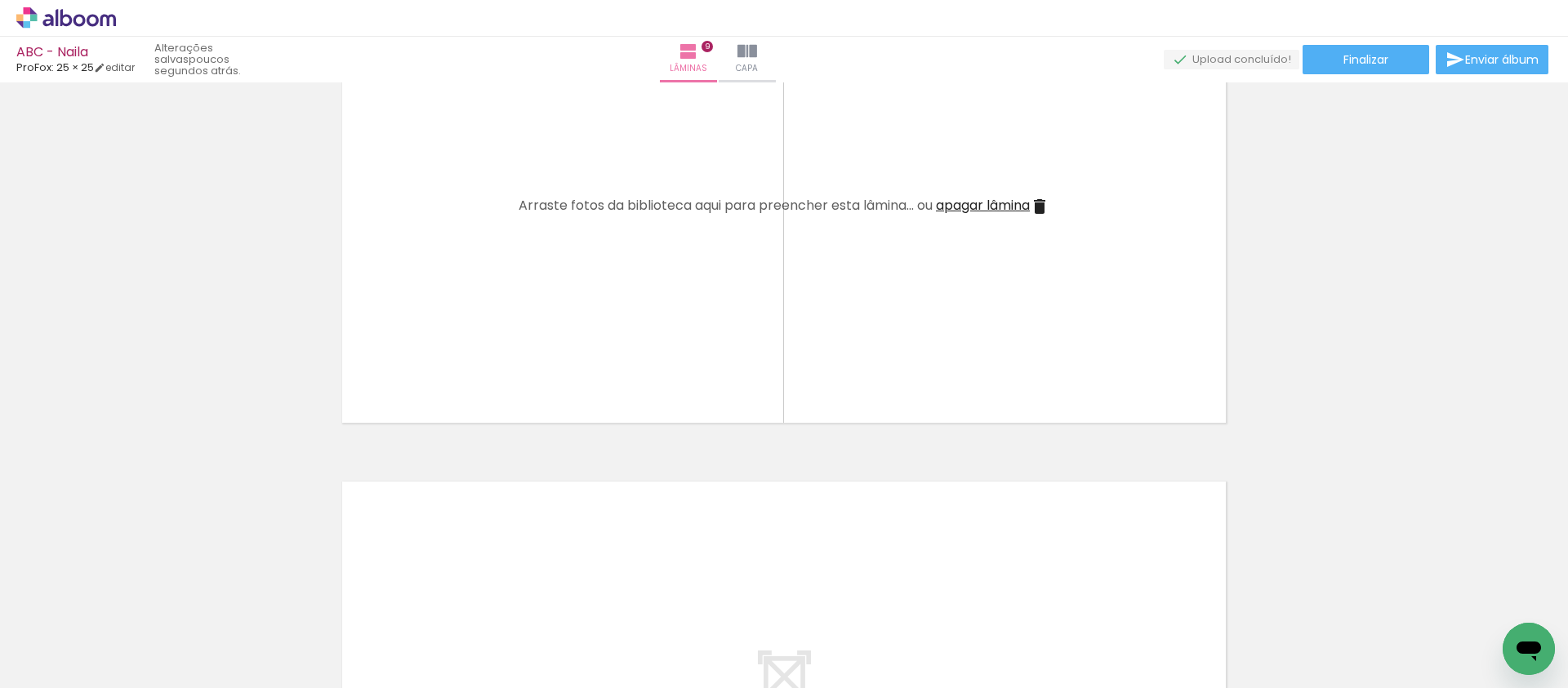
scroll to position [4053, 0]
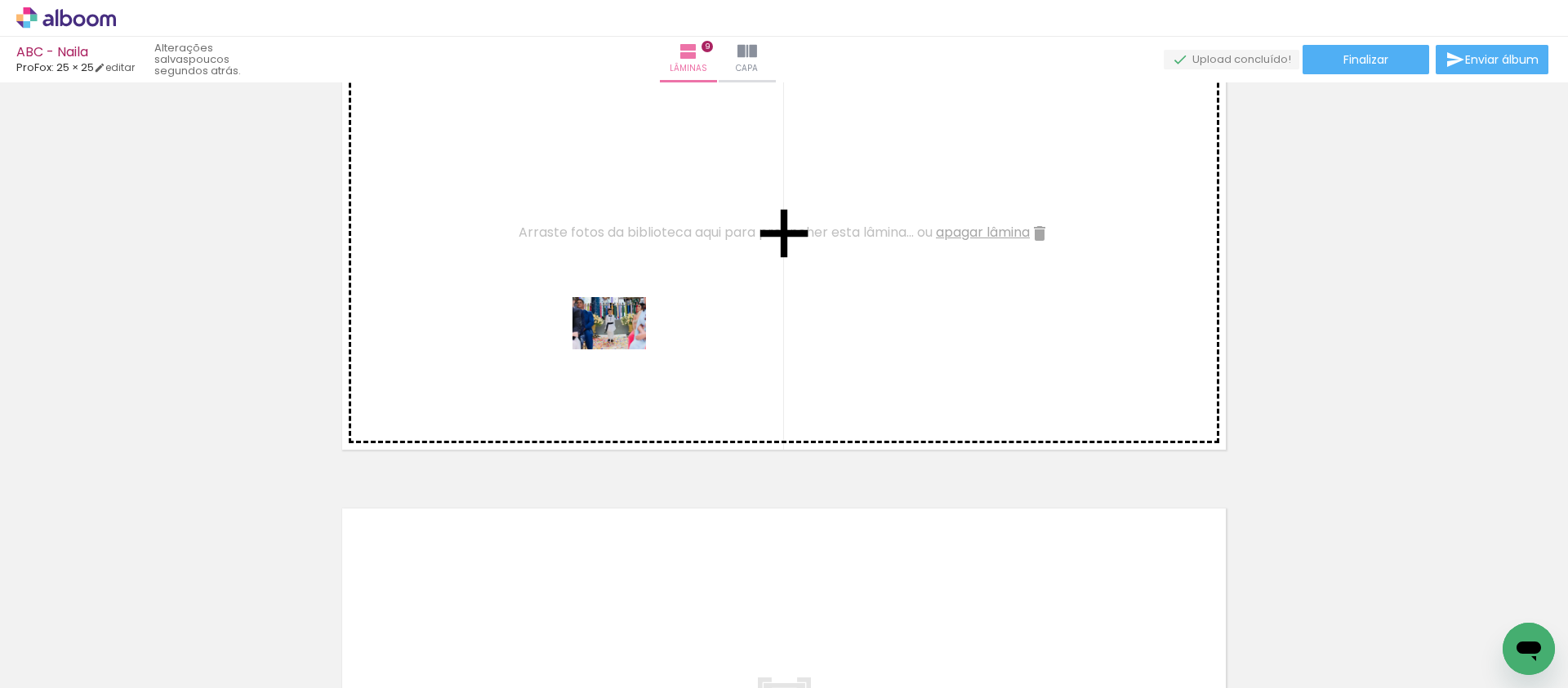
drag, startPoint x: 581, startPoint y: 635, endPoint x: 621, endPoint y: 346, distance: 291.8
click at [621, 346] on quentale-workspace at bounding box center [784, 344] width 1568 height 688
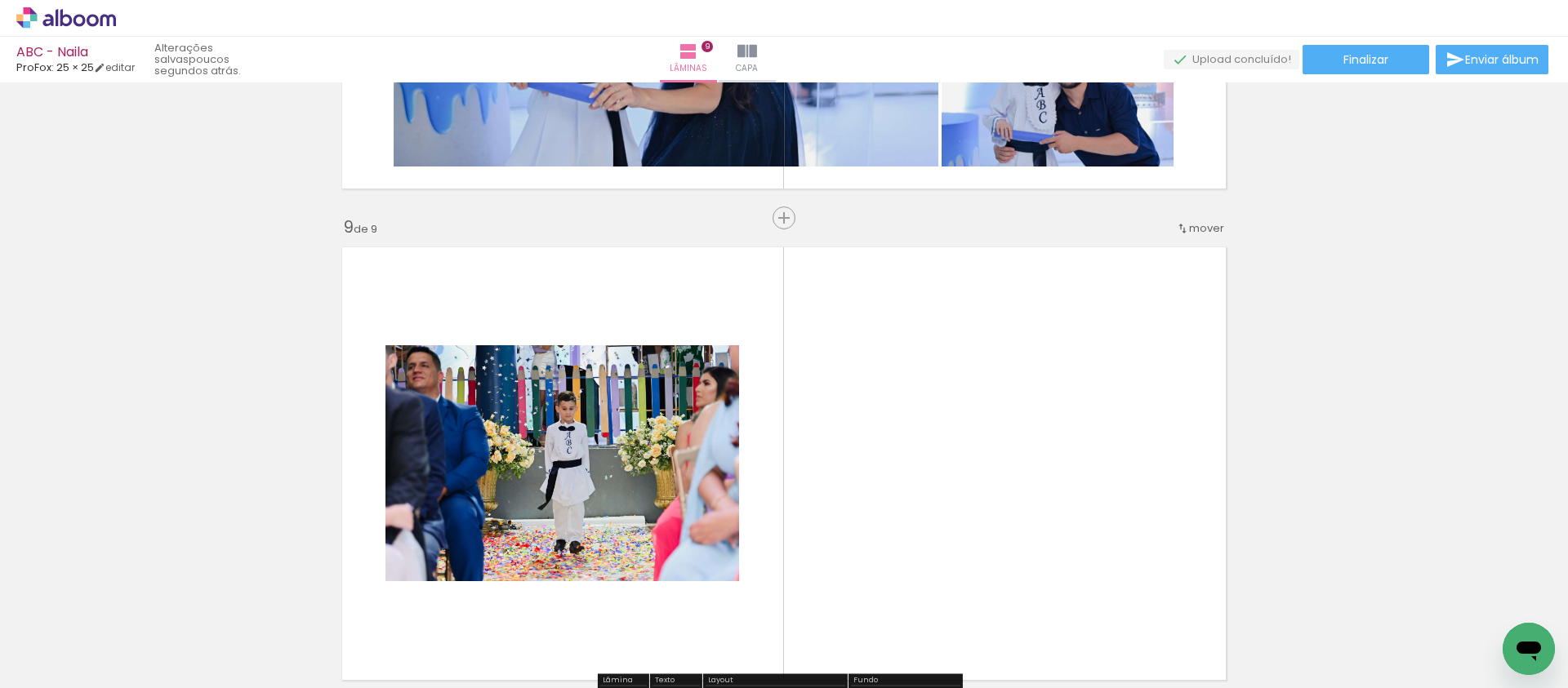
scroll to position [3875, 0]
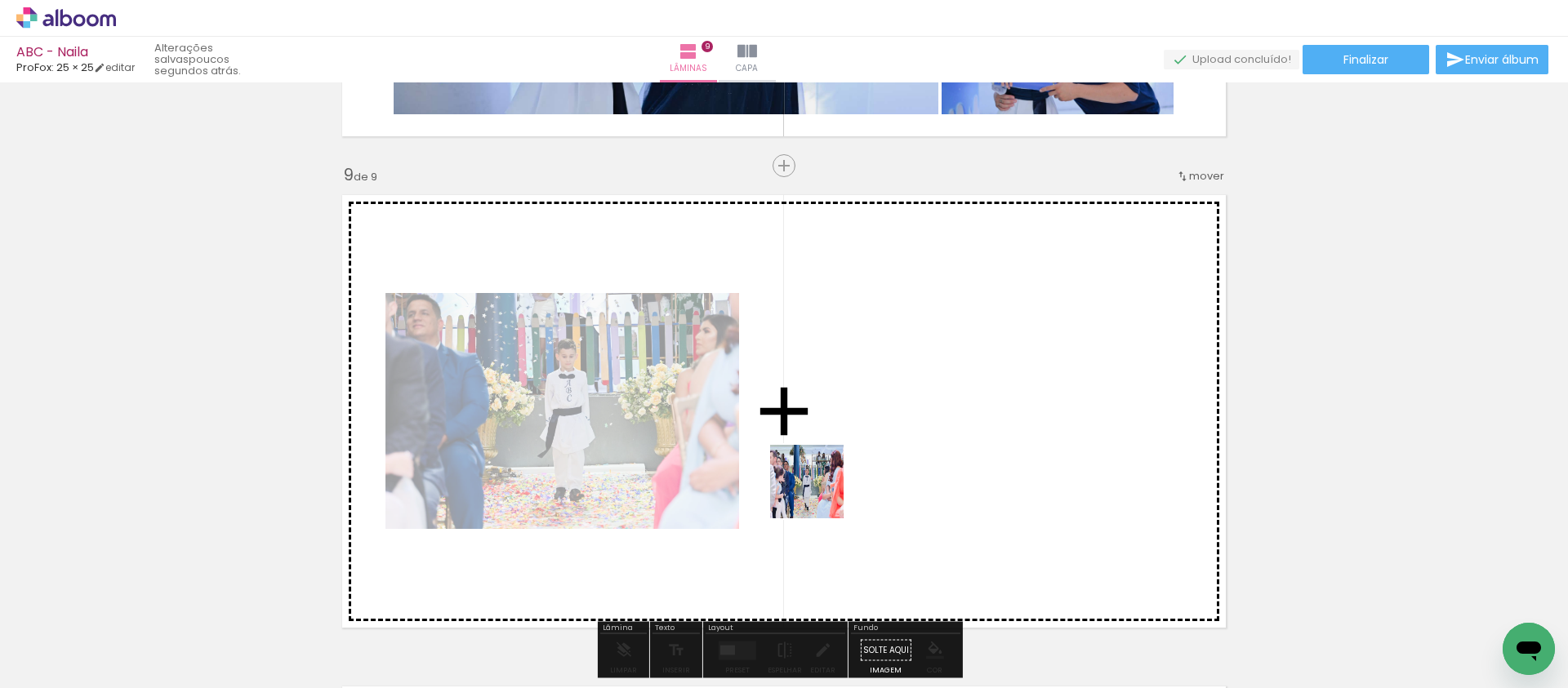
drag, startPoint x: 672, startPoint y: 637, endPoint x: 861, endPoint y: 460, distance: 258.9
click at [861, 460] on quentale-workspace at bounding box center [784, 344] width 1568 height 688
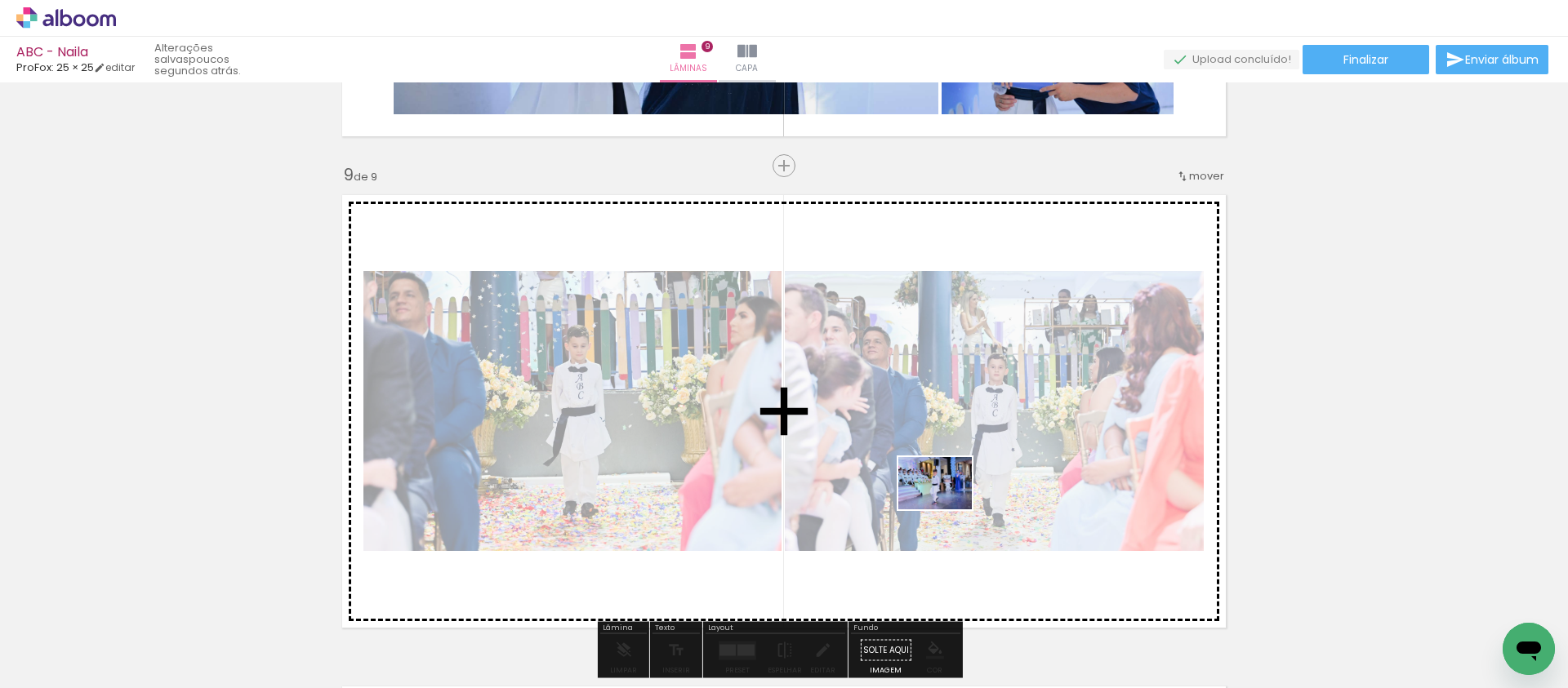
drag, startPoint x: 759, startPoint y: 636, endPoint x: 947, endPoint y: 506, distance: 228.6
click at [947, 506] on quentale-workspace at bounding box center [784, 344] width 1568 height 688
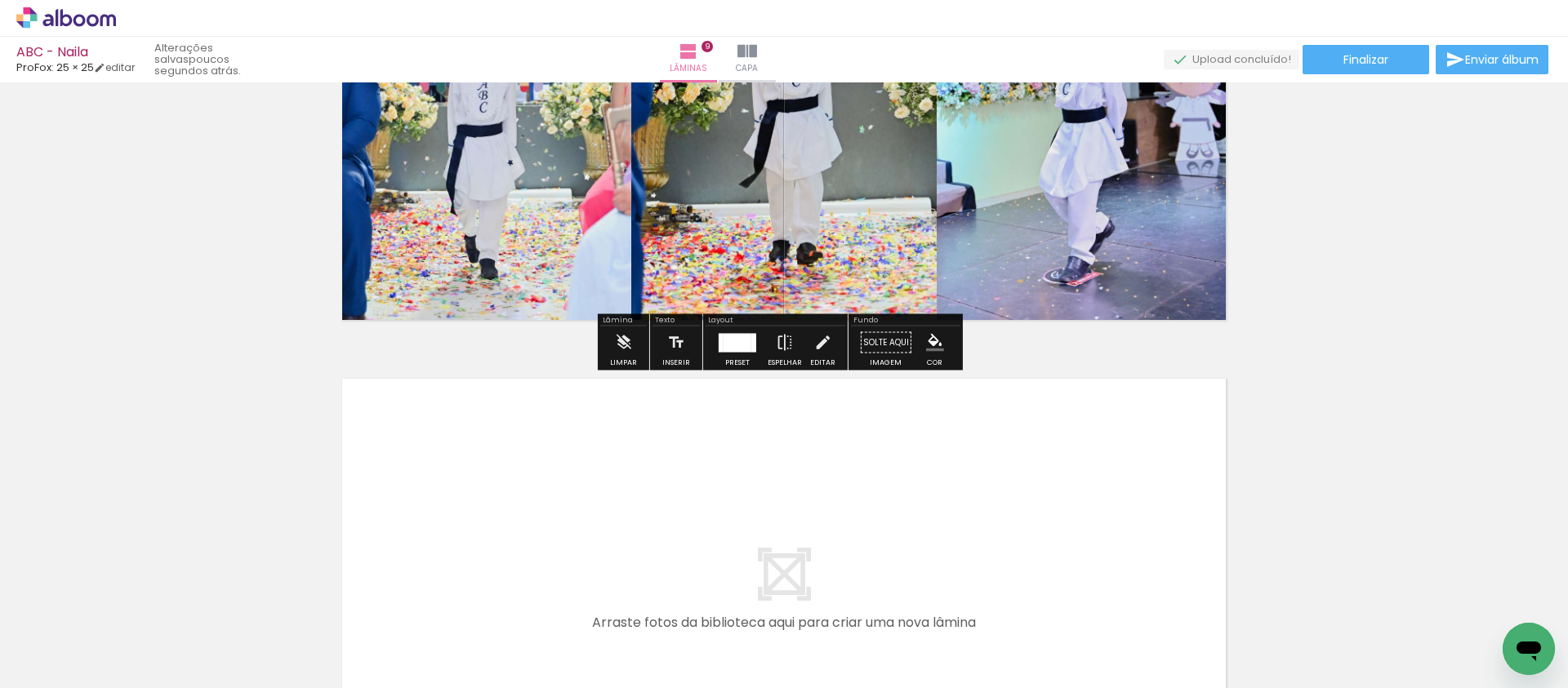
scroll to position [4235, 0]
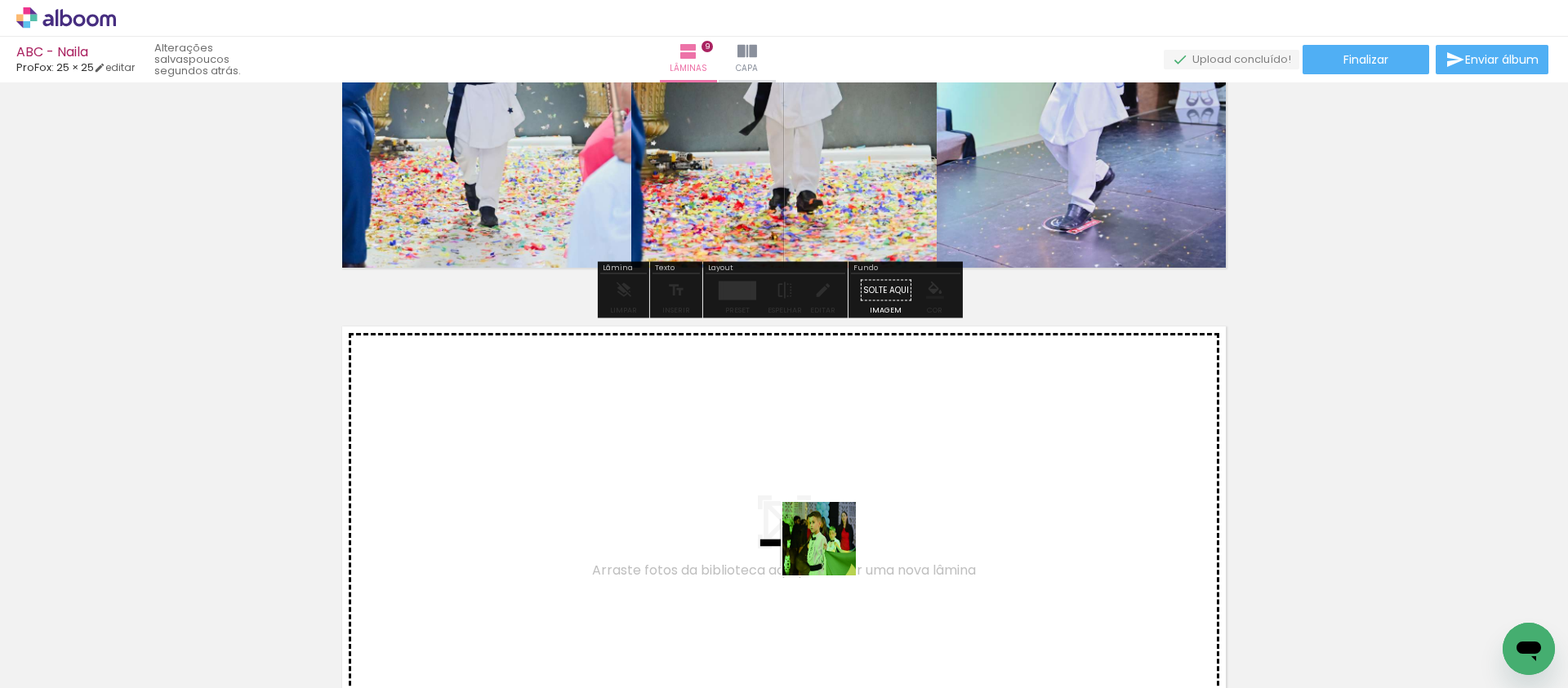
drag, startPoint x: 845, startPoint y: 649, endPoint x: 812, endPoint y: 494, distance: 158.5
click at [812, 494] on quentale-workspace at bounding box center [784, 344] width 1568 height 688
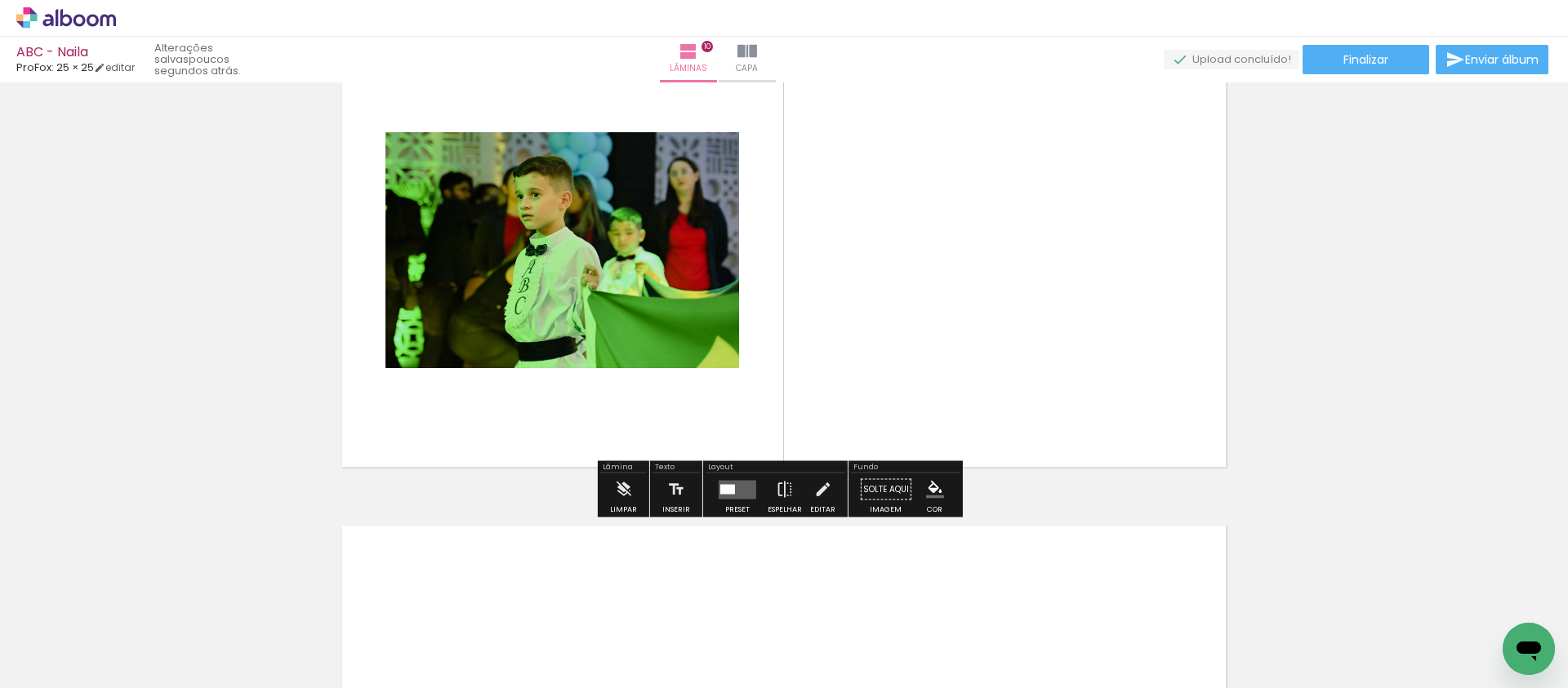
scroll to position [4444, 0]
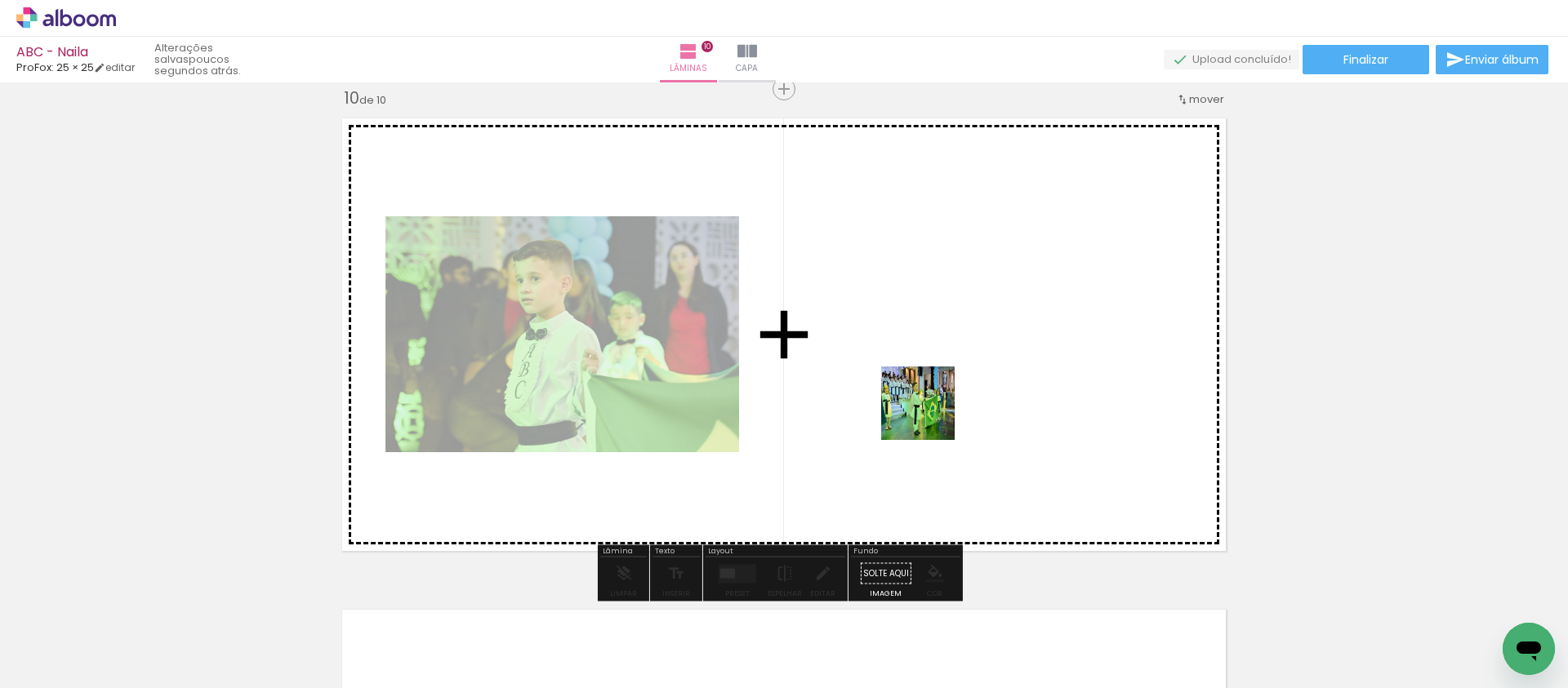
drag, startPoint x: 942, startPoint y: 615, endPoint x: 989, endPoint y: 504, distance: 120.5
click at [930, 415] on quentale-workspace at bounding box center [784, 344] width 1568 height 688
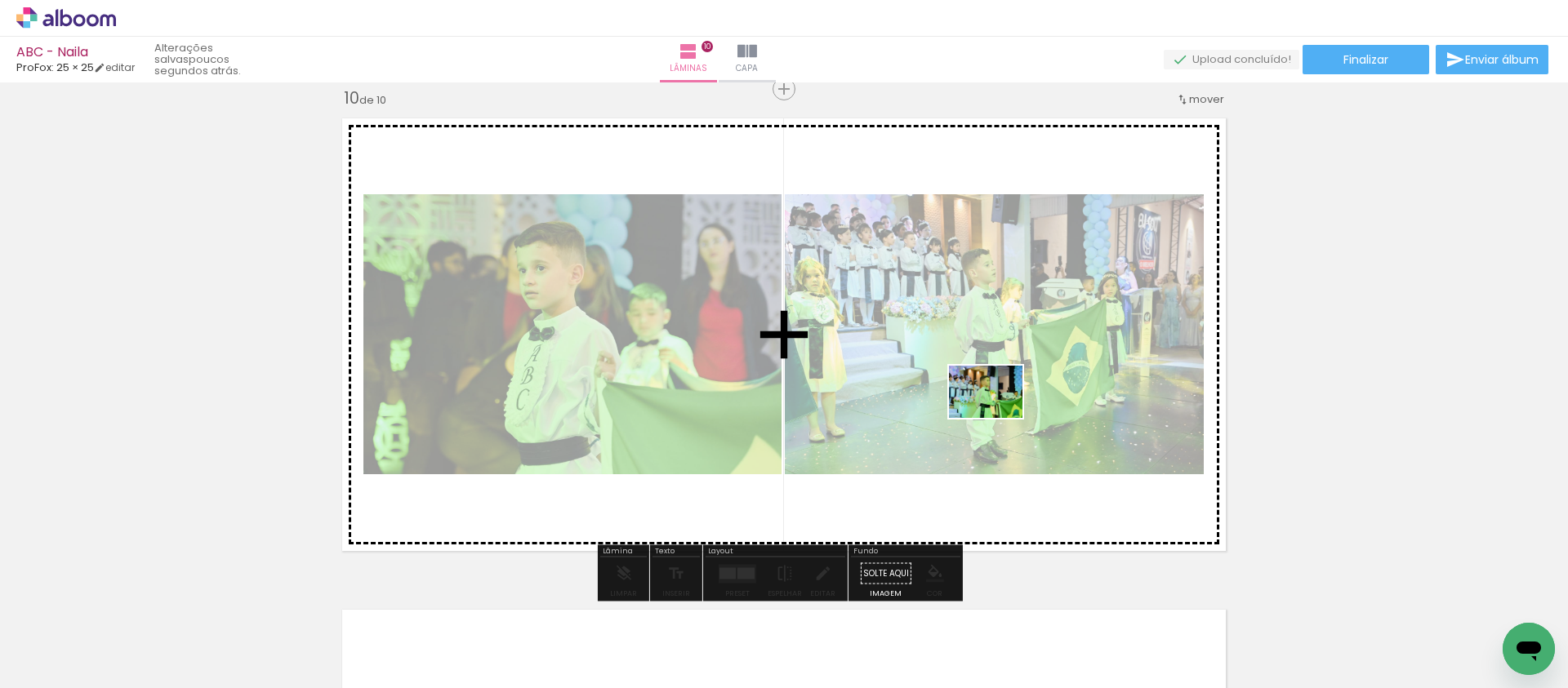
drag, startPoint x: 1036, startPoint y: 567, endPoint x: 998, endPoint y: 414, distance: 157.6
click at [998, 414] on quentale-workspace at bounding box center [784, 344] width 1568 height 688
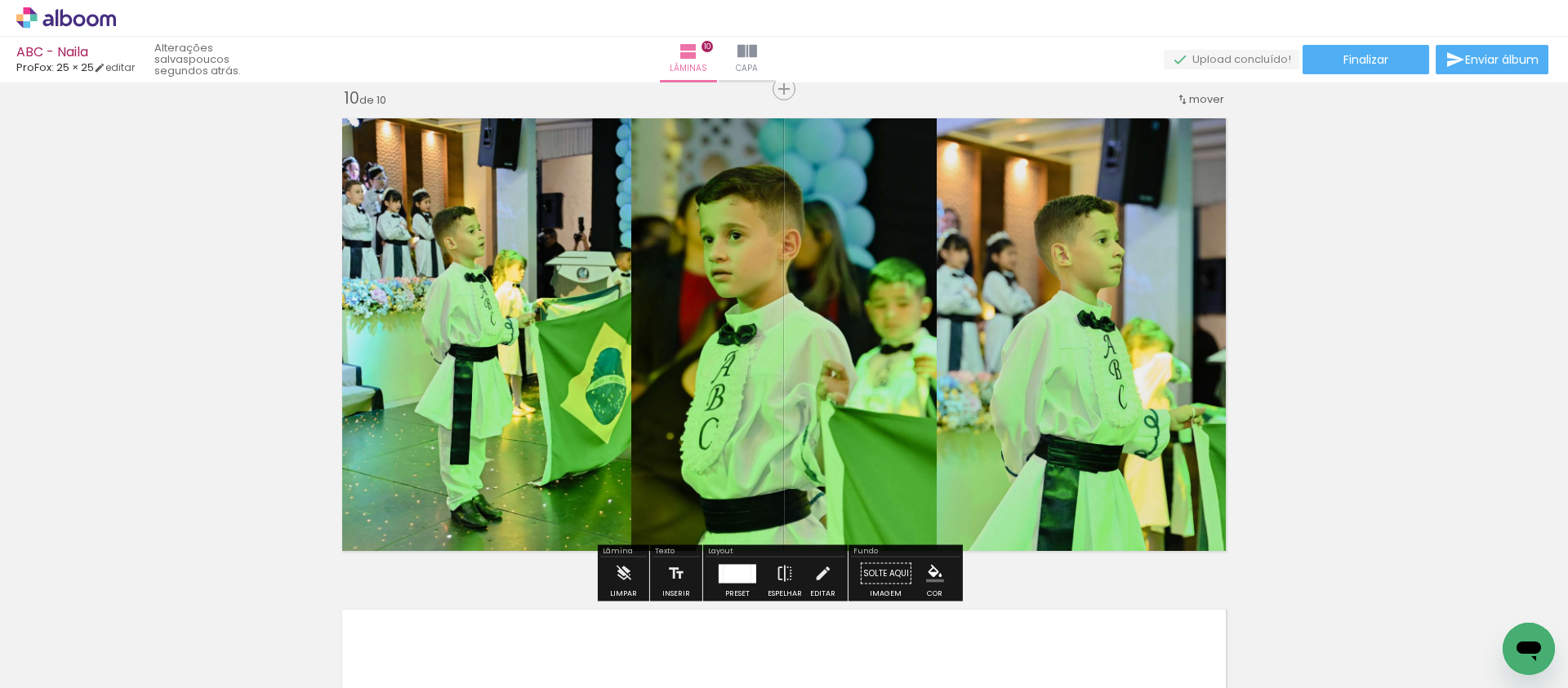
click at [60, 636] on input "Todas as fotos" at bounding box center [46, 639] width 62 height 14
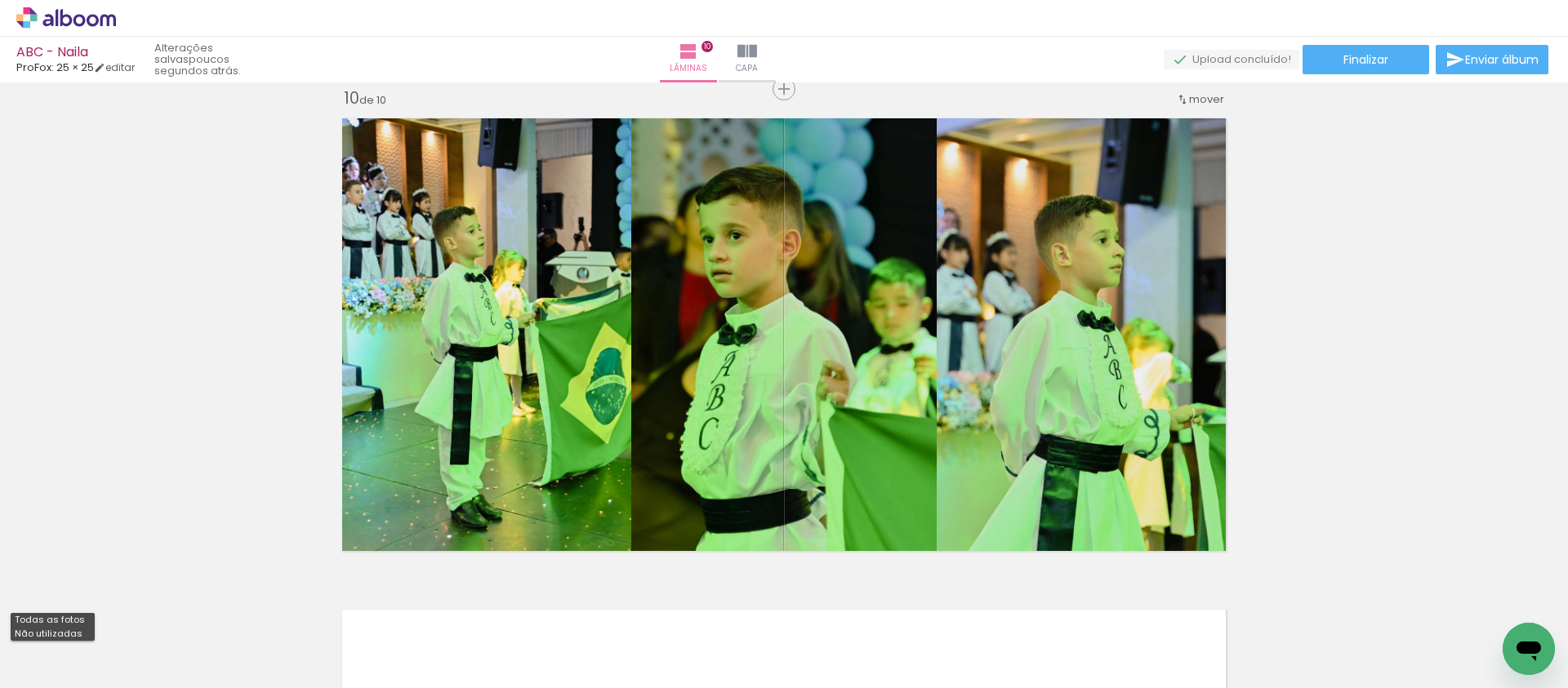
click at [0, 0] on slot "Não utilizadas" at bounding box center [0, 0] width 0 height 0
type input "Não utilizadas"
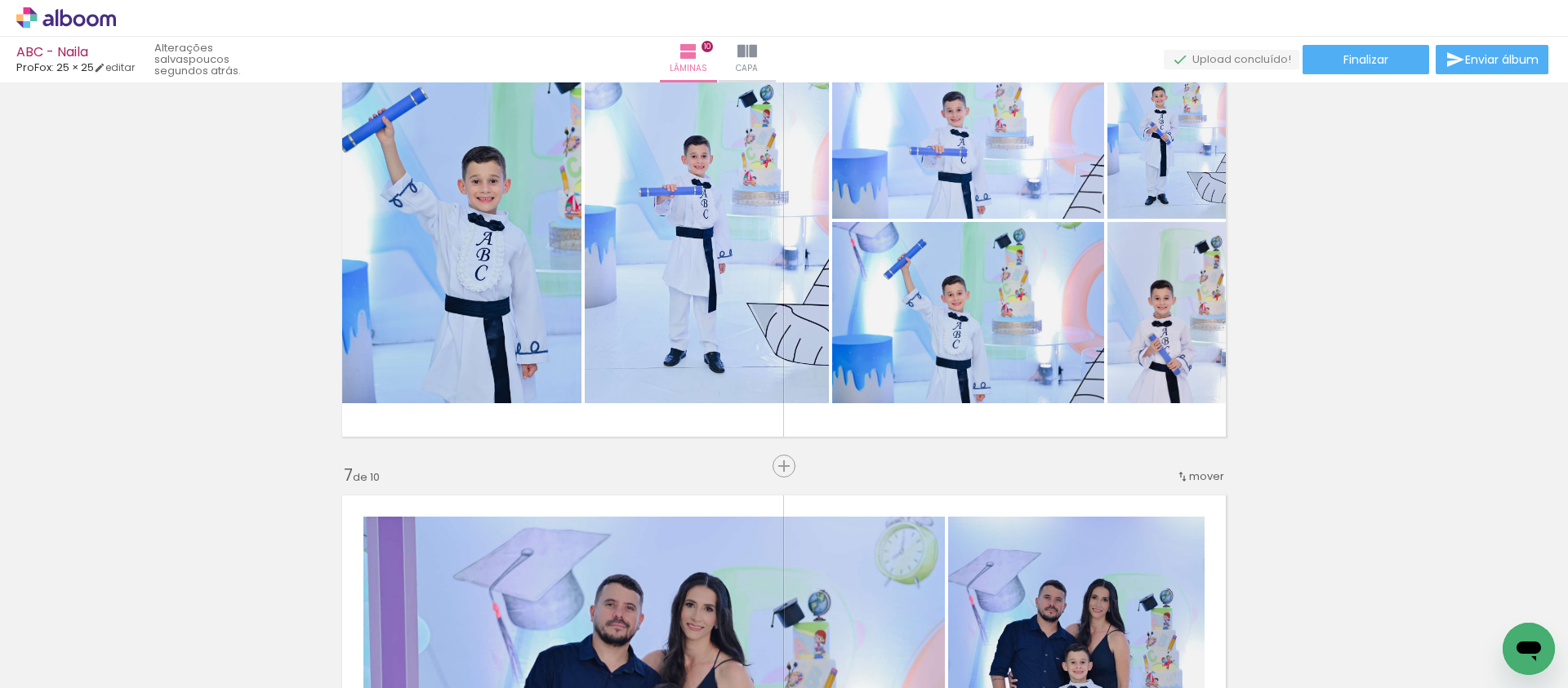
scroll to position [2759, 0]
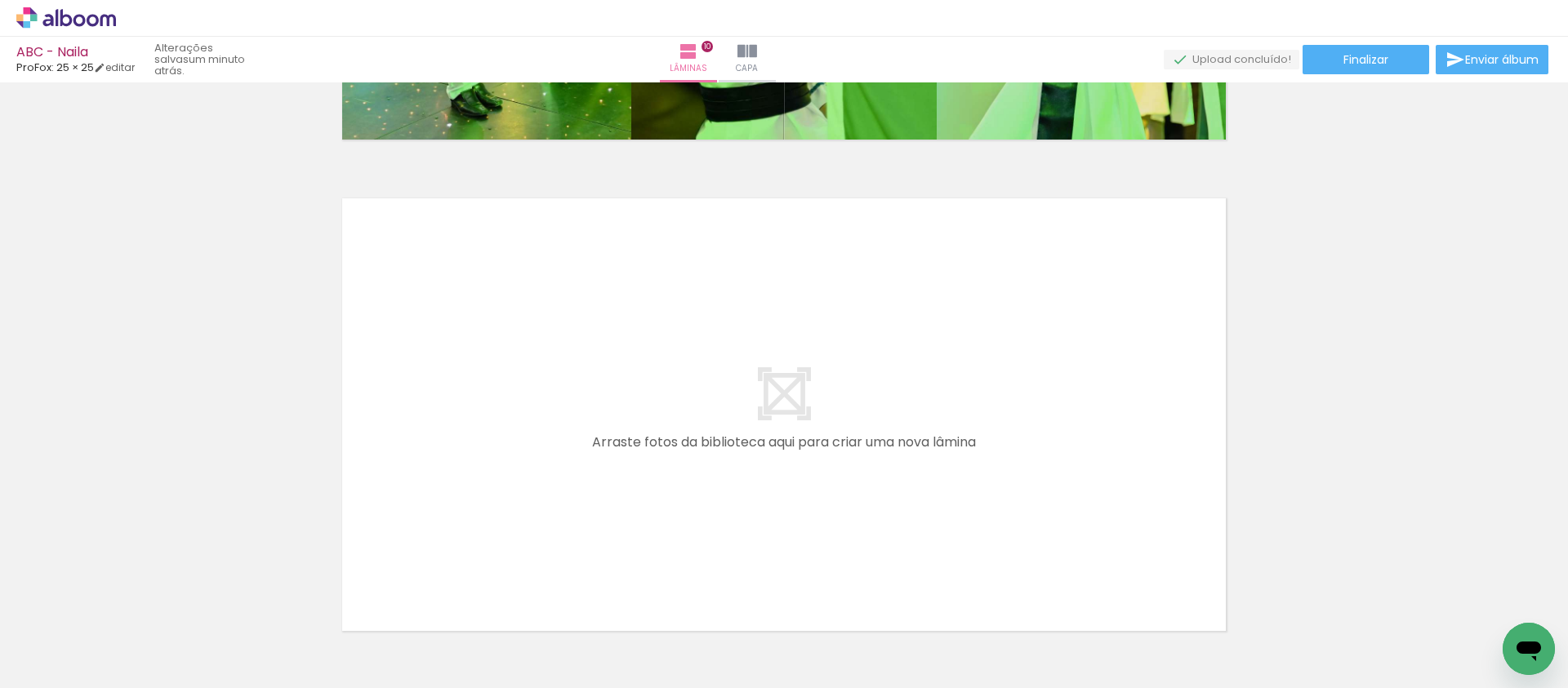
scroll to position [4834, 0]
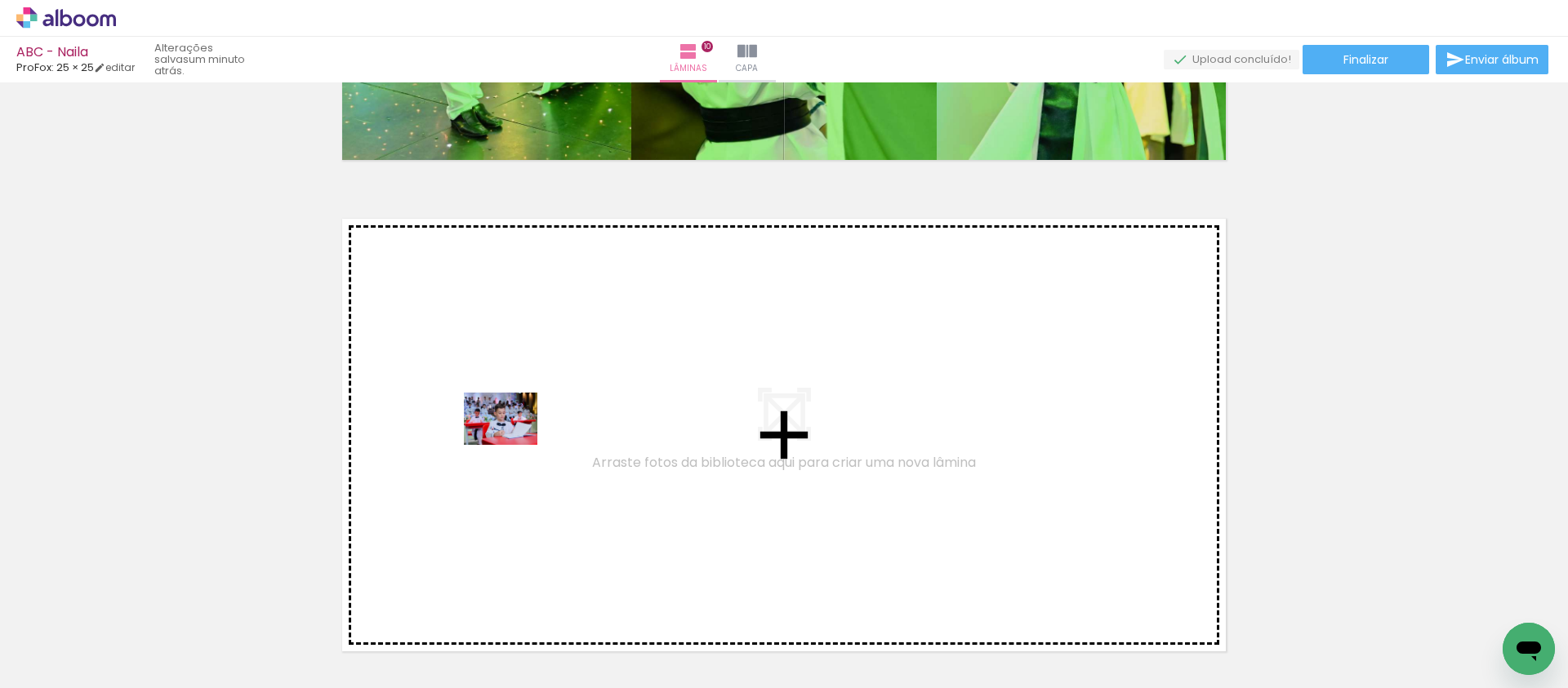
drag, startPoint x: 413, startPoint y: 652, endPoint x: 512, endPoint y: 441, distance: 233.1
click at [512, 441] on quentale-workspace at bounding box center [784, 344] width 1568 height 688
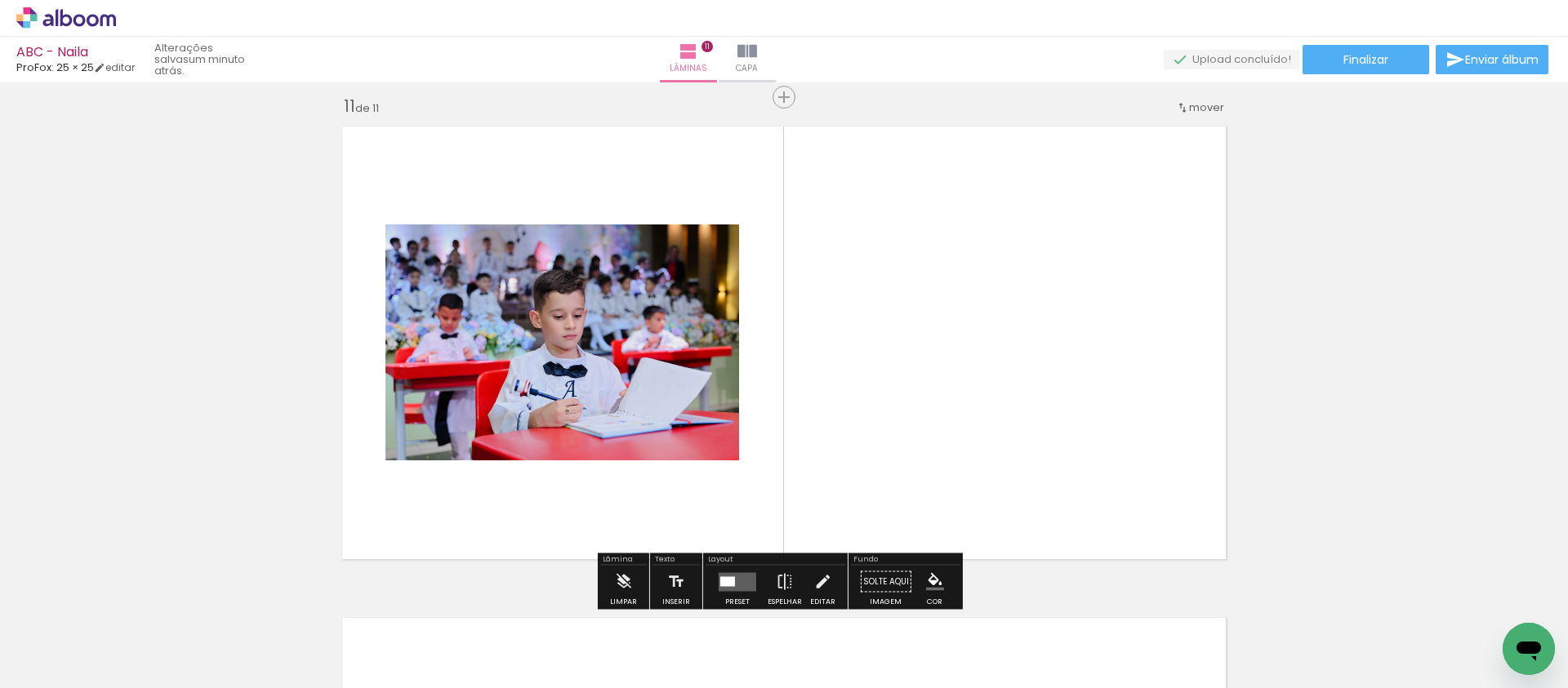
scroll to position [4935, 0]
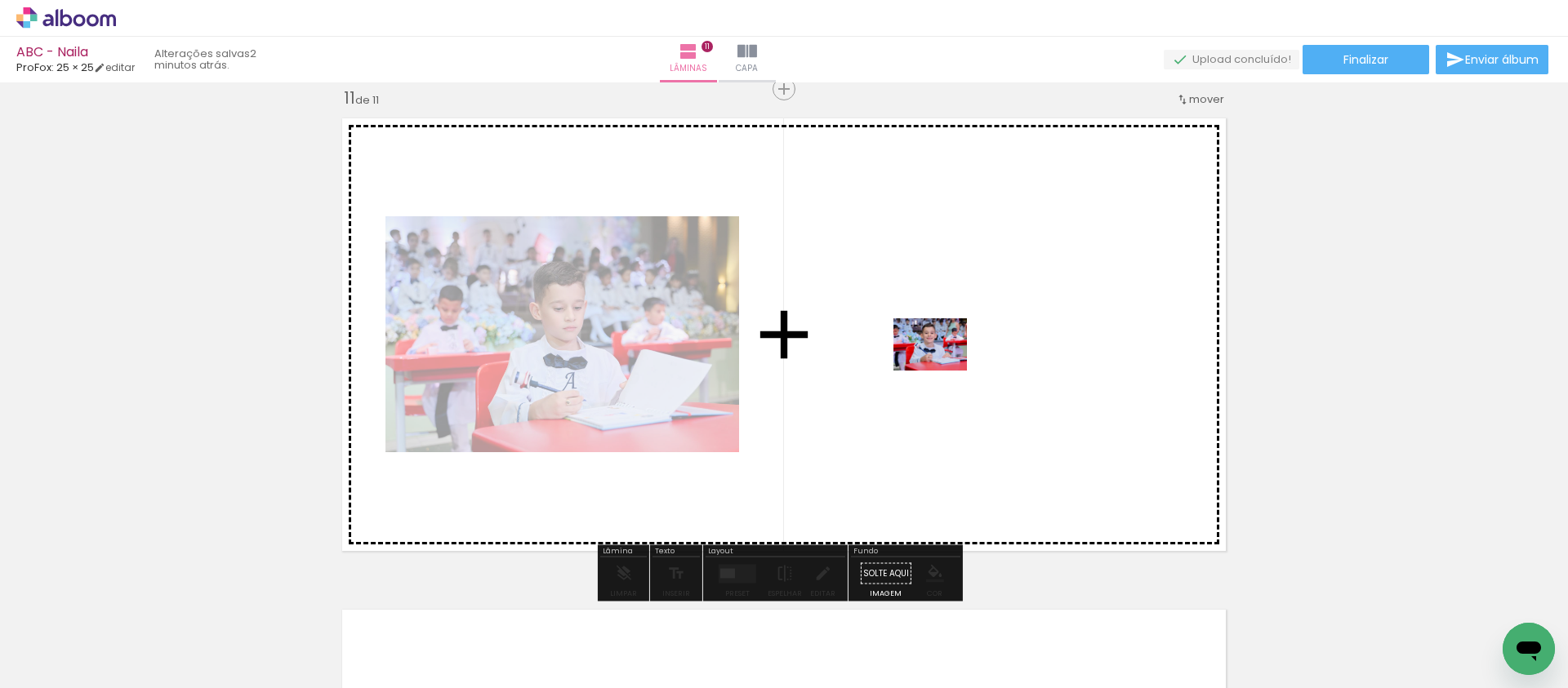
drag, startPoint x: 495, startPoint y: 634, endPoint x: 947, endPoint y: 344, distance: 537.0
click at [947, 344] on quentale-workspace at bounding box center [784, 344] width 1568 height 688
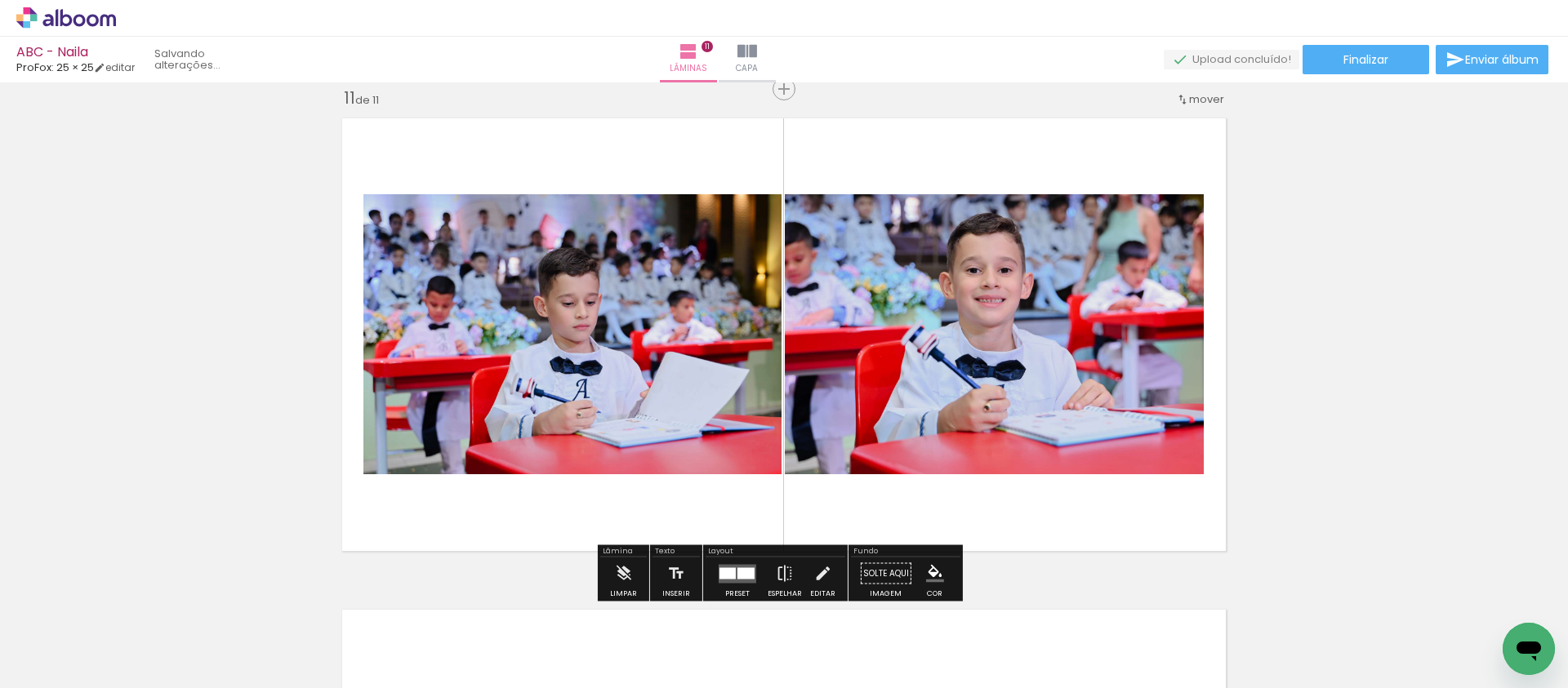
scroll to position [0, 949]
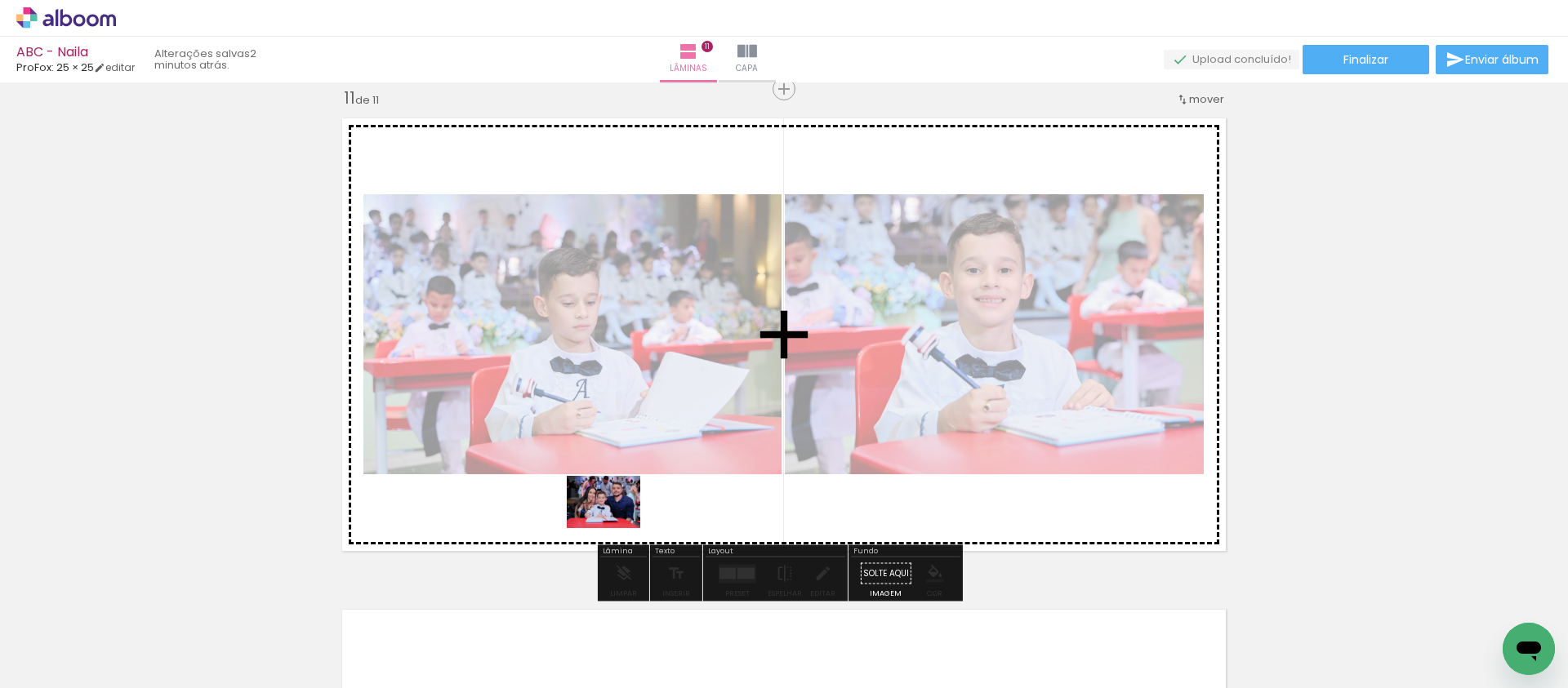
drag, startPoint x: 604, startPoint y: 633, endPoint x: 615, endPoint y: 522, distance: 111.5
click at [615, 522] on quentale-workspace at bounding box center [784, 344] width 1568 height 688
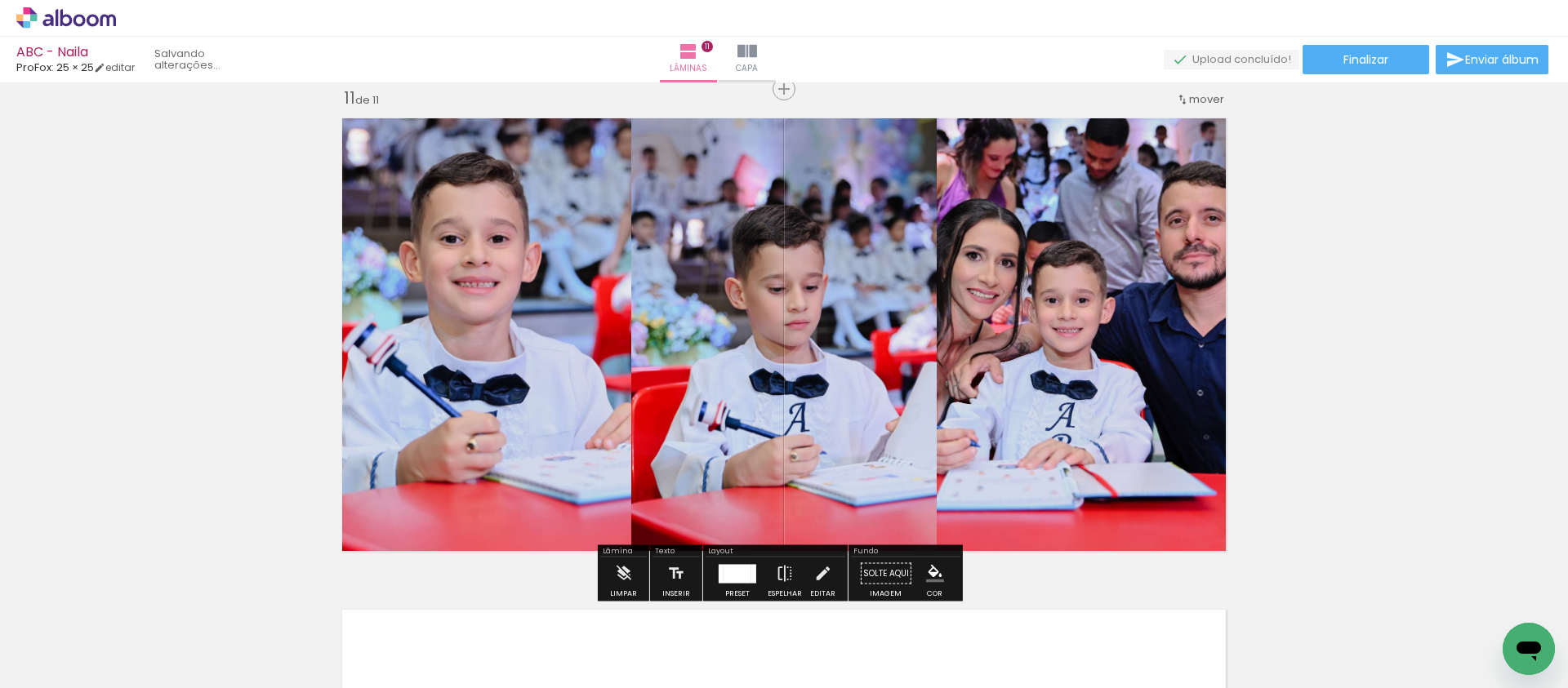
scroll to position [0, 857]
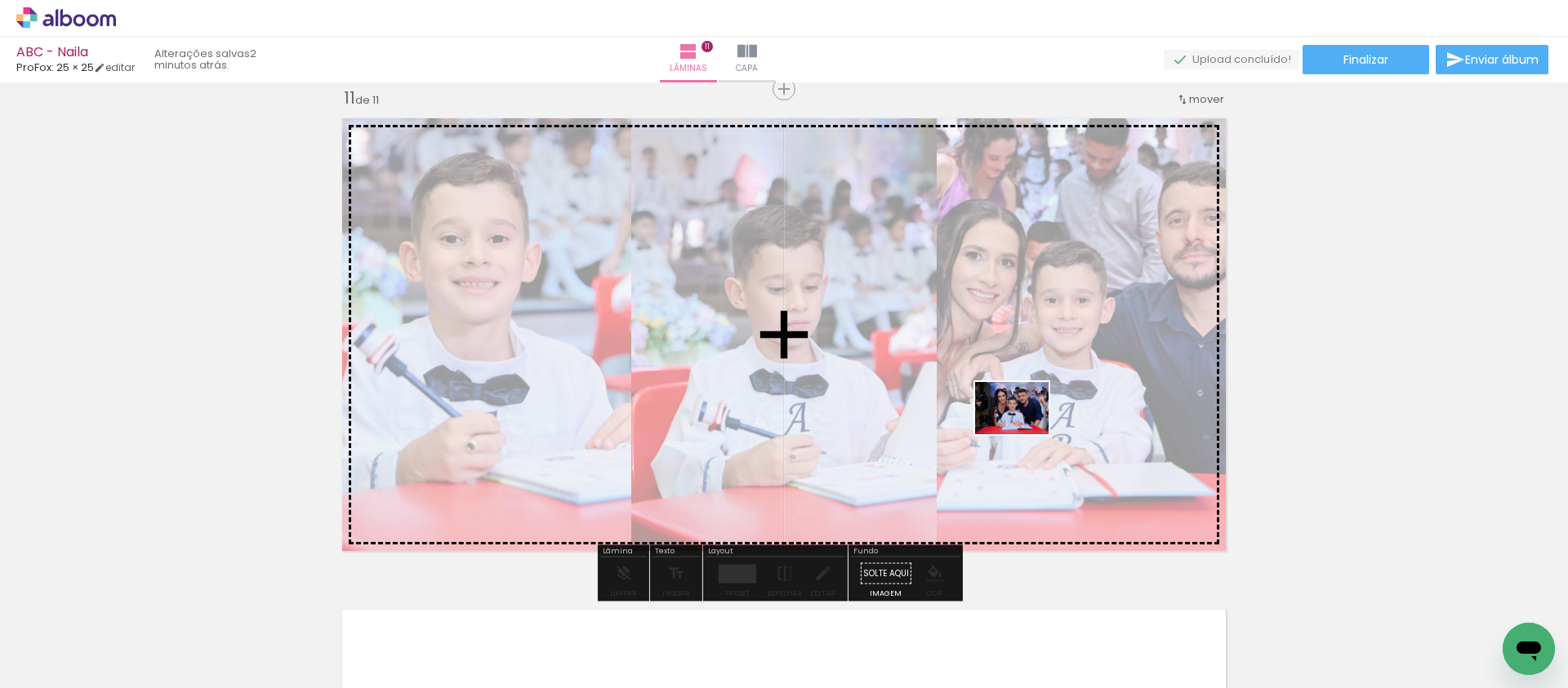
drag, startPoint x: 673, startPoint y: 641, endPoint x: 1024, endPoint y: 431, distance: 409.0
click at [1024, 431] on quentale-workspace at bounding box center [784, 344] width 1568 height 688
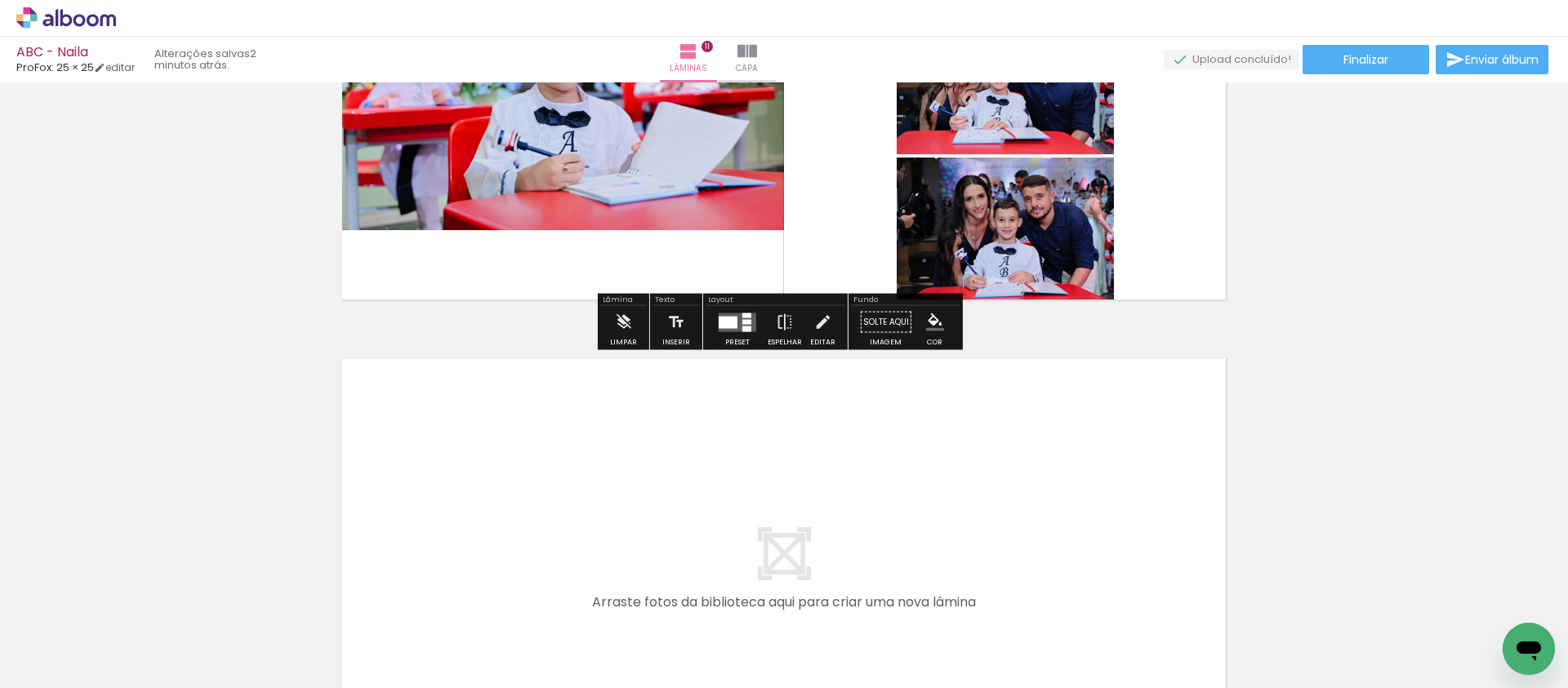
scroll to position [5268, 0]
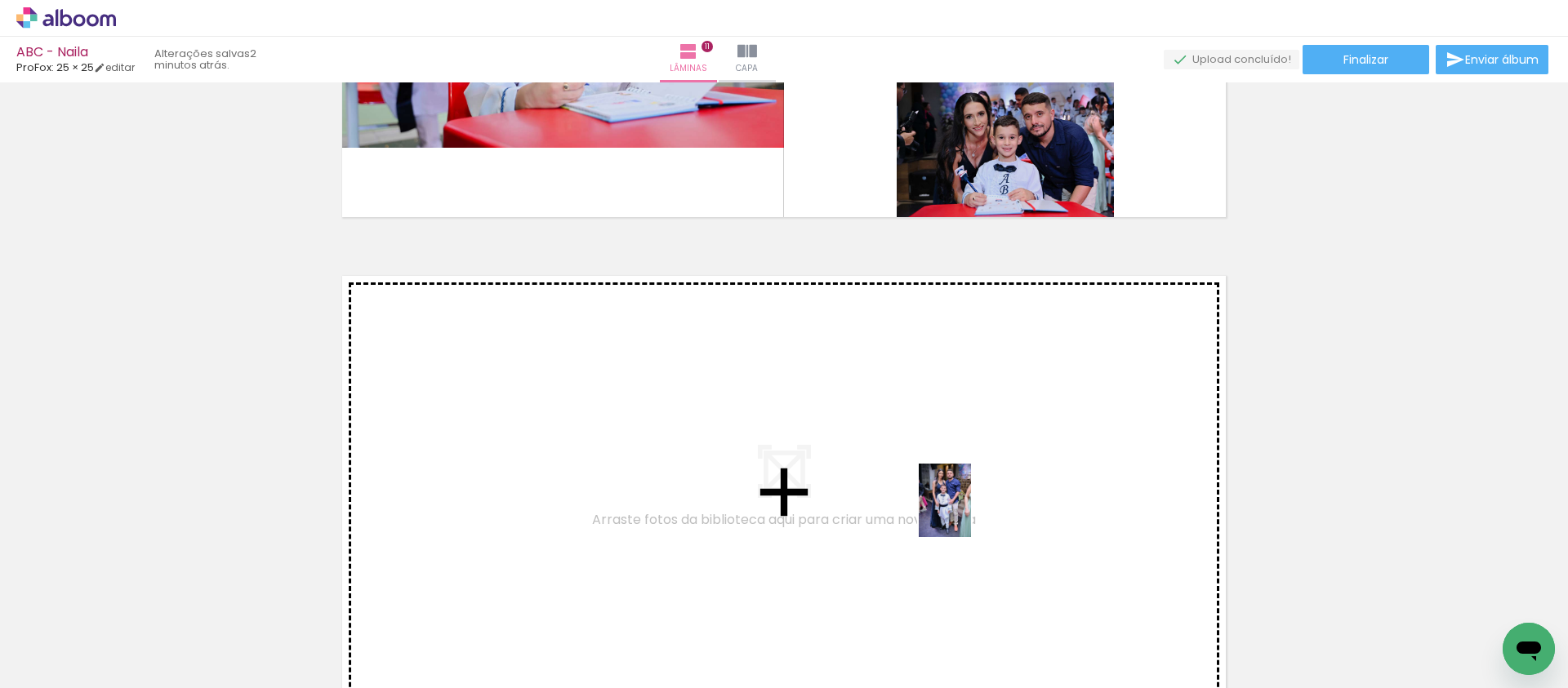
drag, startPoint x: 1401, startPoint y: 635, endPoint x: 968, endPoint y: 512, distance: 450.1
click at [968, 512] on quentale-workspace at bounding box center [784, 344] width 1568 height 688
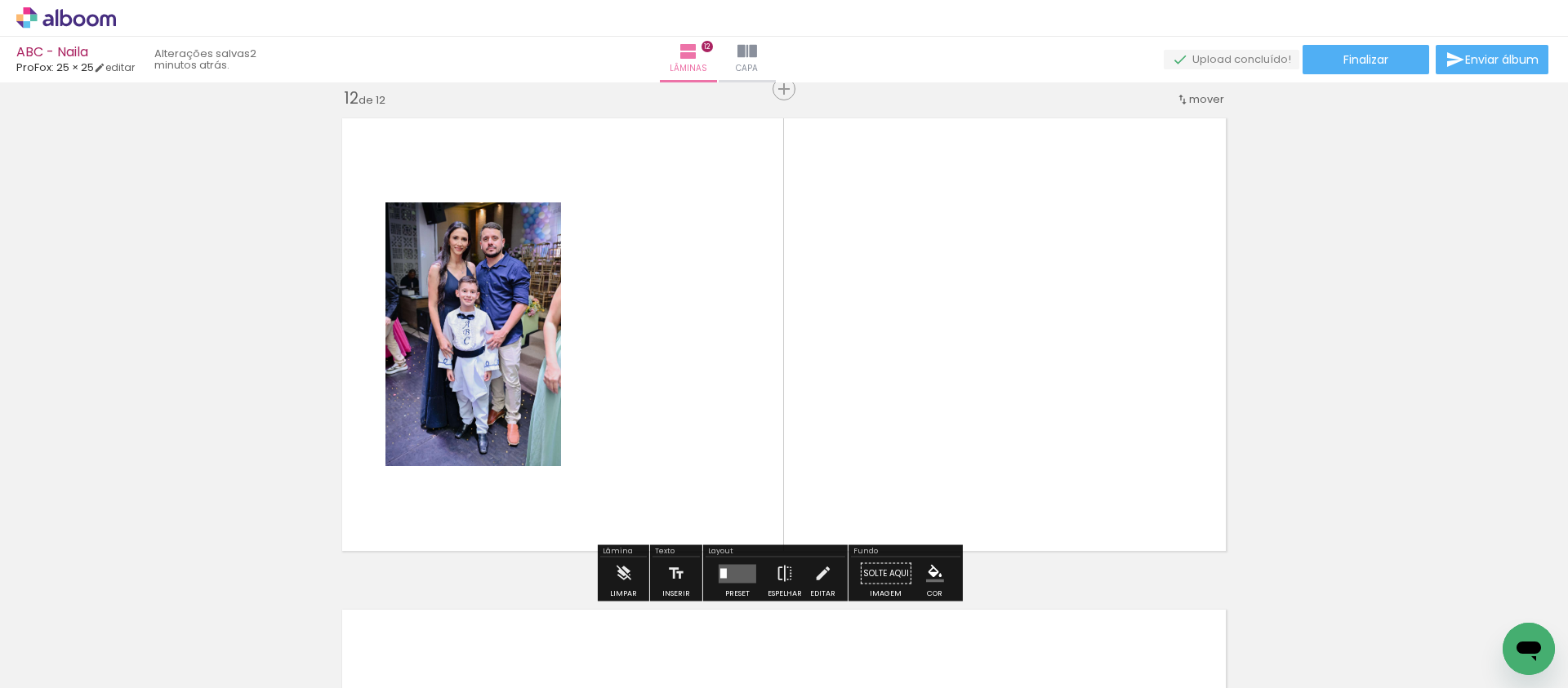
scroll to position [5447, 0]
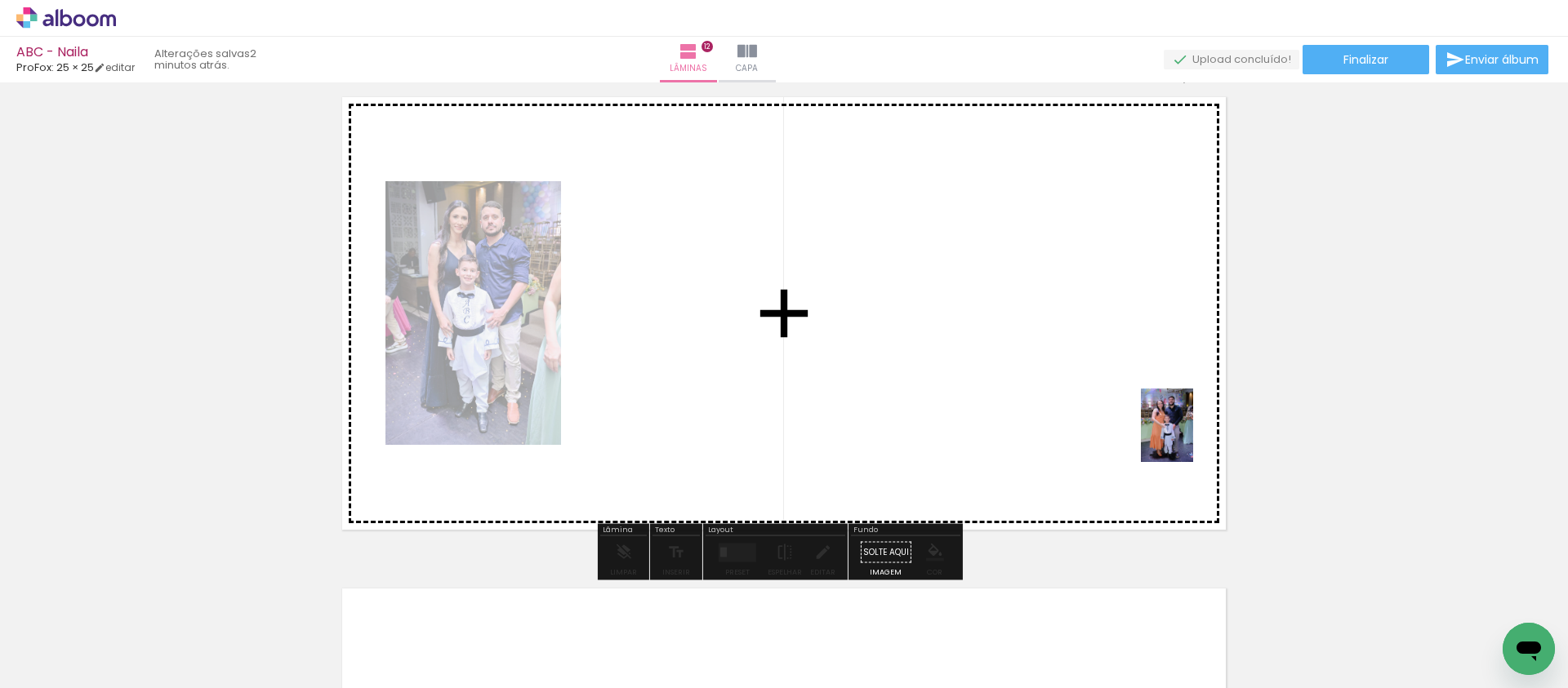
drag, startPoint x: 1500, startPoint y: 609, endPoint x: 1171, endPoint y: 417, distance: 380.9
click at [1171, 417] on quentale-workspace at bounding box center [784, 344] width 1568 height 688
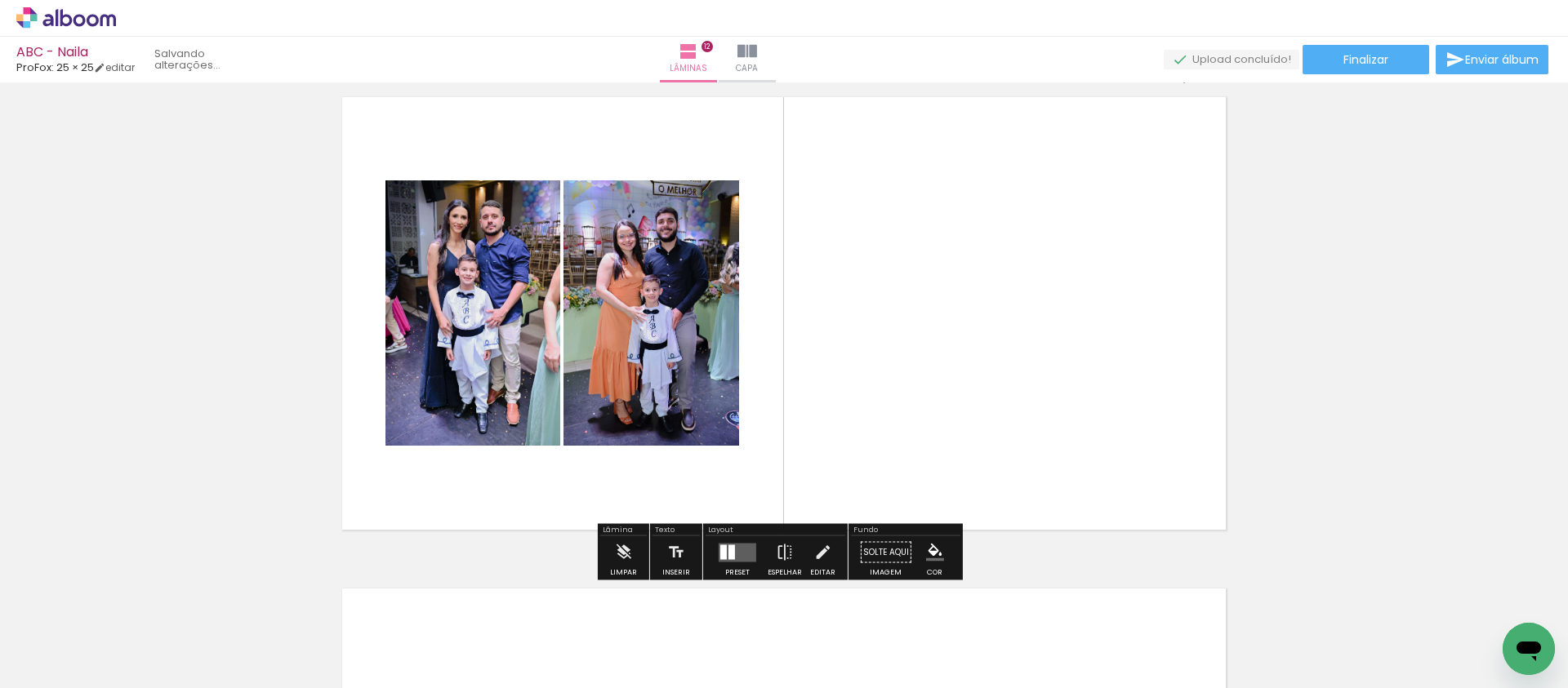
scroll to position [0, 583]
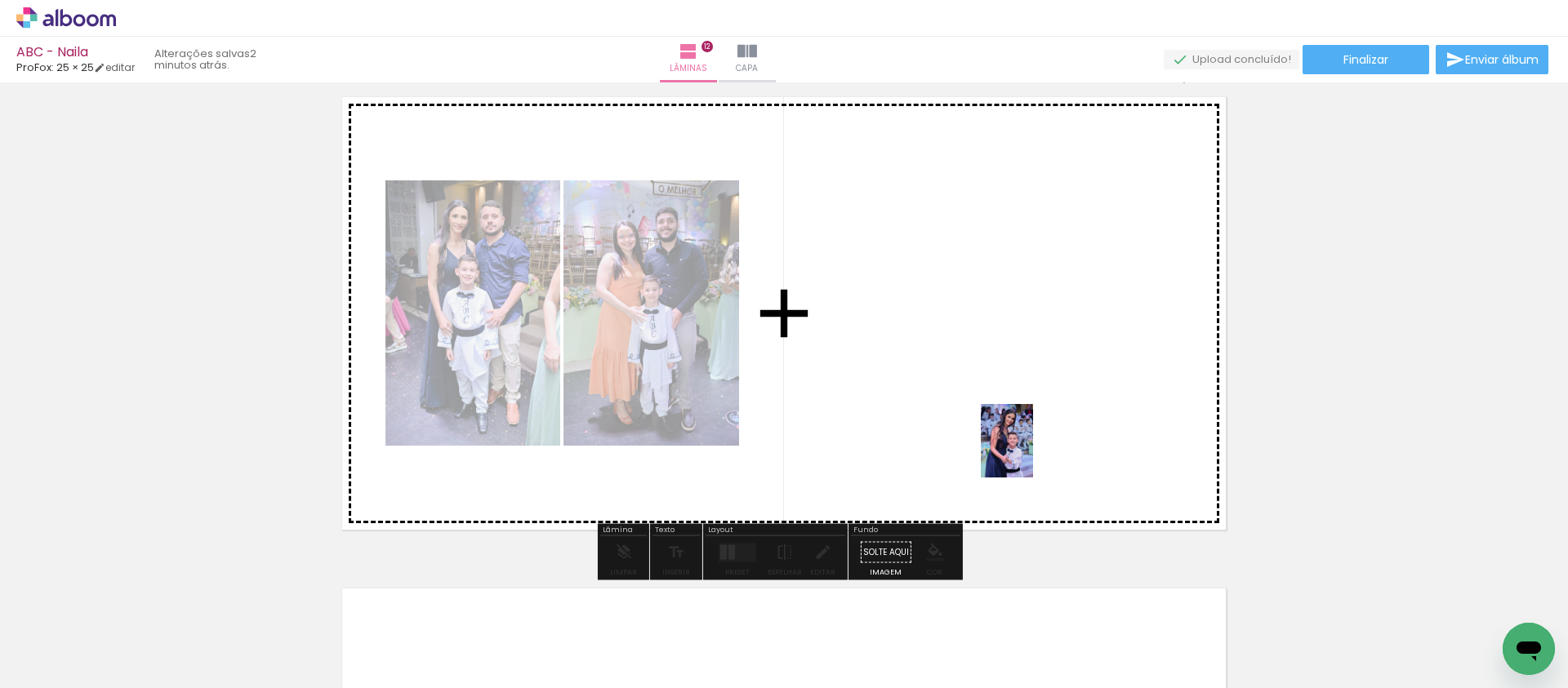
drag, startPoint x: 1490, startPoint y: 622, endPoint x: 1030, endPoint y: 453, distance: 490.1
click at [1030, 453] on quentale-workspace at bounding box center [784, 344] width 1568 height 688
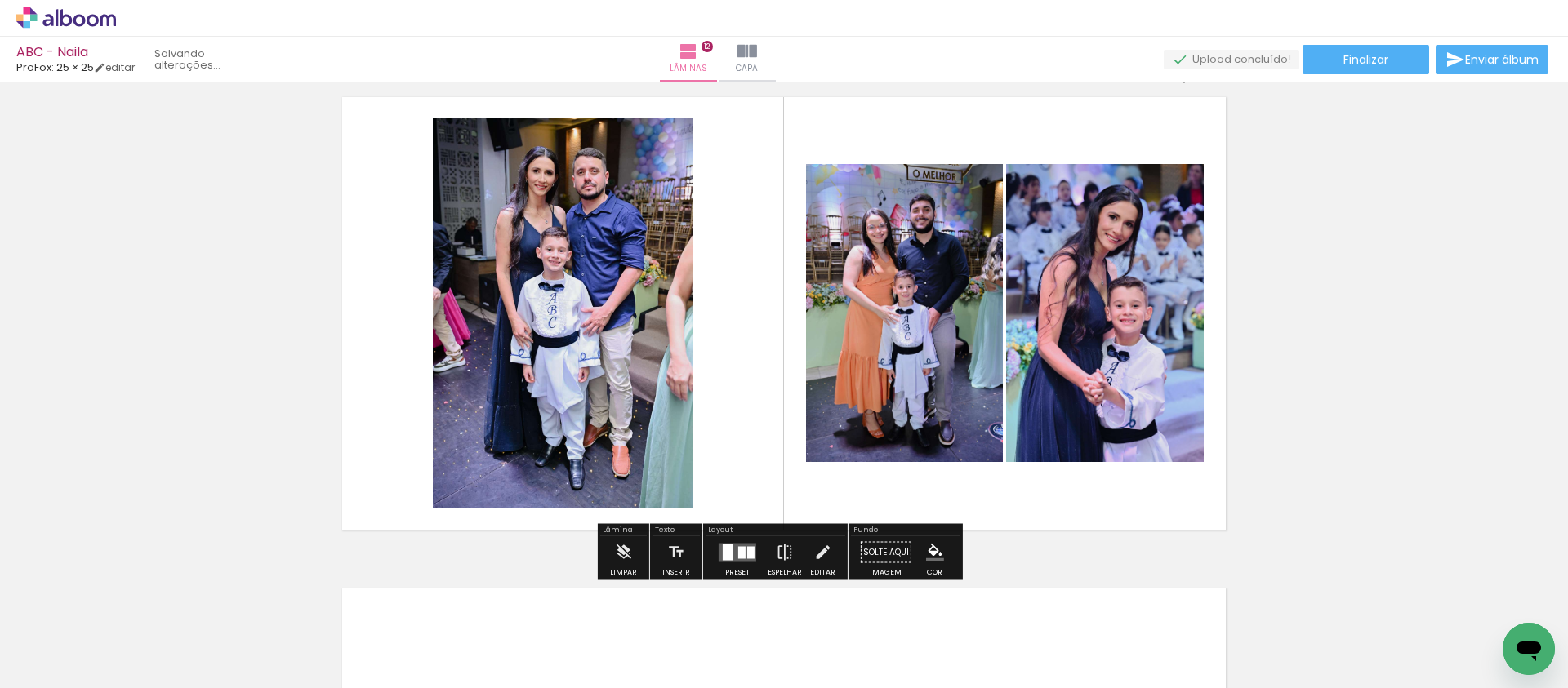
scroll to position [0, 491]
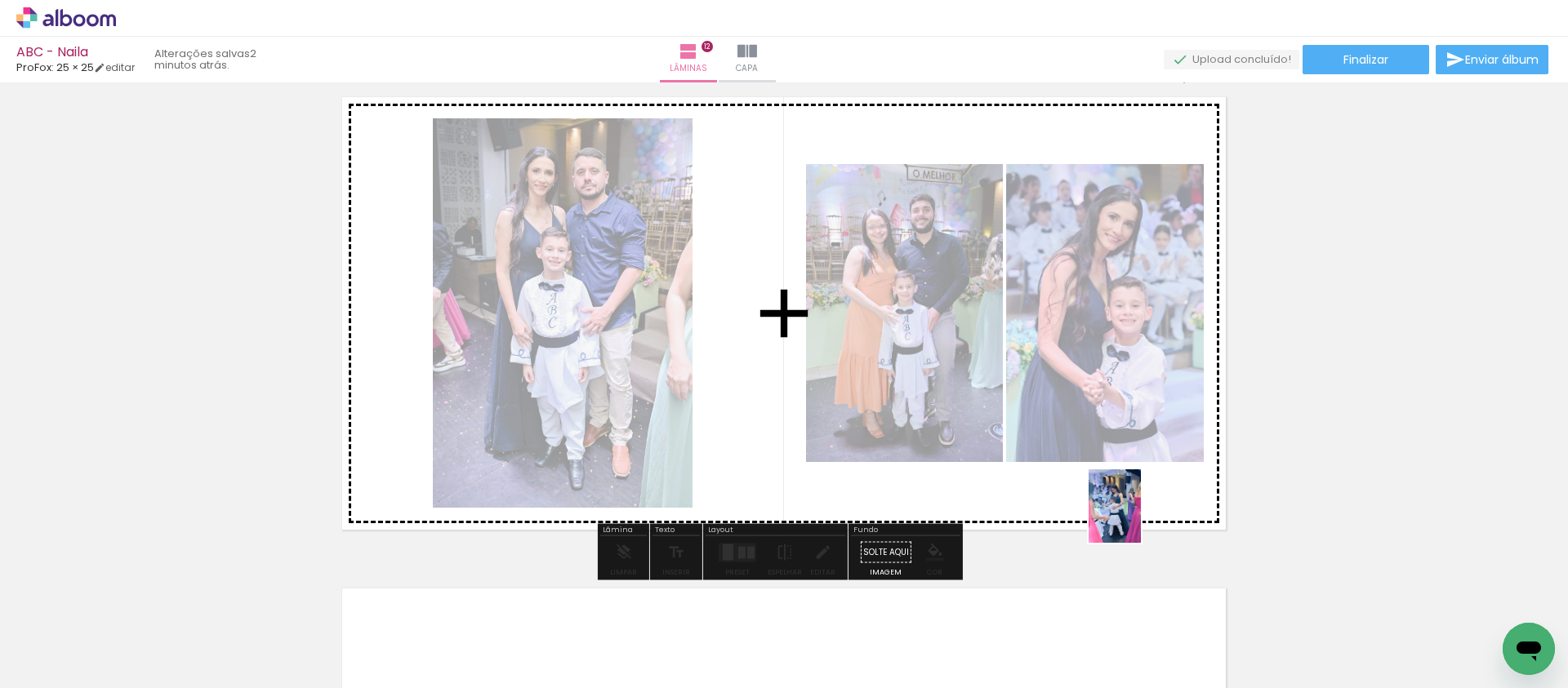
drag, startPoint x: 1489, startPoint y: 626, endPoint x: 1137, endPoint y: 517, distance: 368.5
click at [1137, 518] on quentale-workspace at bounding box center [784, 344] width 1568 height 688
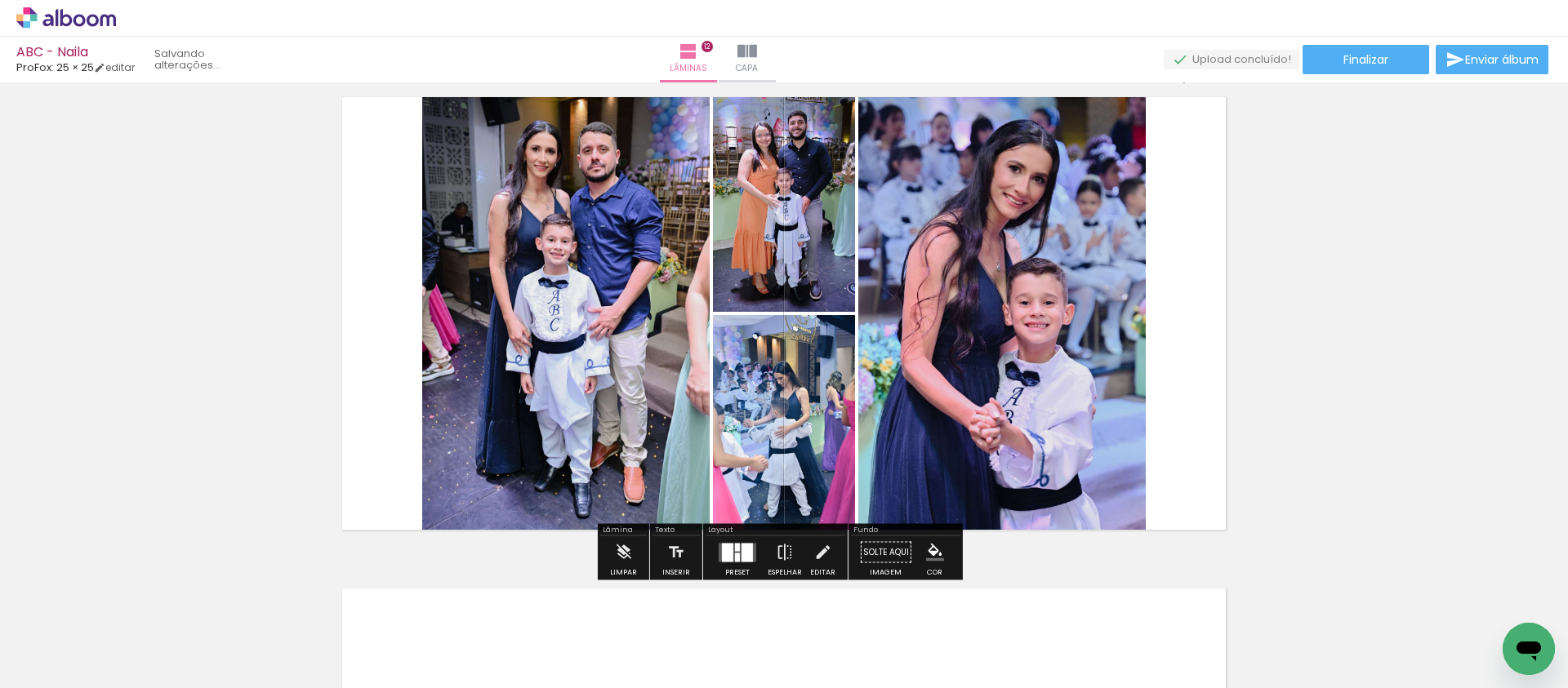
scroll to position [0, 400]
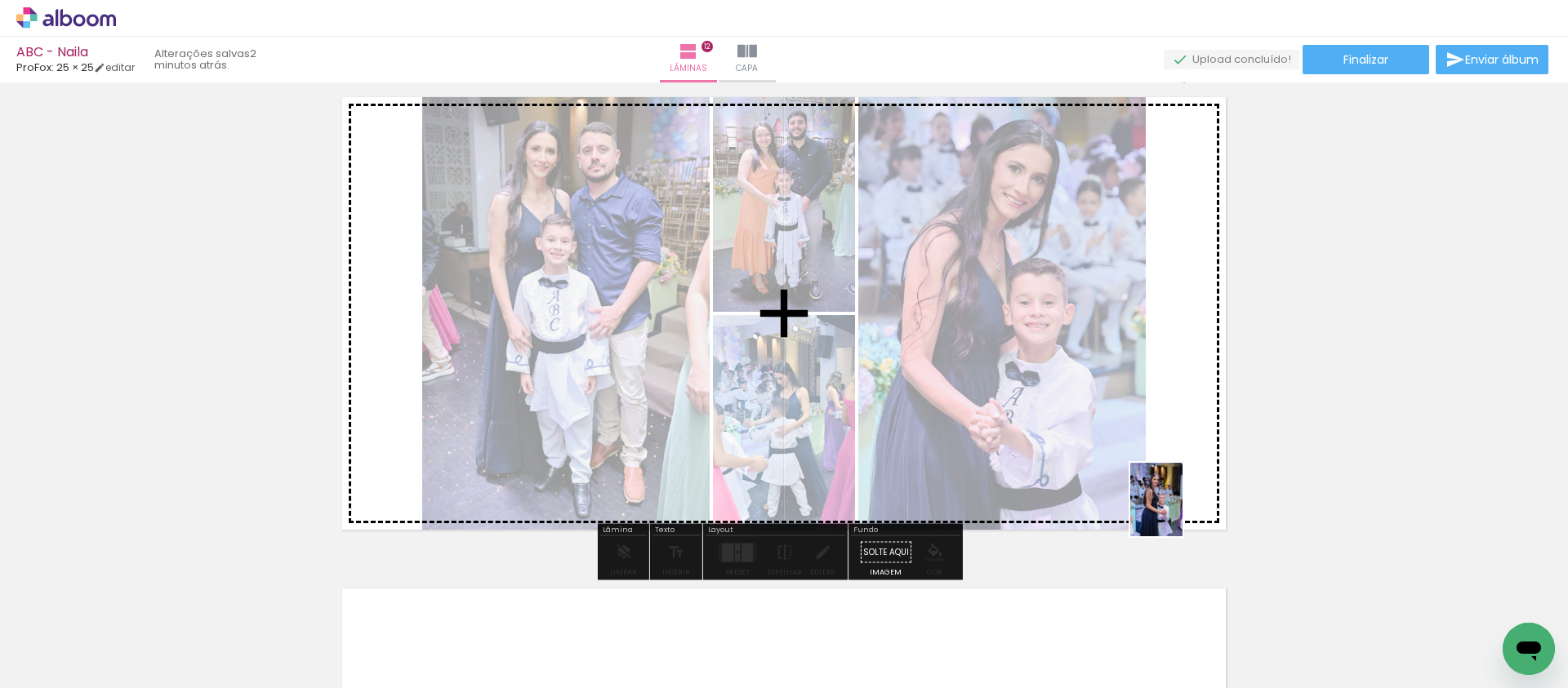
drag, startPoint x: 1409, startPoint y: 637, endPoint x: 1179, endPoint y: 512, distance: 261.8
click at [1179, 512] on quentale-workspace at bounding box center [784, 344] width 1568 height 688
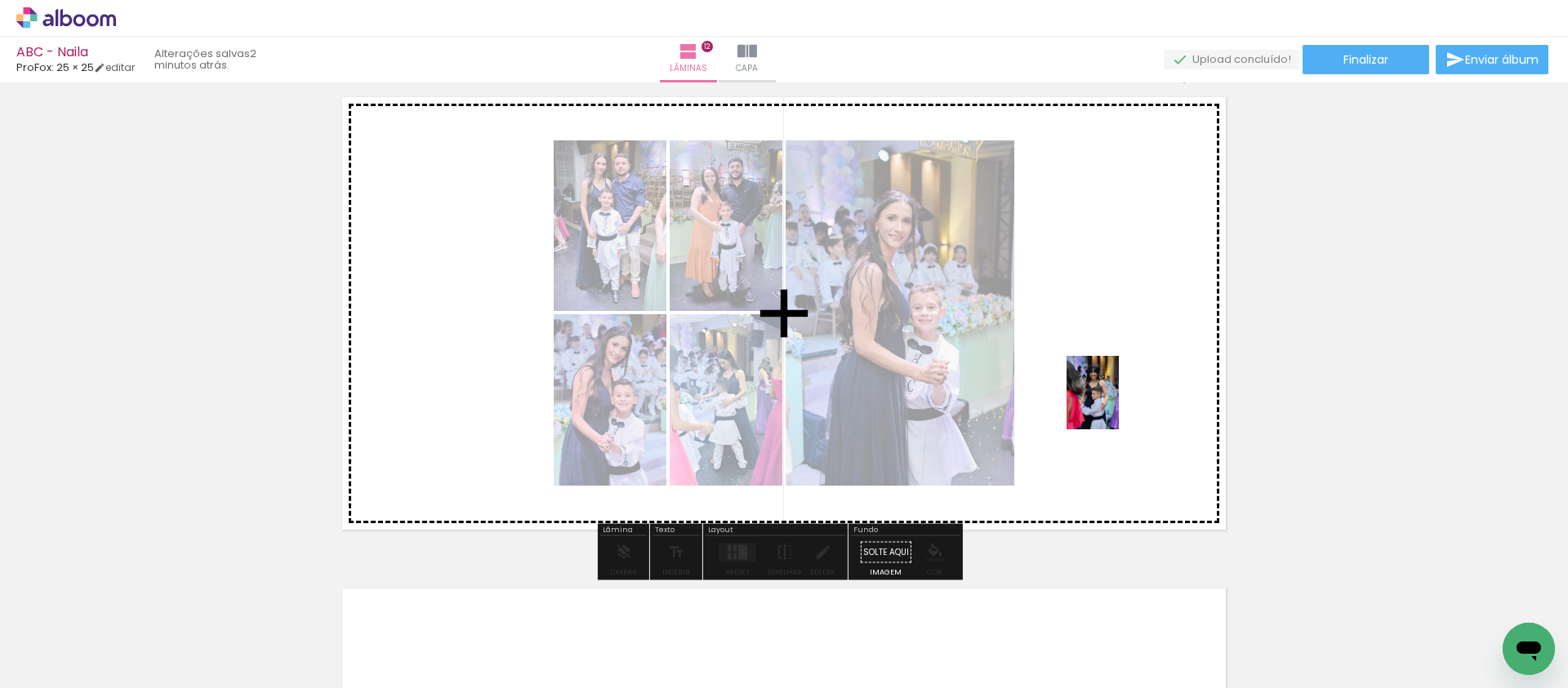
drag, startPoint x: 1505, startPoint y: 602, endPoint x: 1116, endPoint y: 404, distance: 436.5
click at [1116, 404] on quentale-workspace at bounding box center [784, 344] width 1568 height 688
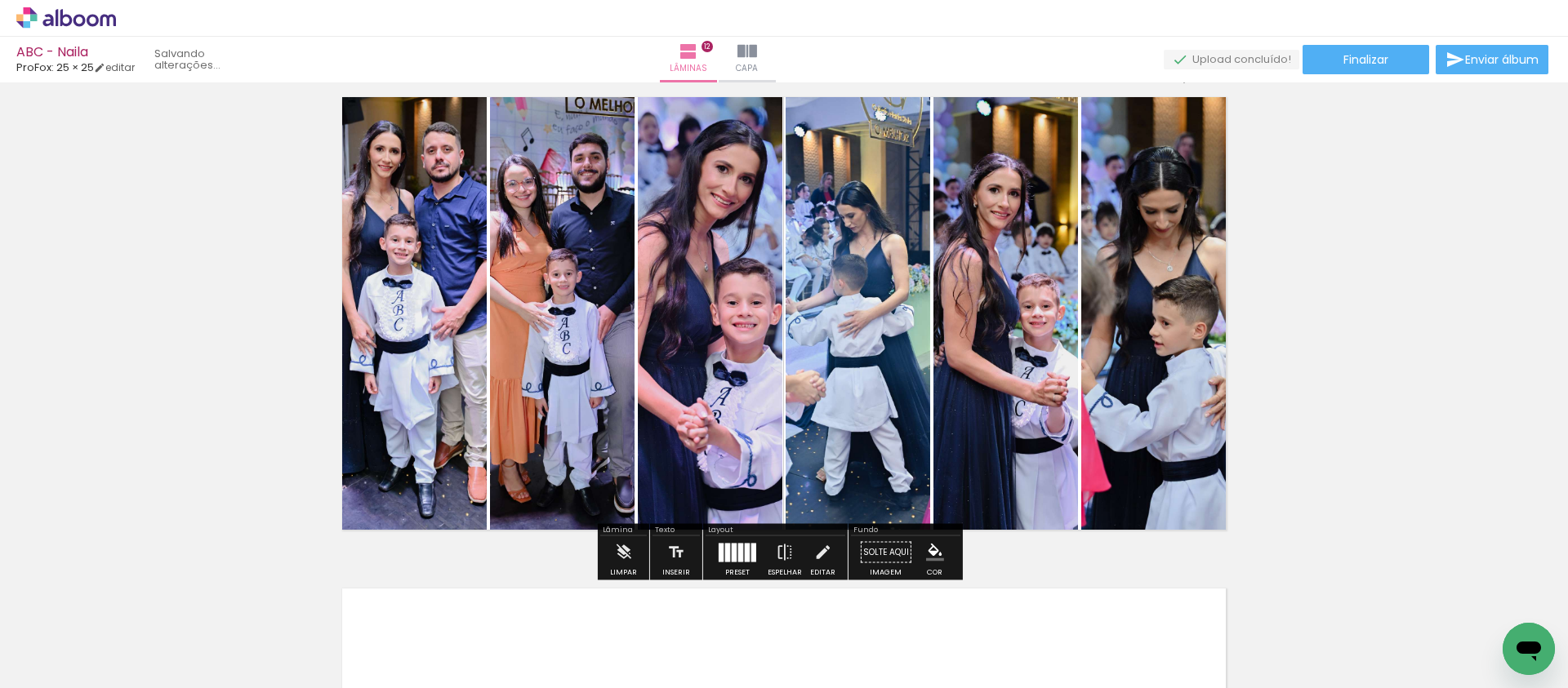
scroll to position [0, 217]
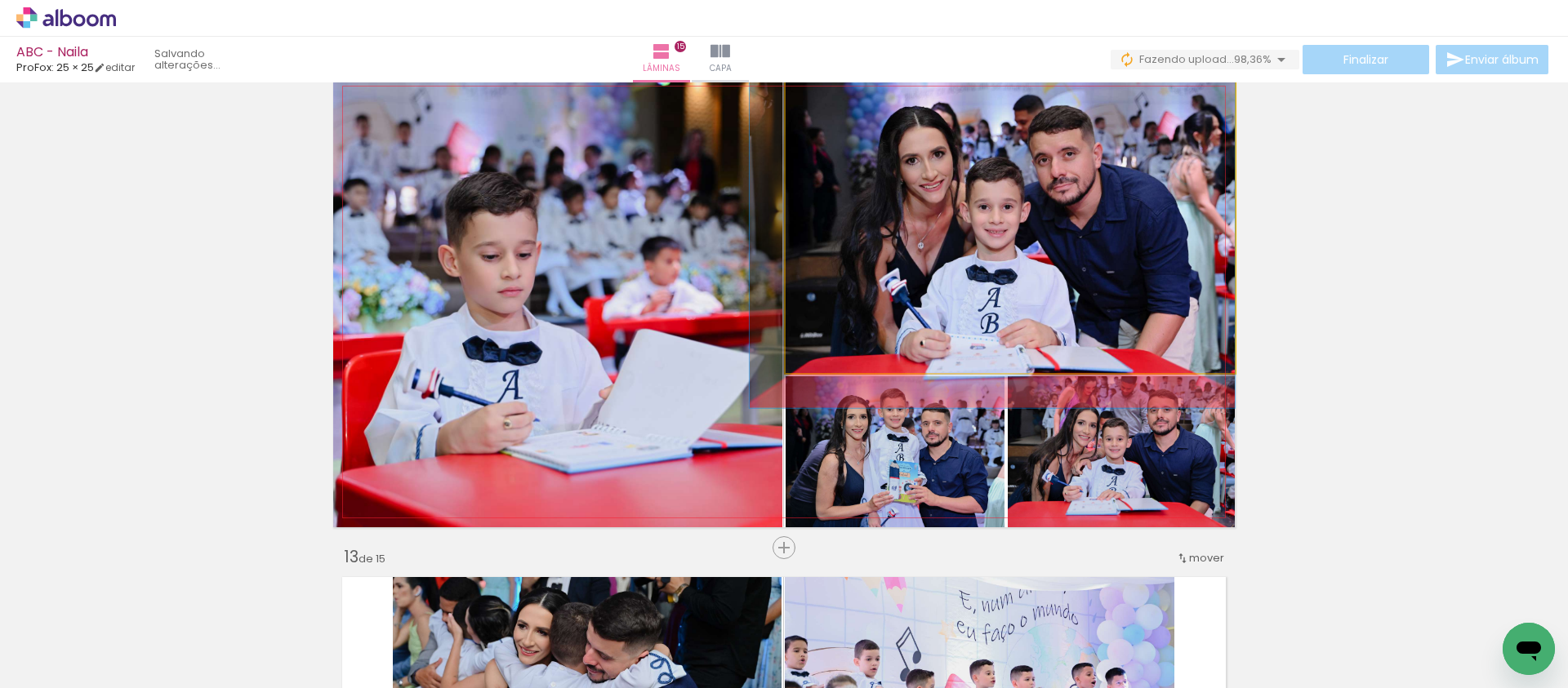
drag, startPoint x: 1071, startPoint y: 213, endPoint x: 1063, endPoint y: 204, distance: 12.0
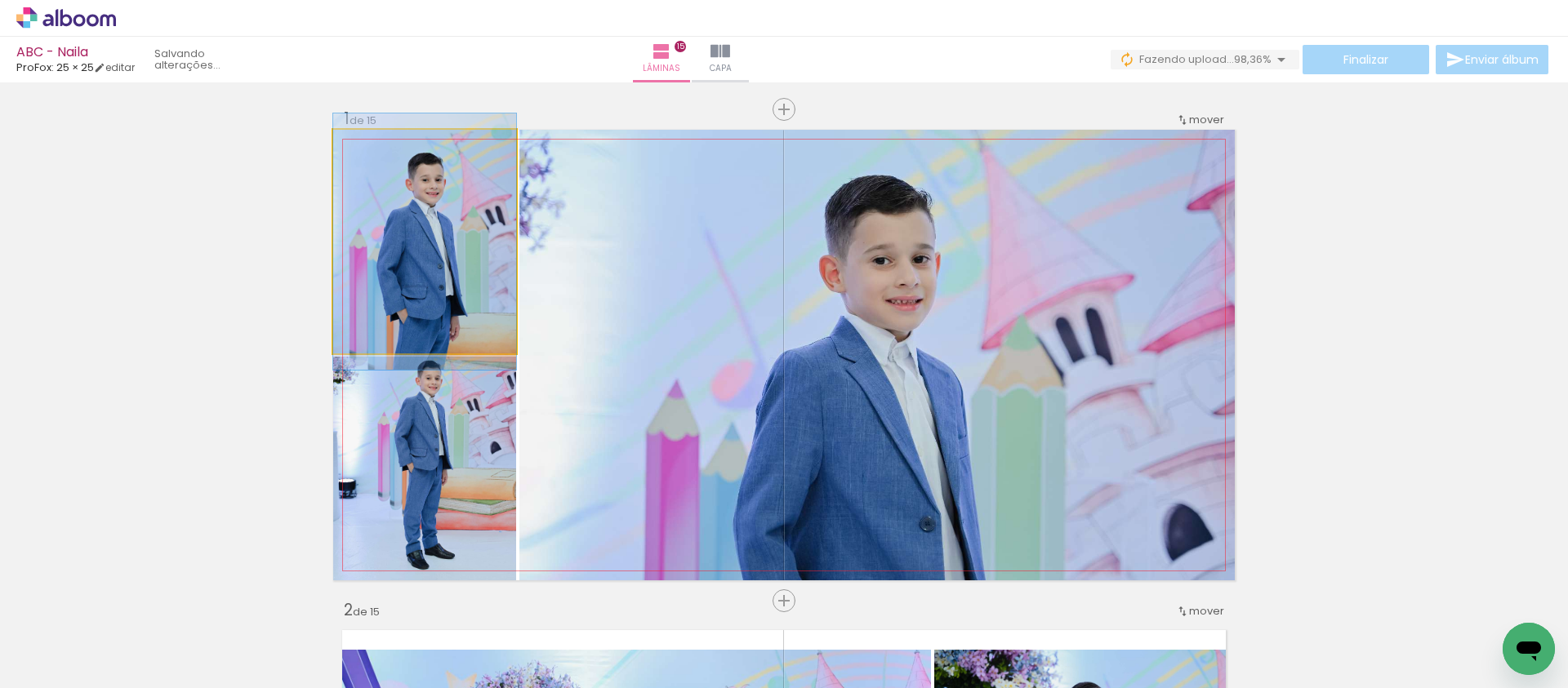
click at [392, 293] on quentale-photo at bounding box center [424, 242] width 183 height 224
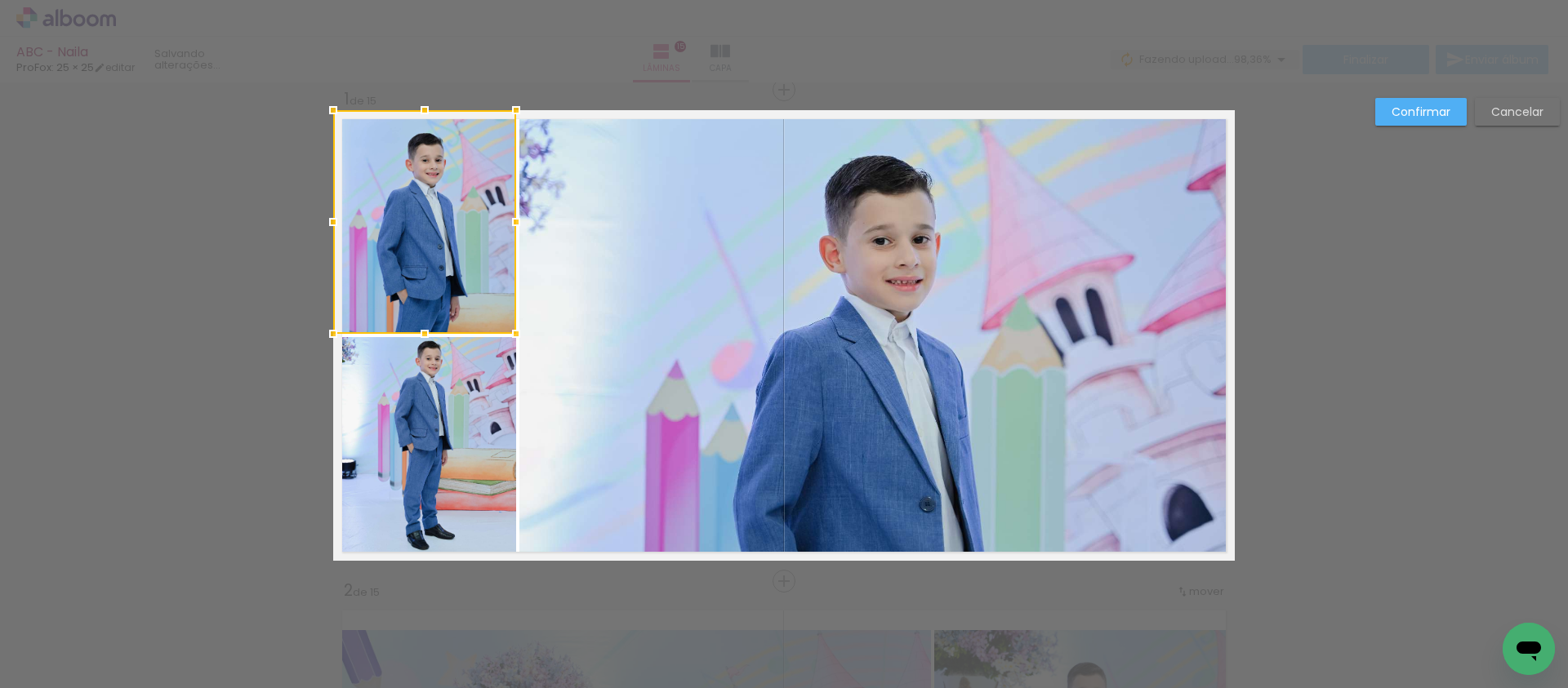
scroll to position [20, 0]
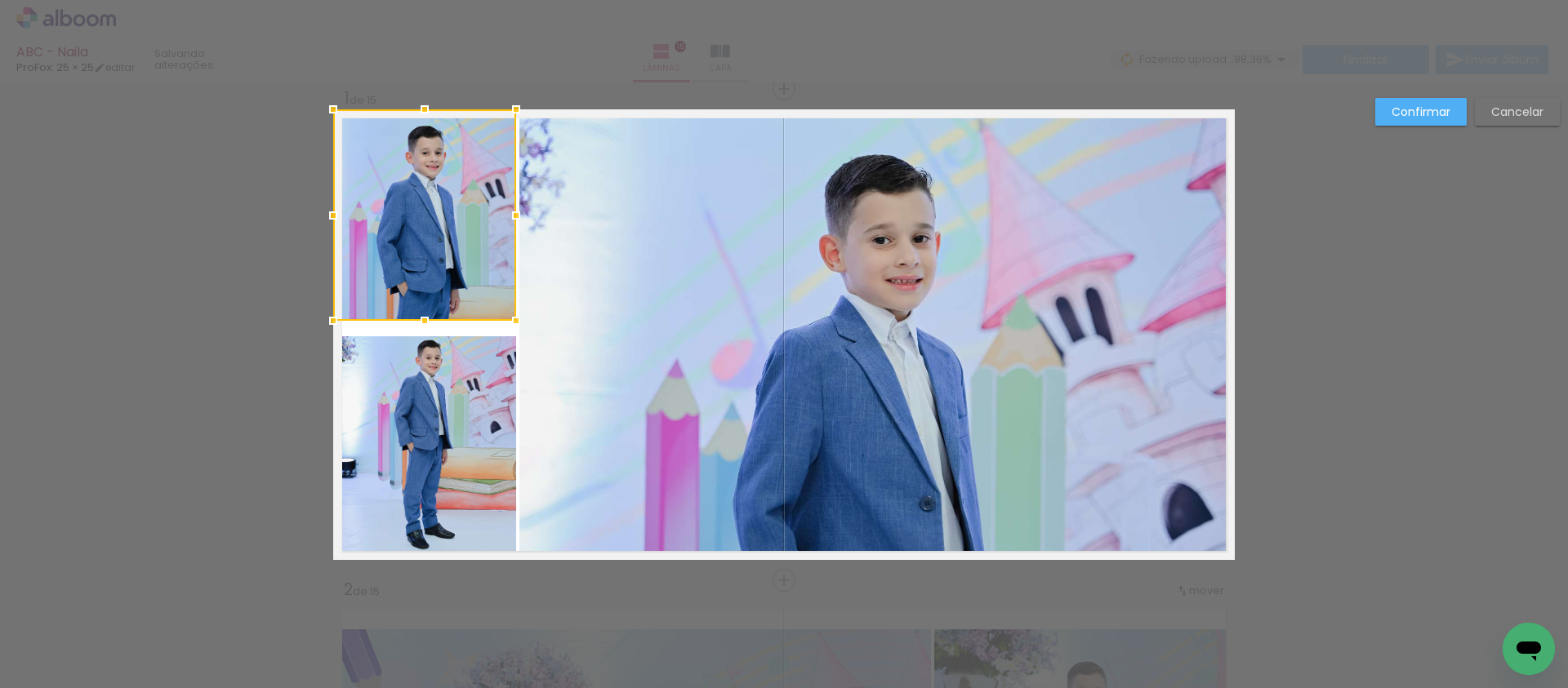
drag, startPoint x: 415, startPoint y: 327, endPoint x: 418, endPoint y: 315, distance: 12.4
click at [418, 315] on div at bounding box center [424, 321] width 33 height 33
click at [425, 394] on quentale-photo at bounding box center [424, 448] width 183 height 224
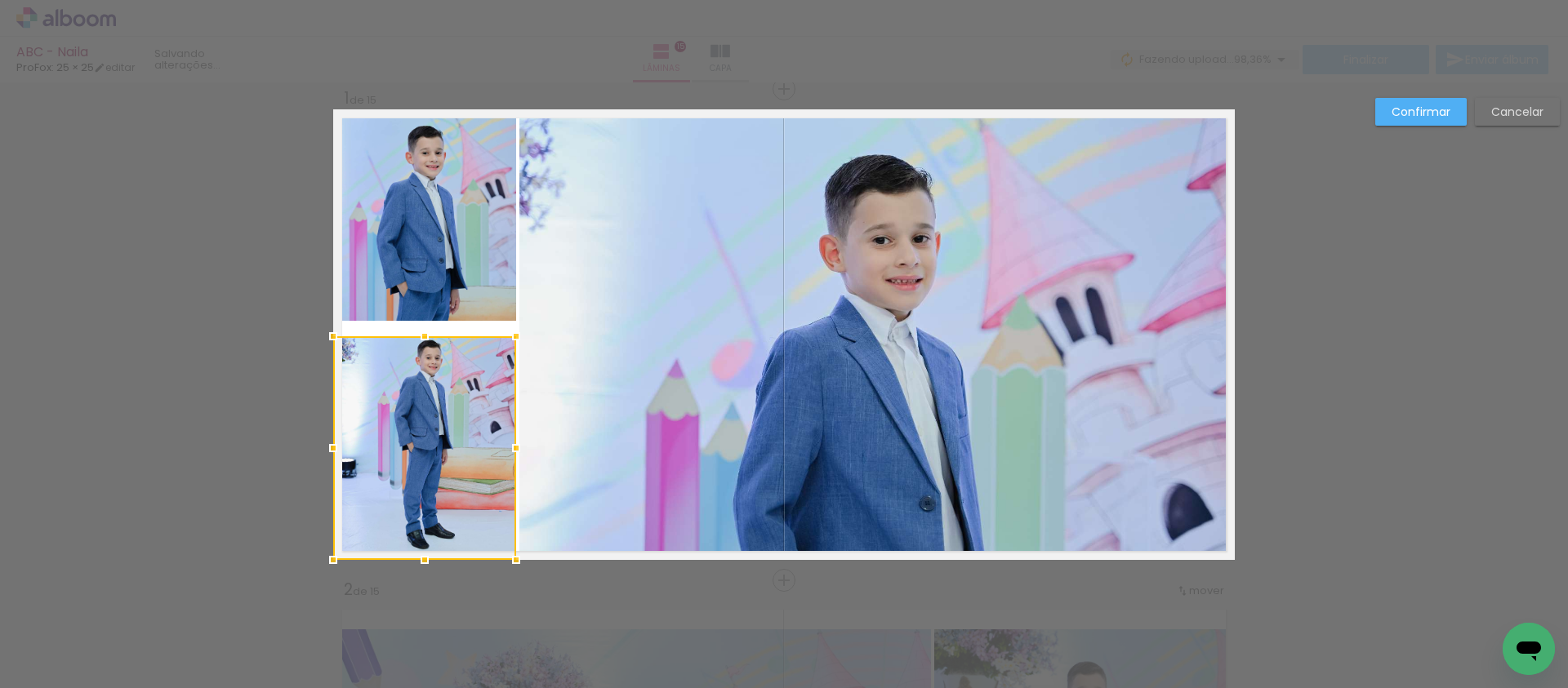
click at [425, 394] on div at bounding box center [424, 448] width 183 height 224
drag, startPoint x: 417, startPoint y: 338, endPoint x: 419, endPoint y: 325, distance: 13.2
click at [419, 325] on div at bounding box center [424, 324] width 33 height 33
click at [0, 0] on slot "Confirmar" at bounding box center [0, 0] width 0 height 0
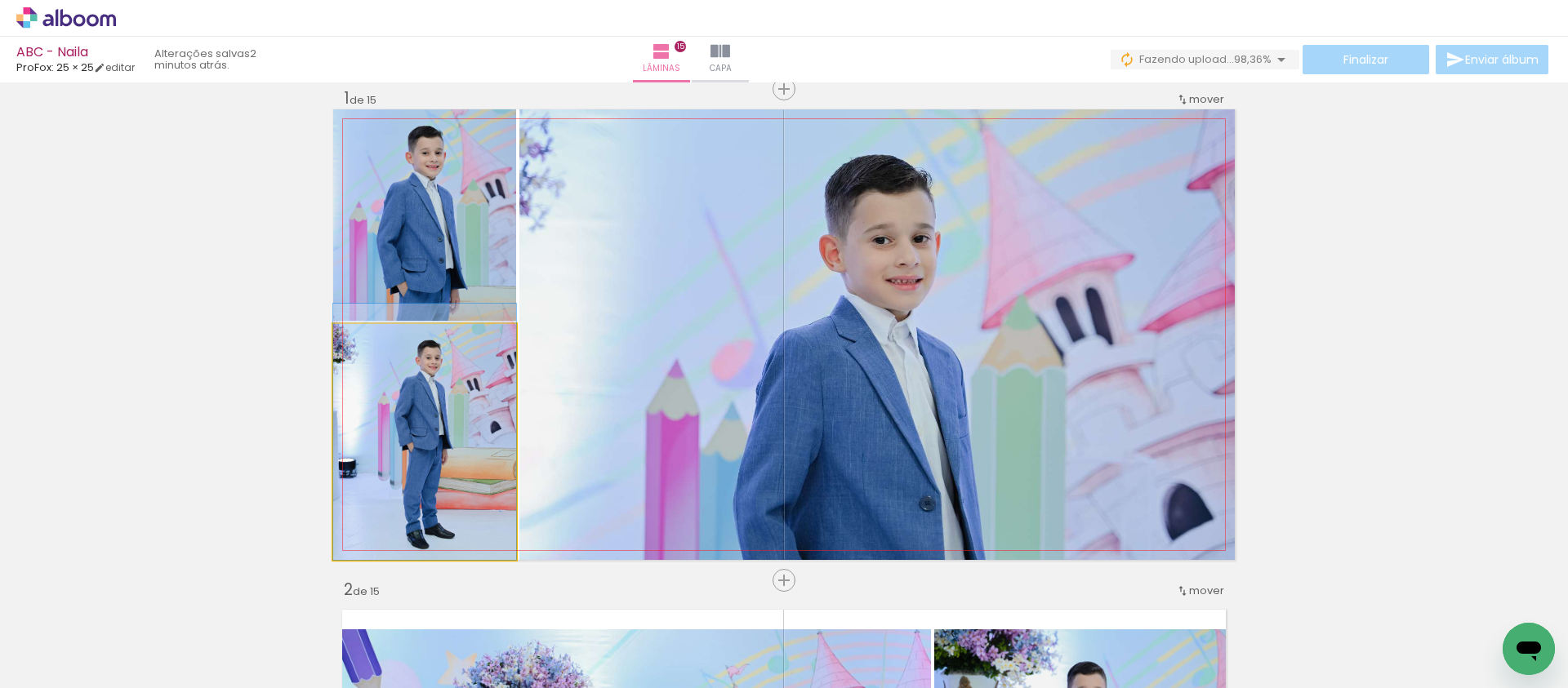
drag, startPoint x: 404, startPoint y: 454, endPoint x: 407, endPoint y: 441, distance: 13.3
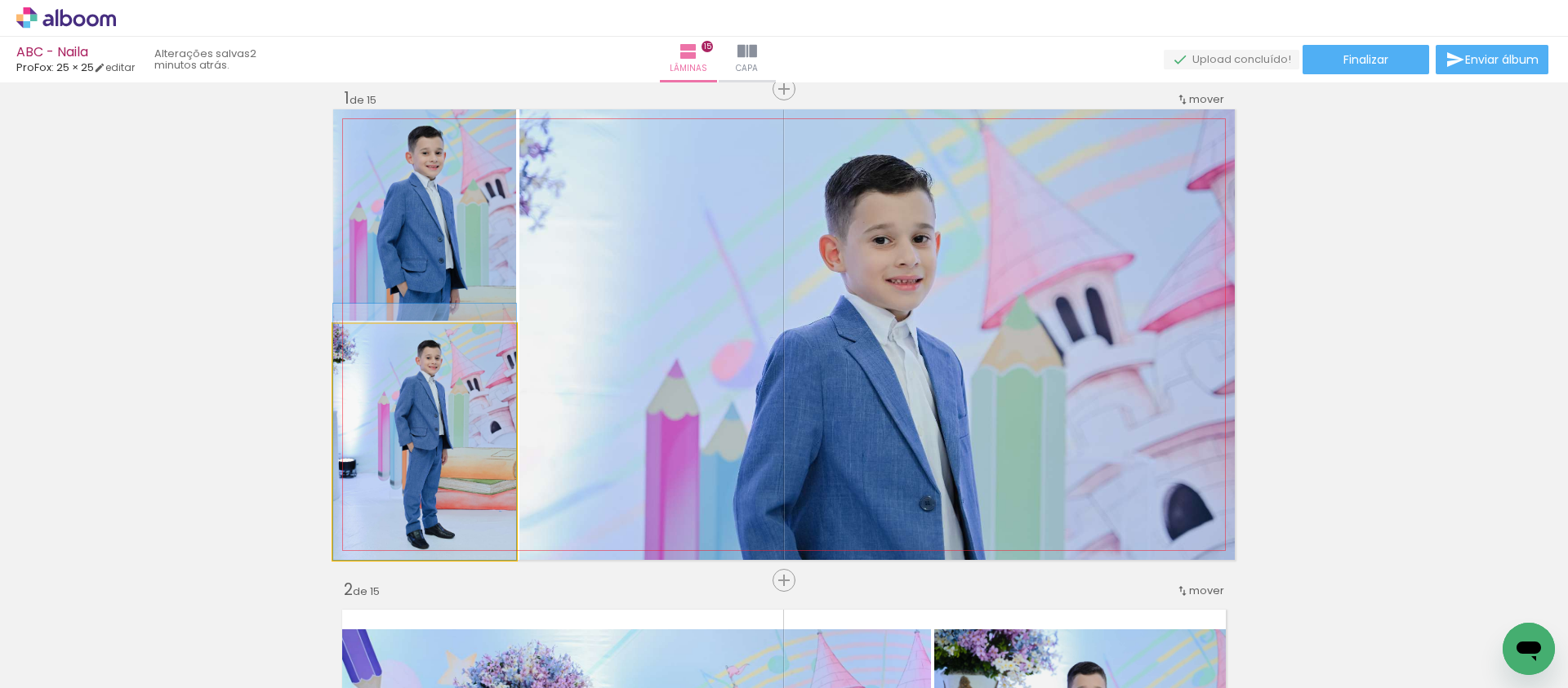
drag, startPoint x: 433, startPoint y: 429, endPoint x: 435, endPoint y: 415, distance: 14.1
drag, startPoint x: 443, startPoint y: 415, endPoint x: 445, endPoint y: 389, distance: 26.1
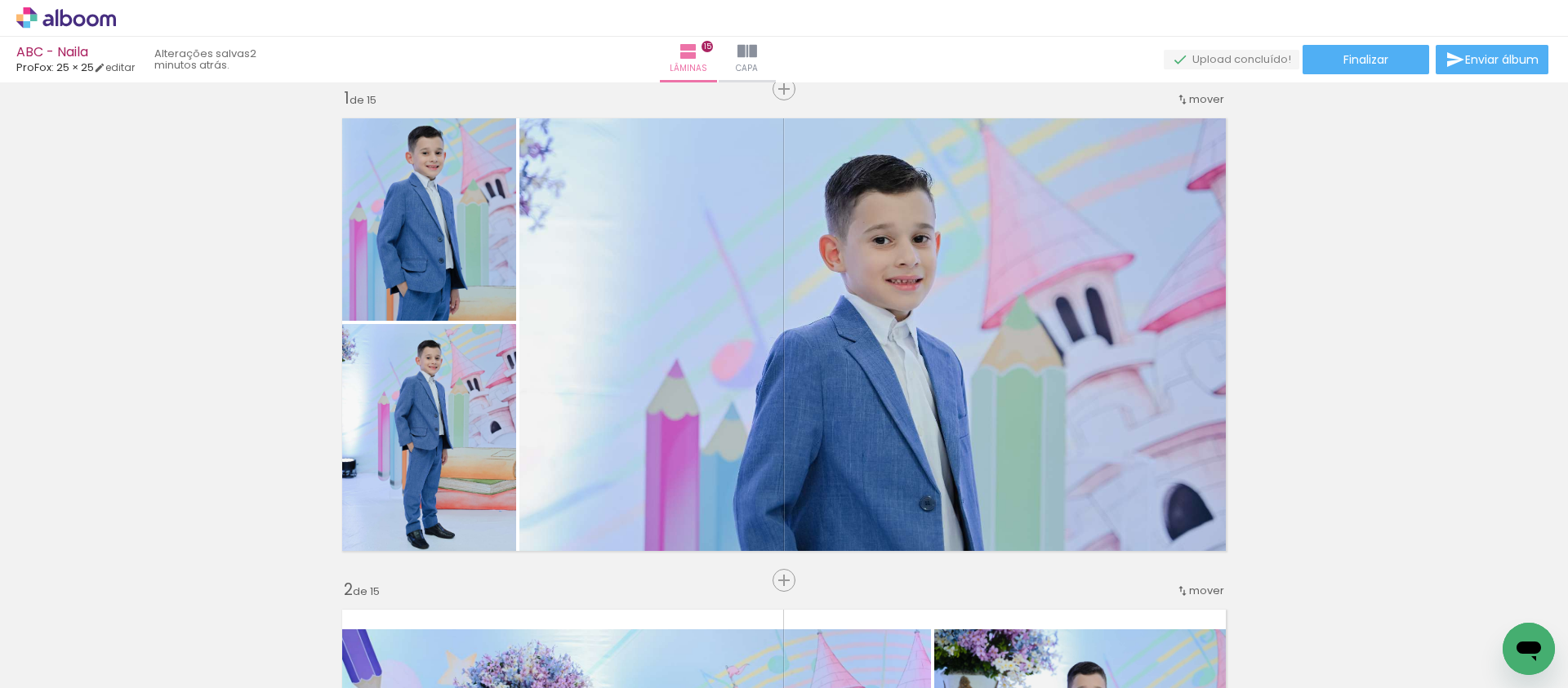
scroll to position [303, 0]
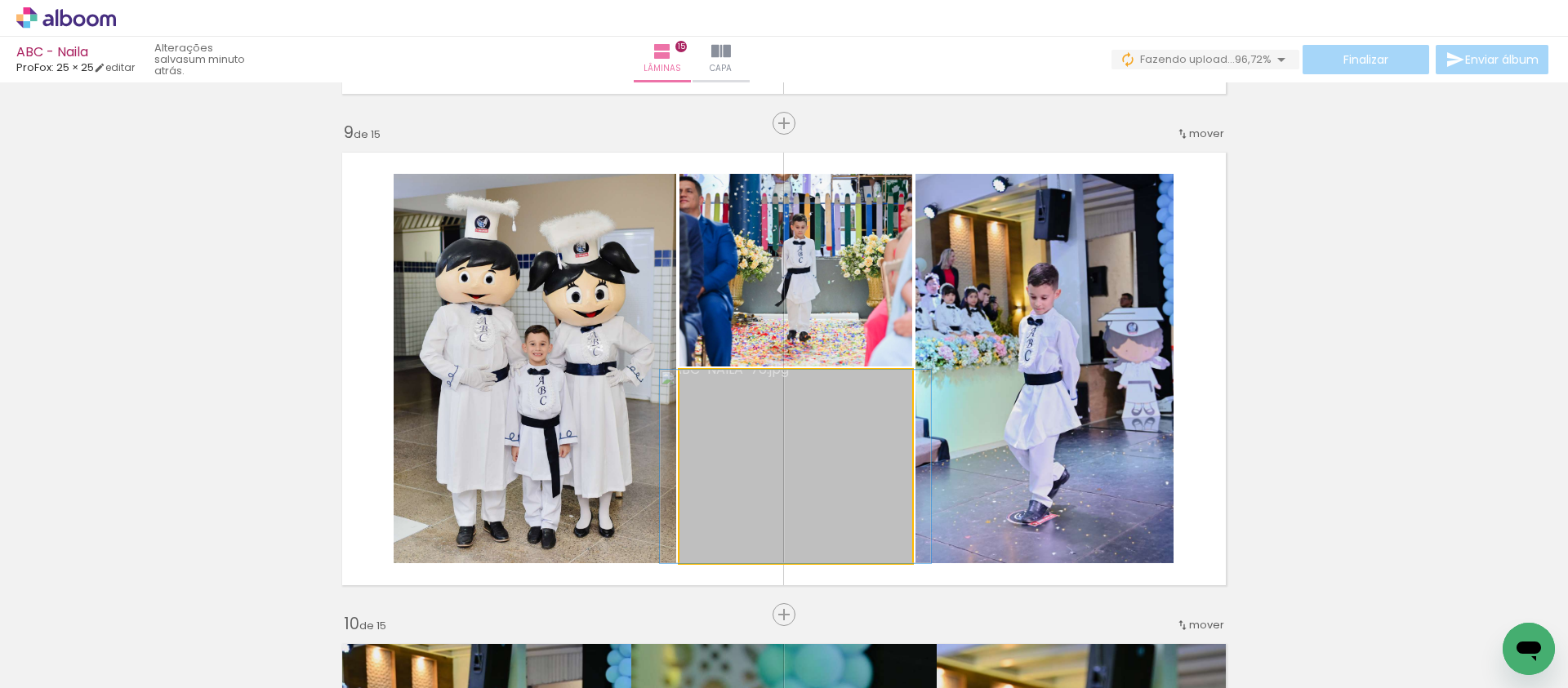
drag, startPoint x: 816, startPoint y: 476, endPoint x: 806, endPoint y: 470, distance: 11.7
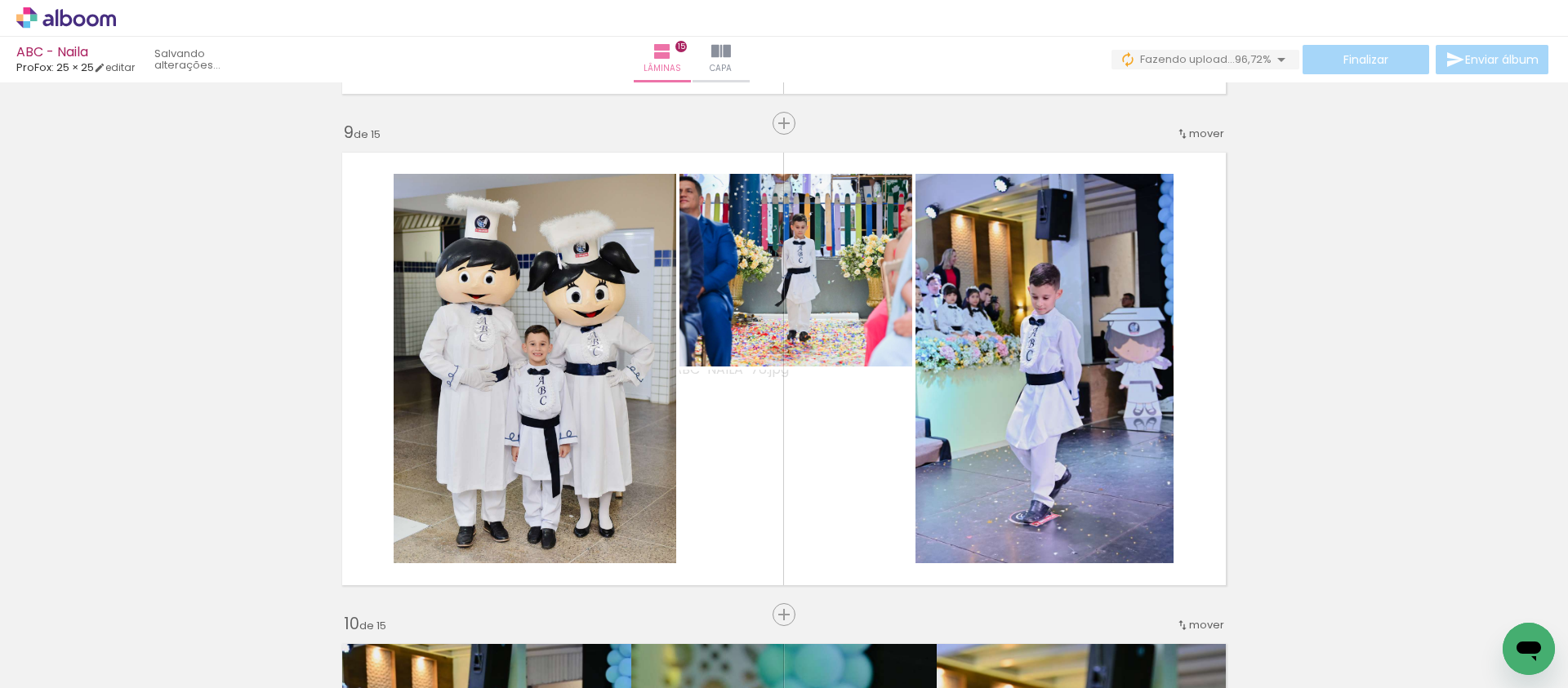
click at [1324, 248] on div "Inserir lâmina 1 de 15 Inserir lâmina 2 de 15 Inserir lâmina 3 de 15 Inserir lâ…" at bounding box center [784, 102] width 1568 height 7864
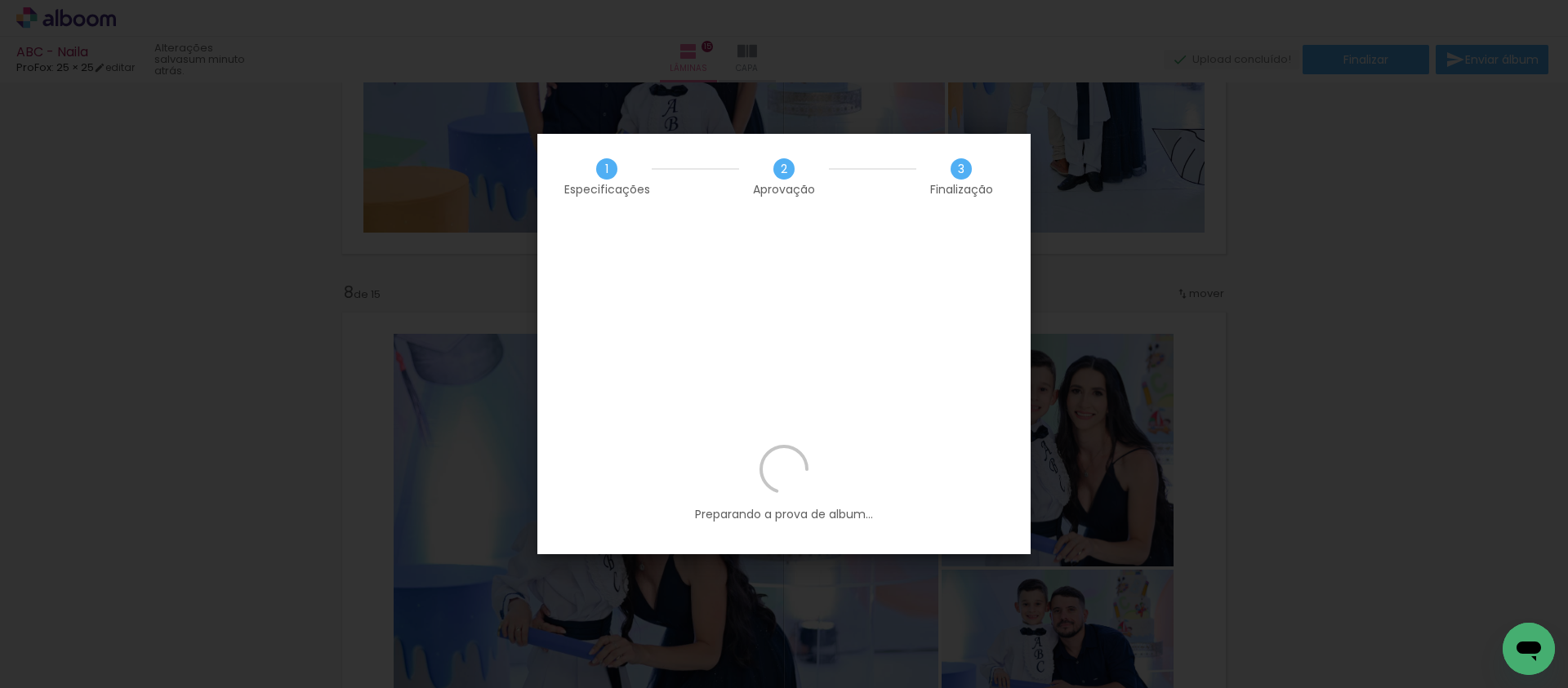
scroll to position [499, 0]
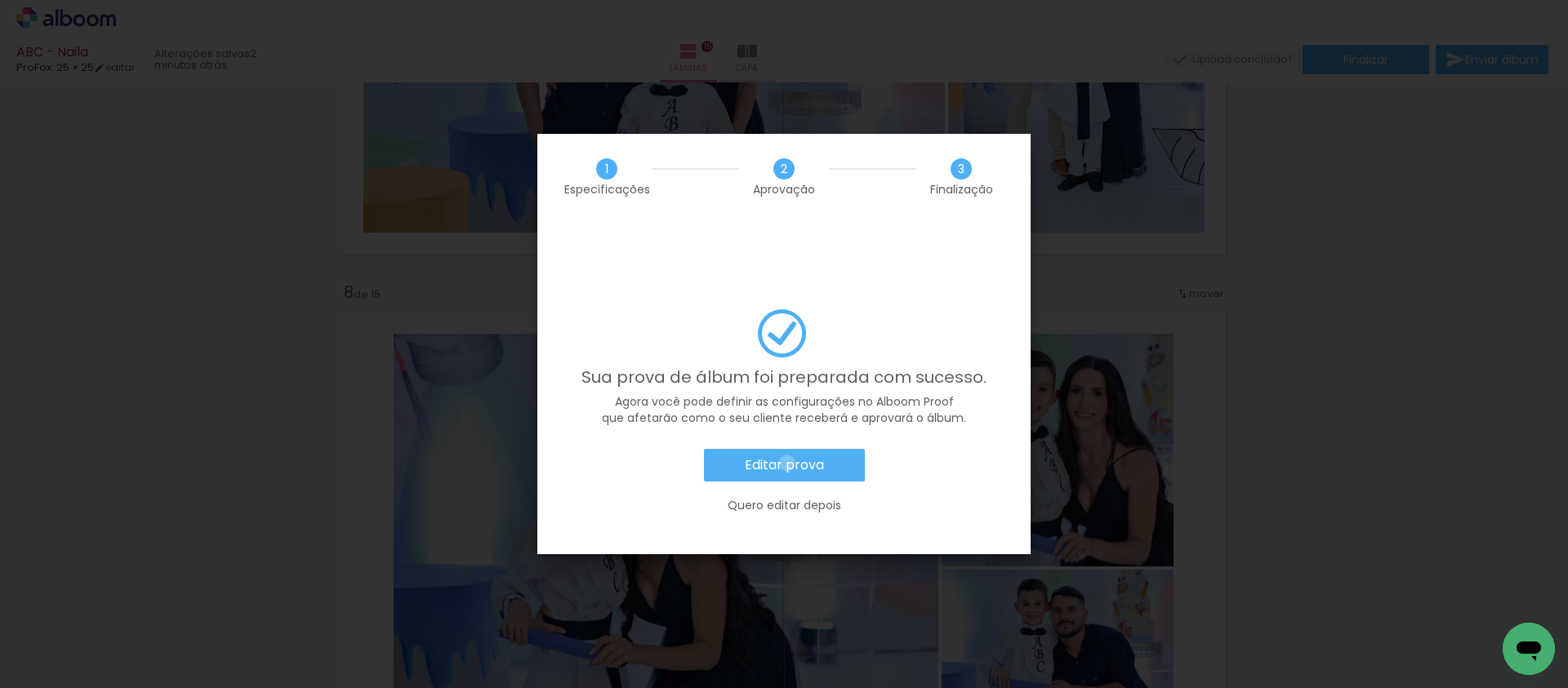
click at [0, 0] on slot "Editar prova" at bounding box center [0, 0] width 0 height 0
